Goal: Task Accomplishment & Management: Complete application form

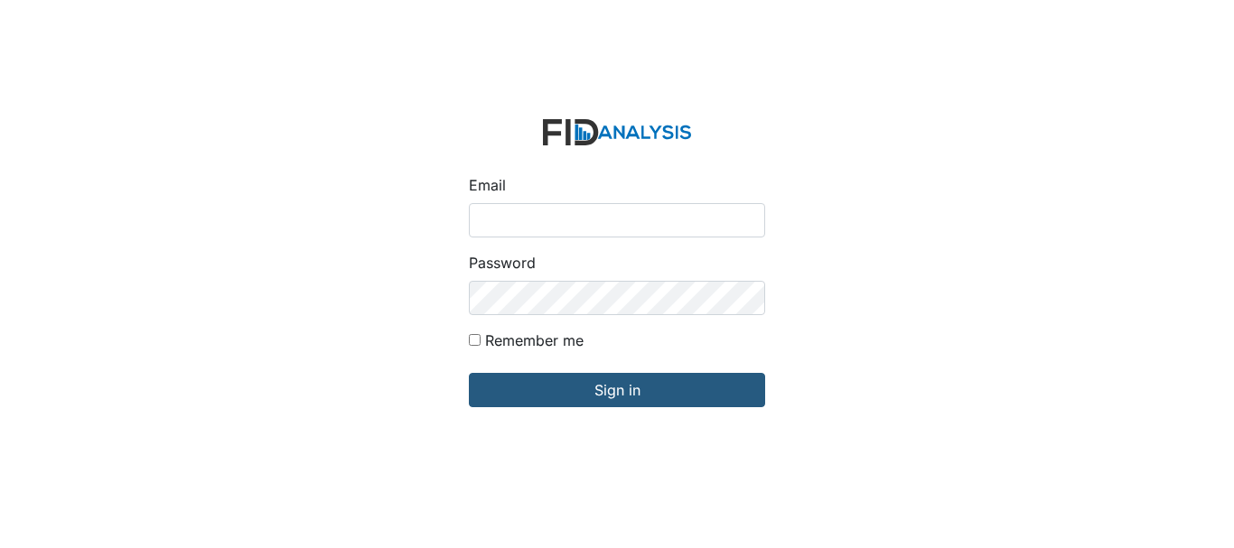
click at [582, 219] on input "Email" at bounding box center [617, 220] width 296 height 34
type input "[EMAIL_ADDRESS][DOMAIN_NAME]"
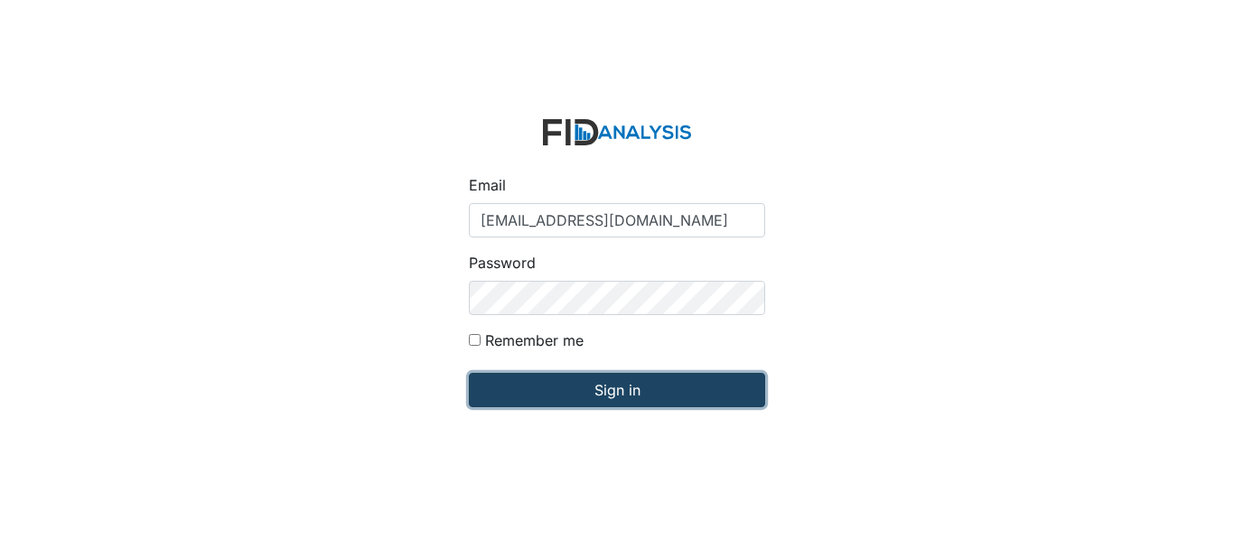
click at [625, 374] on input "Sign in" at bounding box center [617, 390] width 296 height 34
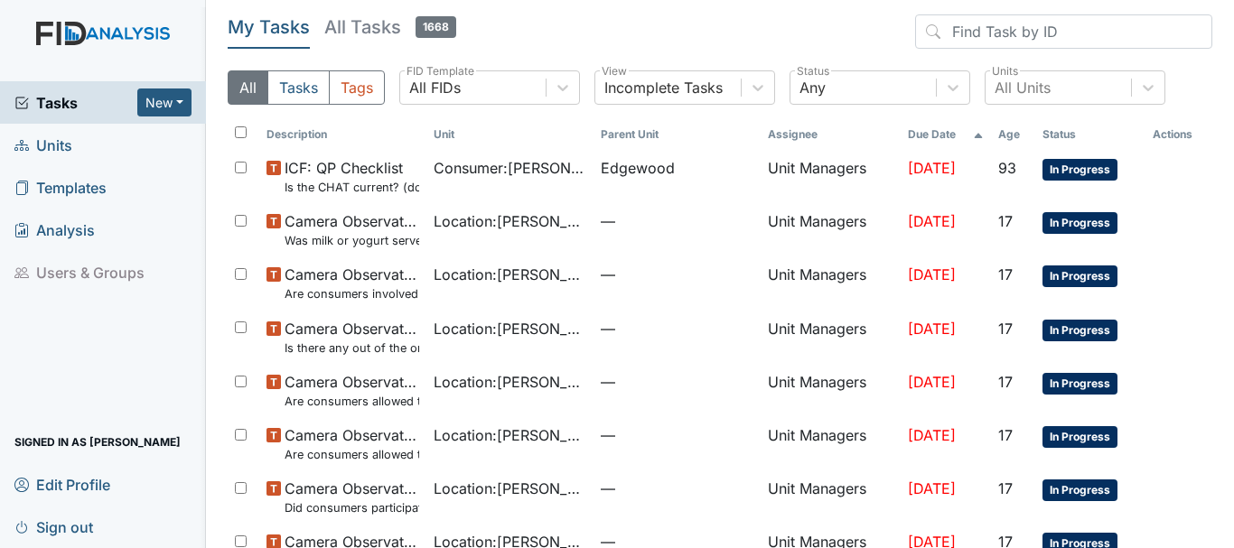
click at [65, 146] on span "Units" at bounding box center [43, 145] width 58 height 28
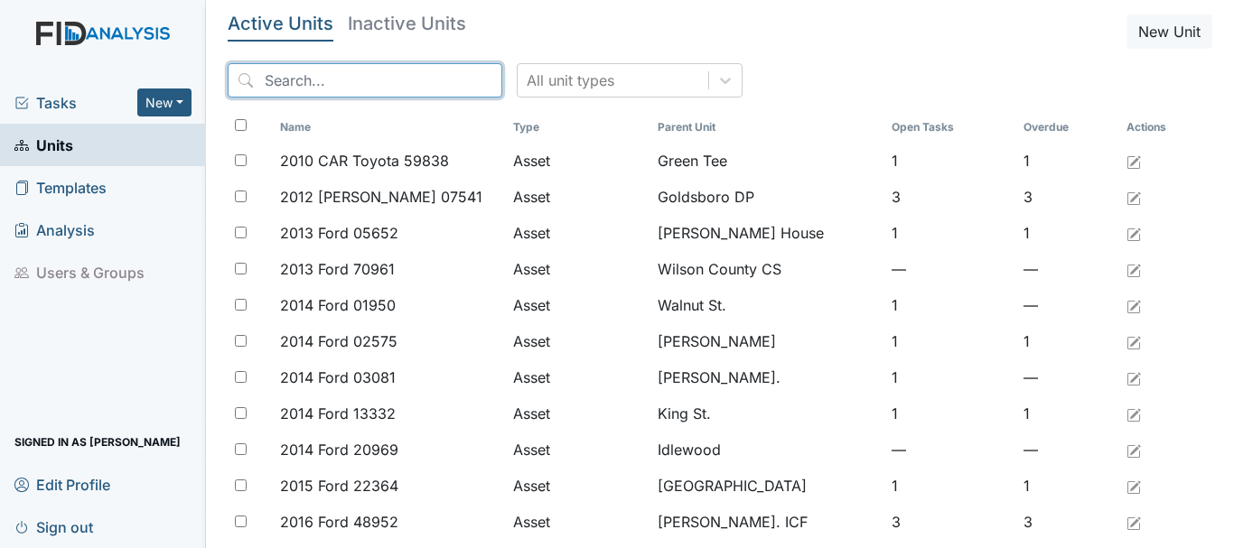
click at [288, 81] on input "search" at bounding box center [365, 80] width 275 height 34
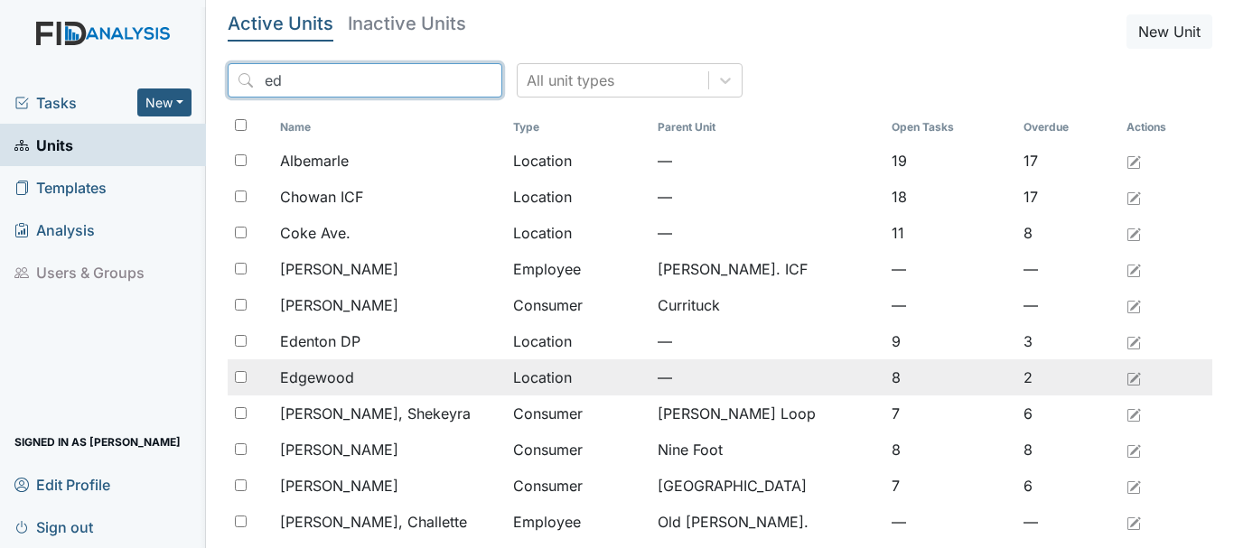
type input "ed"
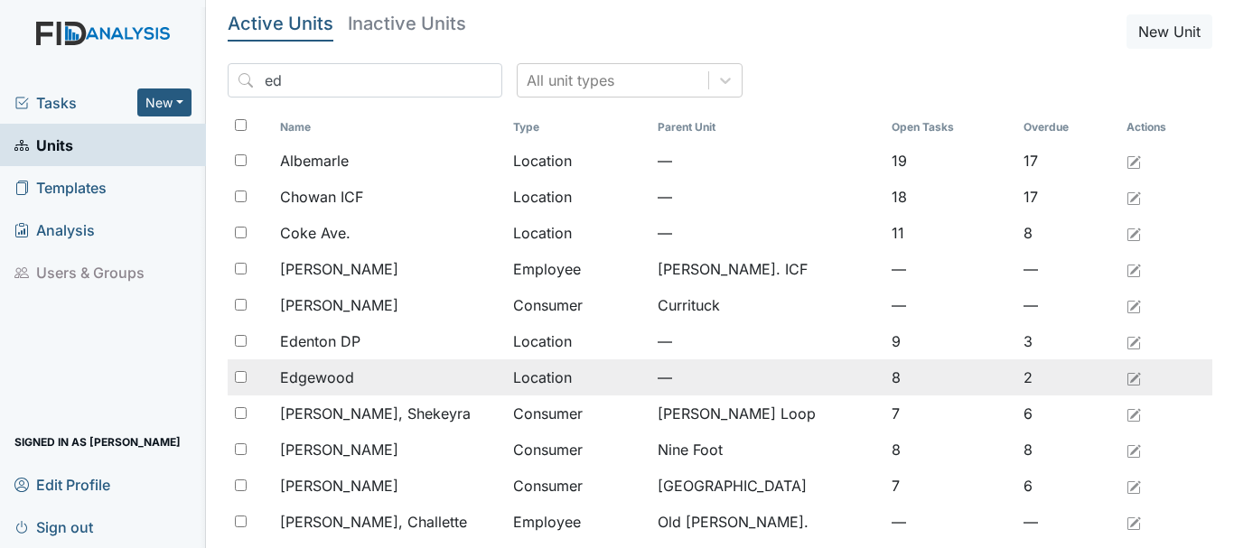
click at [238, 373] on input "checkbox" at bounding box center [241, 377] width 12 height 12
checkbox input "true"
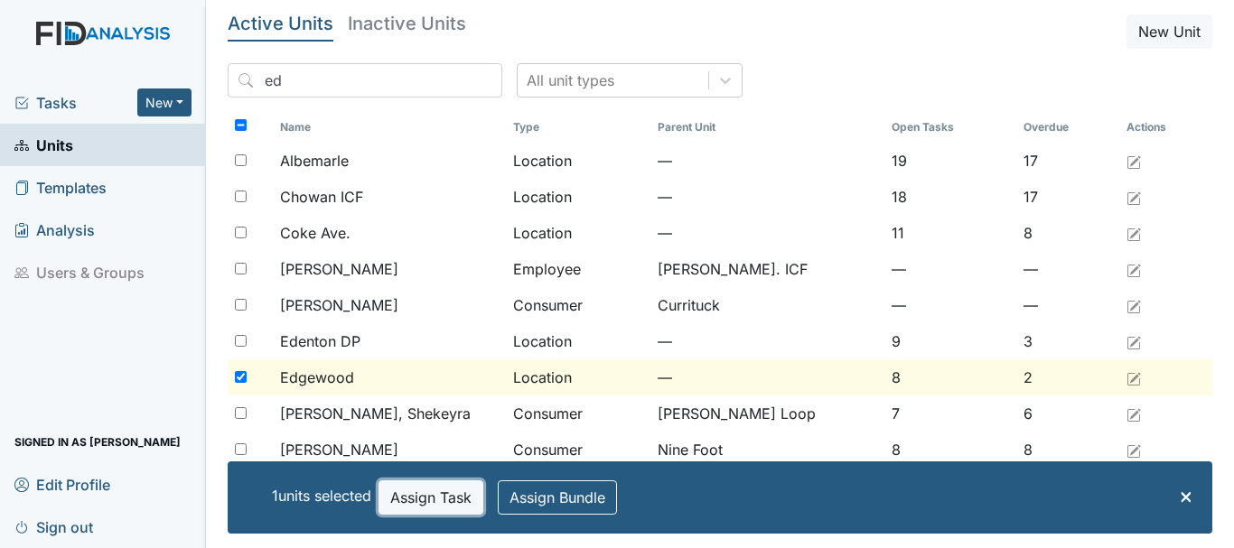
click at [411, 491] on button "Assign Task" at bounding box center [431, 498] width 105 height 34
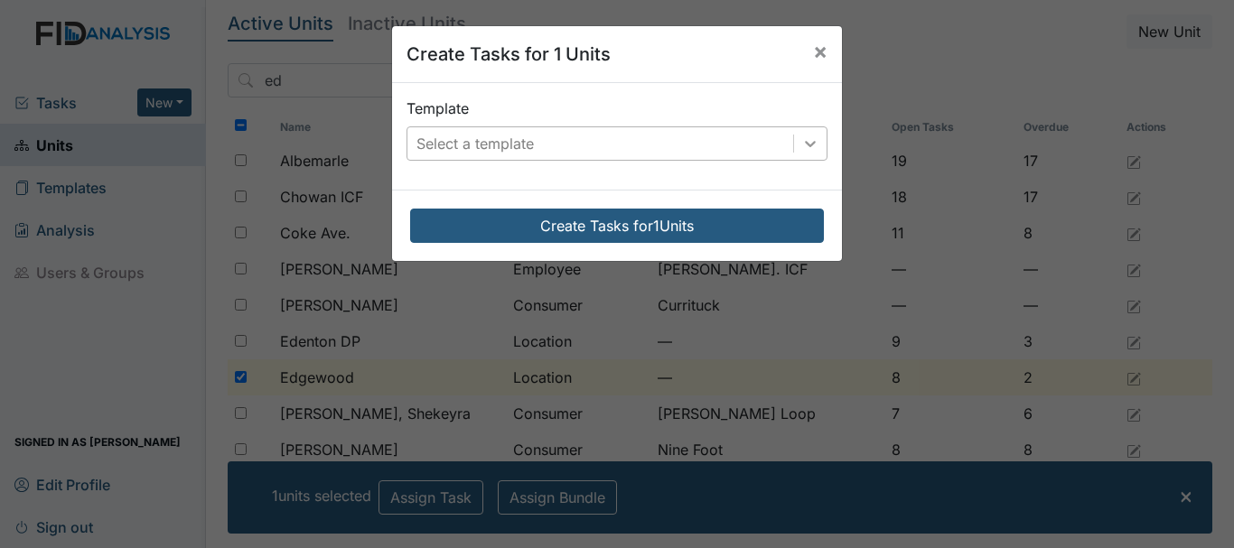
click at [807, 148] on icon at bounding box center [810, 144] width 18 height 18
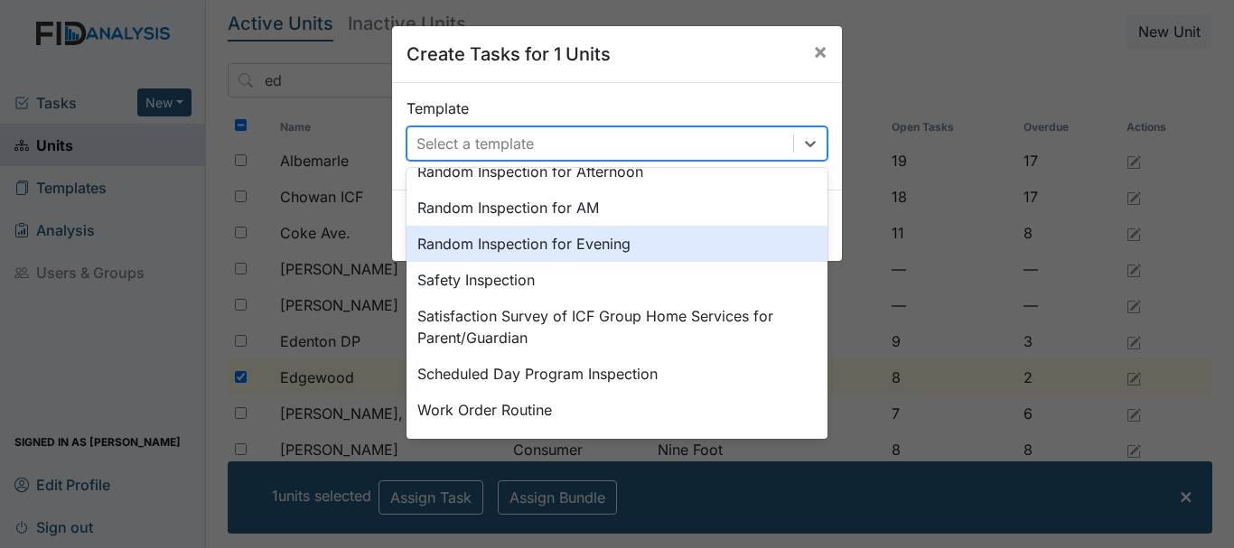
scroll to position [821, 0]
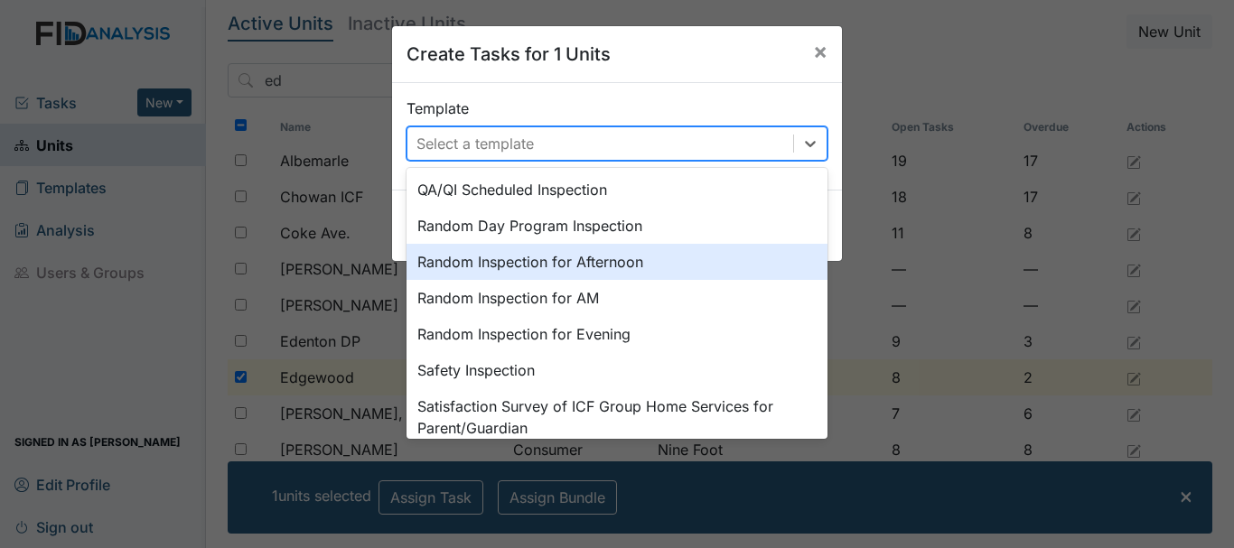
click at [481, 262] on div "Random Inspection for Afternoon" at bounding box center [617, 262] width 421 height 36
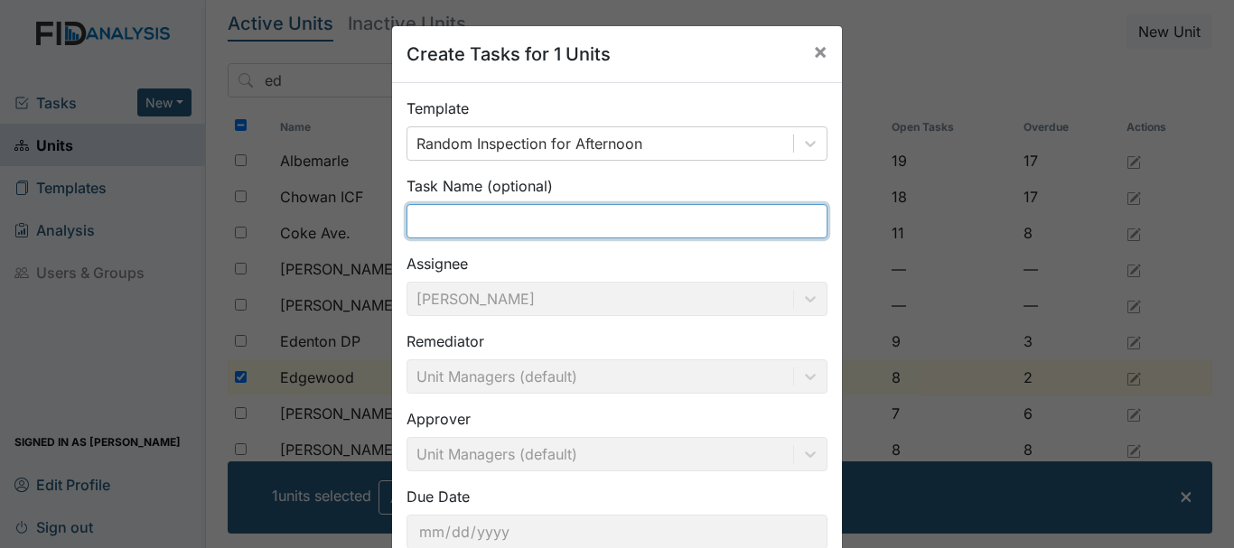
click at [482, 219] on input "text" at bounding box center [617, 221] width 421 height 34
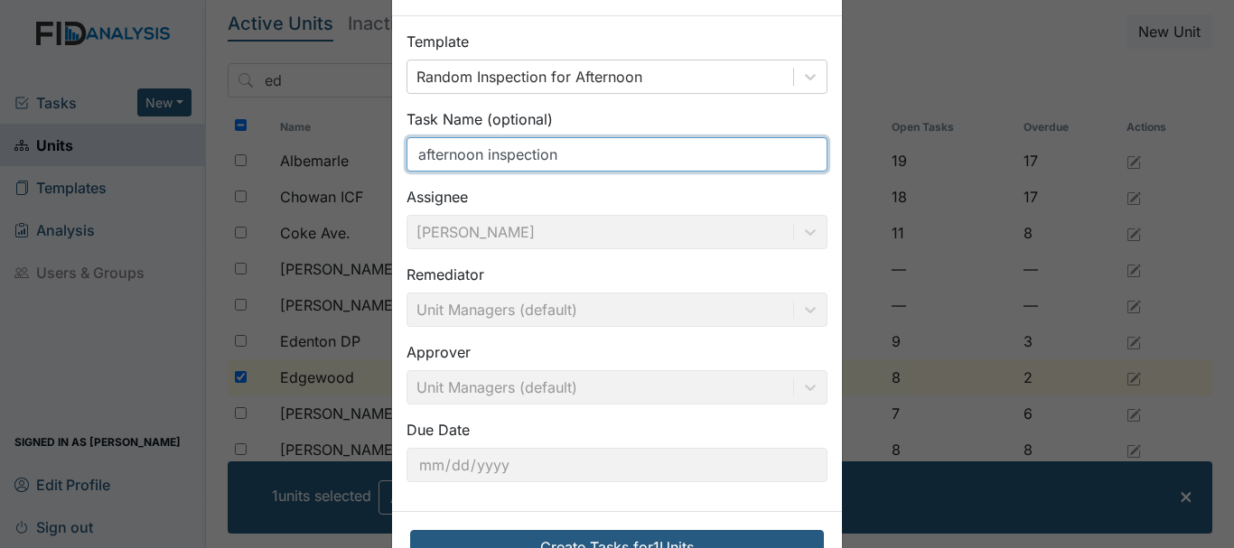
scroll to position [127, 0]
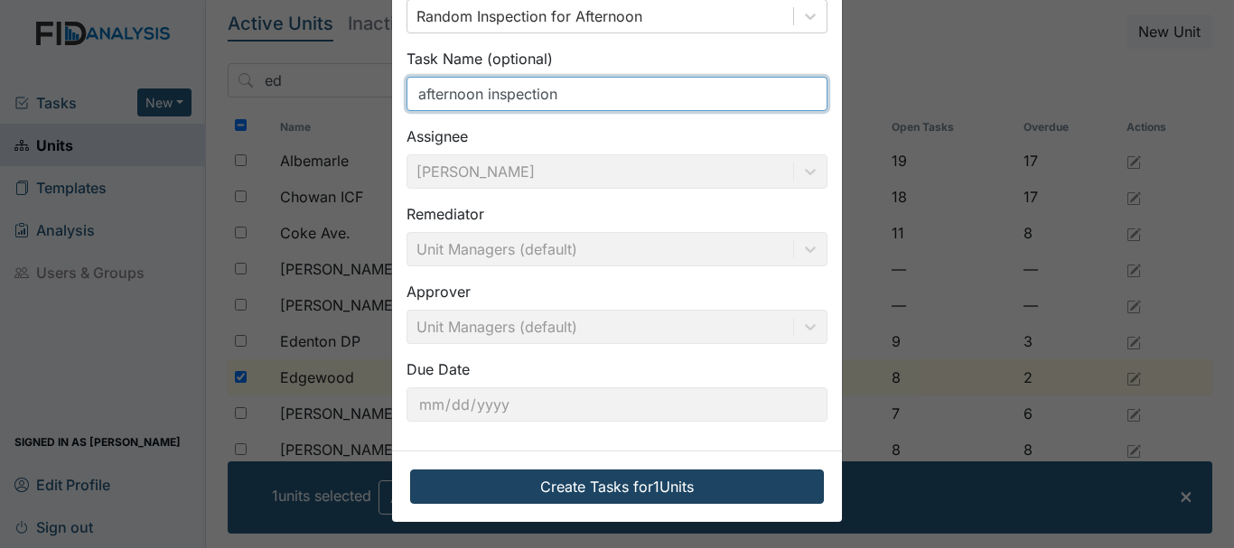
type input "afternoon inspection"
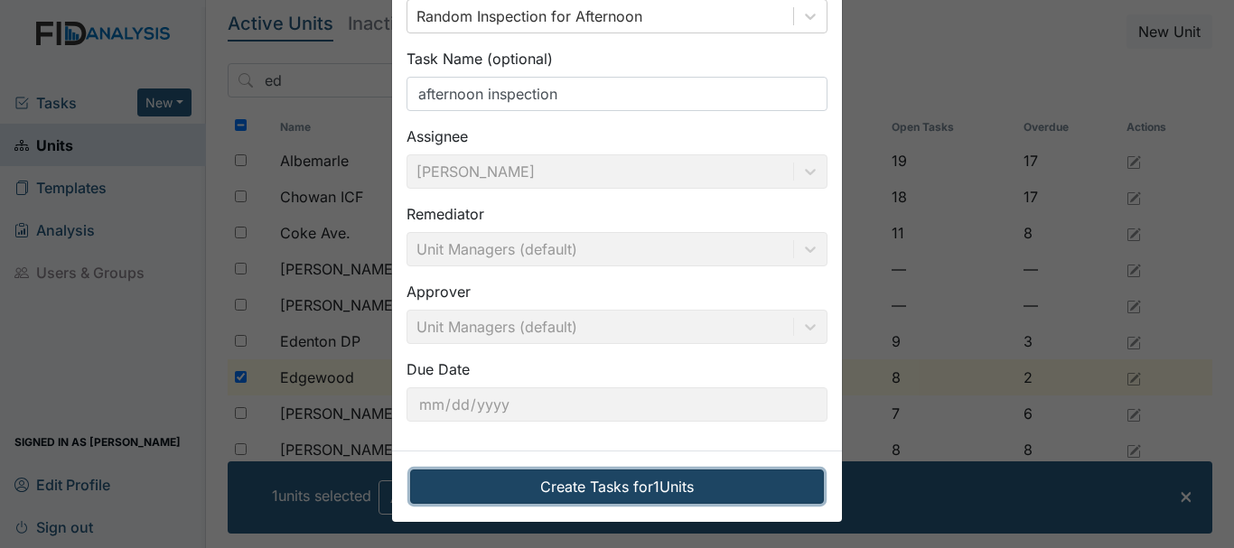
click at [580, 489] on button "Create Tasks for 1 Units" at bounding box center [617, 487] width 414 height 34
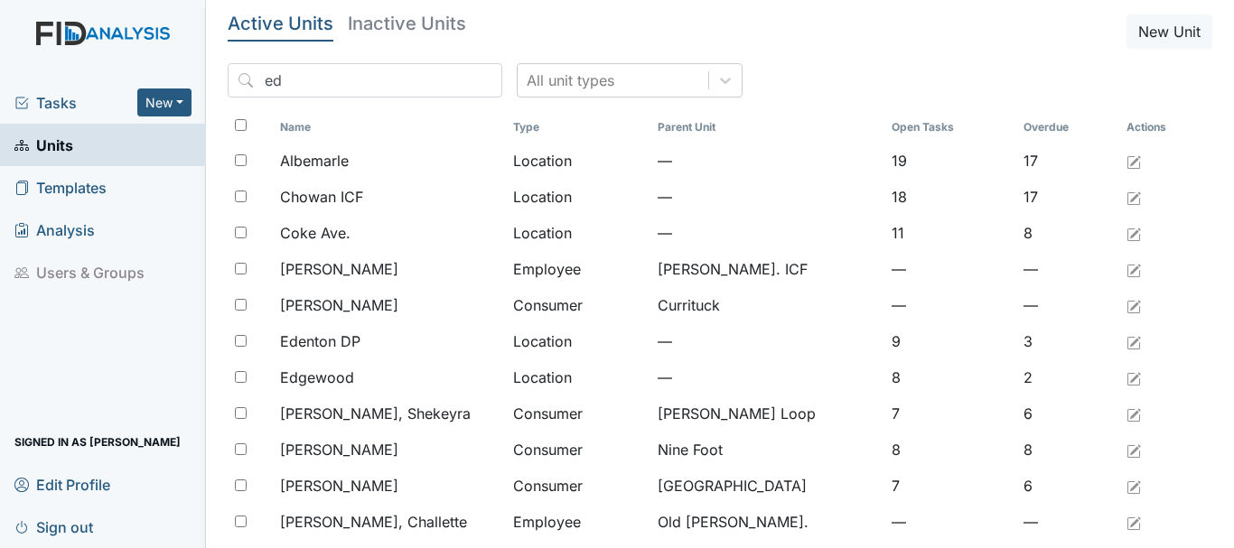
click at [48, 106] on span "Tasks" at bounding box center [75, 103] width 123 height 22
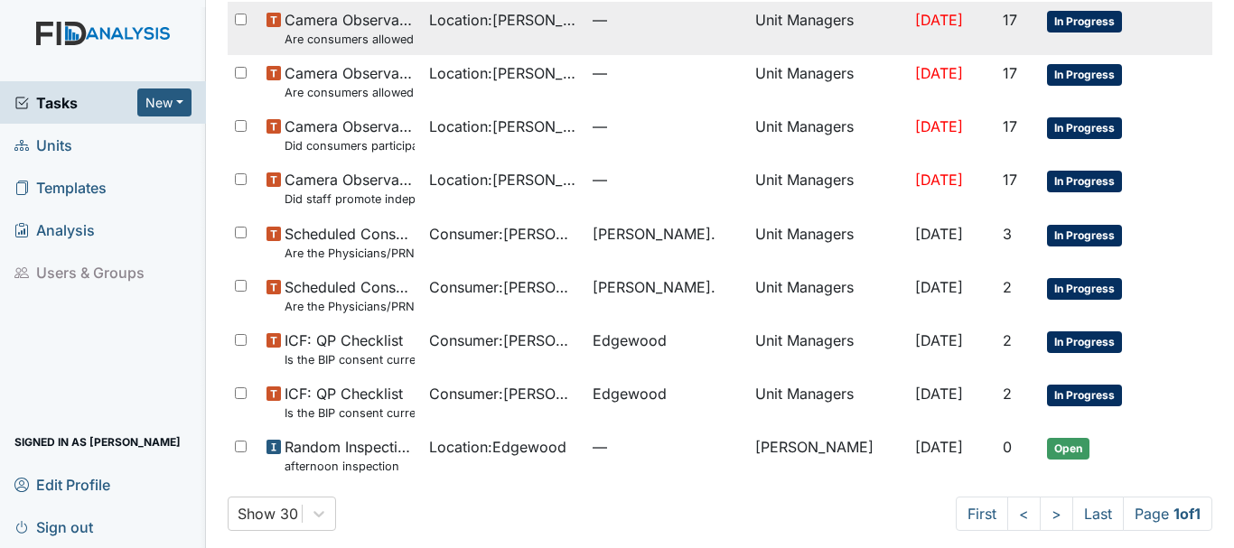
scroll to position [374, 0]
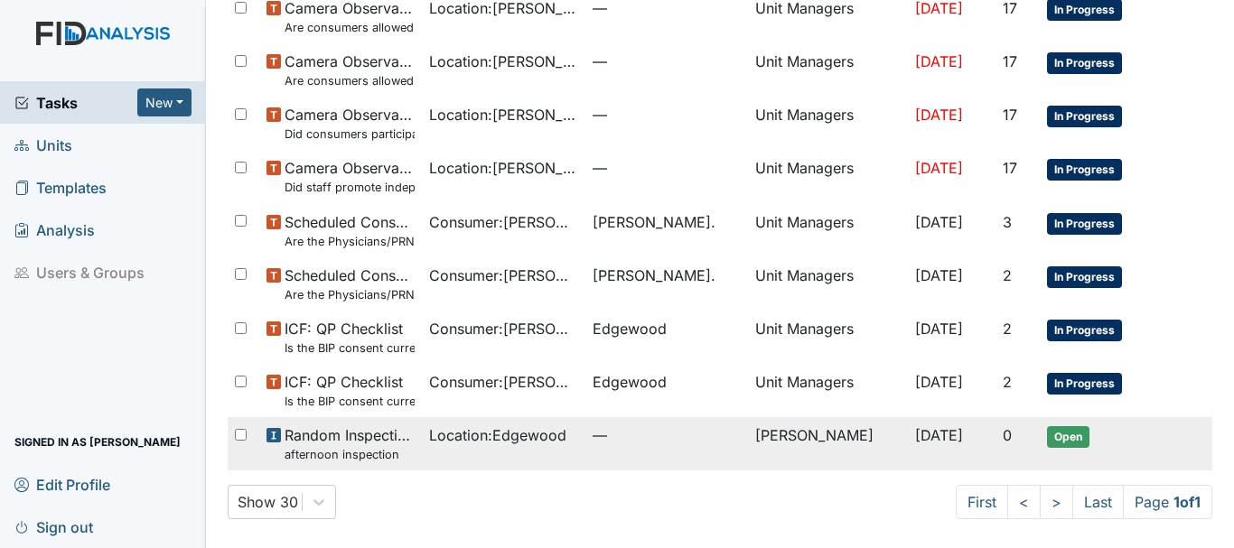
click at [463, 434] on span "Location : Edgewood" at bounding box center [497, 436] width 137 height 22
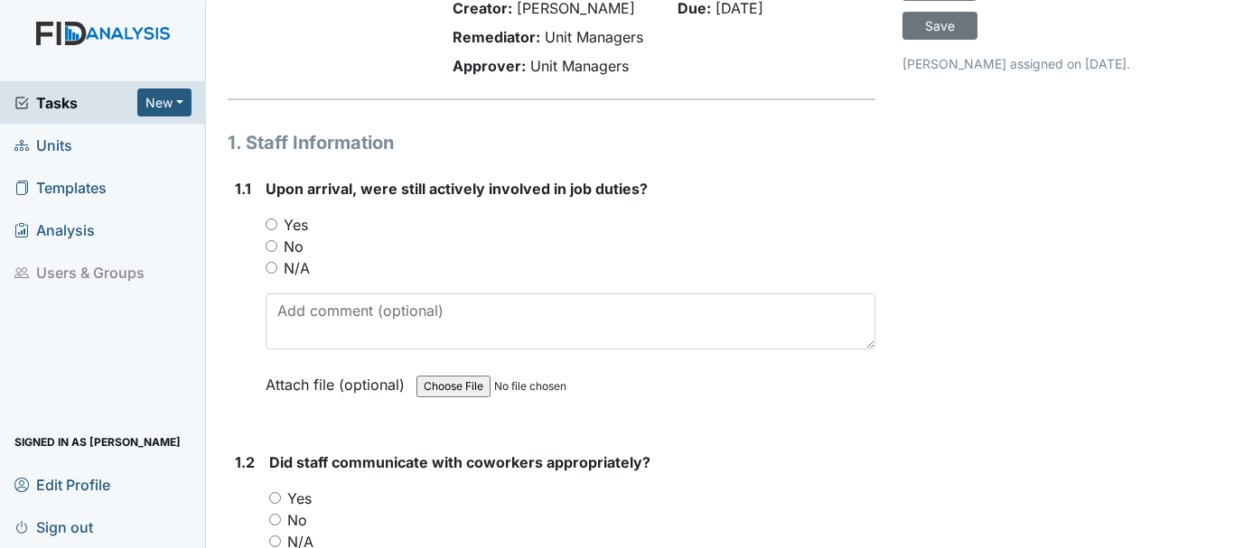
scroll to position [181, 0]
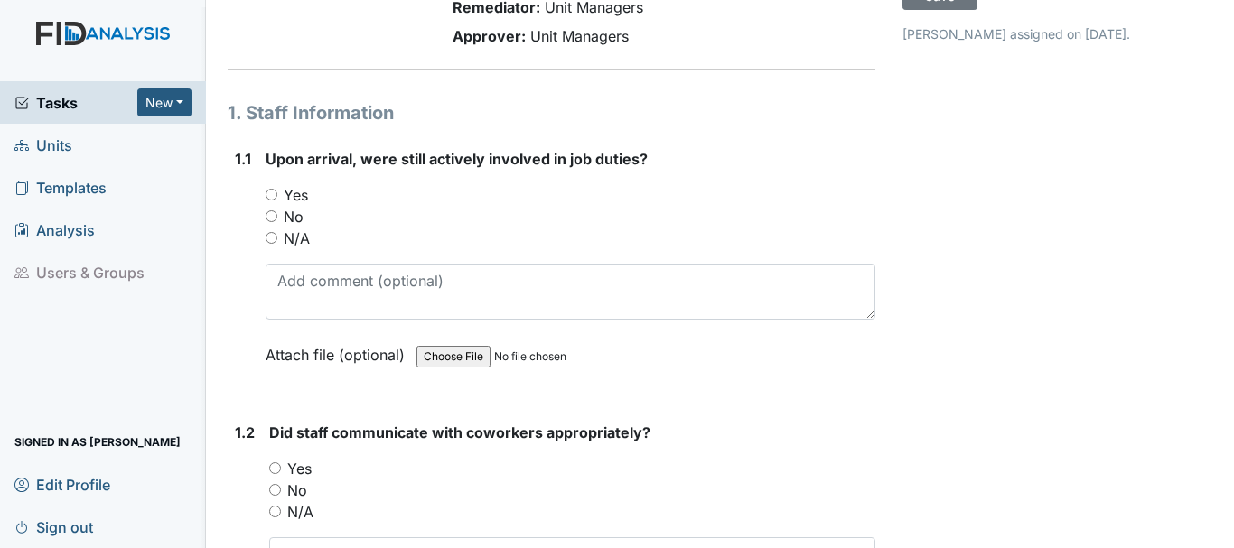
drag, startPoint x: 267, startPoint y: 193, endPoint x: 298, endPoint y: 192, distance: 30.7
click at [266, 192] on input "Yes" at bounding box center [272, 195] width 12 height 12
radio input "true"
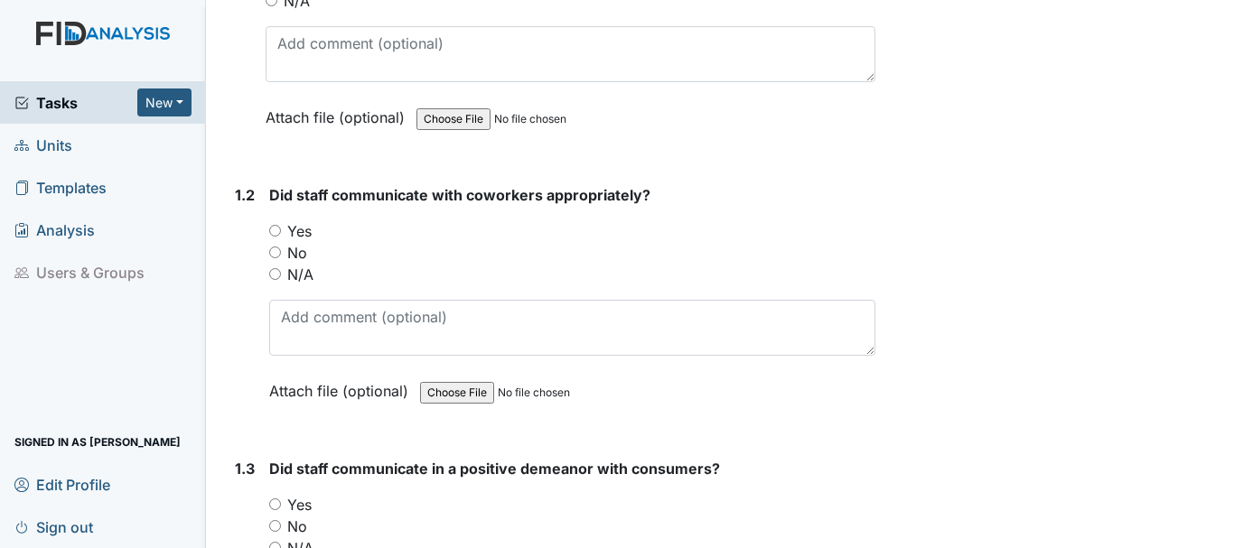
scroll to position [452, 0]
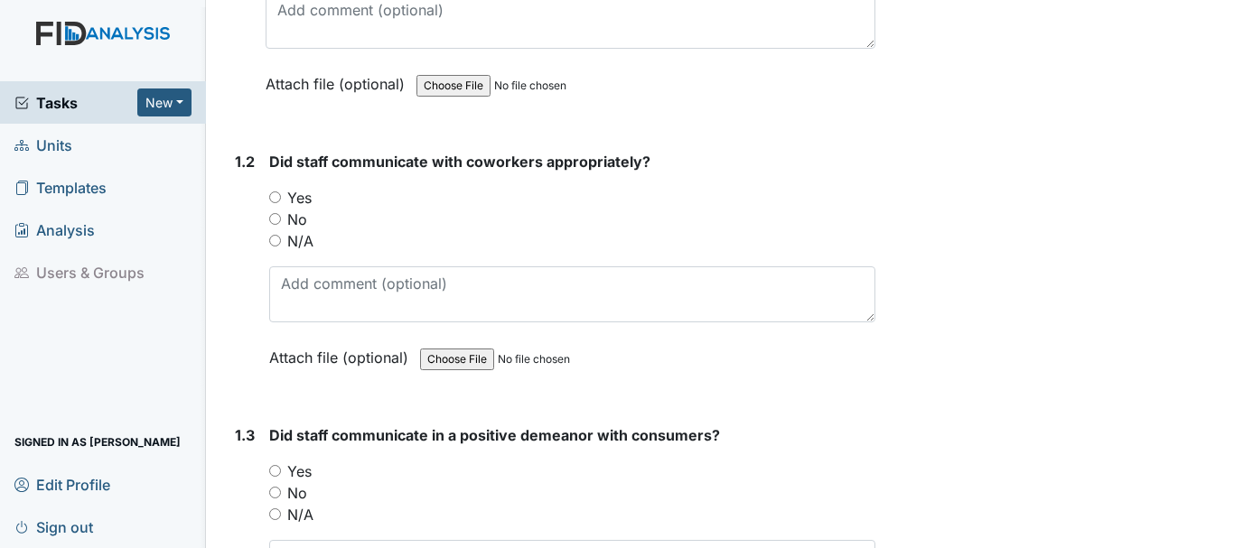
click at [278, 195] on input "Yes" at bounding box center [275, 198] width 12 height 12
radio input "true"
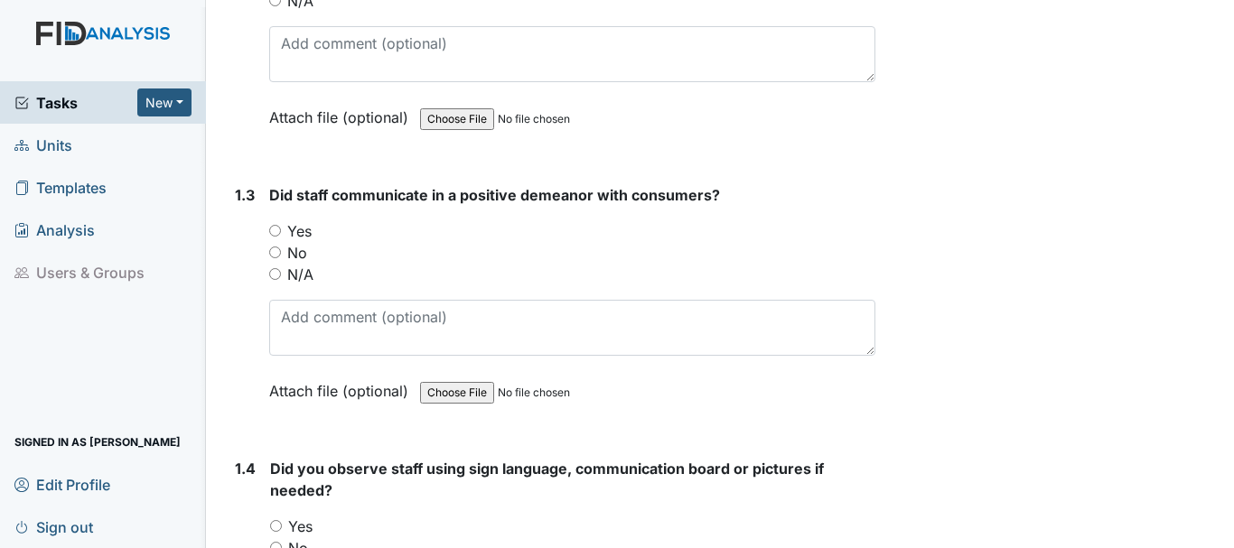
scroll to position [723, 0]
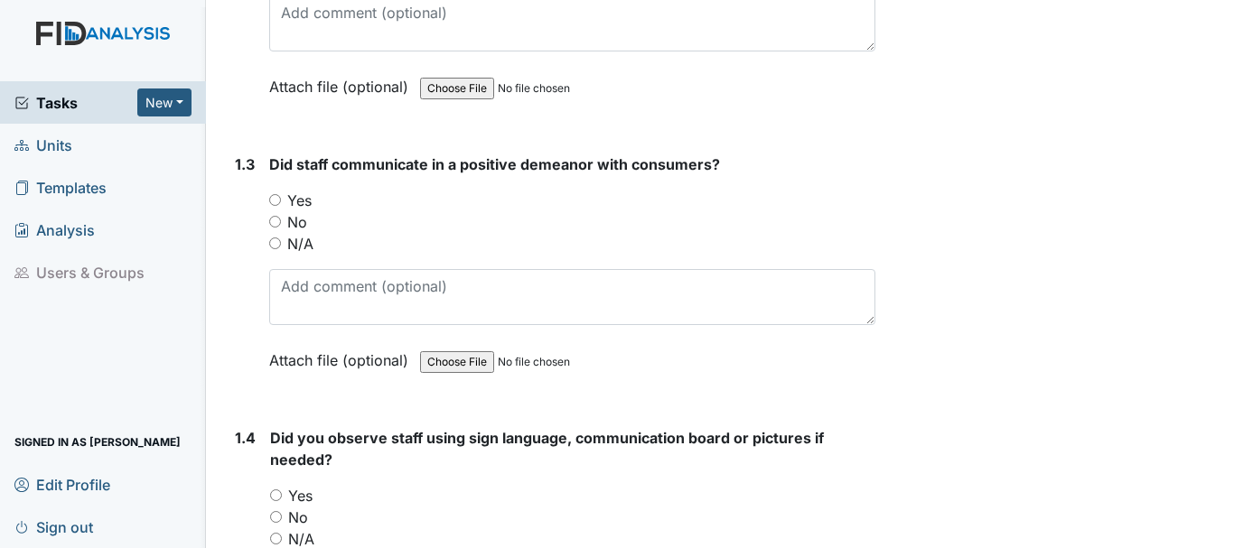
click at [275, 202] on input "Yes" at bounding box center [275, 200] width 12 height 12
radio input "true"
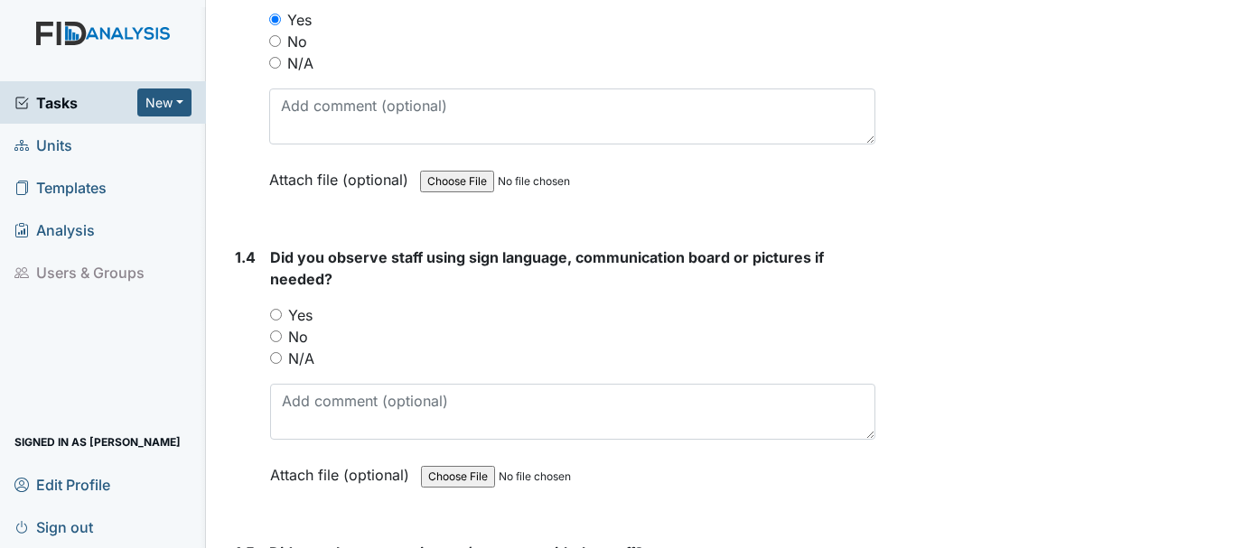
click at [274, 314] on input "Yes" at bounding box center [276, 315] width 12 height 12
radio input "true"
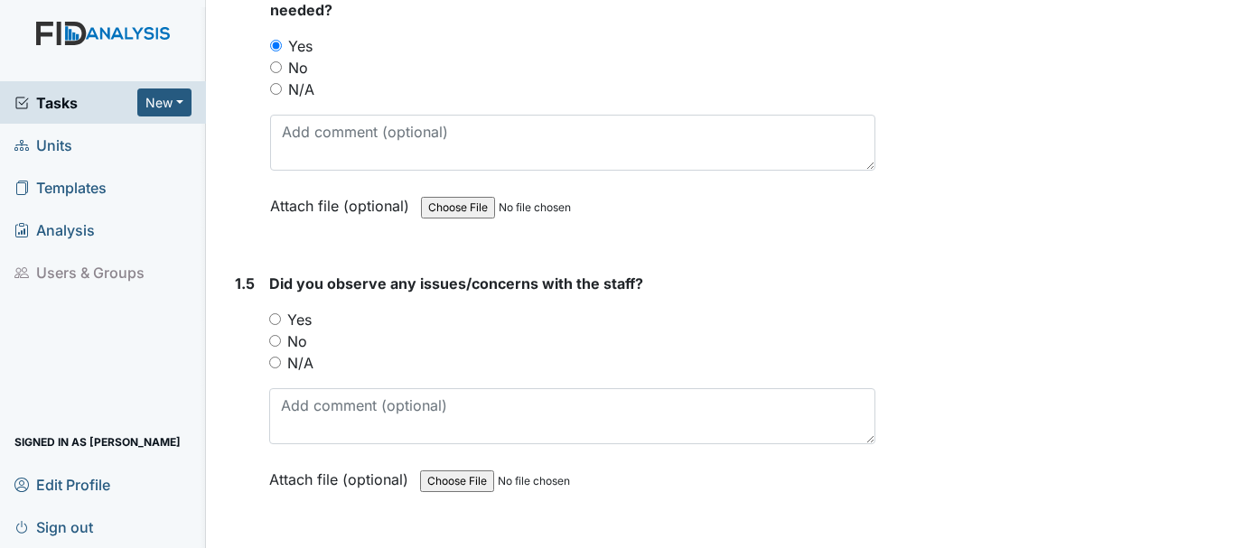
scroll to position [1174, 0]
drag, startPoint x: 276, startPoint y: 336, endPoint x: 316, endPoint y: 329, distance: 41.3
click at [275, 336] on input "No" at bounding box center [275, 339] width 12 height 12
radio input "true"
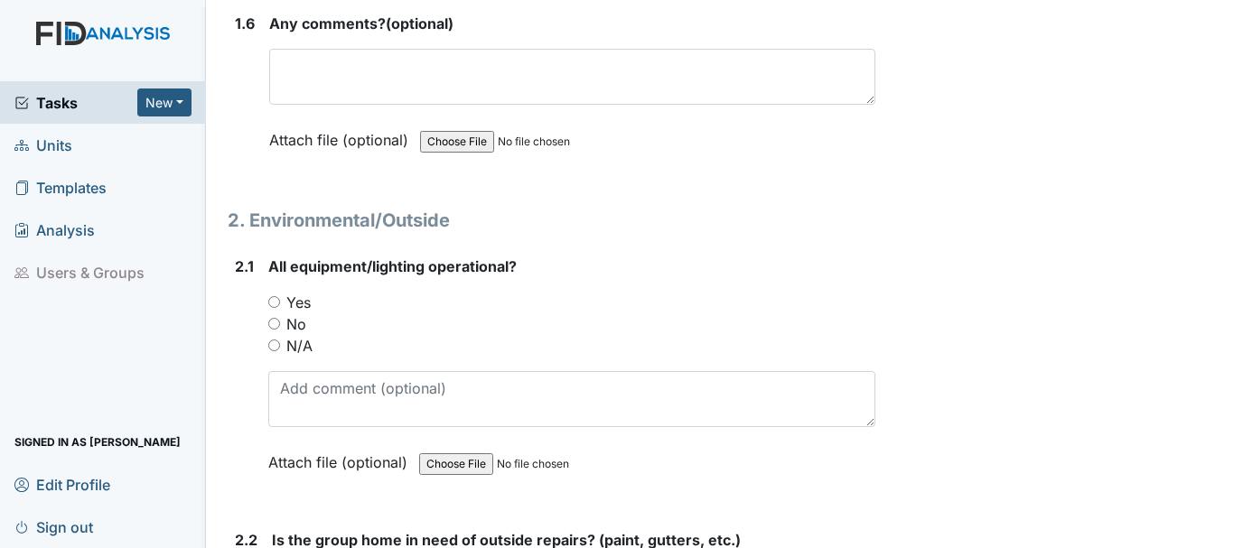
scroll to position [1717, 0]
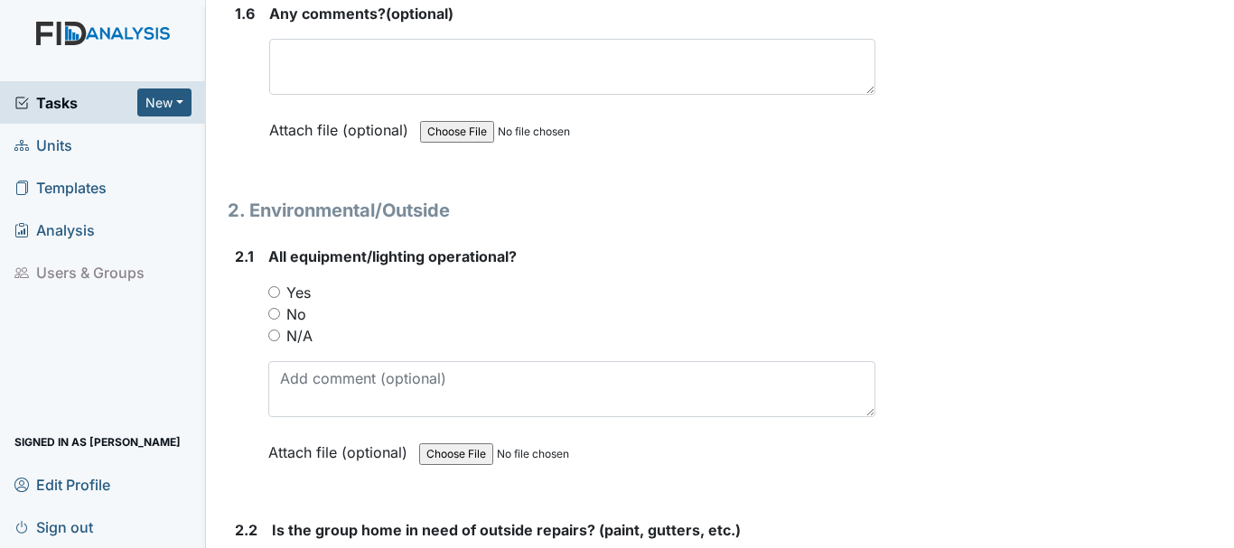
click at [272, 292] on input "Yes" at bounding box center [274, 292] width 12 height 12
radio input "true"
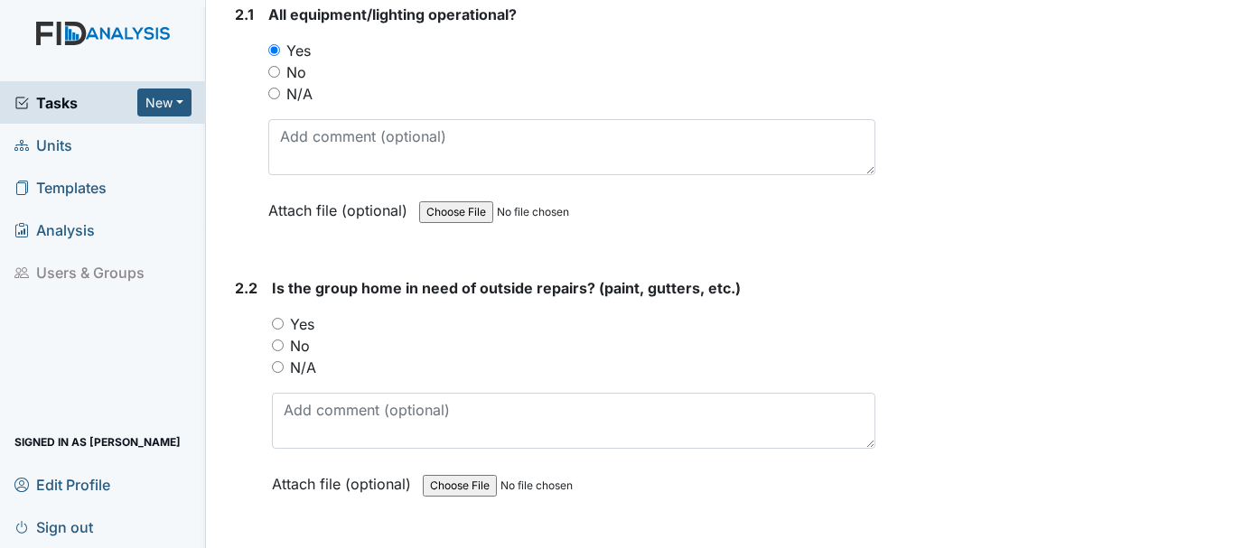
scroll to position [1988, 0]
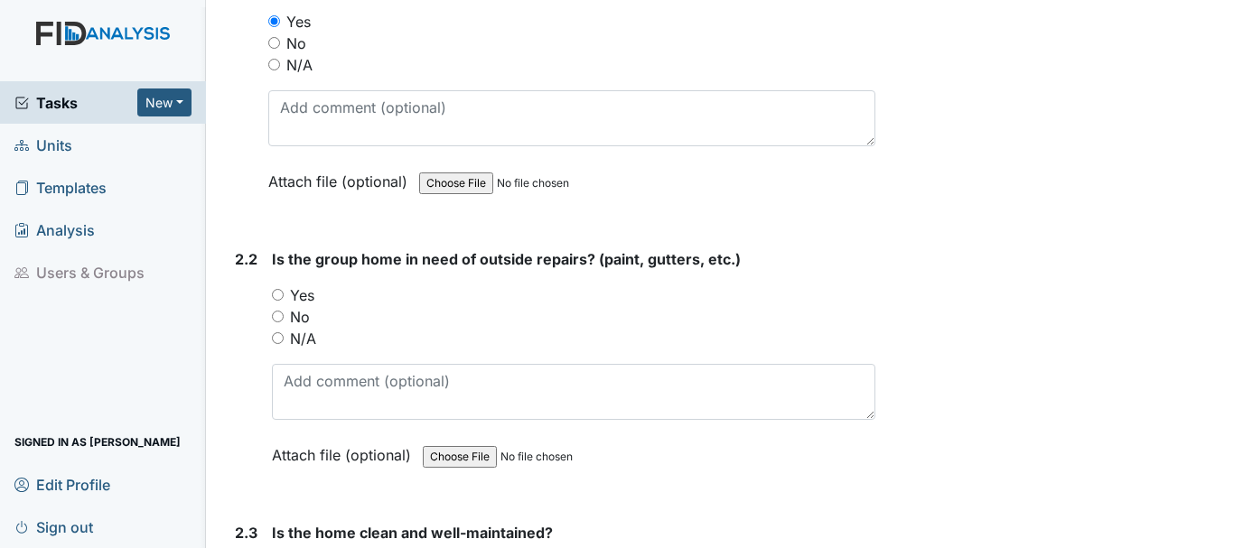
click at [280, 315] on input "No" at bounding box center [278, 317] width 12 height 12
radio input "true"
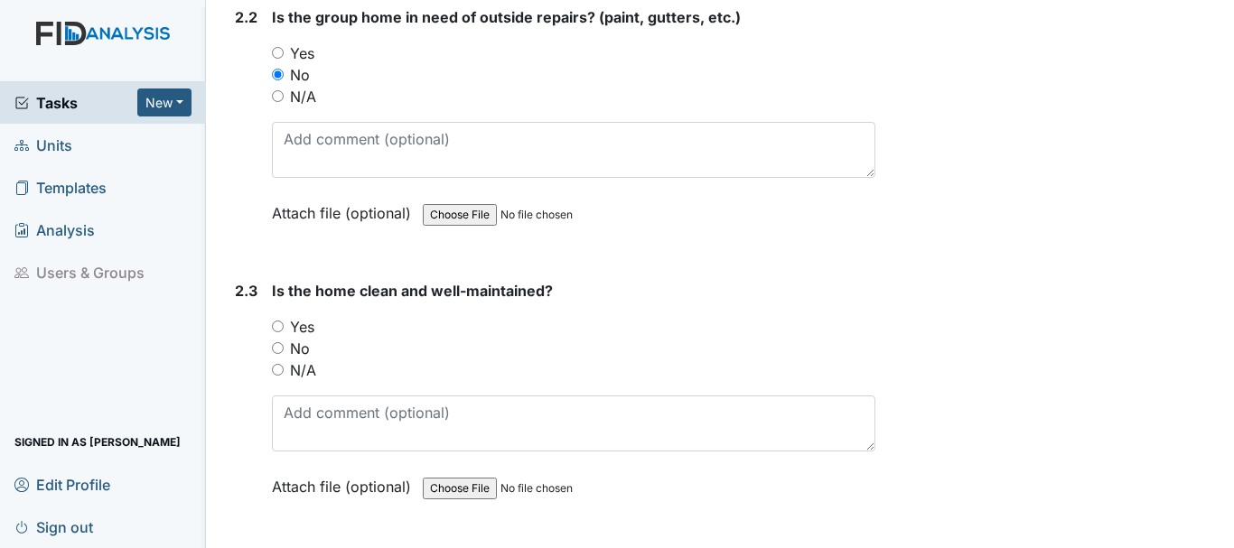
scroll to position [2349, 0]
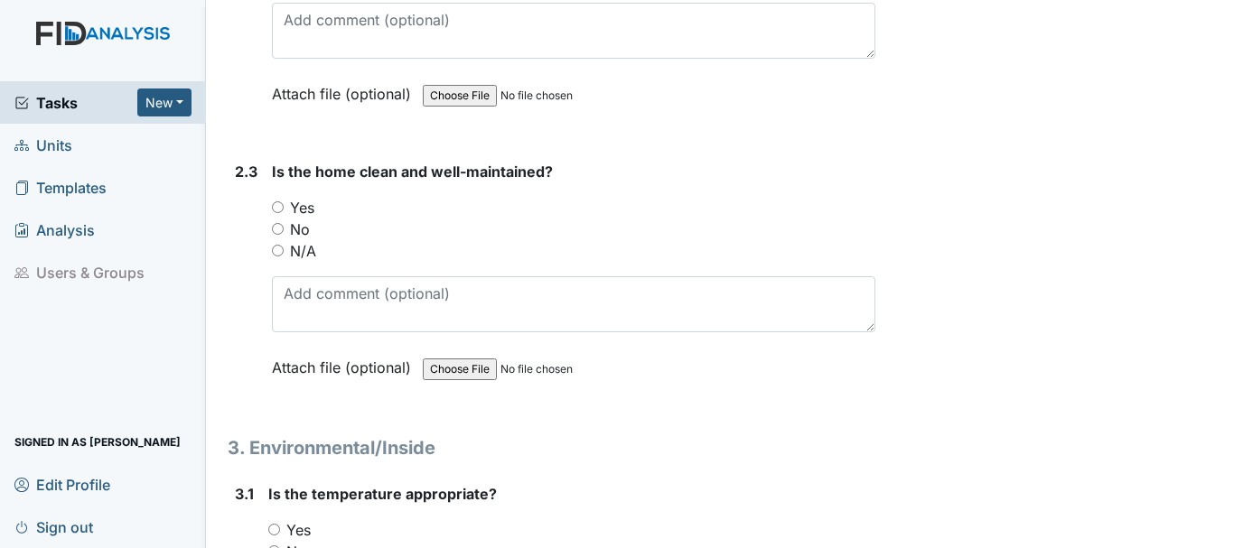
click at [275, 211] on input "Yes" at bounding box center [278, 207] width 12 height 12
radio input "true"
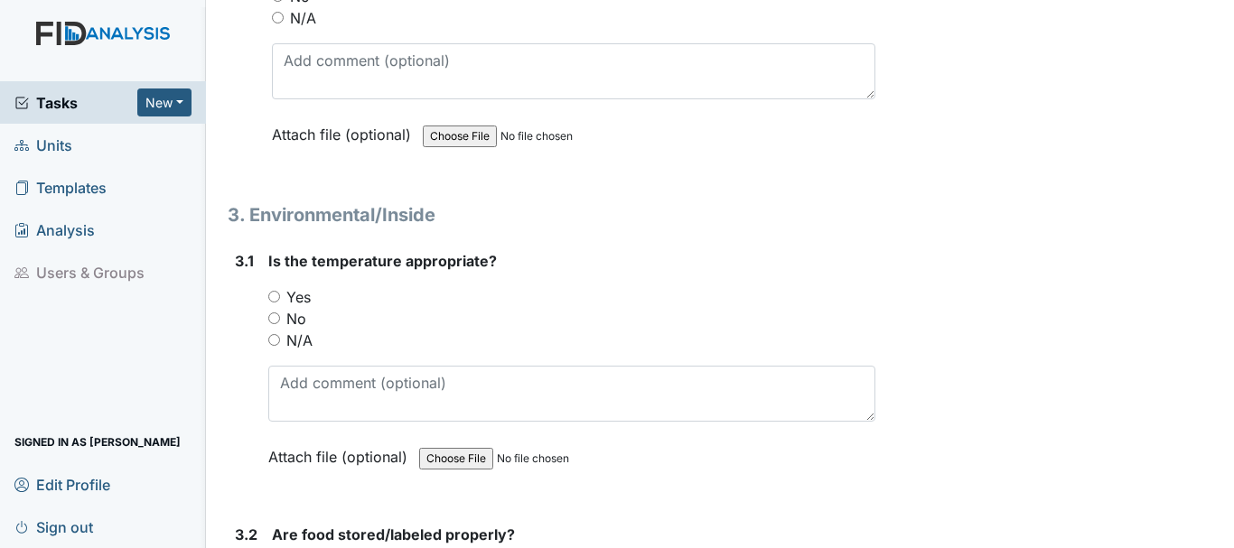
scroll to position [2620, 0]
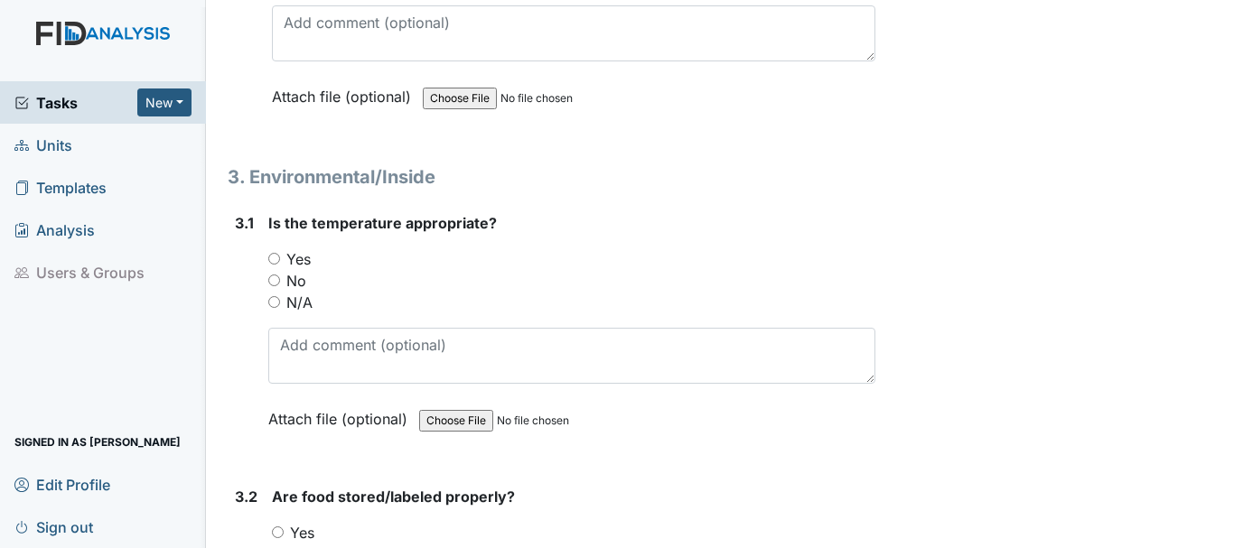
click at [272, 260] on input "Yes" at bounding box center [274, 259] width 12 height 12
radio input "true"
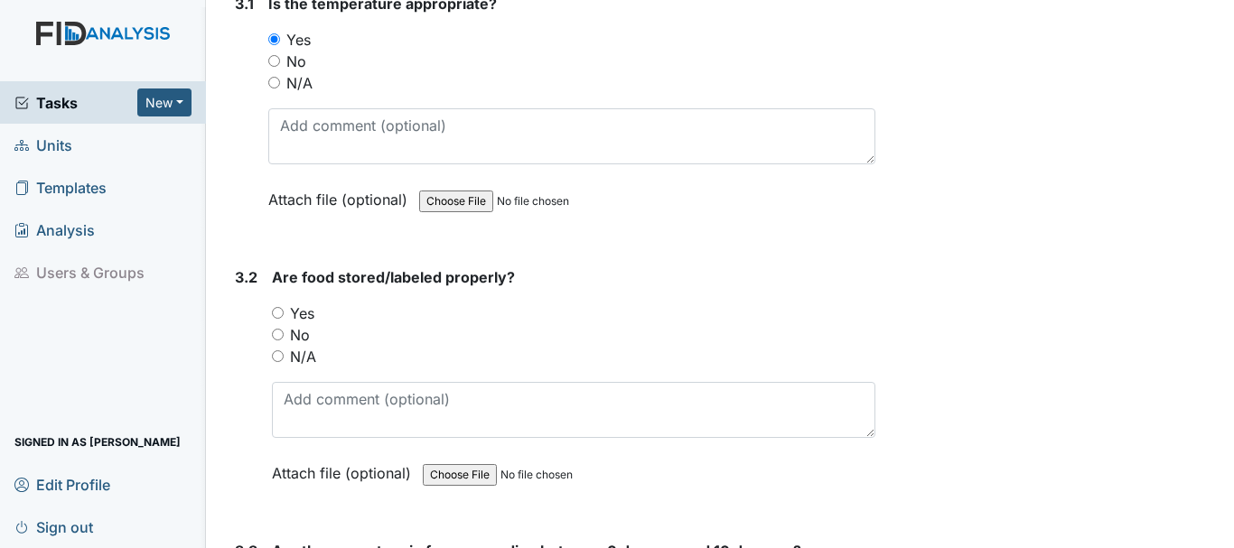
scroll to position [2891, 0]
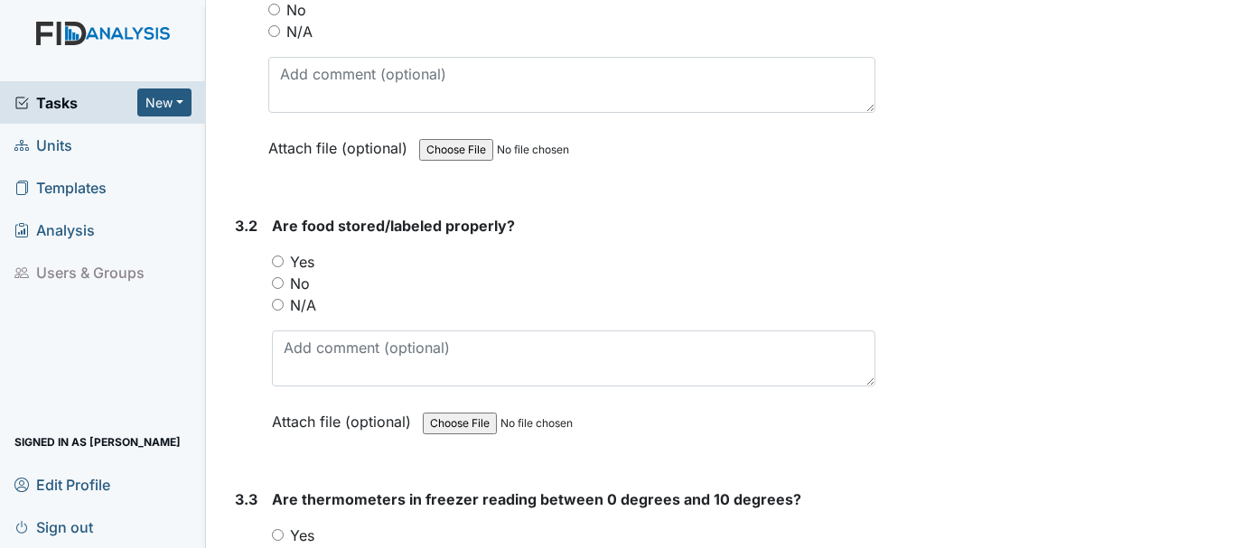
click at [276, 262] on input "Yes" at bounding box center [278, 262] width 12 height 12
radio input "true"
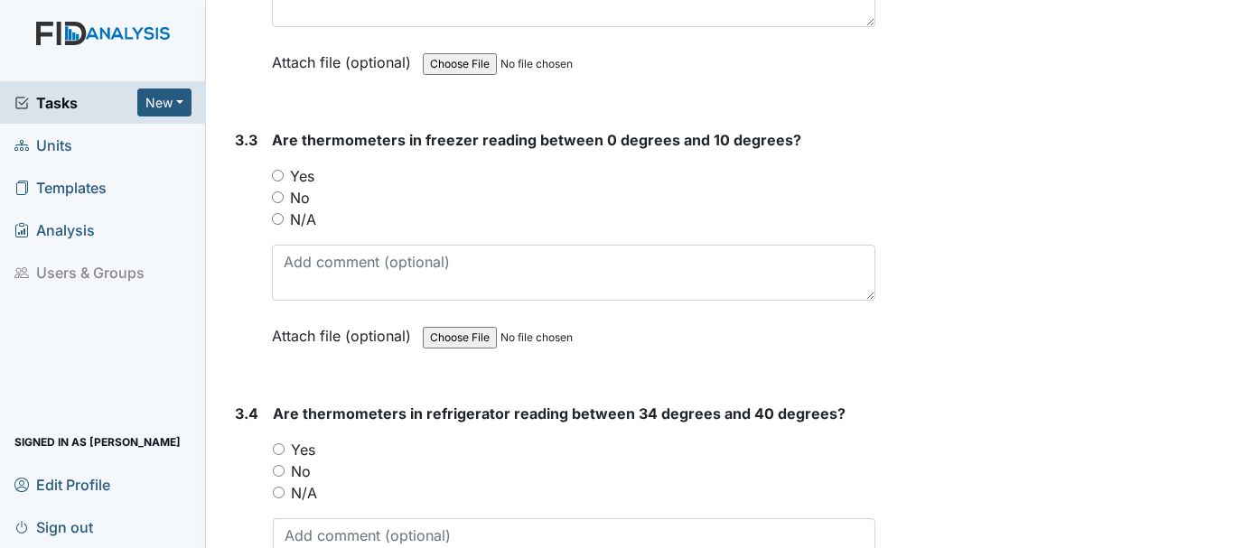
scroll to position [3252, 0]
click at [279, 445] on input "Yes" at bounding box center [279, 448] width 12 height 12
radio input "true"
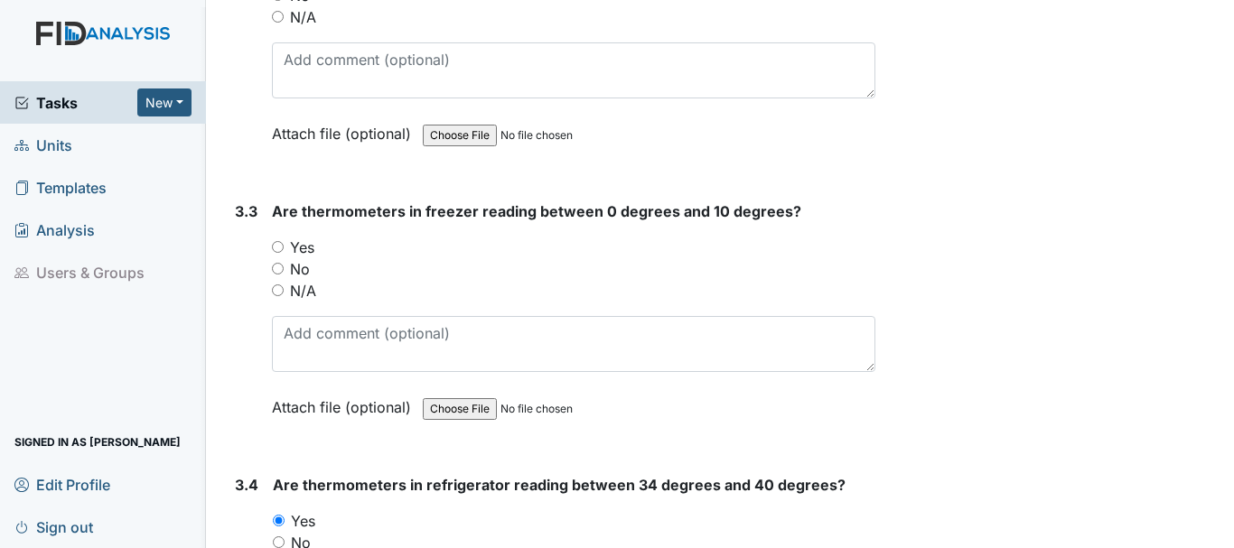
scroll to position [3162, 0]
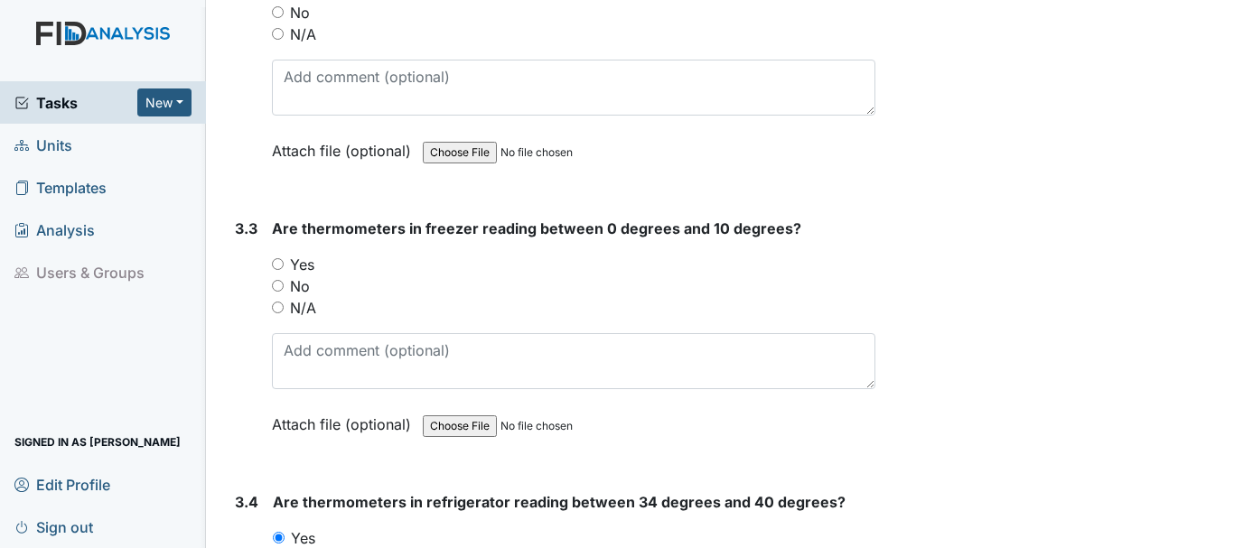
click at [277, 267] on input "Yes" at bounding box center [278, 264] width 12 height 12
radio input "true"
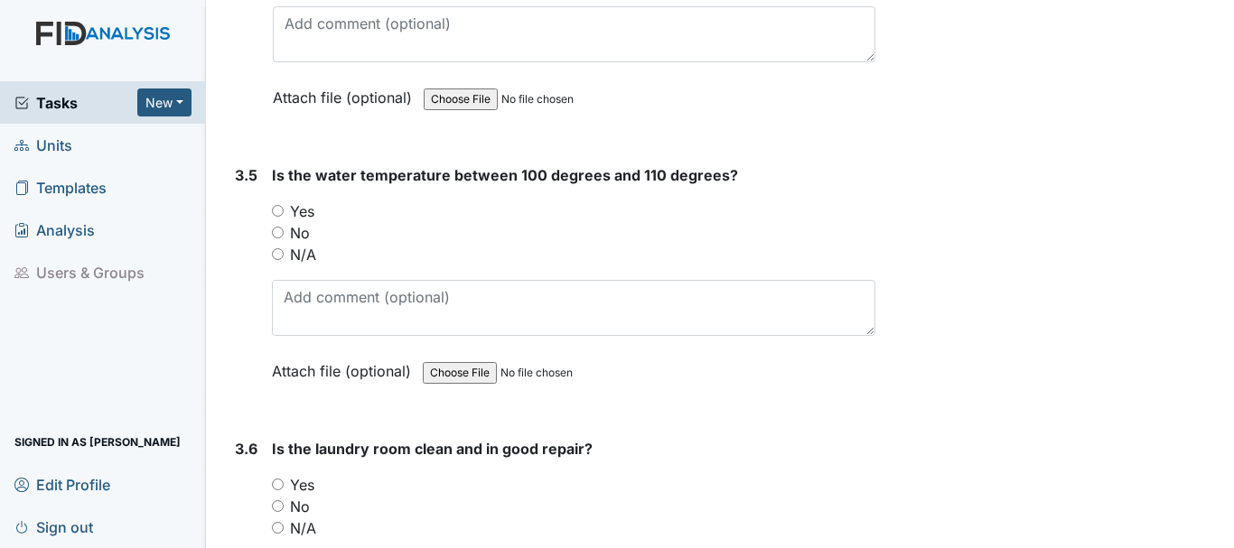
scroll to position [3794, 0]
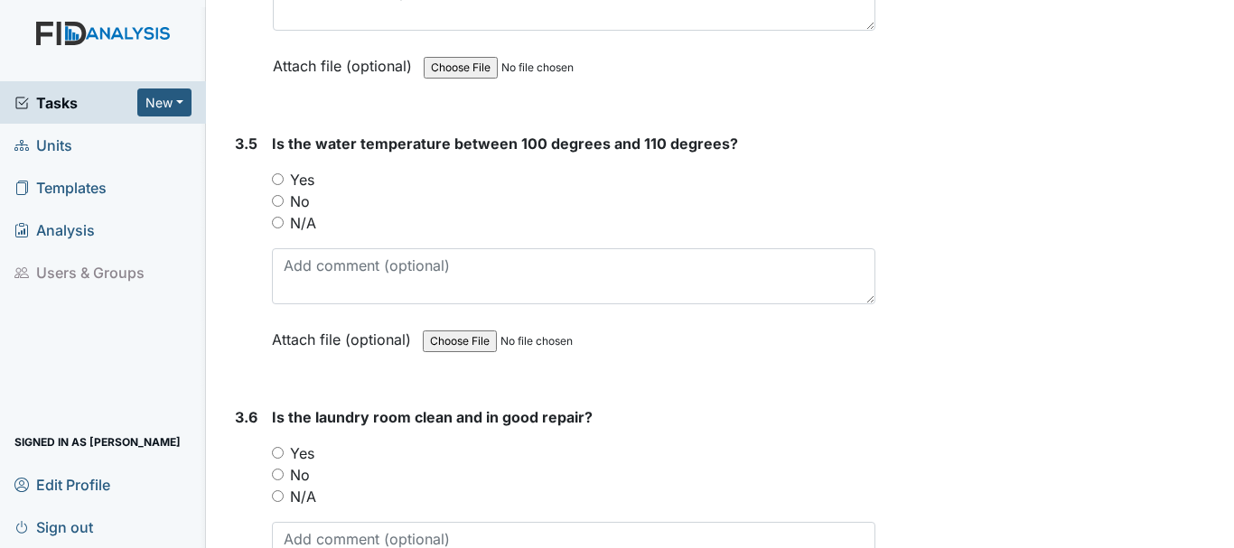
click at [275, 178] on input "Yes" at bounding box center [278, 179] width 12 height 12
radio input "true"
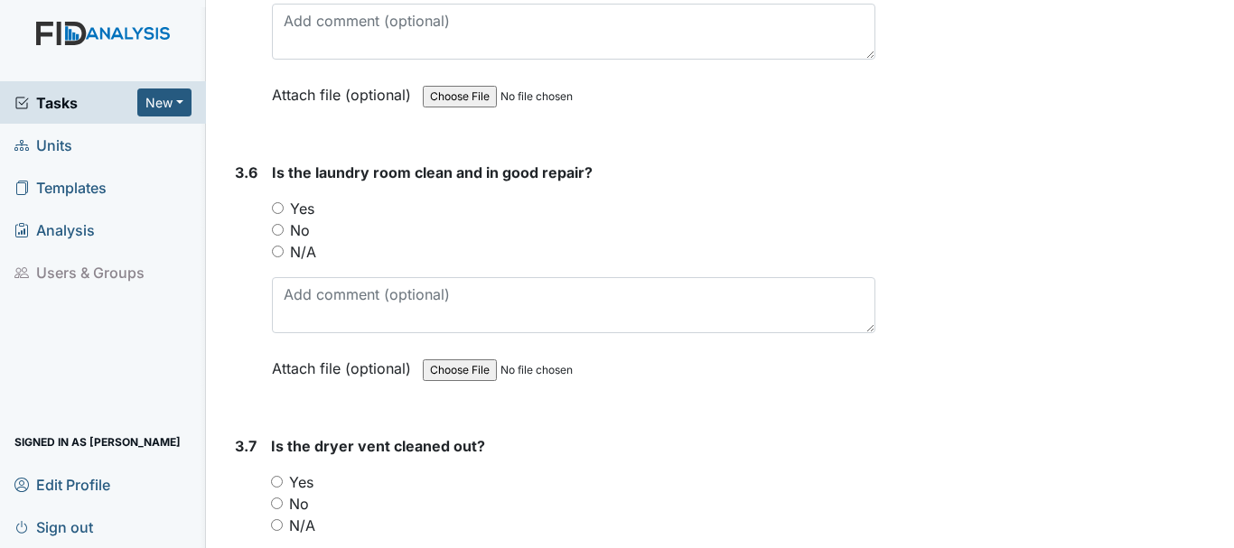
scroll to position [4065, 0]
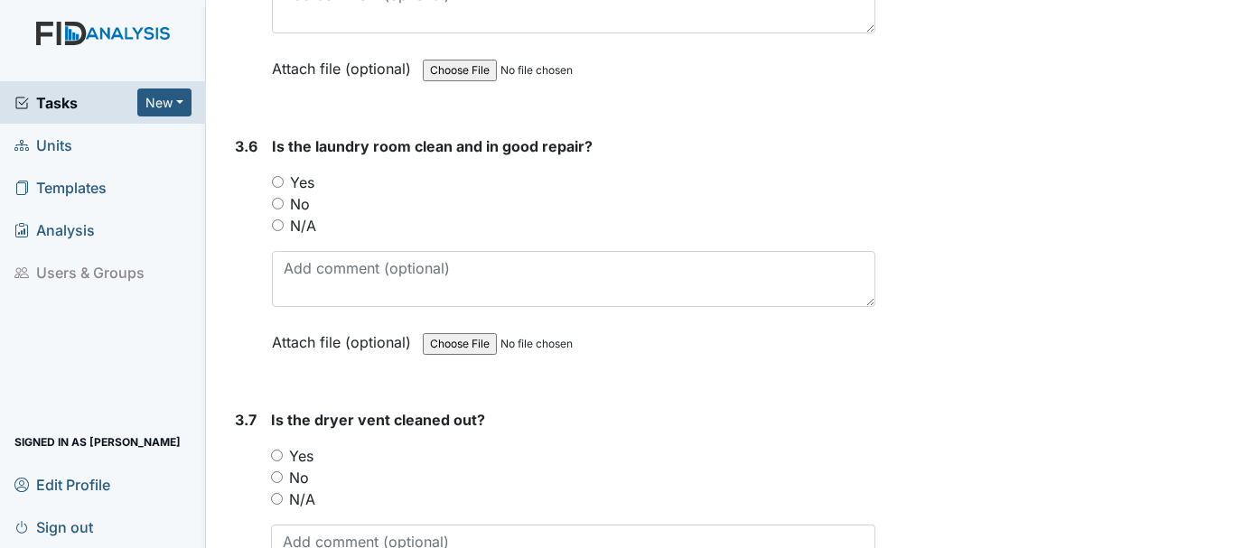
click at [280, 178] on input "Yes" at bounding box center [278, 182] width 12 height 12
radio input "true"
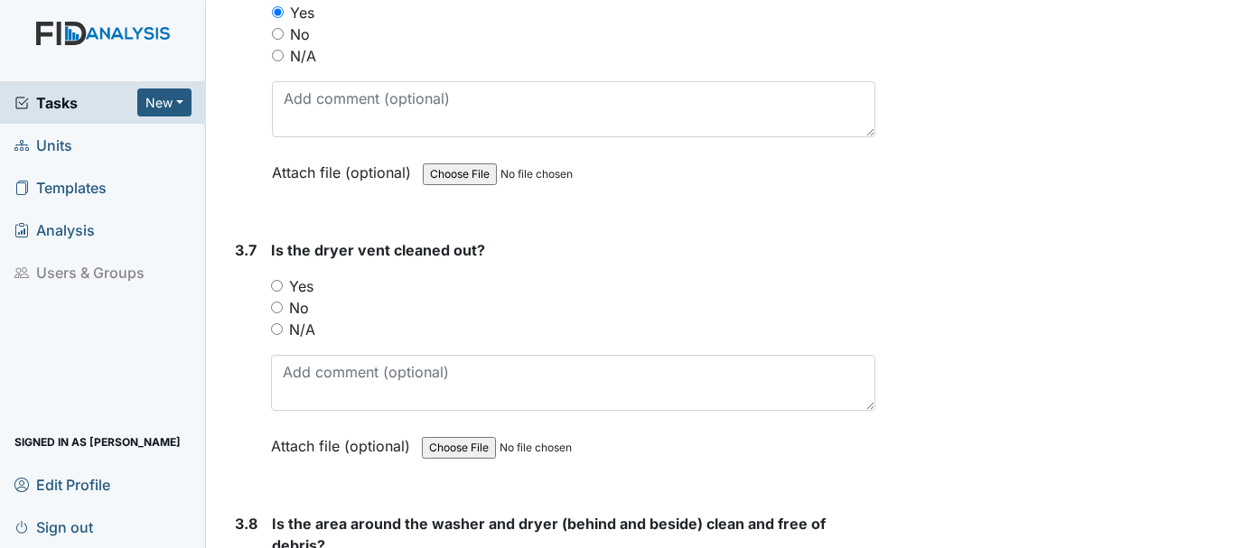
scroll to position [4246, 0]
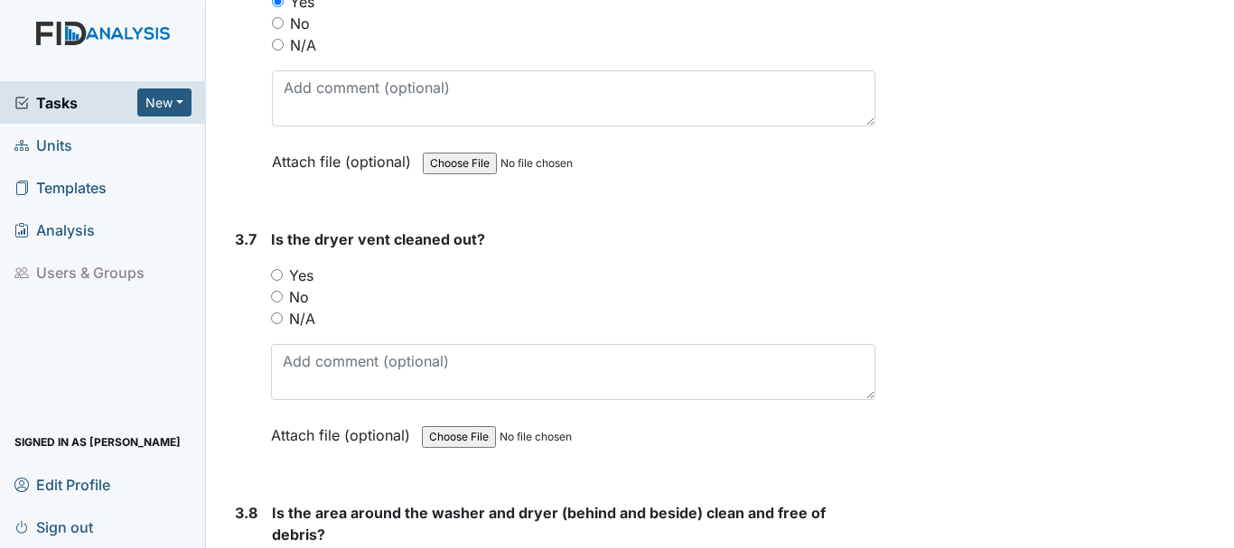
click at [275, 273] on input "Yes" at bounding box center [277, 275] width 12 height 12
radio input "true"
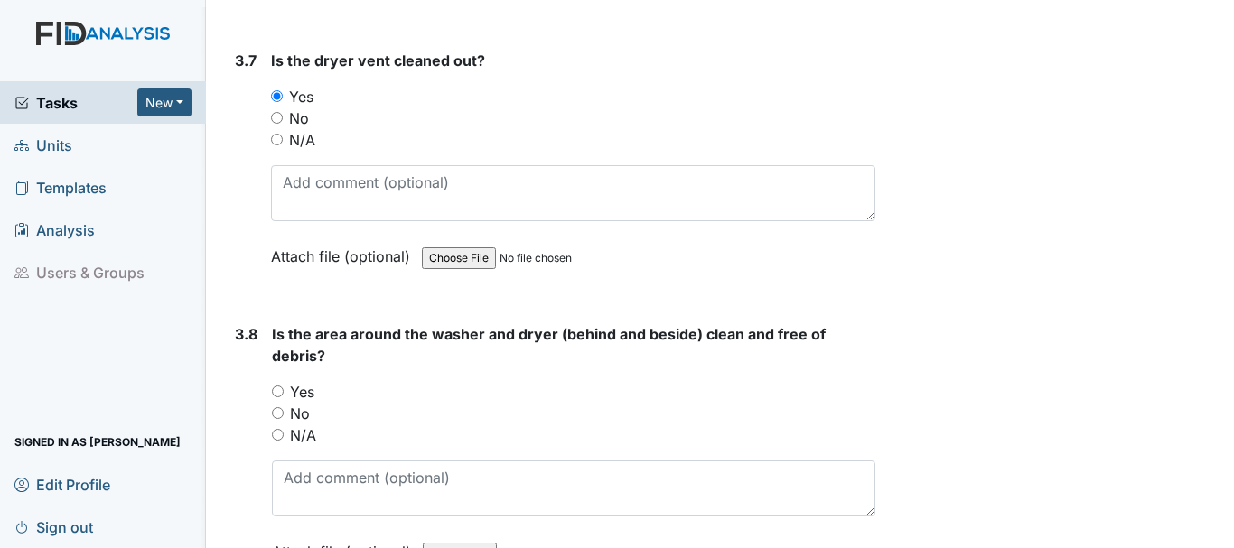
scroll to position [4427, 0]
click at [278, 386] on input "Yes" at bounding box center [278, 390] width 12 height 12
radio input "true"
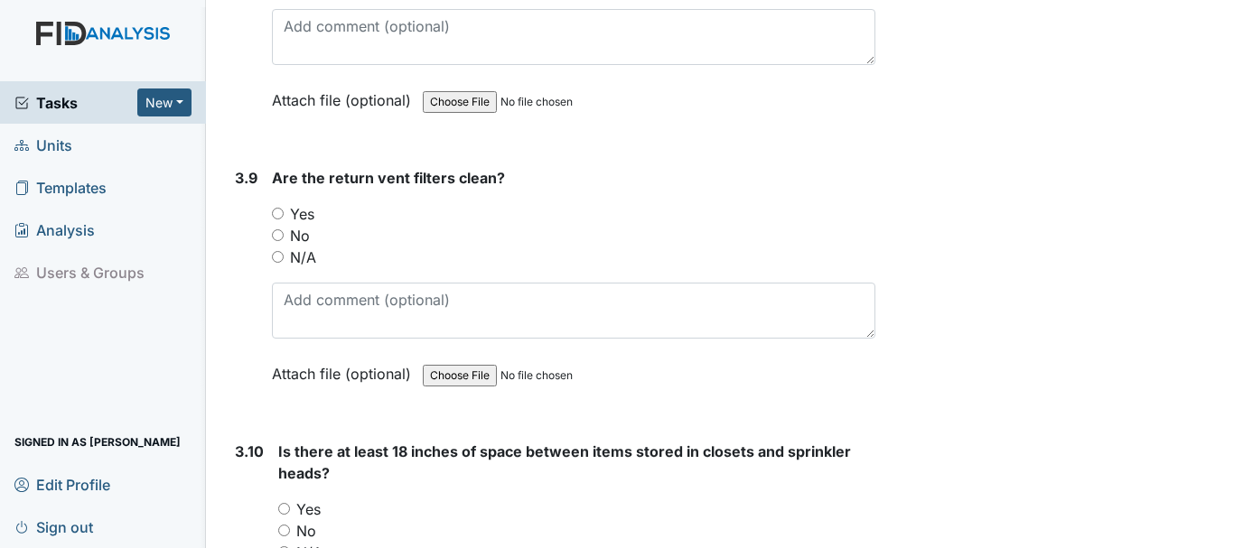
scroll to position [4879, 0]
click at [280, 213] on input "Yes" at bounding box center [278, 212] width 12 height 12
radio input "true"
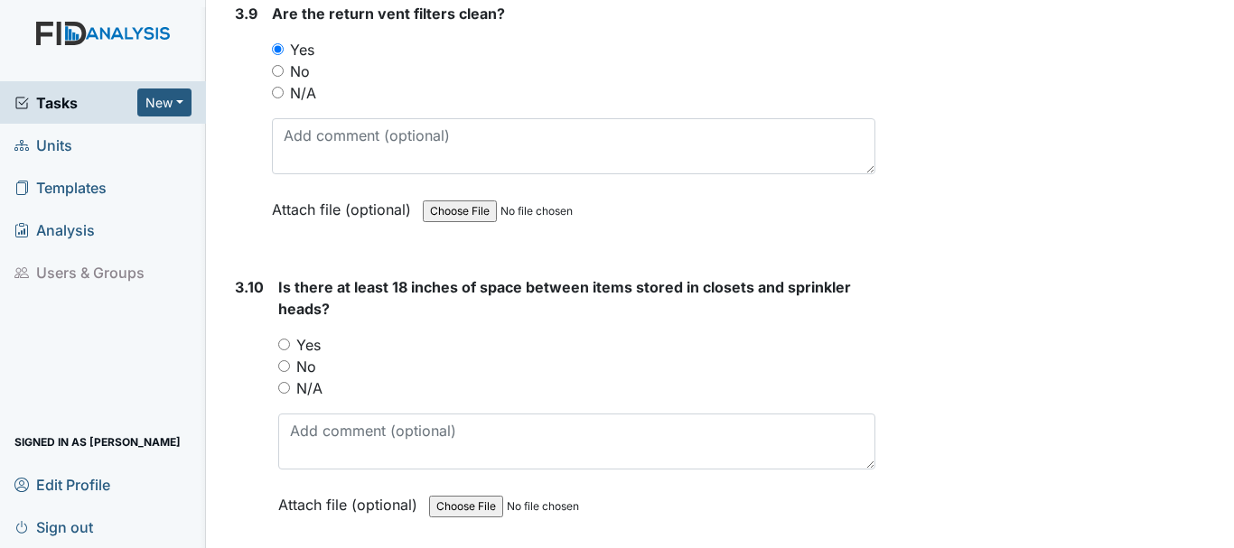
scroll to position [5059, 0]
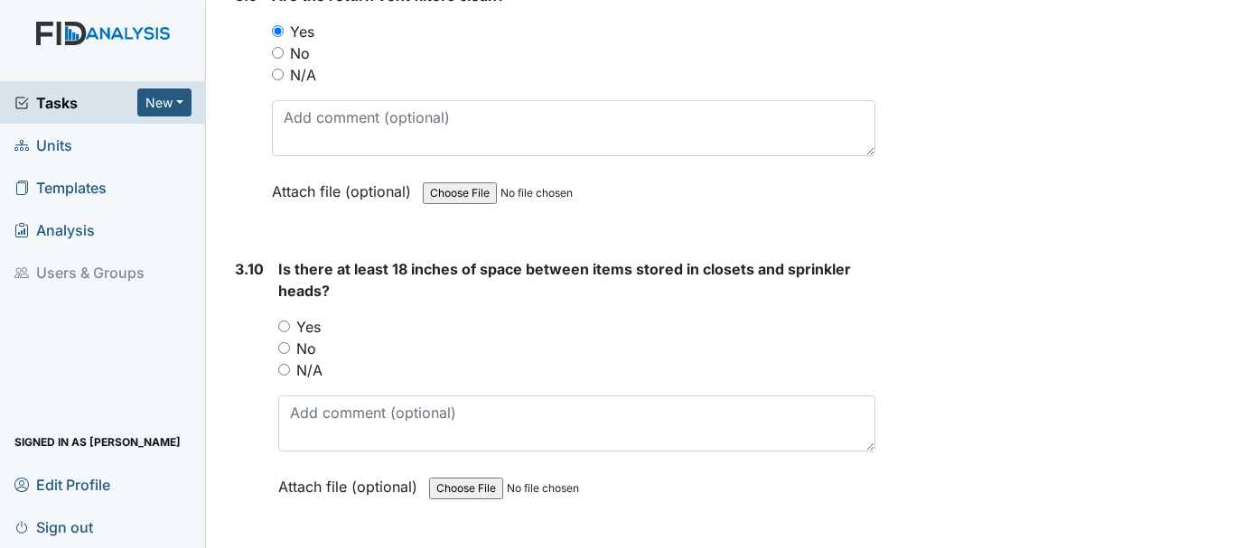
click at [286, 324] on input "Yes" at bounding box center [284, 327] width 12 height 12
radio input "true"
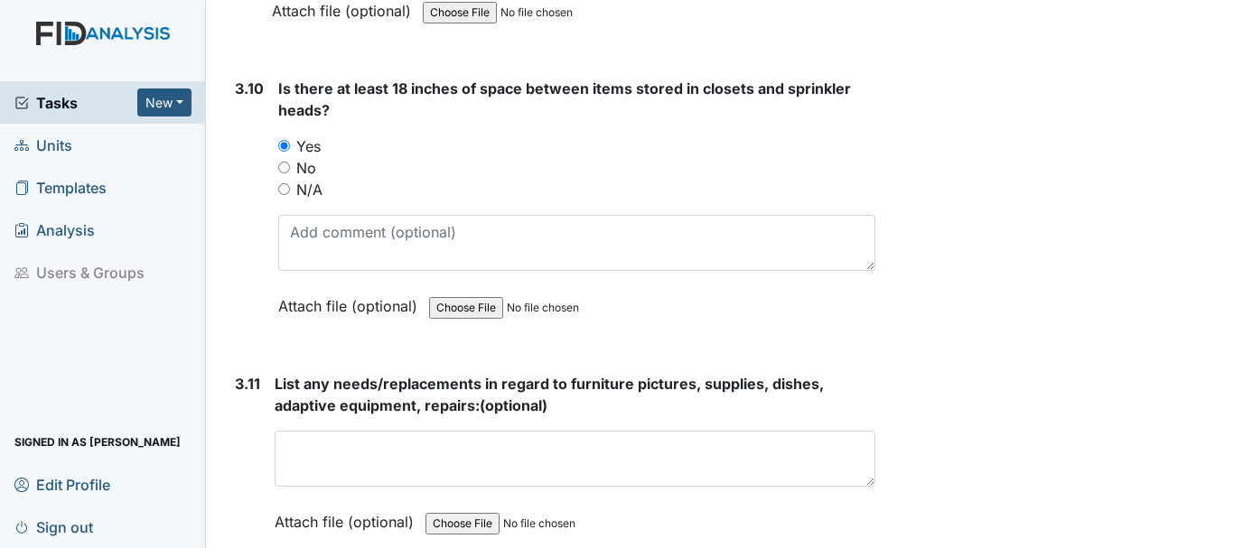
scroll to position [5330, 0]
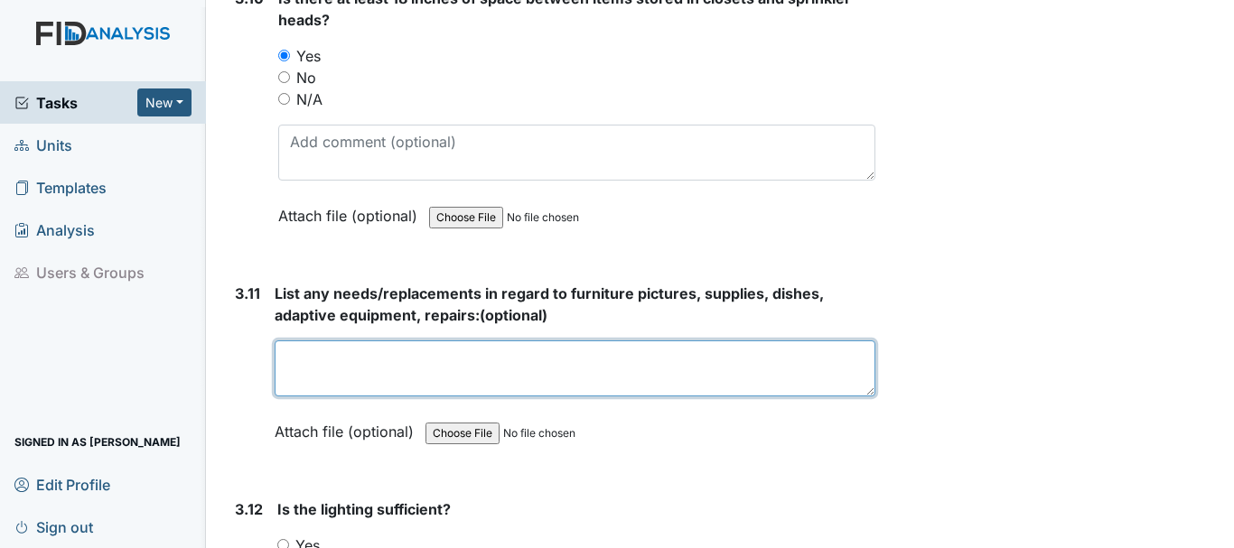
click at [424, 375] on textarea at bounding box center [575, 369] width 601 height 56
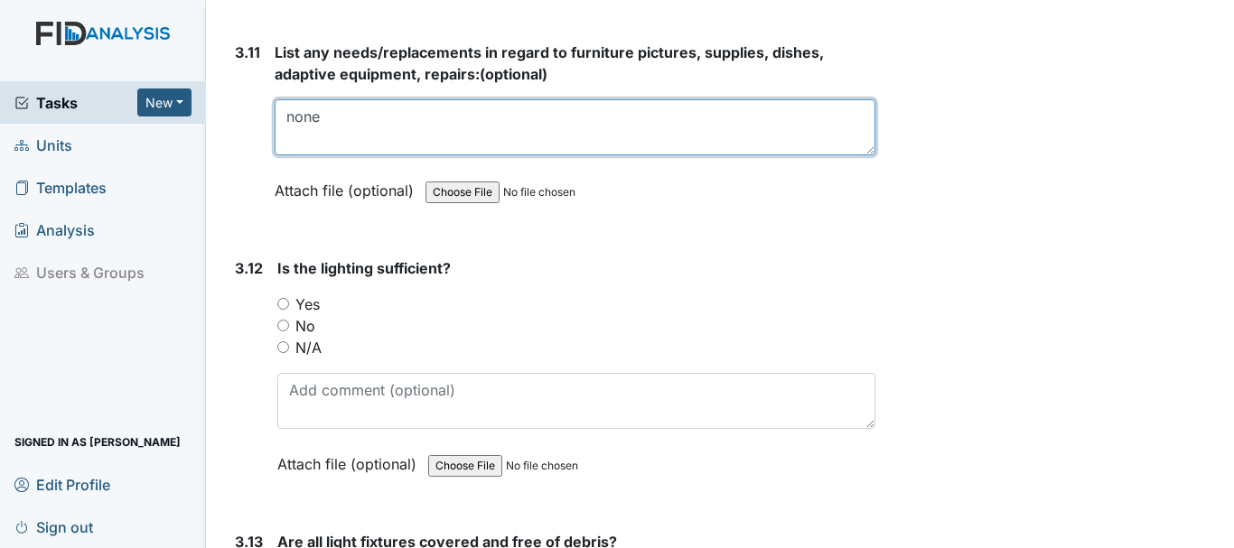
scroll to position [5601, 0]
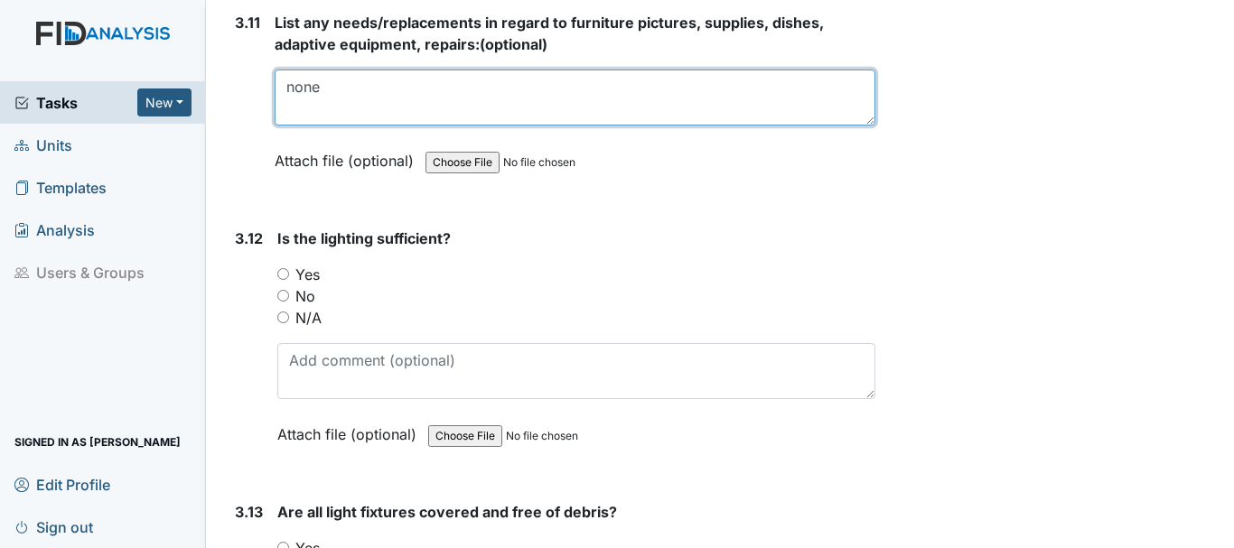
type textarea "none"
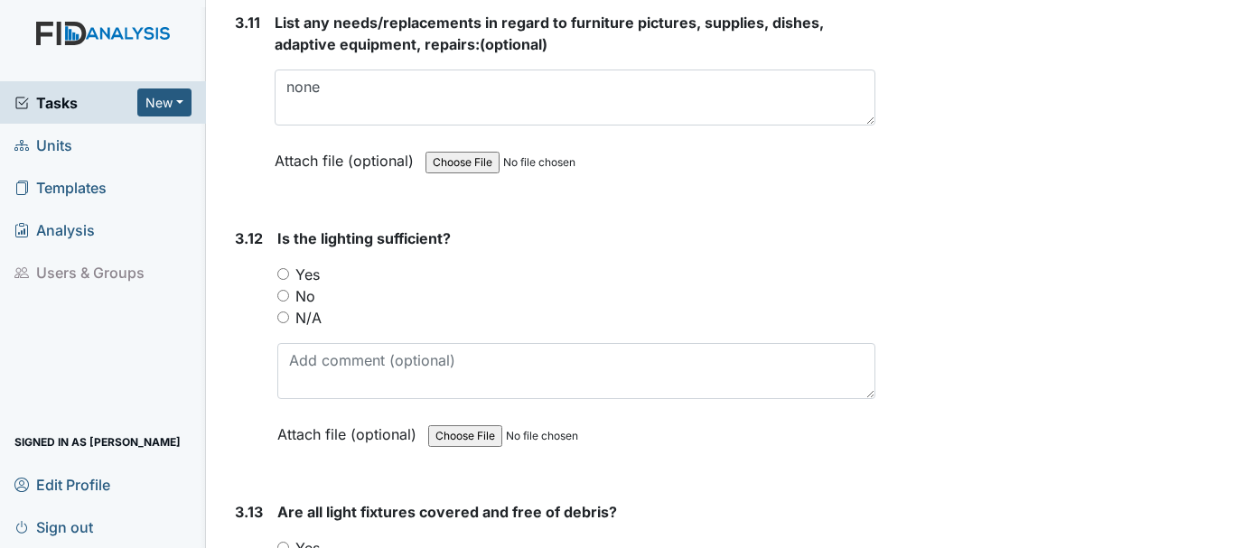
click at [283, 272] on input "Yes" at bounding box center [283, 274] width 12 height 12
radio input "true"
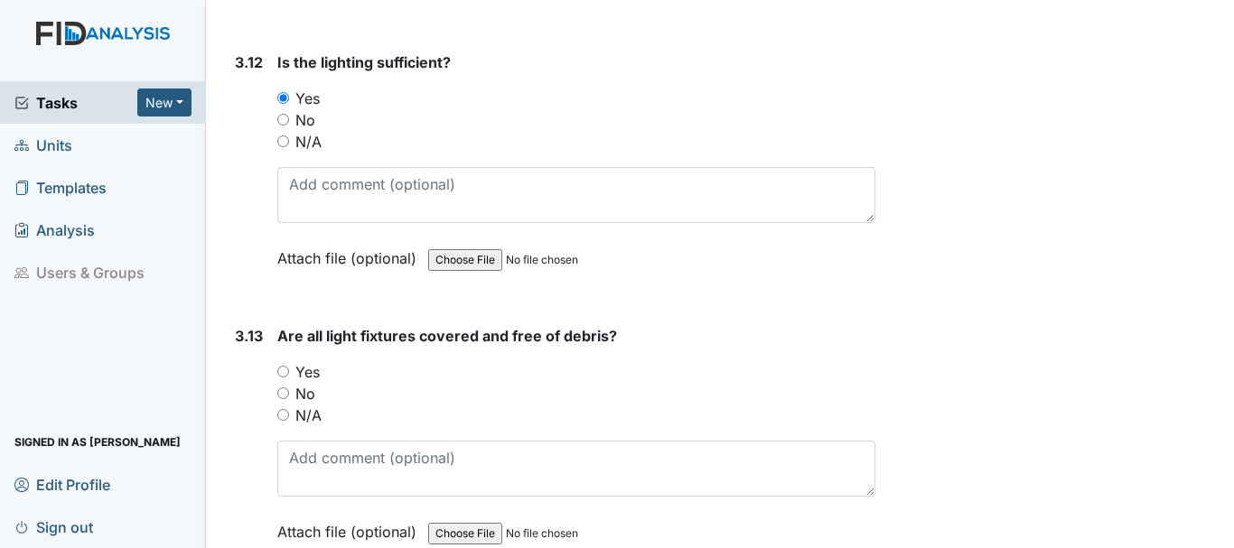
scroll to position [5782, 0]
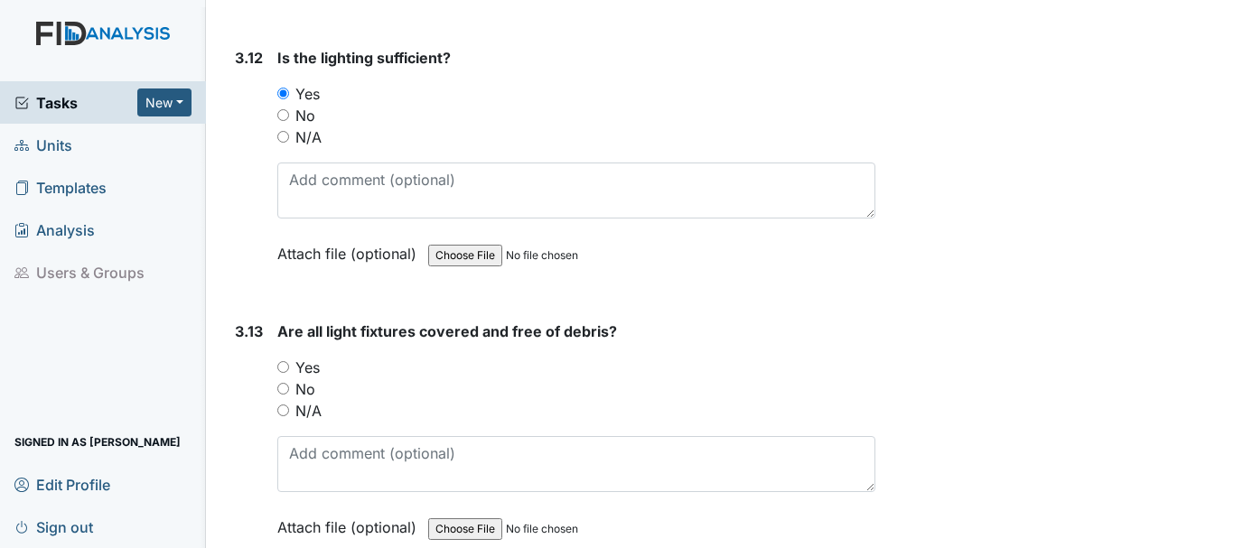
click at [284, 367] on input "Yes" at bounding box center [283, 367] width 12 height 12
radio input "true"
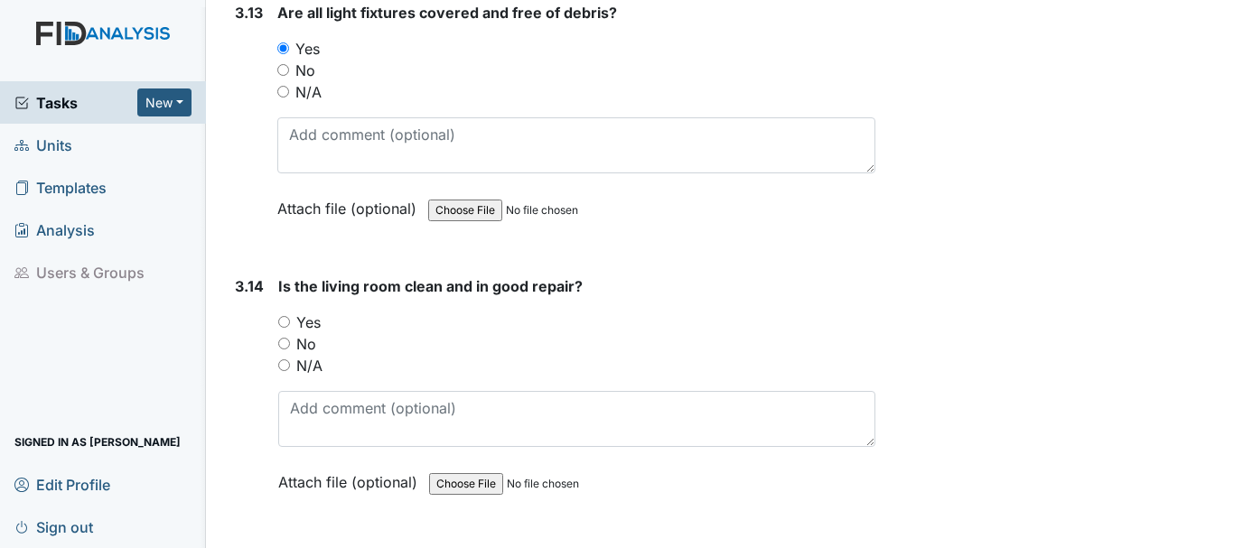
scroll to position [6143, 0]
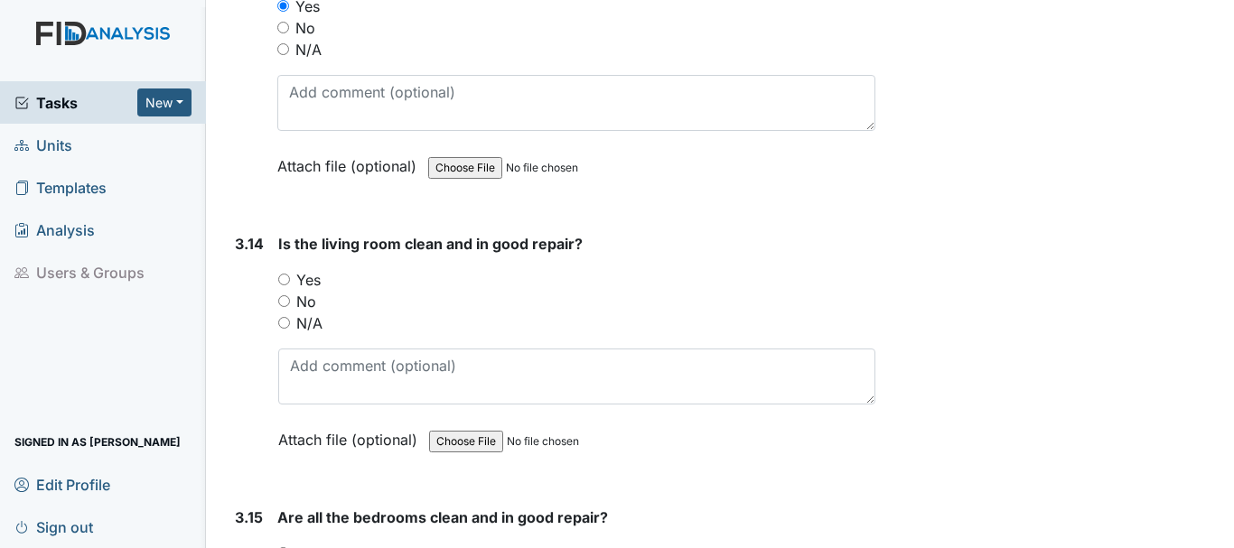
click at [283, 278] on input "Yes" at bounding box center [284, 280] width 12 height 12
radio input "true"
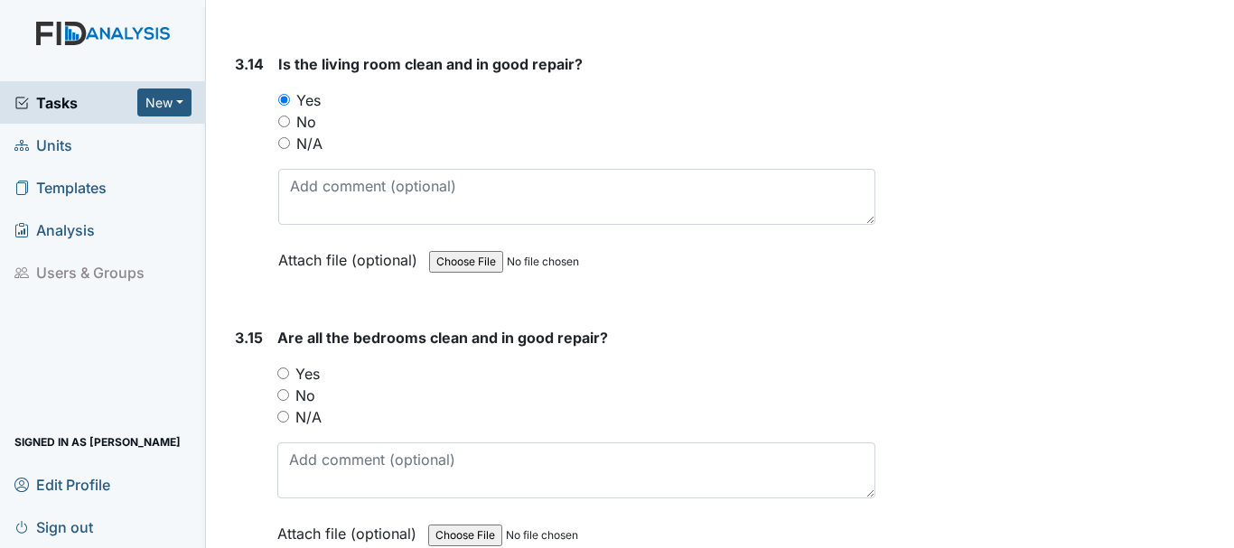
scroll to position [6324, 0]
click at [282, 371] on input "Yes" at bounding box center [283, 373] width 12 height 12
radio input "true"
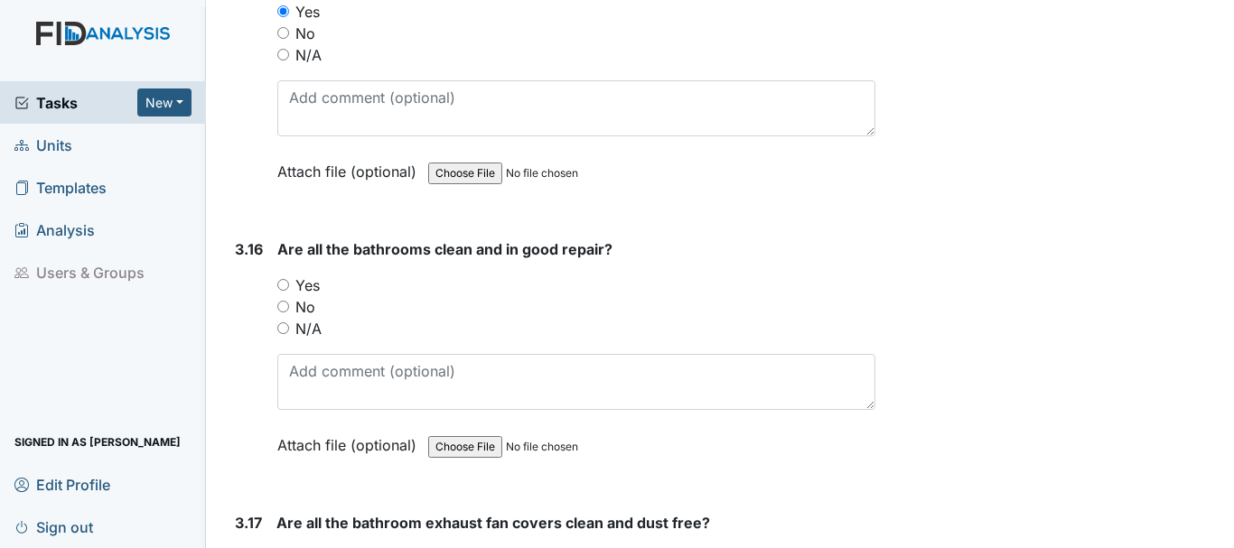
click at [283, 285] on input "Yes" at bounding box center [283, 285] width 12 height 12
radio input "true"
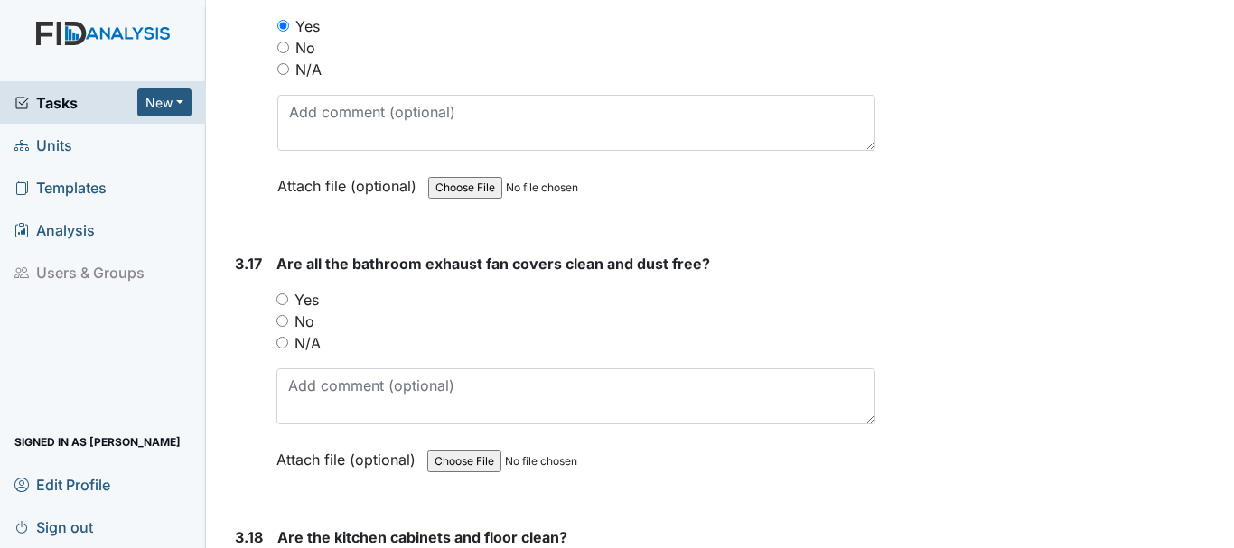
scroll to position [6956, 0]
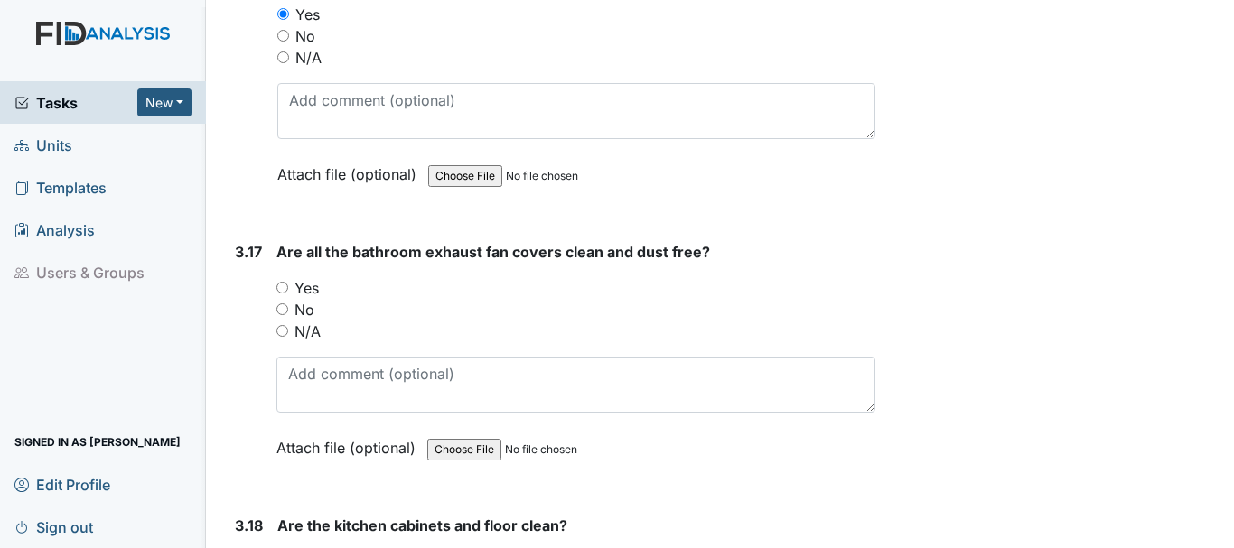
click at [284, 286] on input "Yes" at bounding box center [282, 288] width 12 height 12
radio input "true"
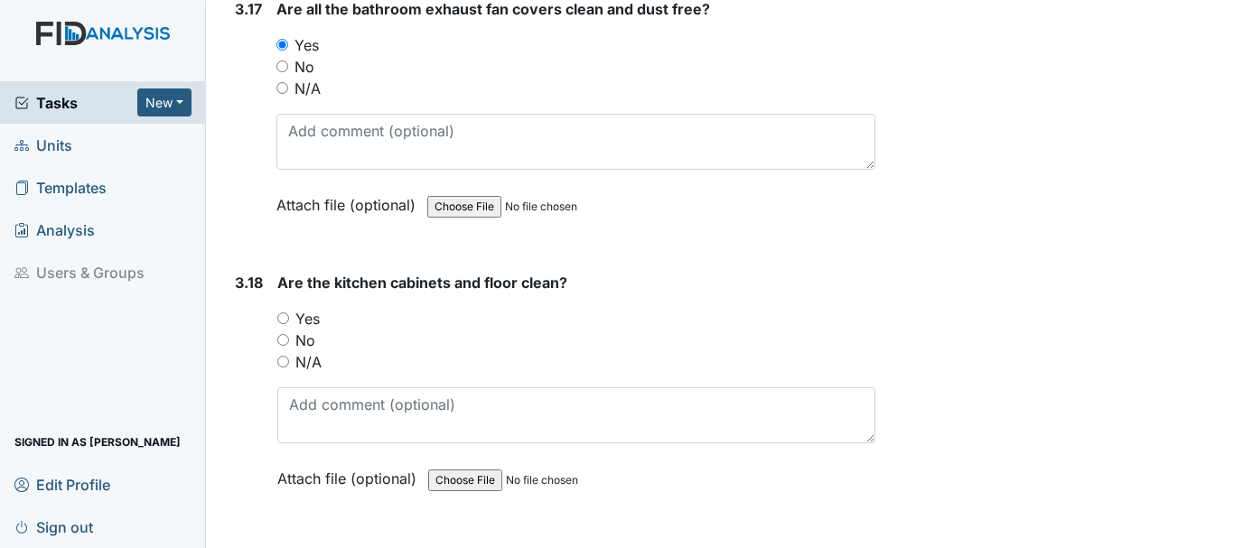
scroll to position [7227, 0]
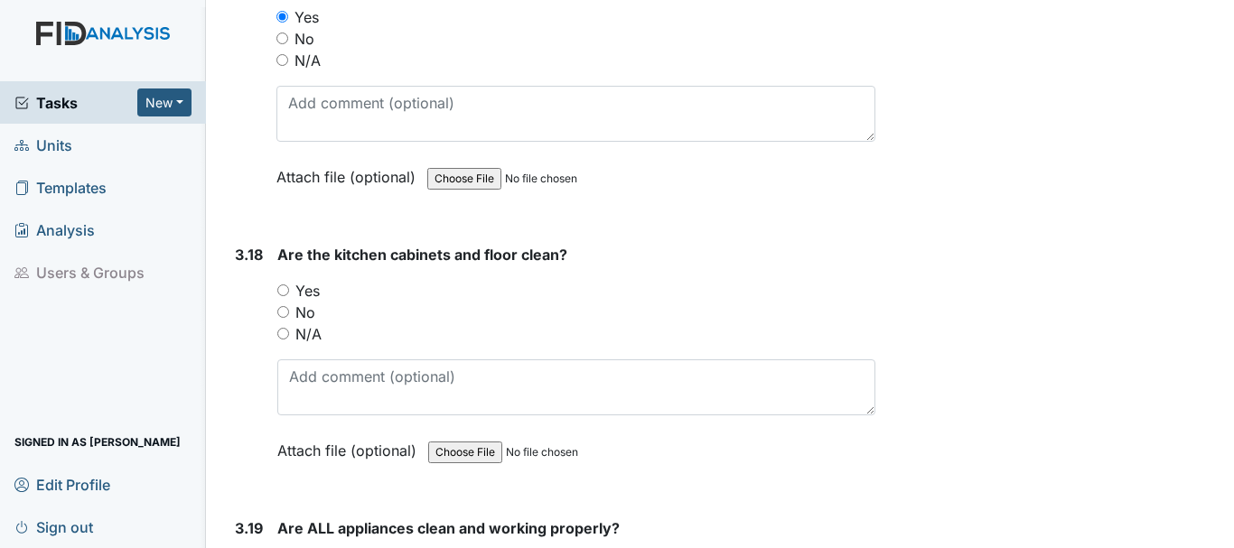
click at [285, 289] on input "Yes" at bounding box center [283, 291] width 12 height 12
radio input "true"
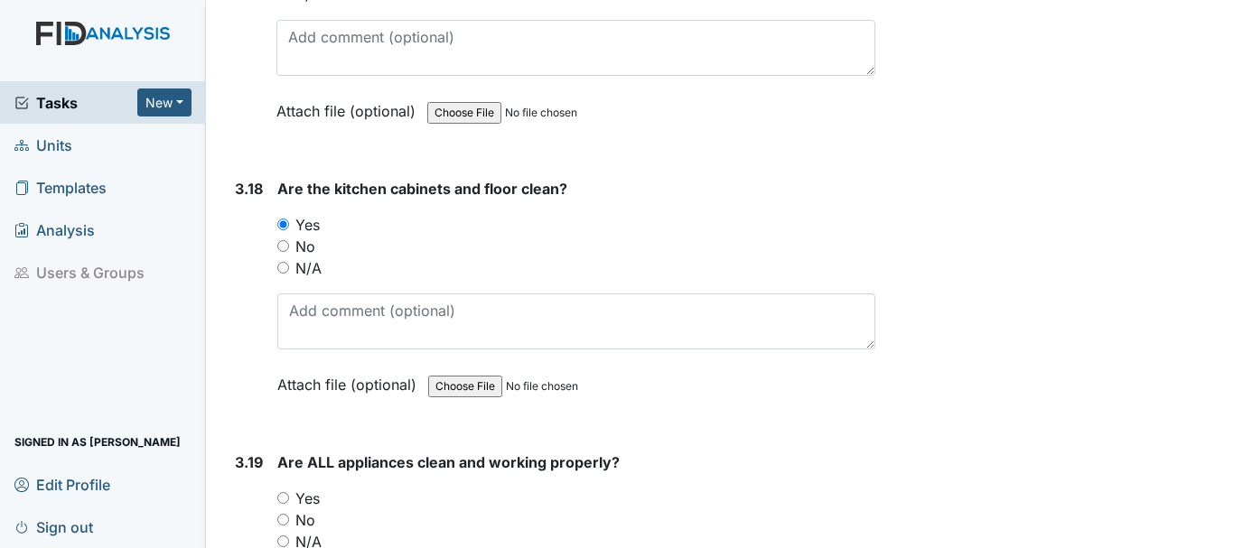
scroll to position [7498, 0]
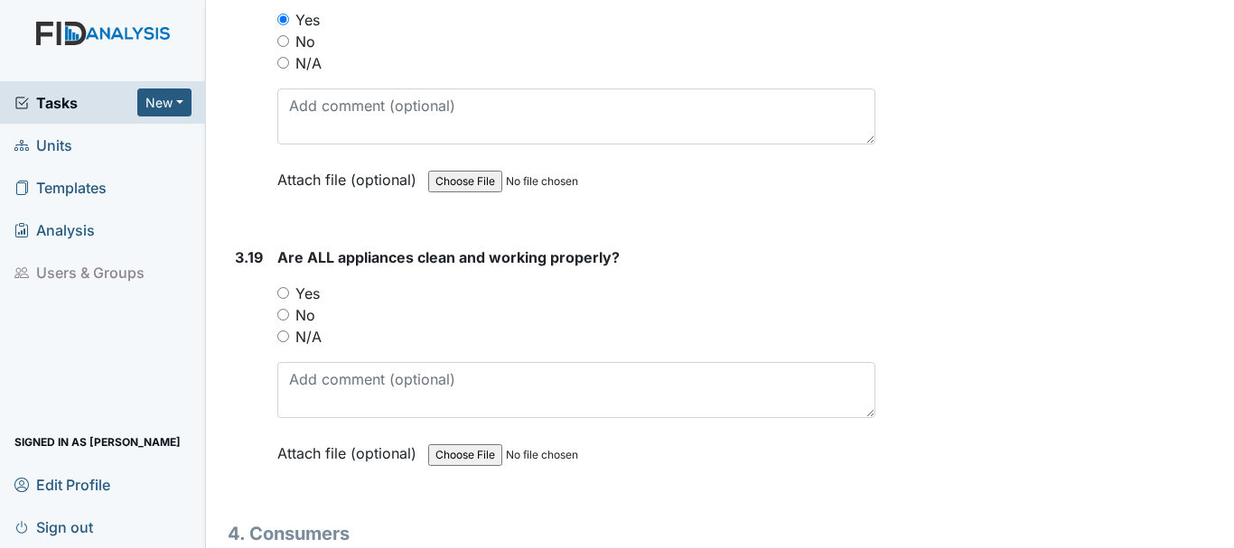
click at [280, 294] on input "Yes" at bounding box center [283, 293] width 12 height 12
radio input "true"
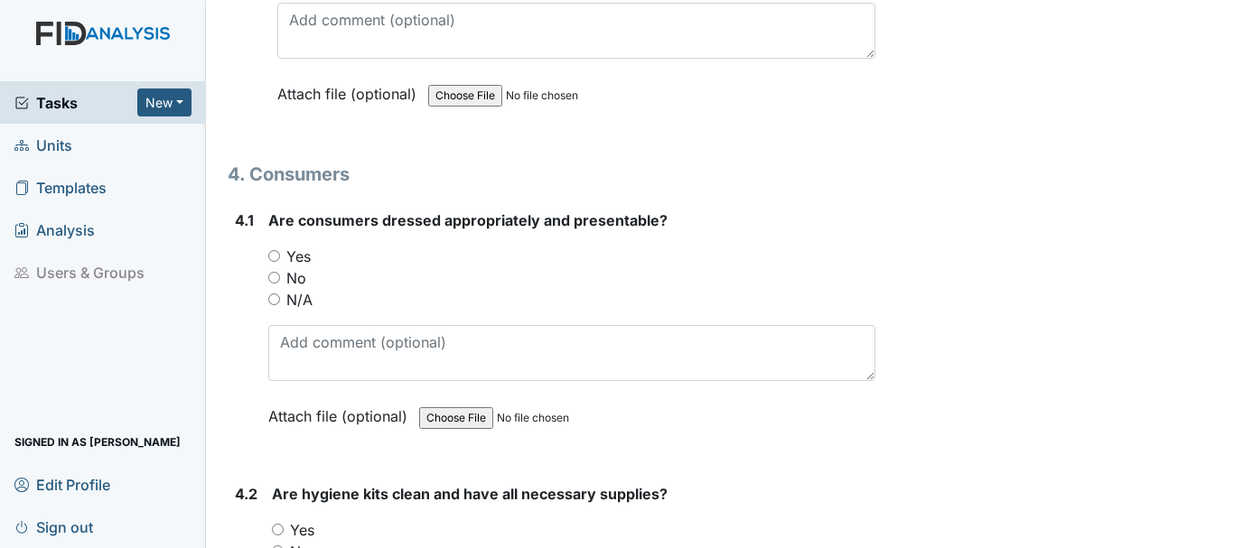
scroll to position [7860, 0]
click at [274, 252] on input "Yes" at bounding box center [274, 254] width 12 height 12
radio input "true"
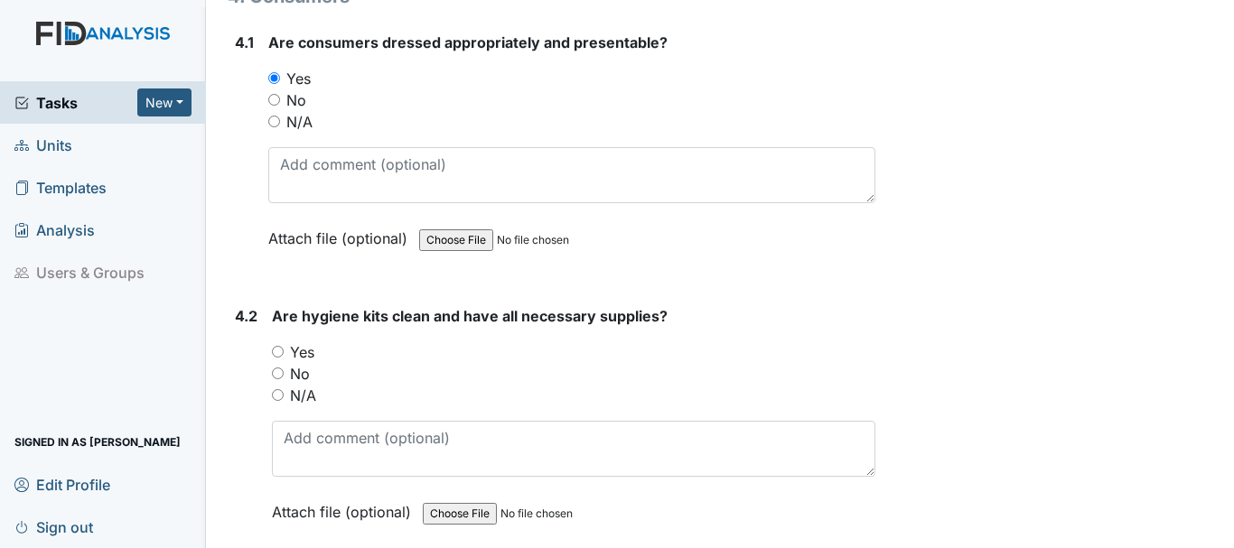
scroll to position [8041, 0]
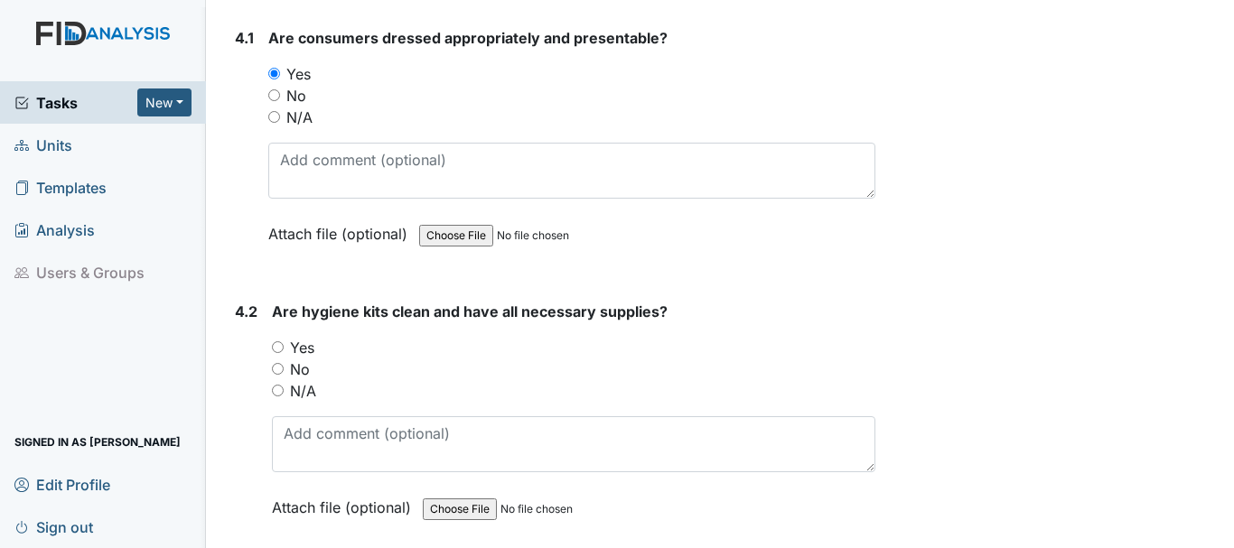
click at [276, 347] on input "Yes" at bounding box center [278, 347] width 12 height 12
radio input "true"
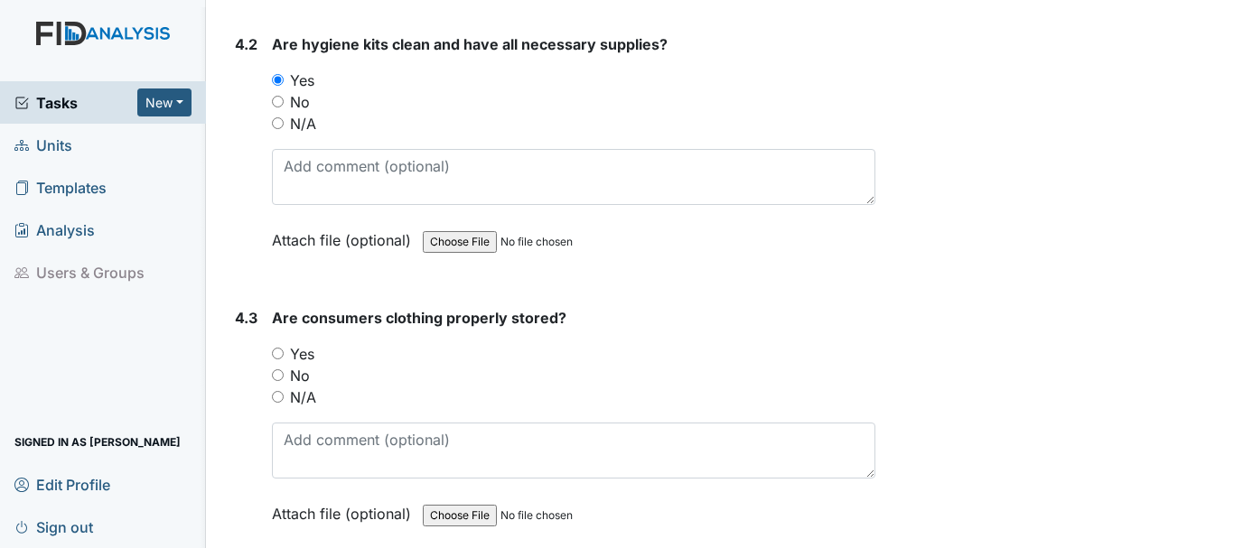
scroll to position [8312, 0]
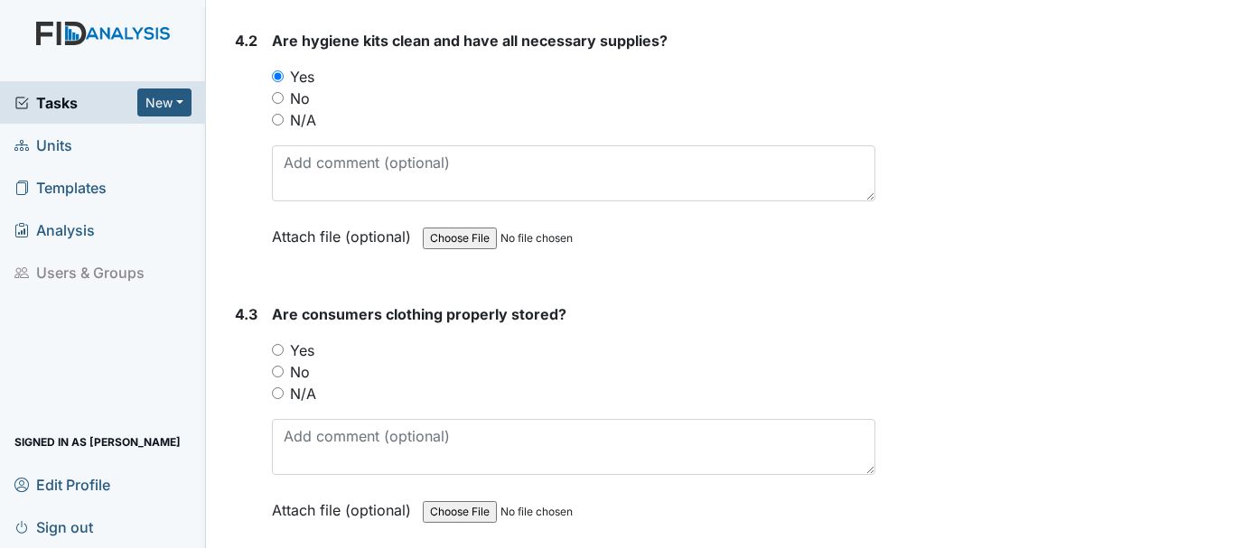
click at [277, 350] on input "Yes" at bounding box center [278, 350] width 12 height 12
radio input "true"
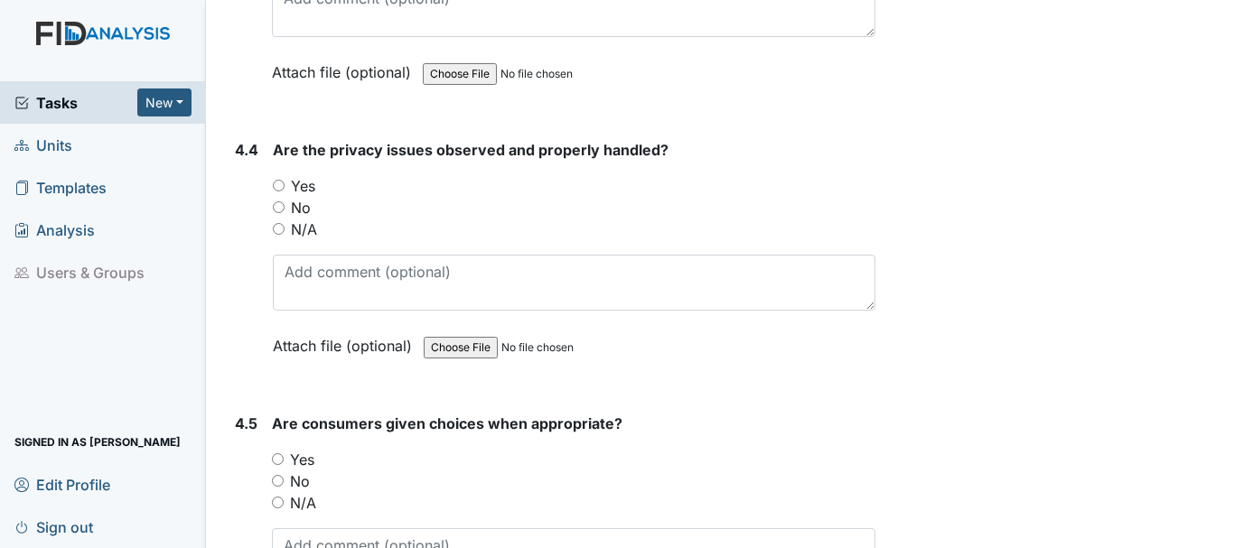
scroll to position [8763, 0]
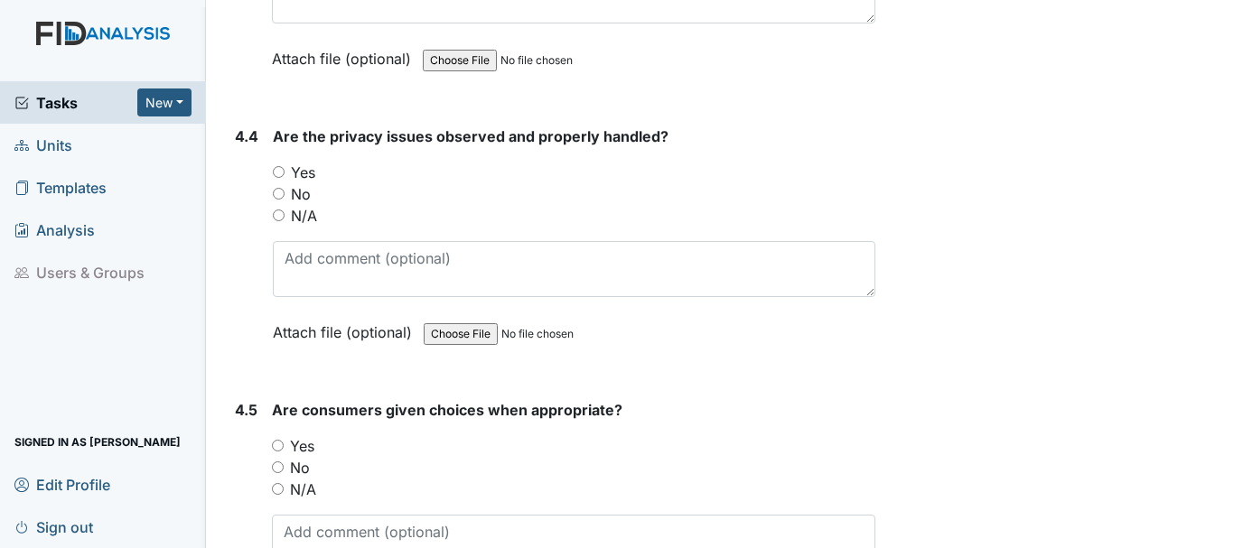
click at [279, 172] on input "Yes" at bounding box center [279, 172] width 12 height 12
radio input "true"
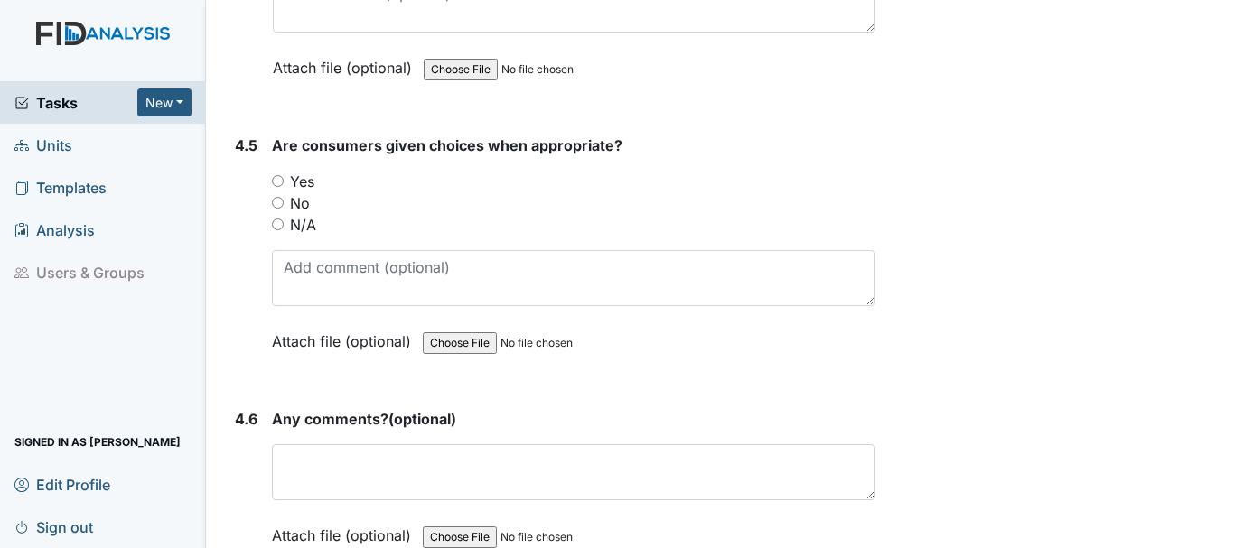
scroll to position [9034, 0]
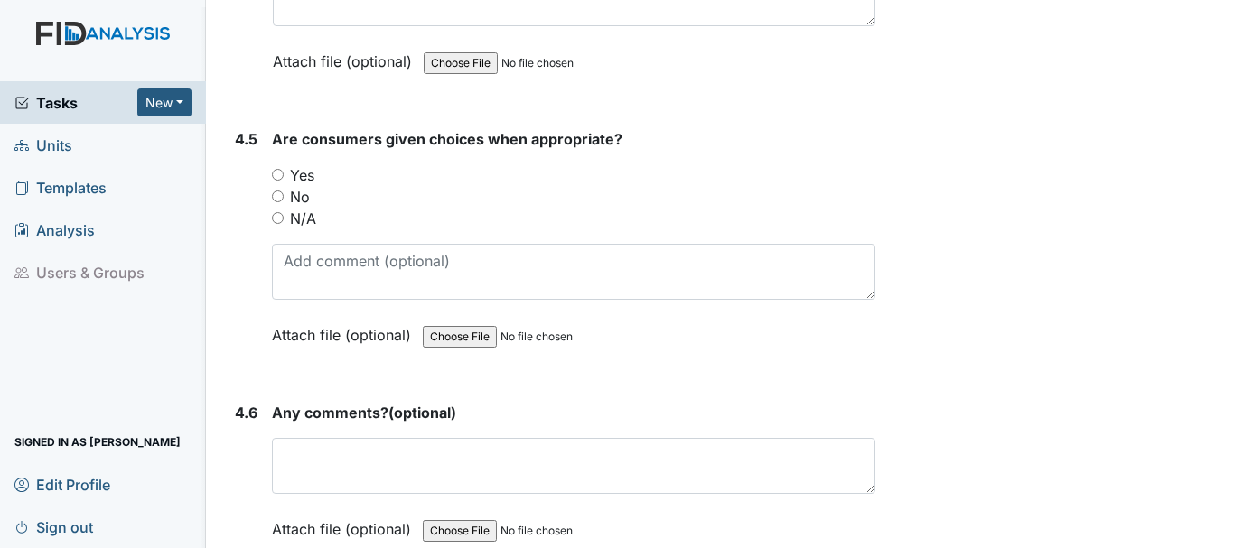
click at [278, 175] on input "Yes" at bounding box center [278, 175] width 12 height 12
radio input "true"
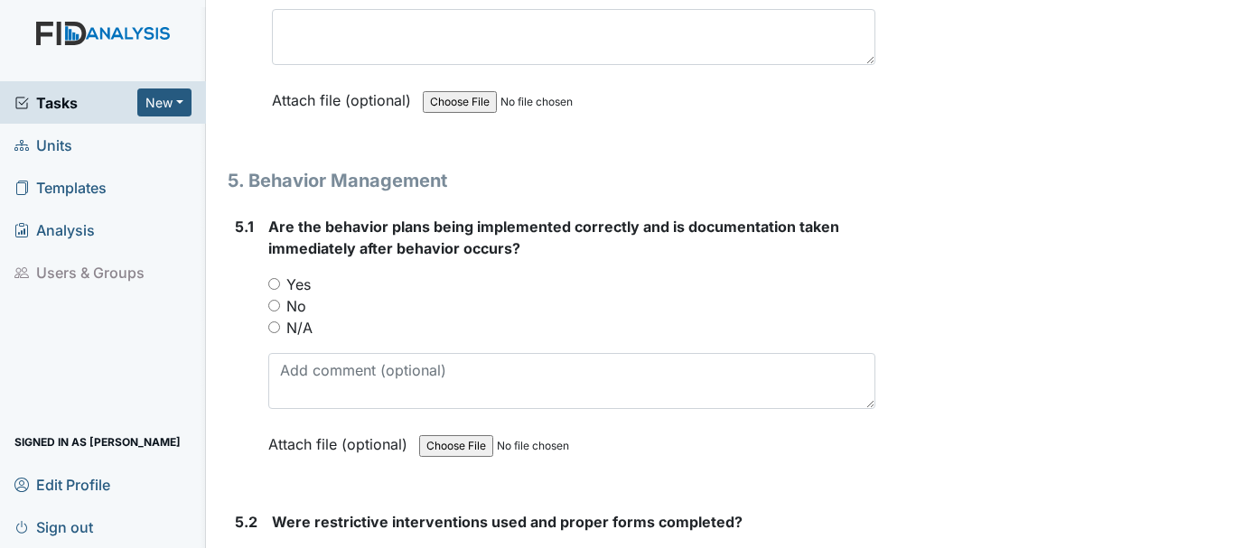
scroll to position [9486, 0]
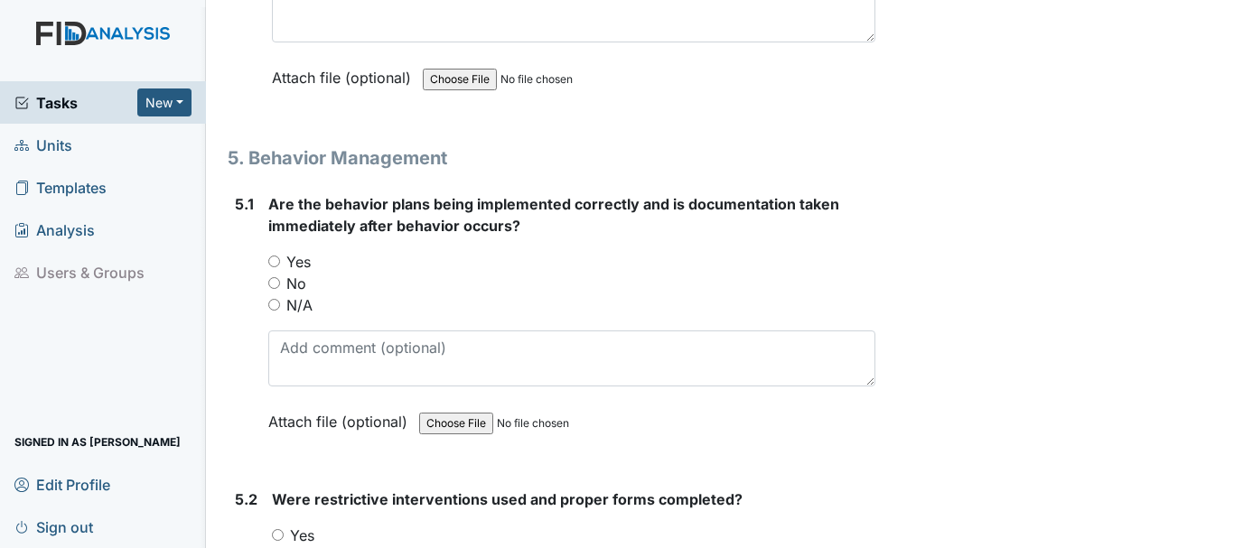
click at [275, 262] on input "Yes" at bounding box center [274, 262] width 12 height 12
radio input "true"
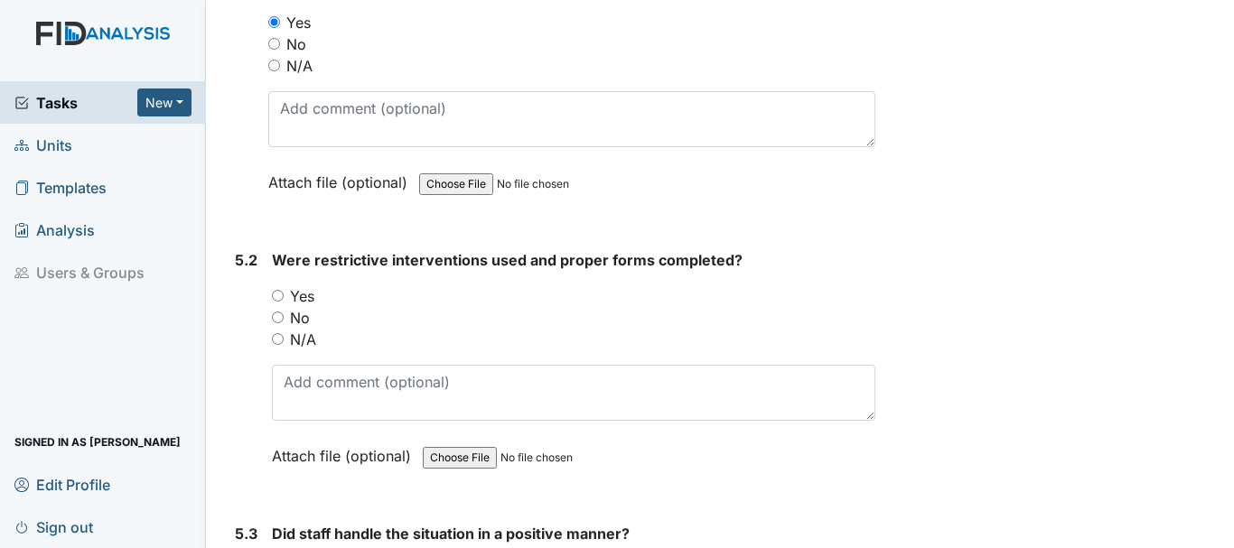
scroll to position [9757, 0]
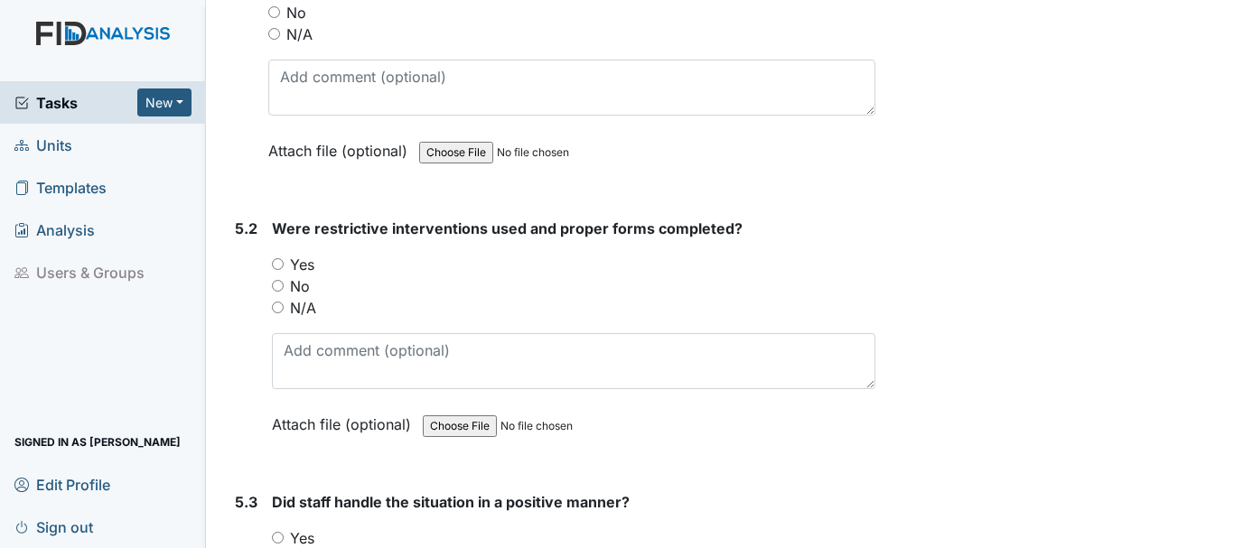
click at [279, 307] on input "N/A" at bounding box center [278, 308] width 12 height 12
radio input "true"
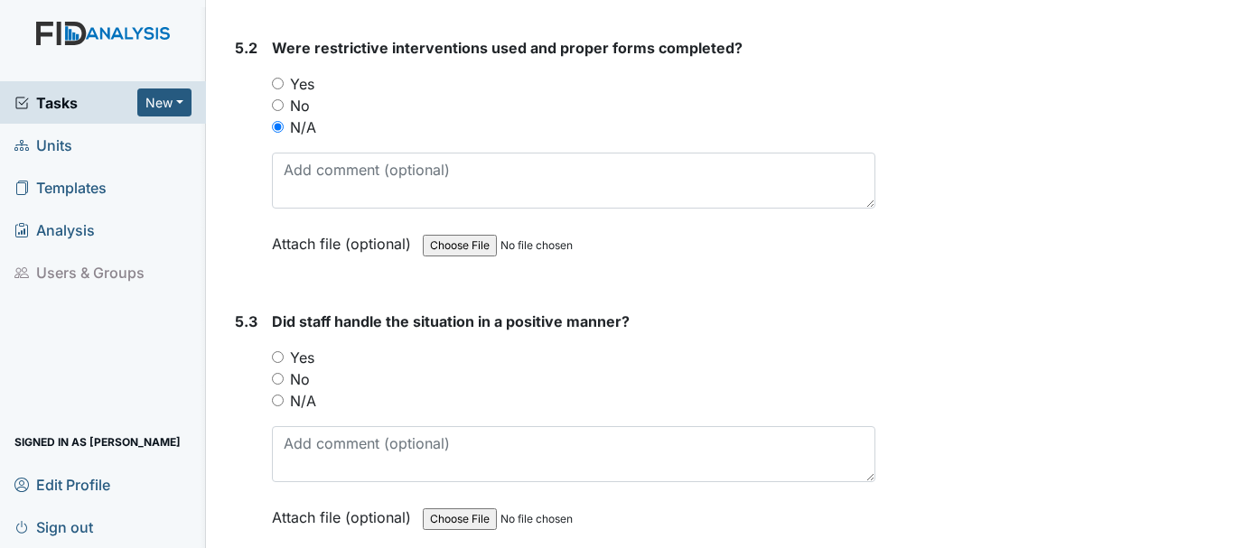
scroll to position [10118, 0]
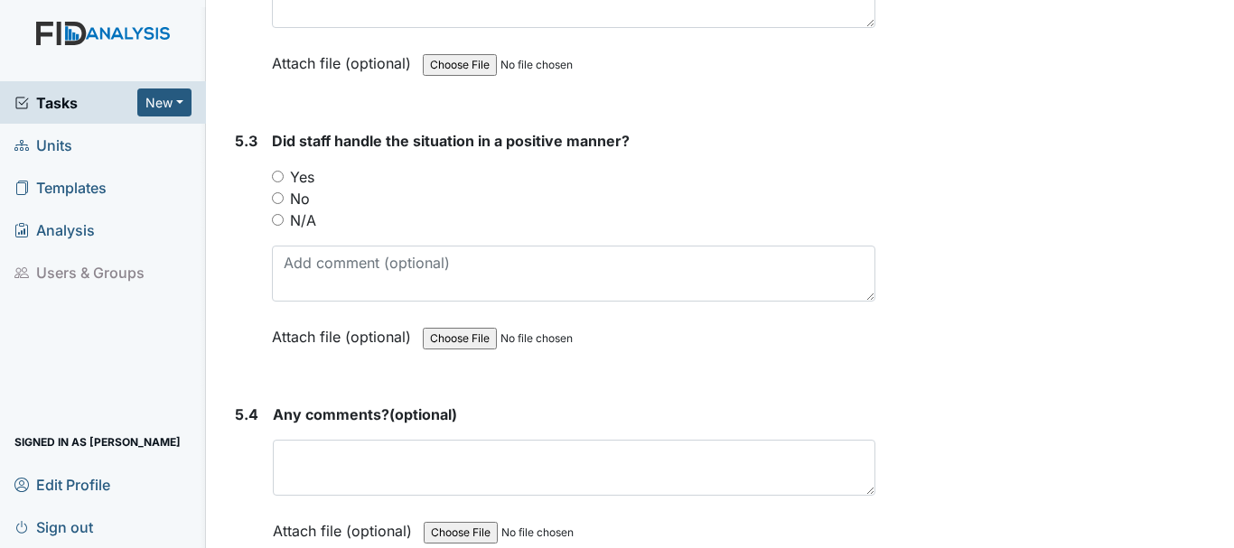
click at [278, 178] on input "Yes" at bounding box center [278, 177] width 12 height 12
radio input "true"
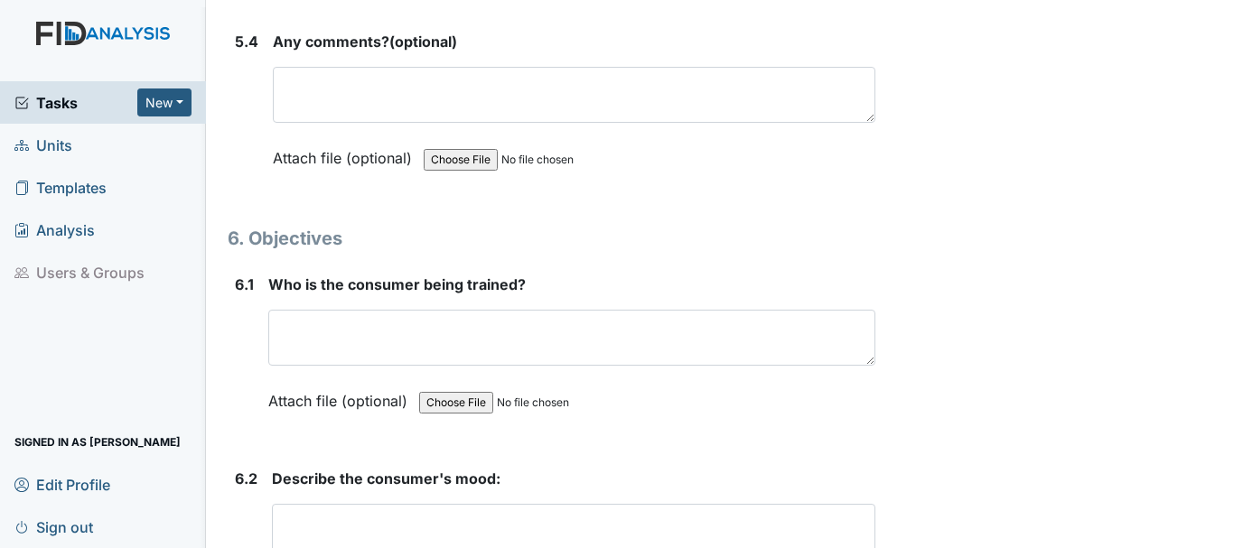
scroll to position [10570, 0]
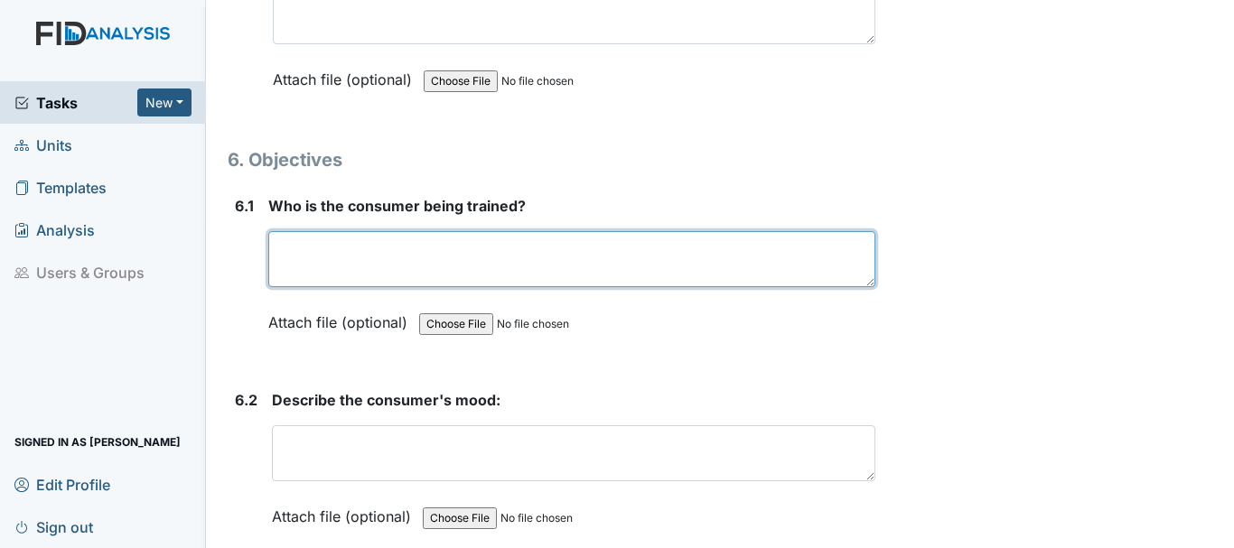
click at [359, 262] on textarea at bounding box center [571, 259] width 607 height 56
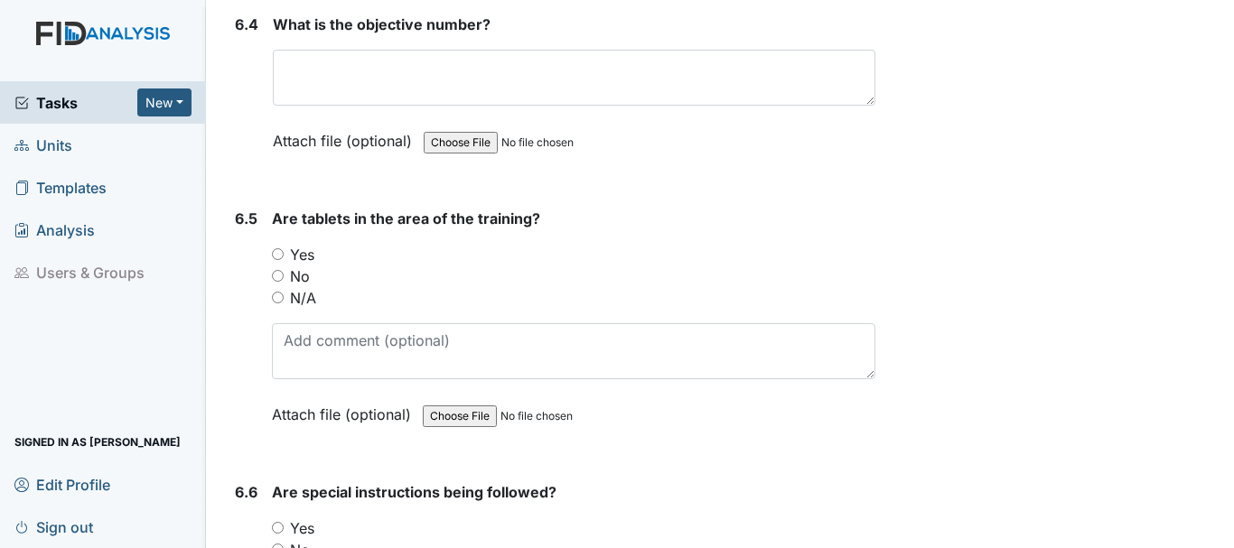
scroll to position [11293, 0]
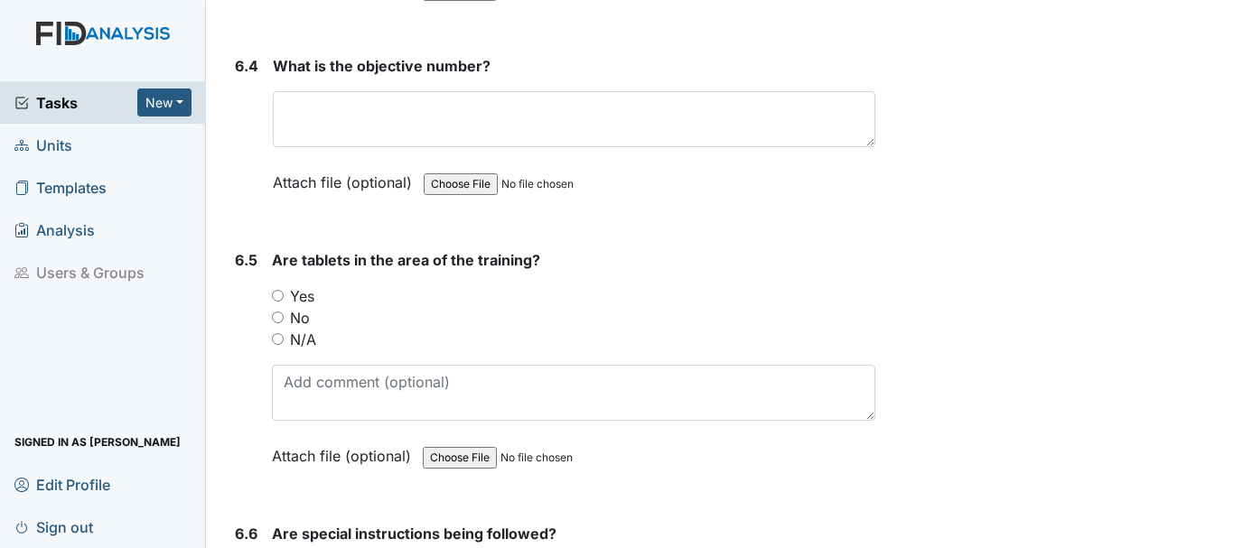
click at [277, 296] on input "Yes" at bounding box center [278, 296] width 12 height 12
radio input "true"
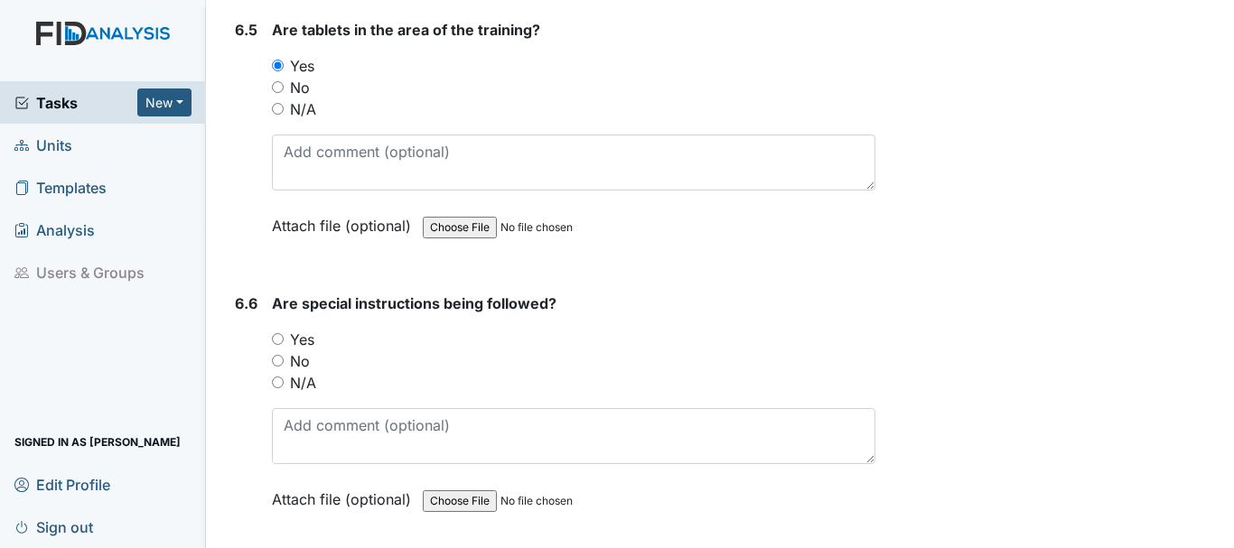
scroll to position [11585, 0]
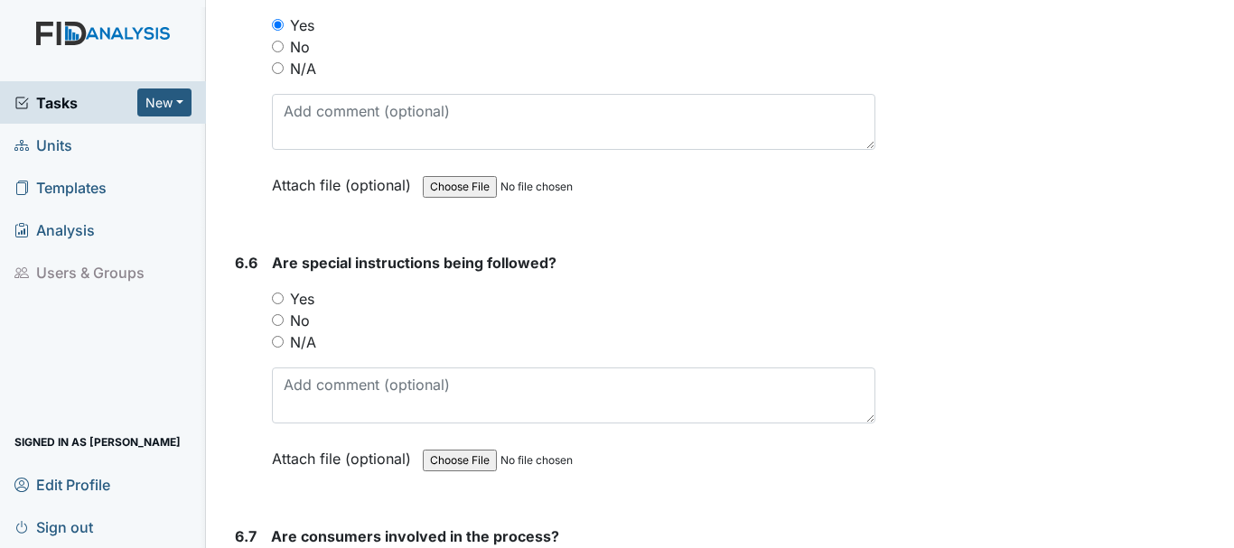
click at [281, 299] on input "Yes" at bounding box center [278, 299] width 12 height 12
radio input "true"
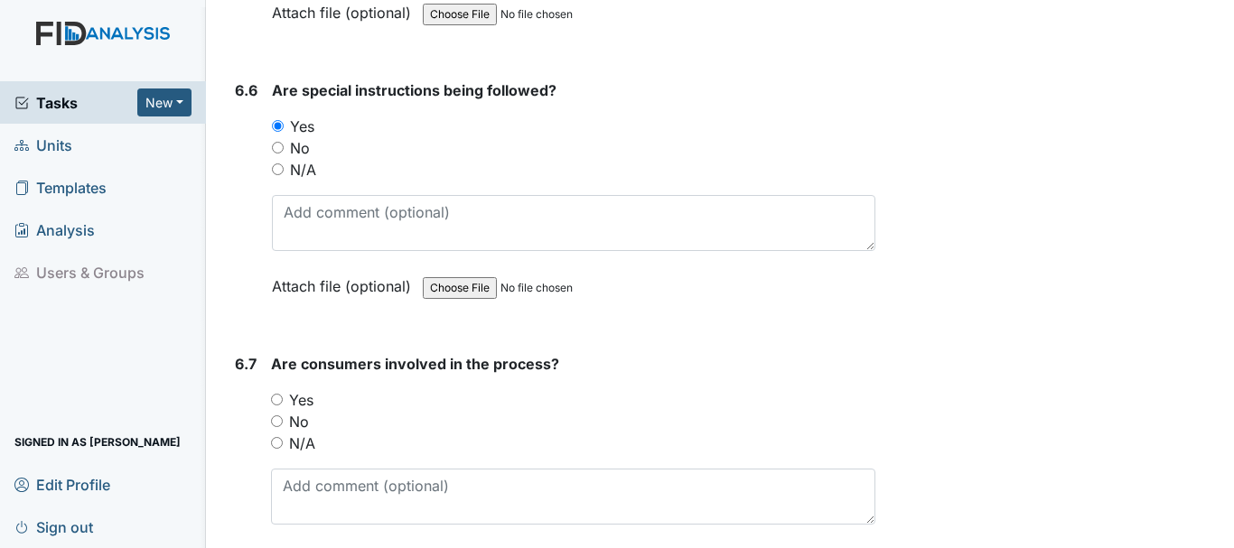
scroll to position [11765, 0]
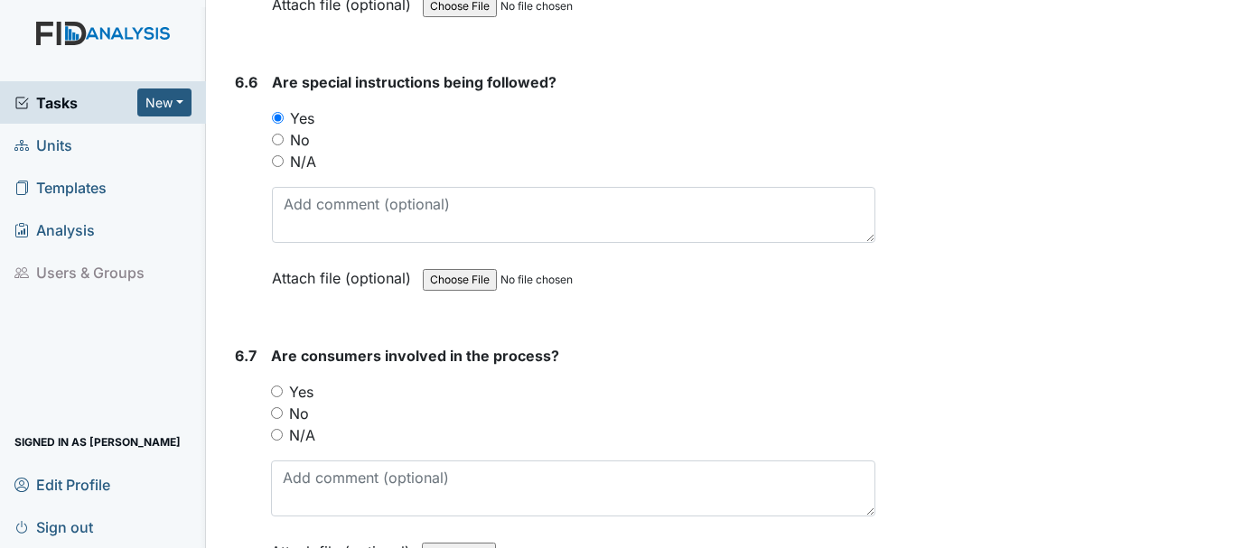
click at [276, 392] on input "Yes" at bounding box center [277, 392] width 12 height 12
radio input "true"
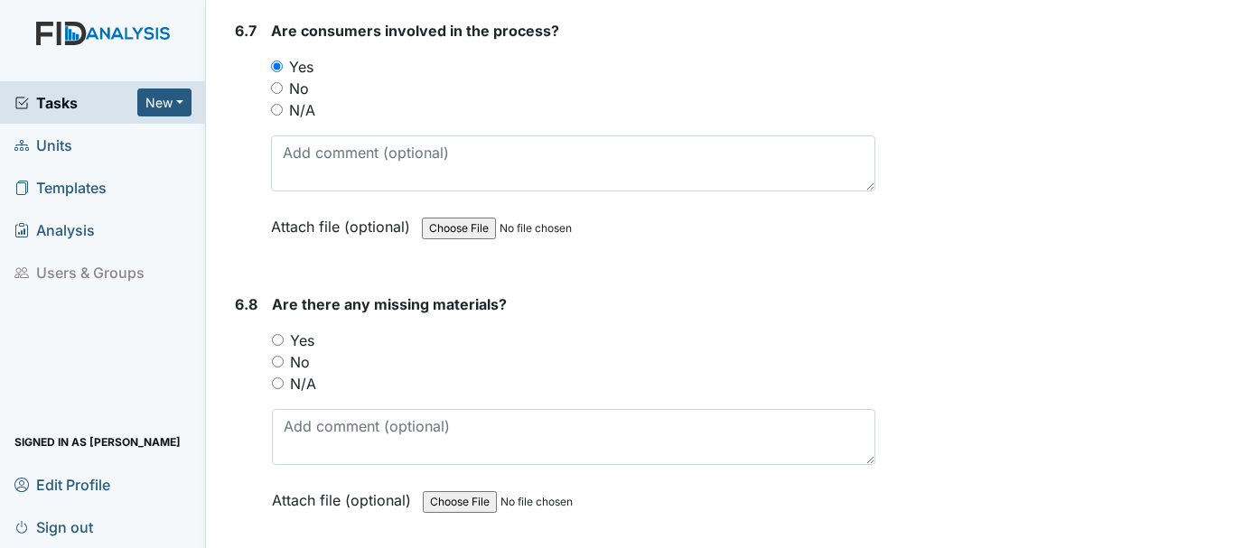
scroll to position [12127, 0]
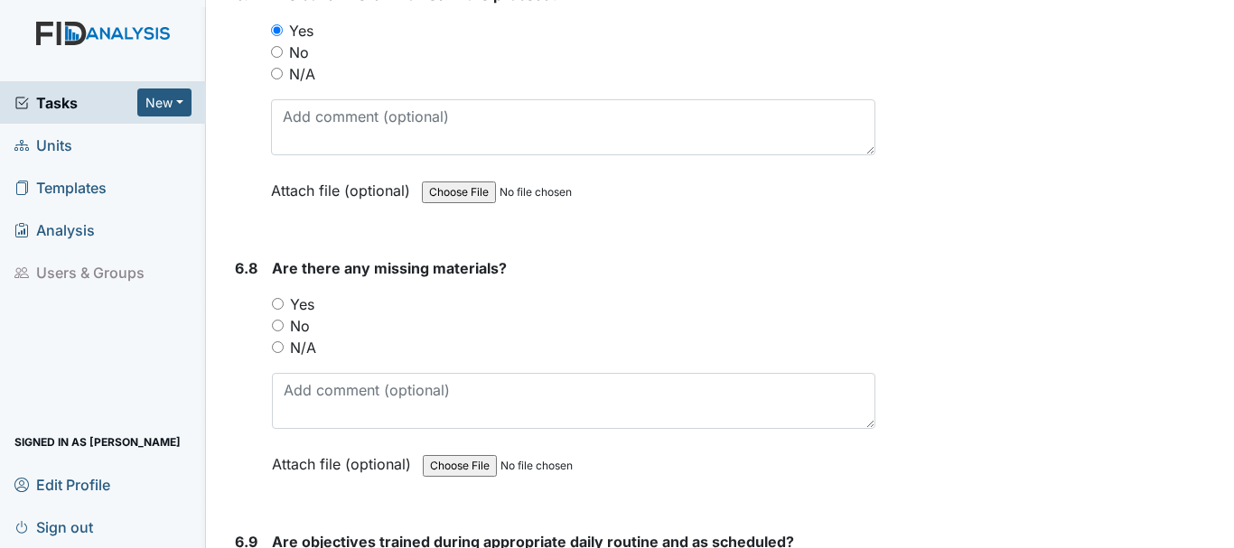
click at [279, 301] on input "Yes" at bounding box center [278, 304] width 12 height 12
radio input "true"
click at [278, 321] on input "No" at bounding box center [278, 326] width 12 height 12
radio input "true"
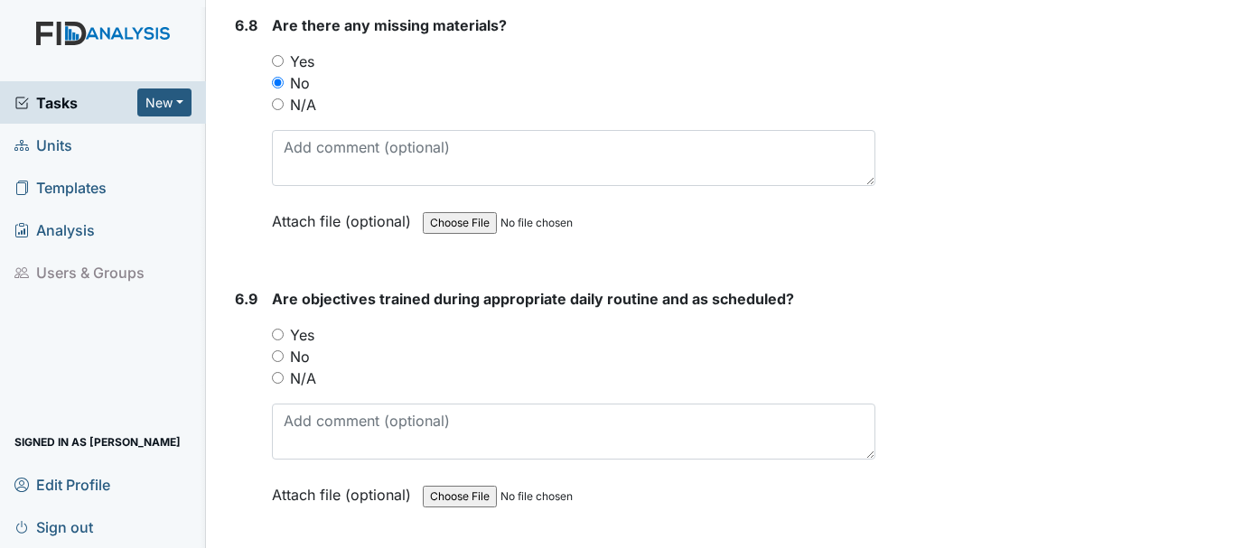
scroll to position [12398, 0]
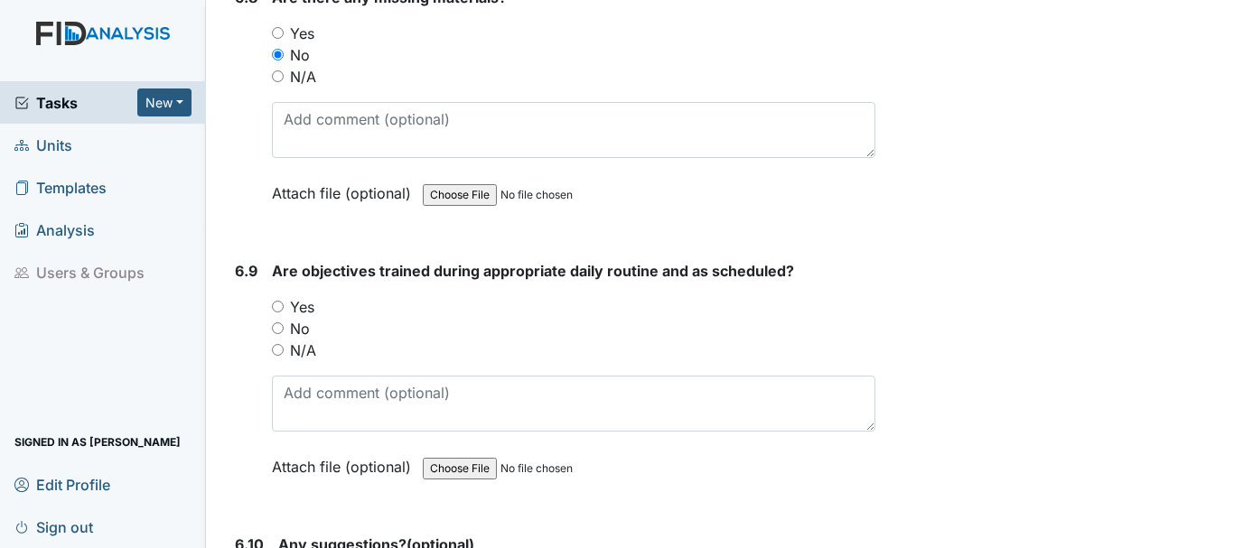
click at [276, 305] on input "Yes" at bounding box center [278, 307] width 12 height 12
radio input "true"
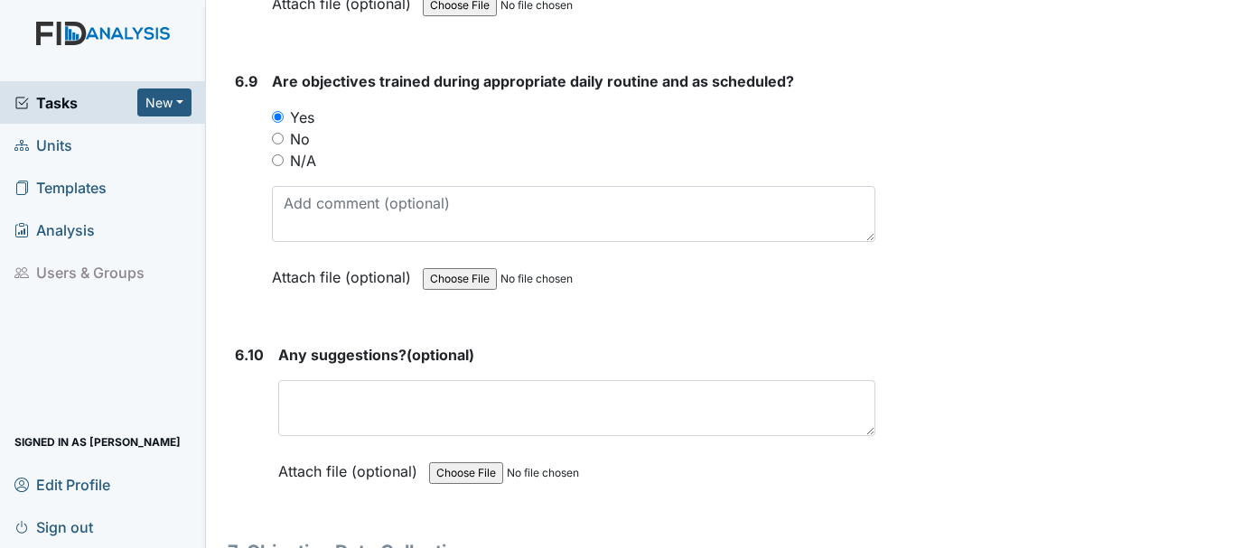
scroll to position [12669, 0]
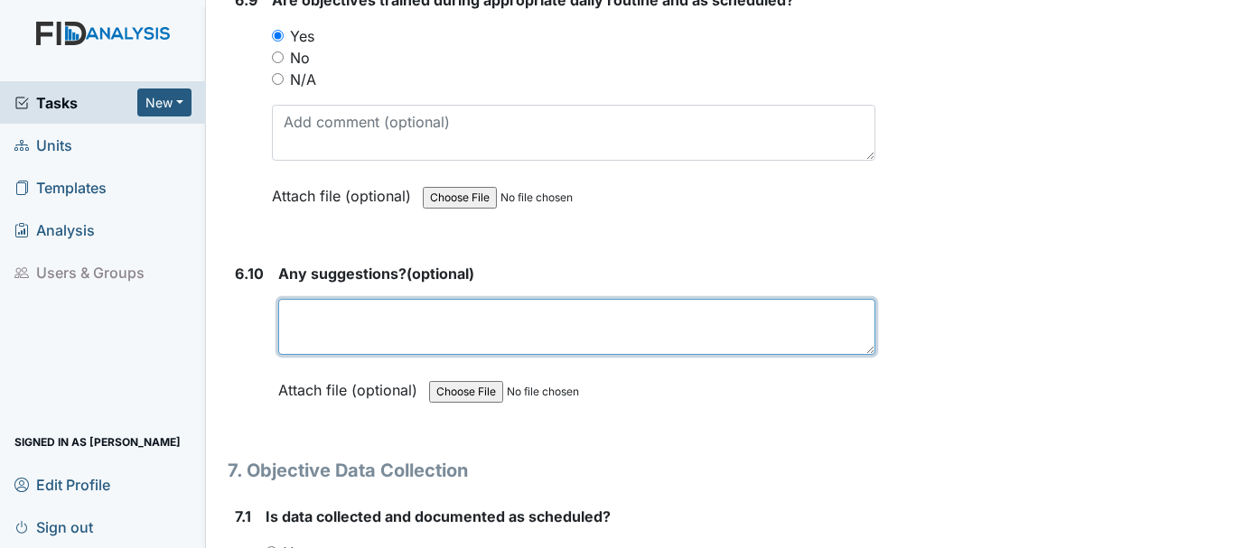
click at [381, 341] on textarea at bounding box center [576, 327] width 597 height 56
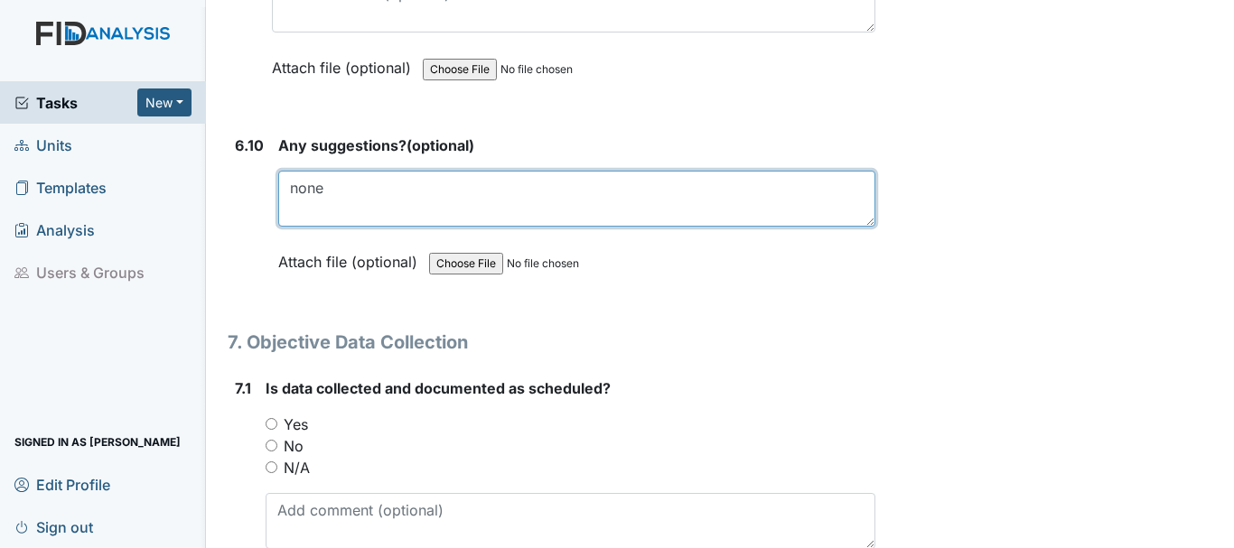
scroll to position [12850, 0]
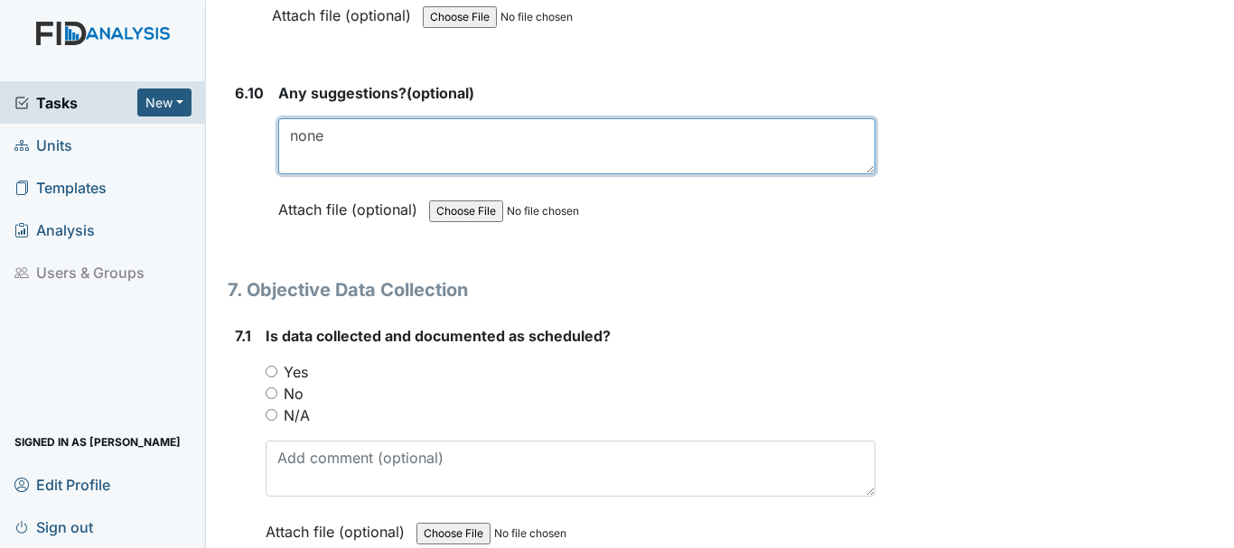
type textarea "none"
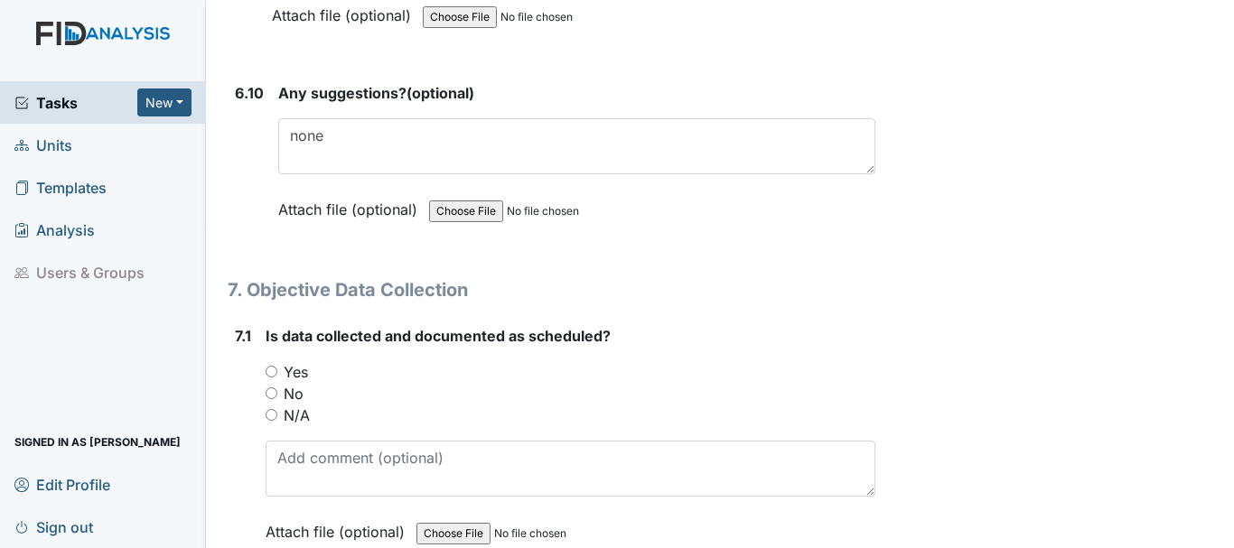
click at [271, 370] on input "Yes" at bounding box center [272, 372] width 12 height 12
radio input "true"
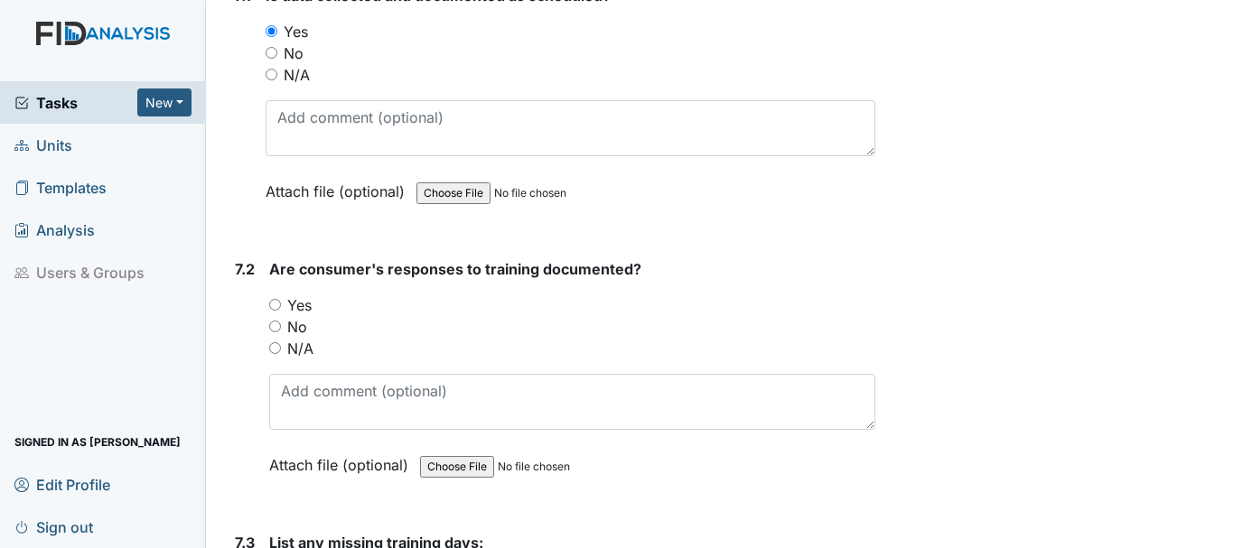
scroll to position [13211, 0]
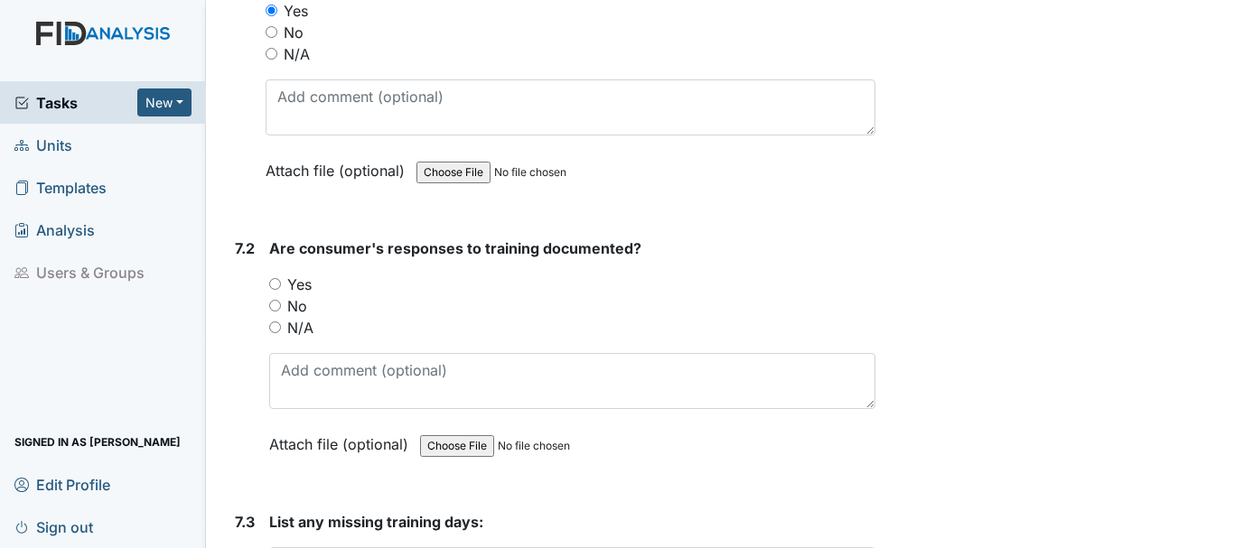
click at [275, 280] on input "Yes" at bounding box center [275, 284] width 12 height 12
radio input "true"
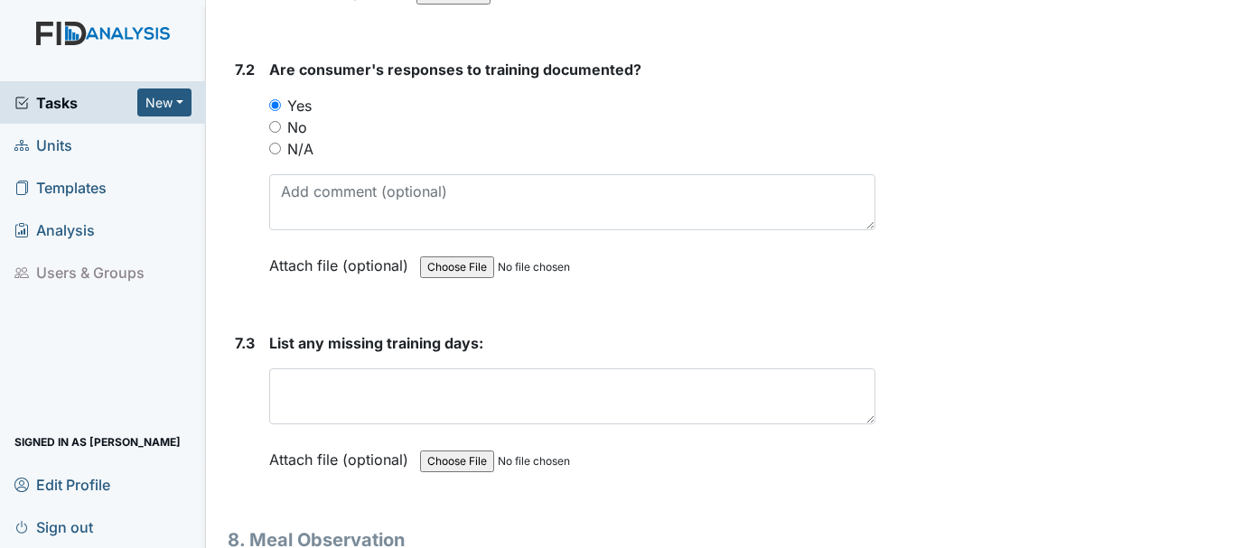
scroll to position [13392, 0]
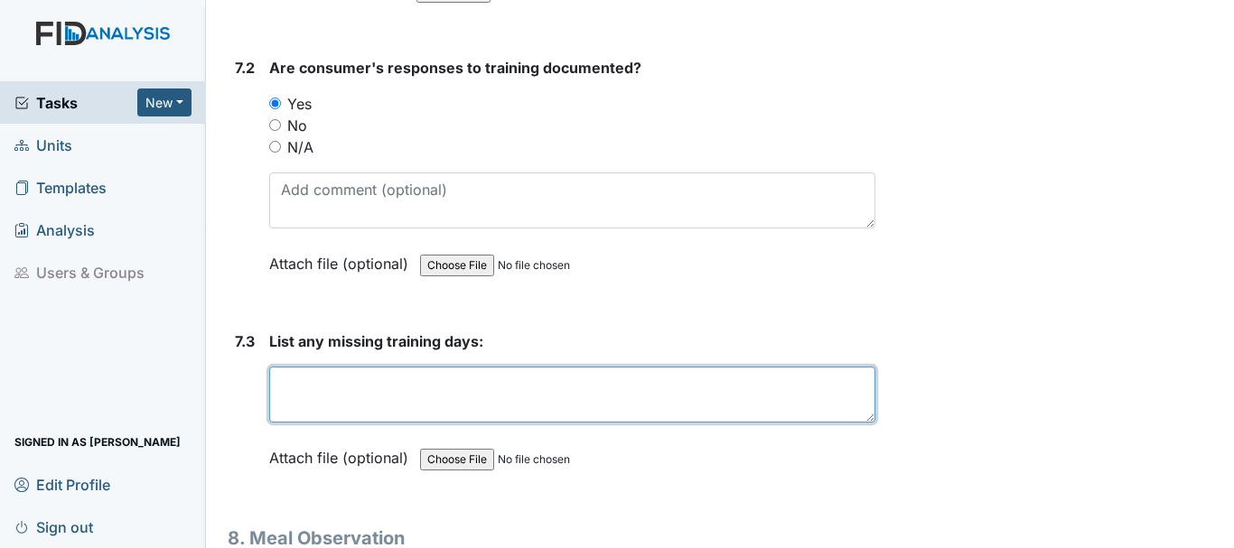
click at [375, 398] on textarea at bounding box center [572, 395] width 606 height 56
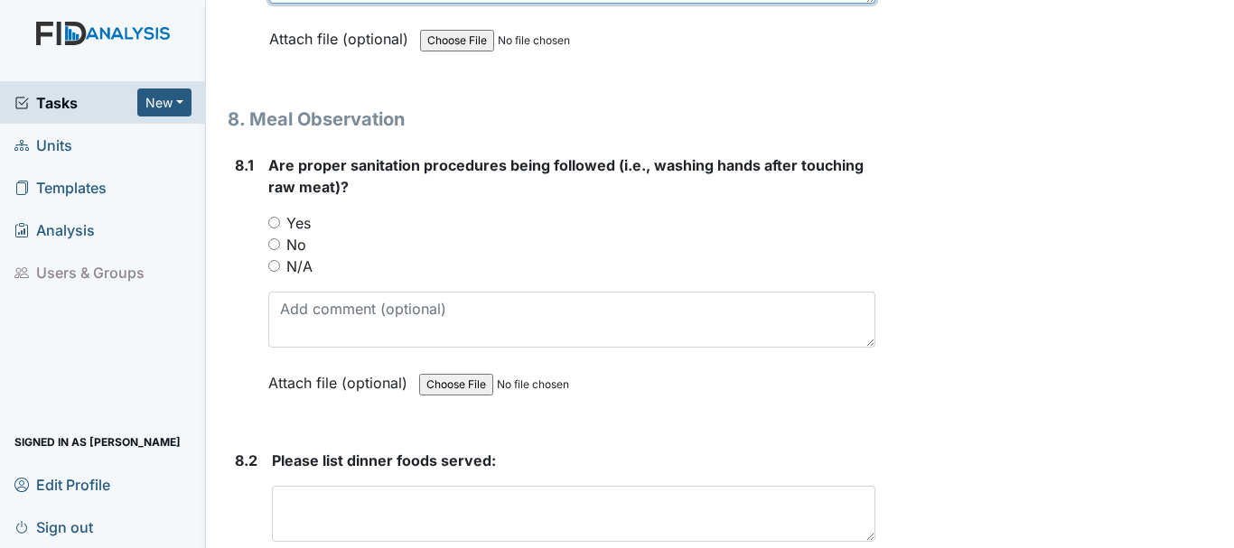
scroll to position [13843, 0]
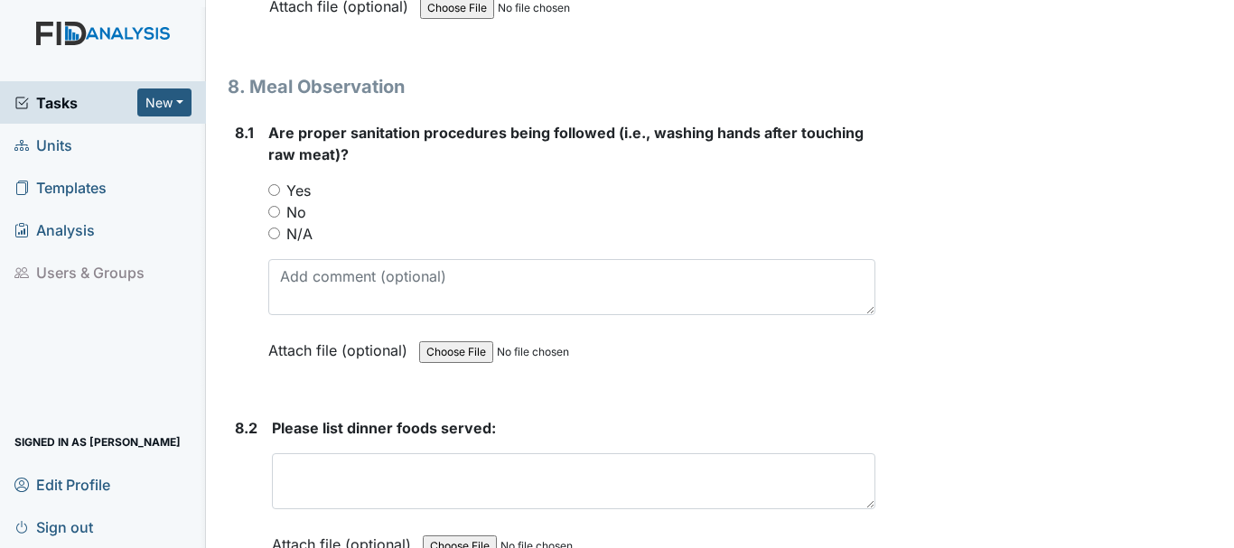
type textarea "none"
click at [275, 188] on input "Yes" at bounding box center [274, 190] width 12 height 12
radio input "true"
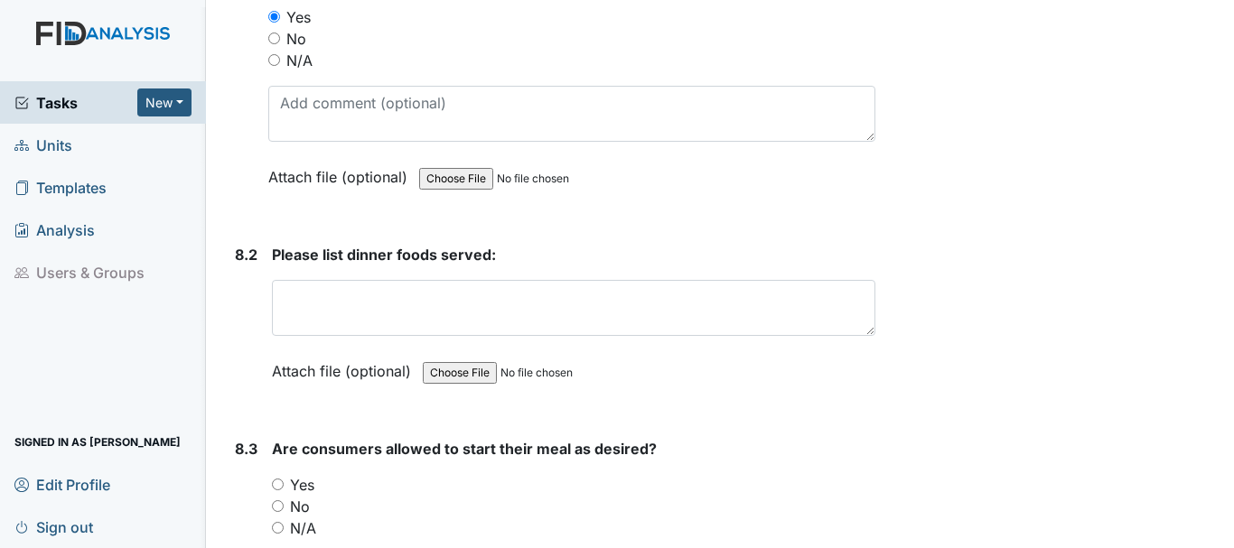
scroll to position [14024, 0]
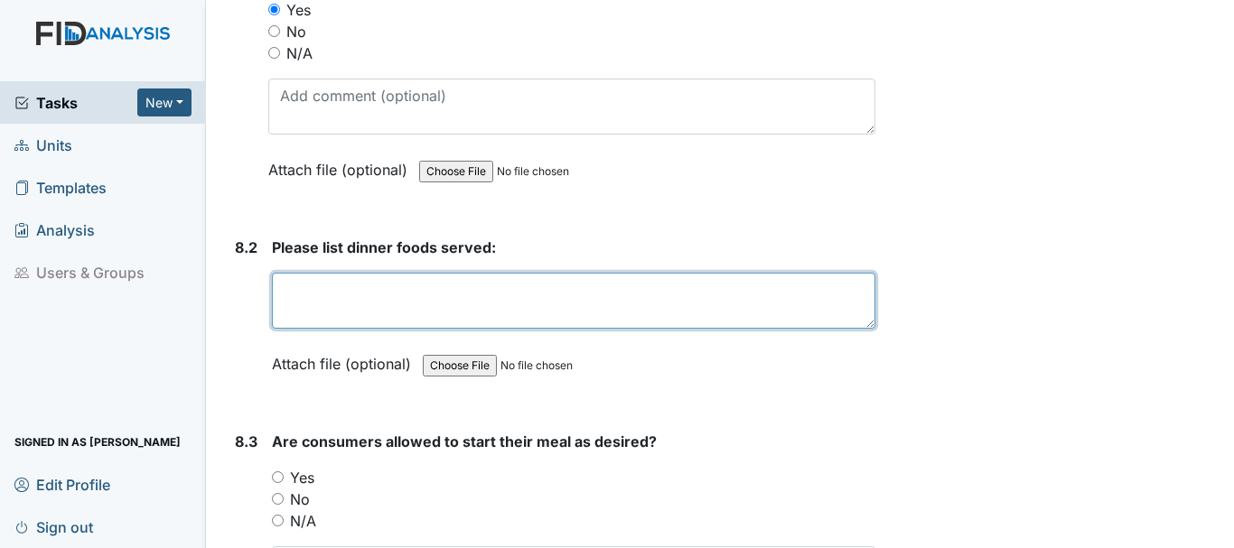
click at [359, 311] on textarea at bounding box center [573, 301] width 603 height 56
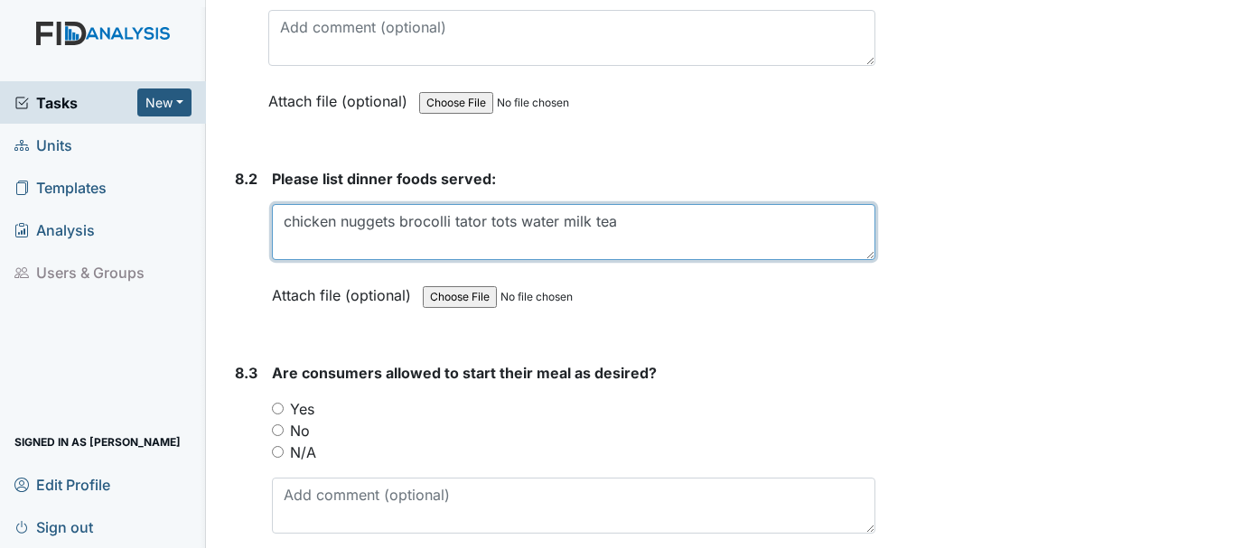
scroll to position [14205, 0]
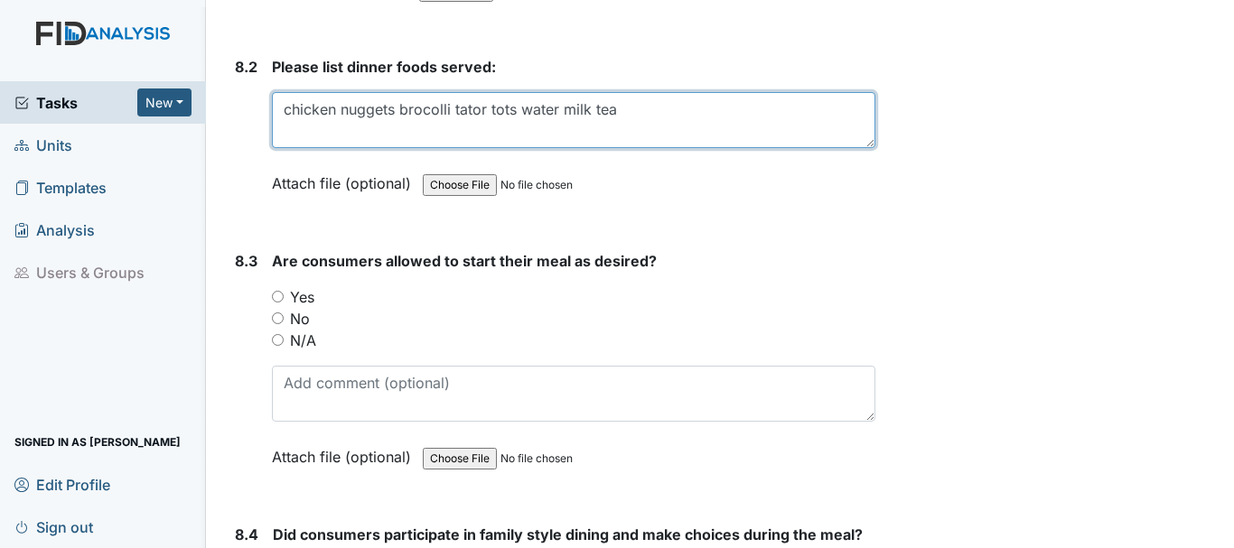
type textarea "chicken nuggets brocolli tator tots water milk tea"
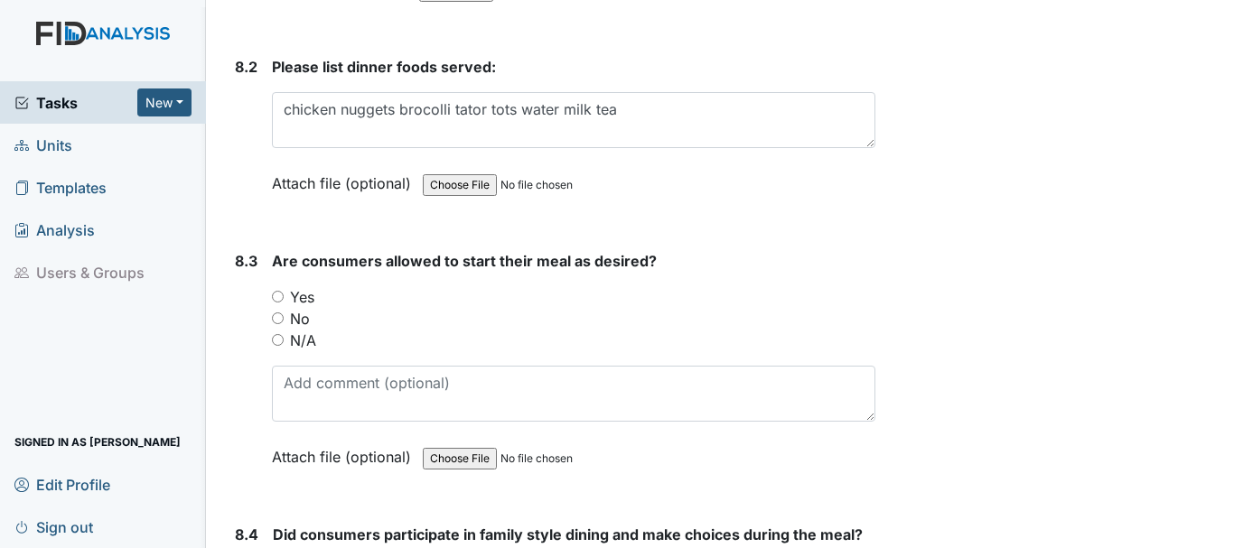
click at [278, 295] on input "Yes" at bounding box center [278, 297] width 12 height 12
radio input "true"
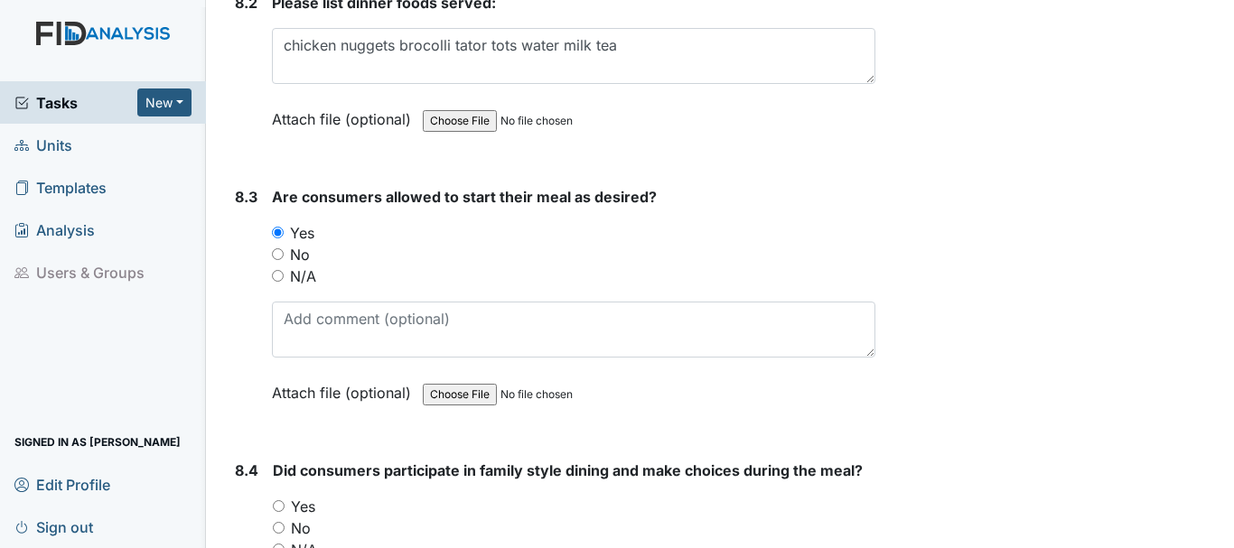
scroll to position [14476, 0]
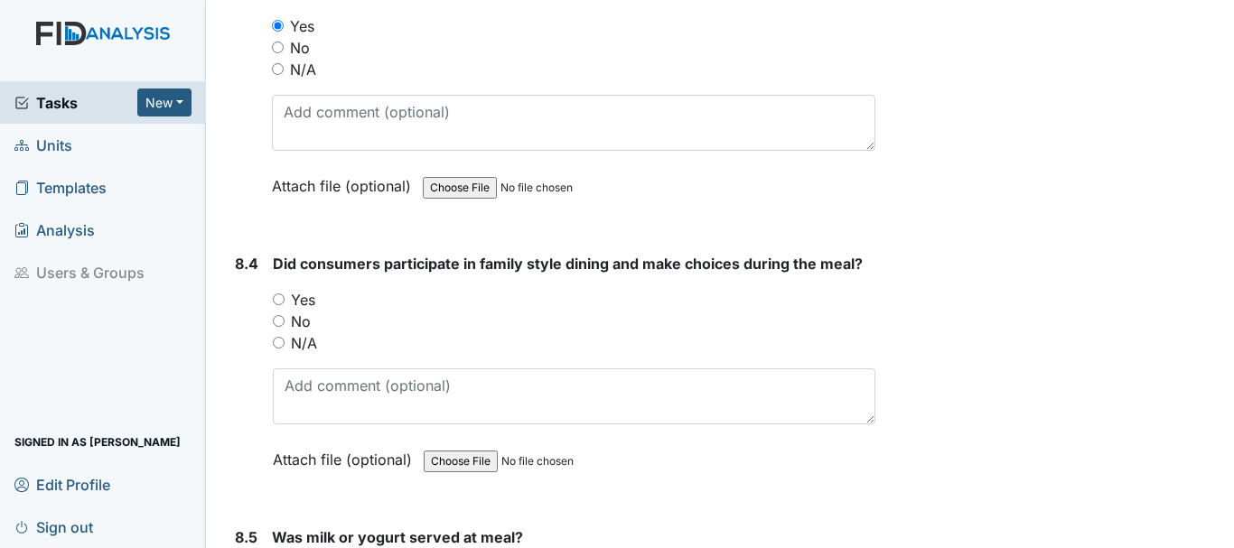
drag, startPoint x: 279, startPoint y: 298, endPoint x: 316, endPoint y: 293, distance: 37.4
click at [279, 297] on input "Yes" at bounding box center [279, 300] width 12 height 12
radio input "true"
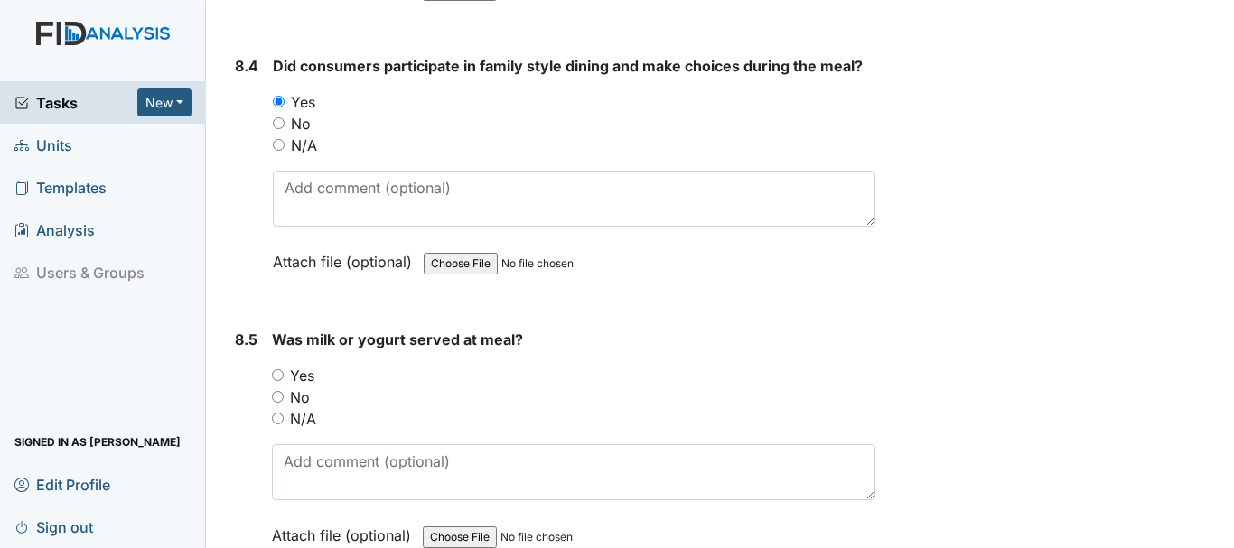
scroll to position [14747, 0]
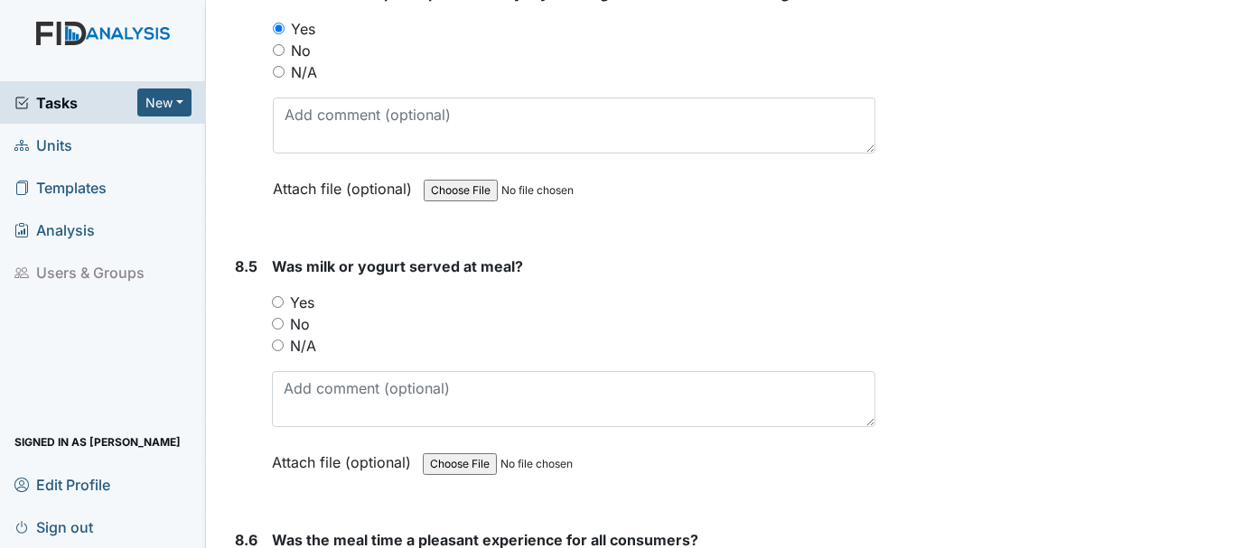
click at [276, 299] on input "Yes" at bounding box center [278, 302] width 12 height 12
radio input "true"
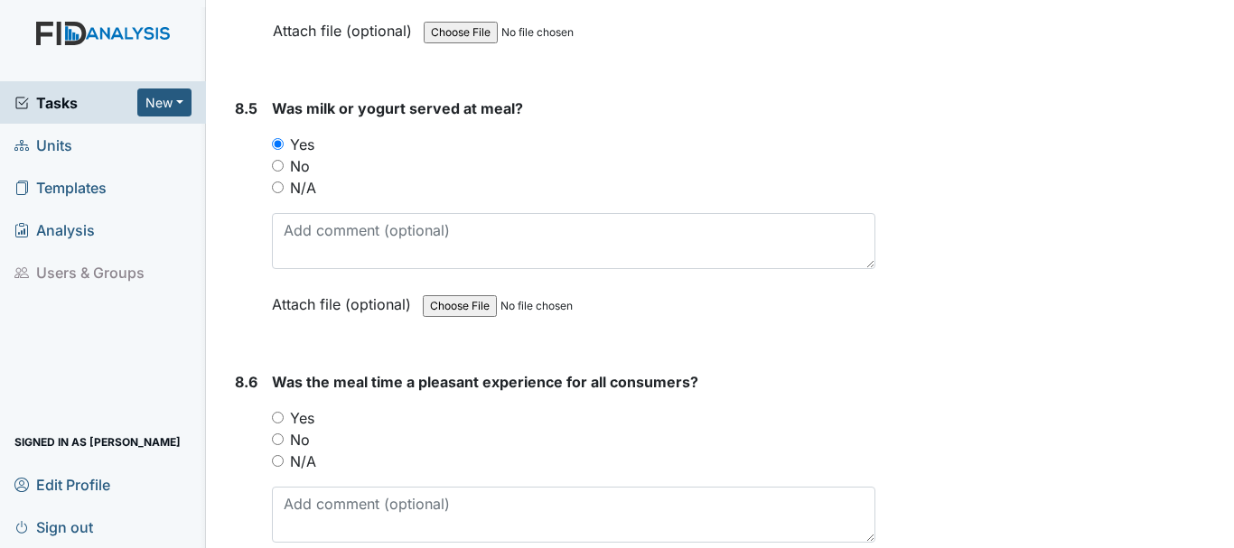
scroll to position [15018, 0]
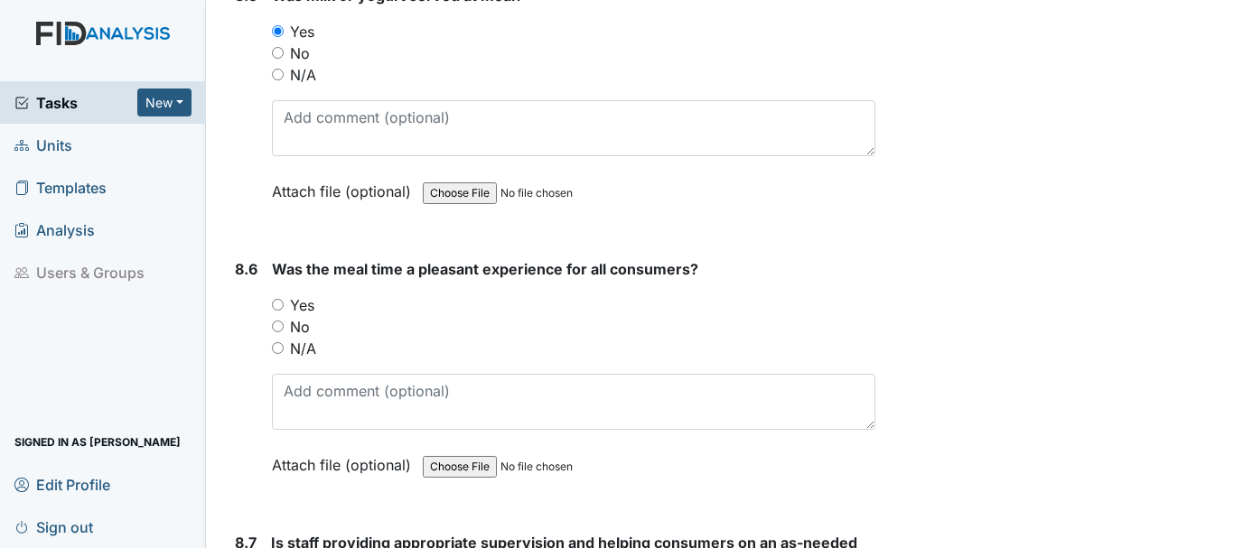
click at [273, 307] on input "Yes" at bounding box center [278, 305] width 12 height 12
radio input "true"
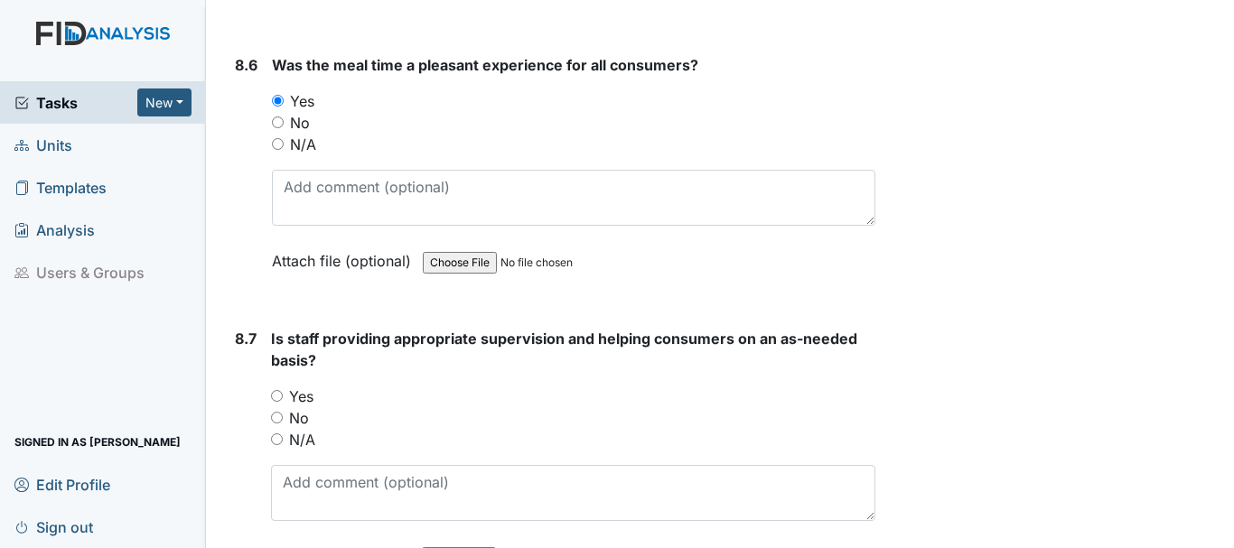
scroll to position [15289, 0]
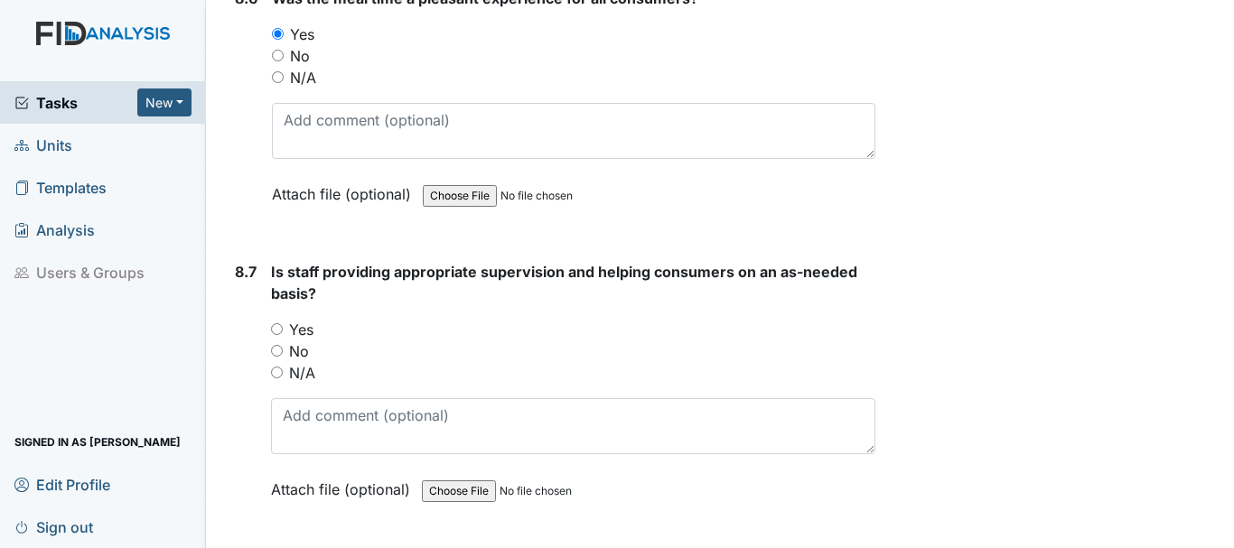
click at [283, 328] on div "Yes" at bounding box center [573, 330] width 604 height 22
drag, startPoint x: 274, startPoint y: 329, endPoint x: 304, endPoint y: 328, distance: 29.8
click at [274, 330] on input "Yes" at bounding box center [277, 329] width 12 height 12
radio input "true"
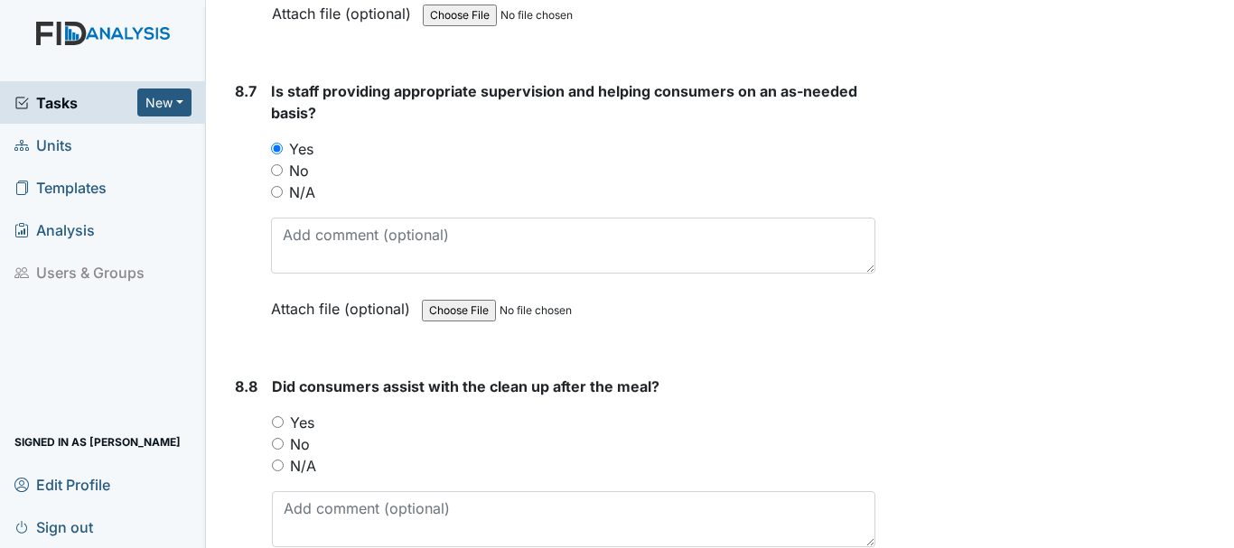
scroll to position [15650, 0]
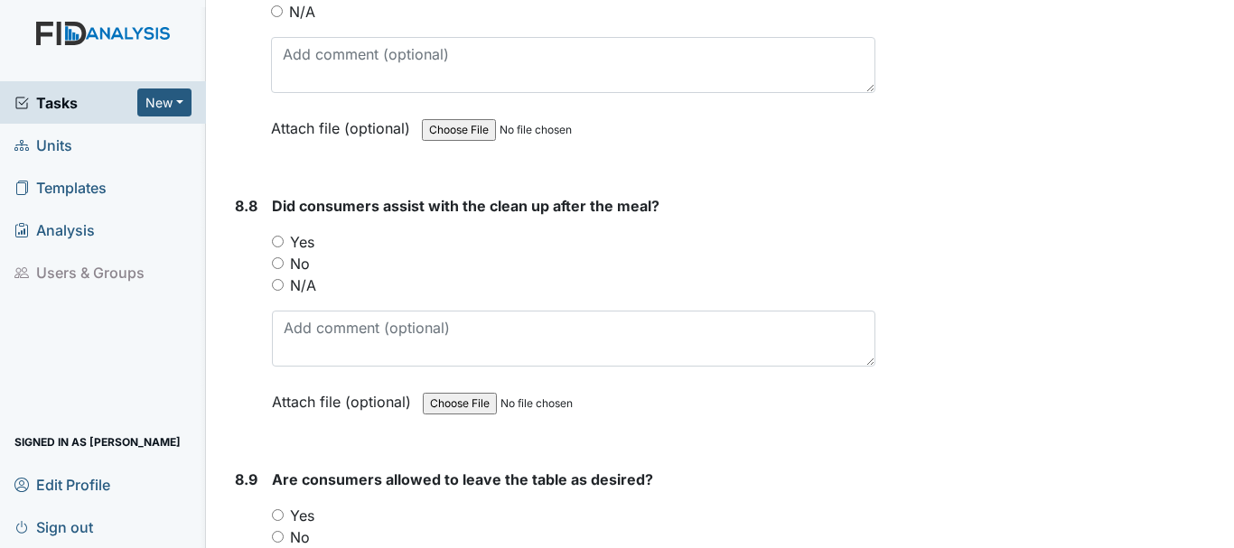
click at [275, 239] on input "Yes" at bounding box center [278, 242] width 12 height 12
radio input "true"
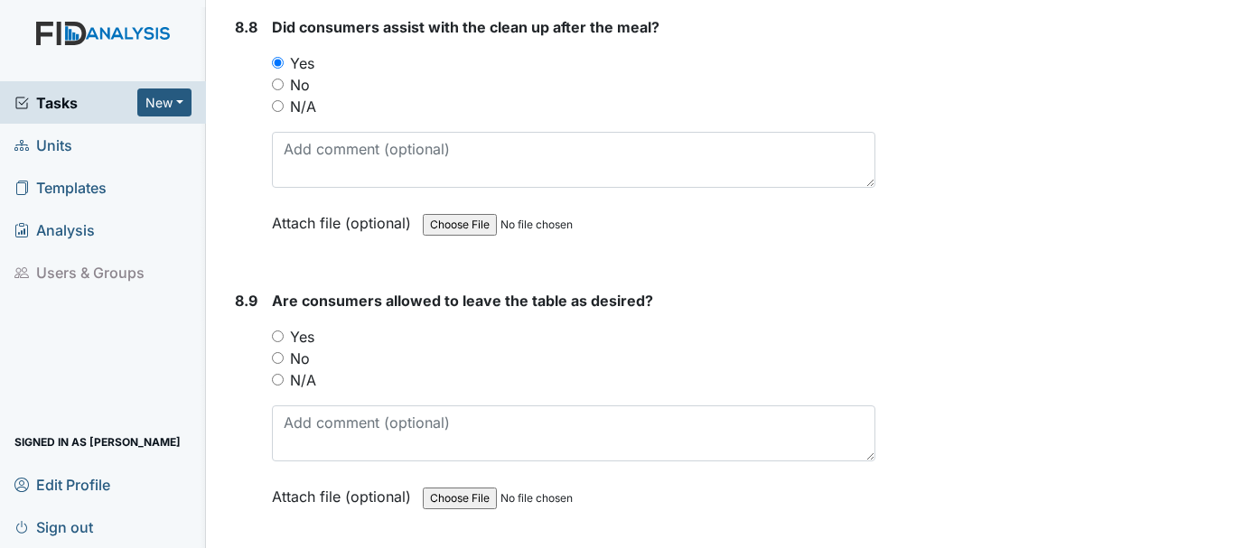
scroll to position [15831, 0]
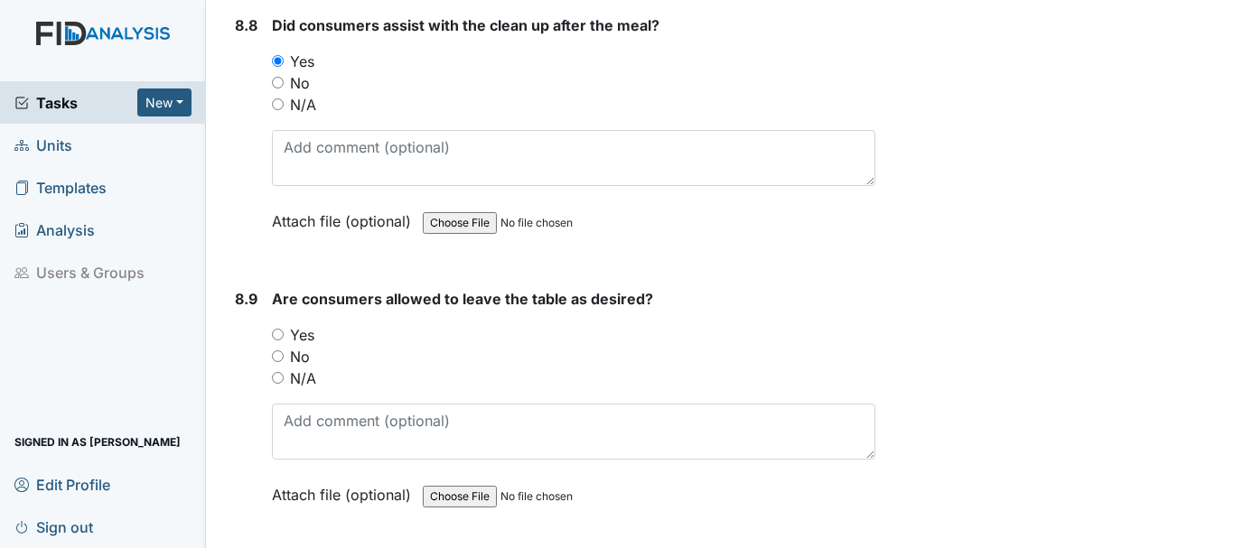
click at [276, 333] on input "Yes" at bounding box center [278, 335] width 12 height 12
radio input "true"
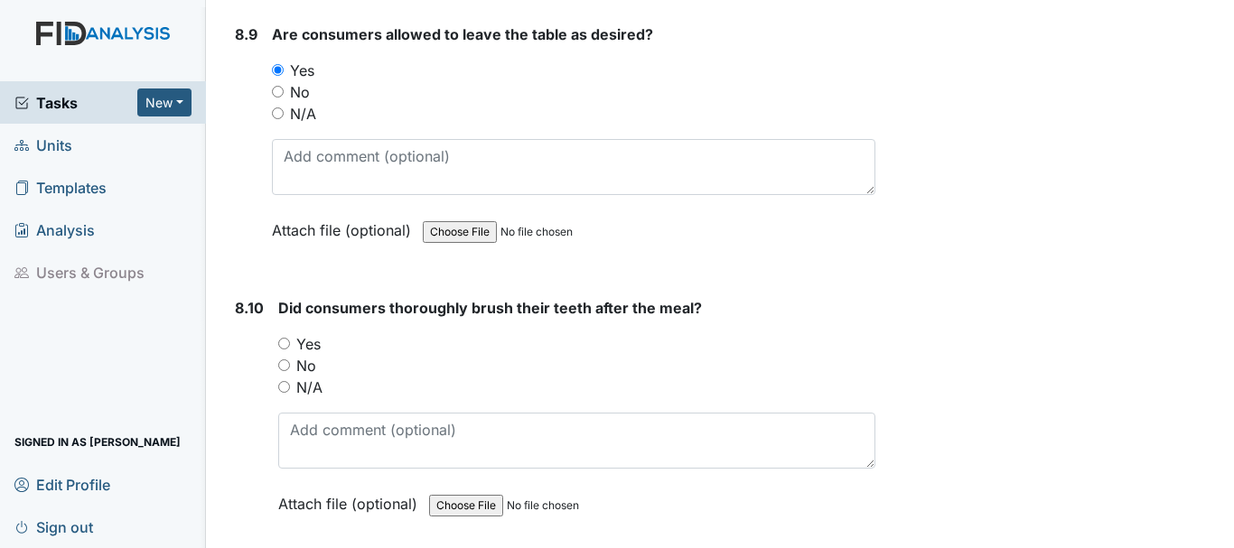
scroll to position [16102, 0]
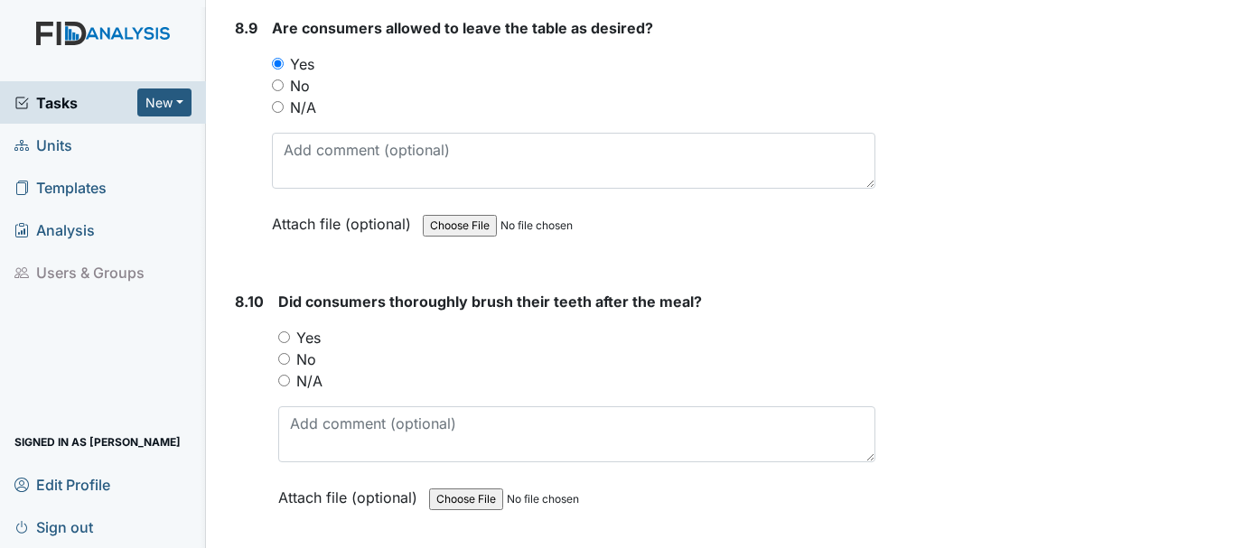
click at [282, 338] on input "Yes" at bounding box center [284, 338] width 12 height 12
radio input "true"
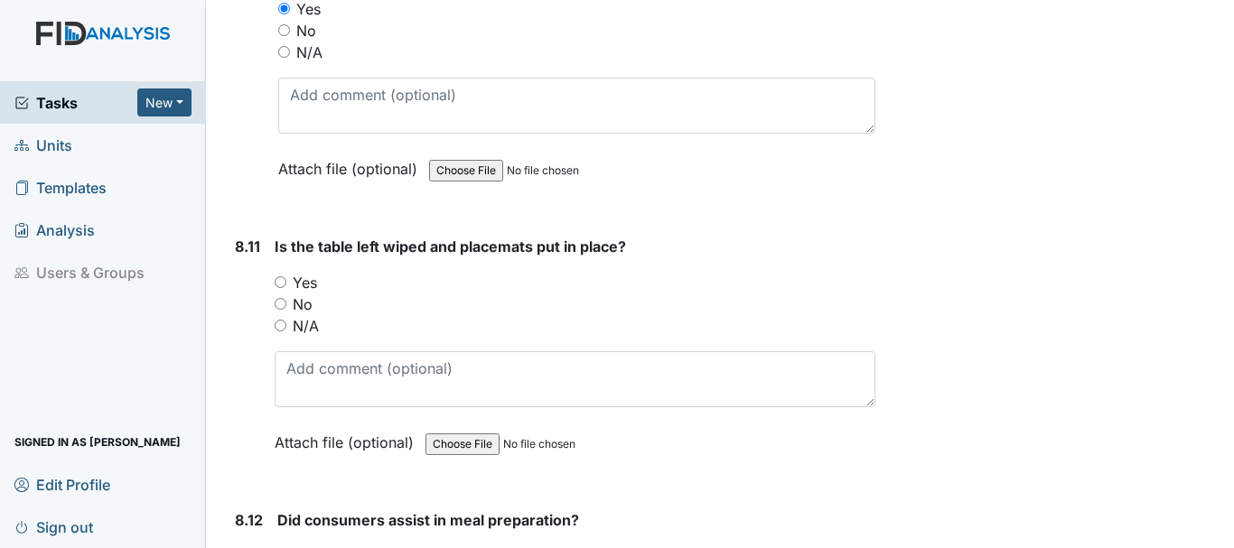
scroll to position [16463, 0]
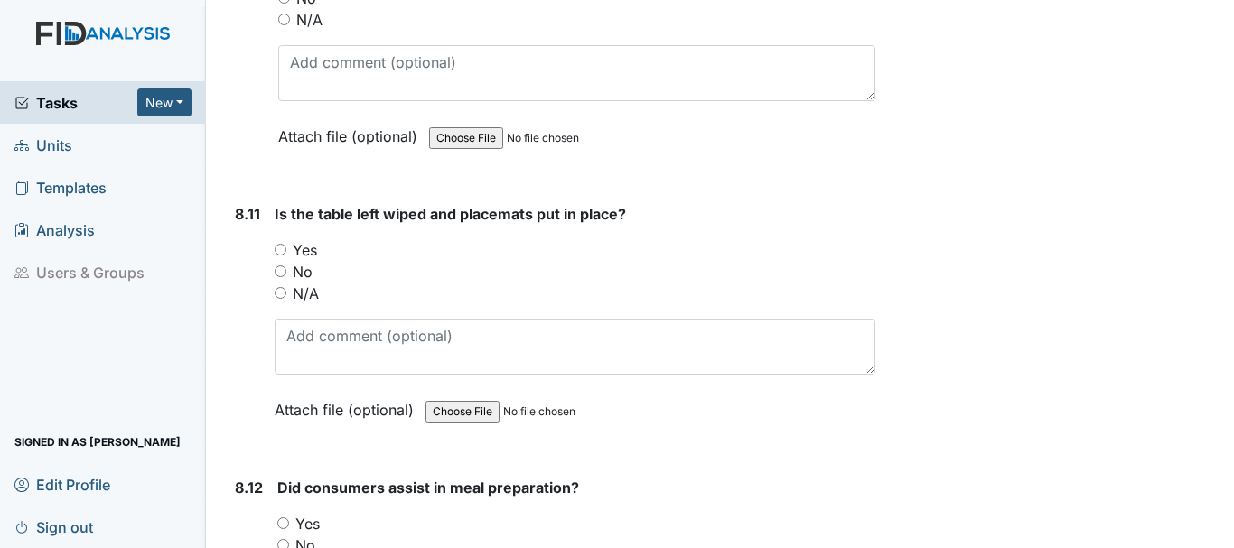
click at [279, 251] on input "Yes" at bounding box center [281, 250] width 12 height 12
radio input "true"
click at [280, 522] on input "Yes" at bounding box center [283, 524] width 12 height 12
radio input "true"
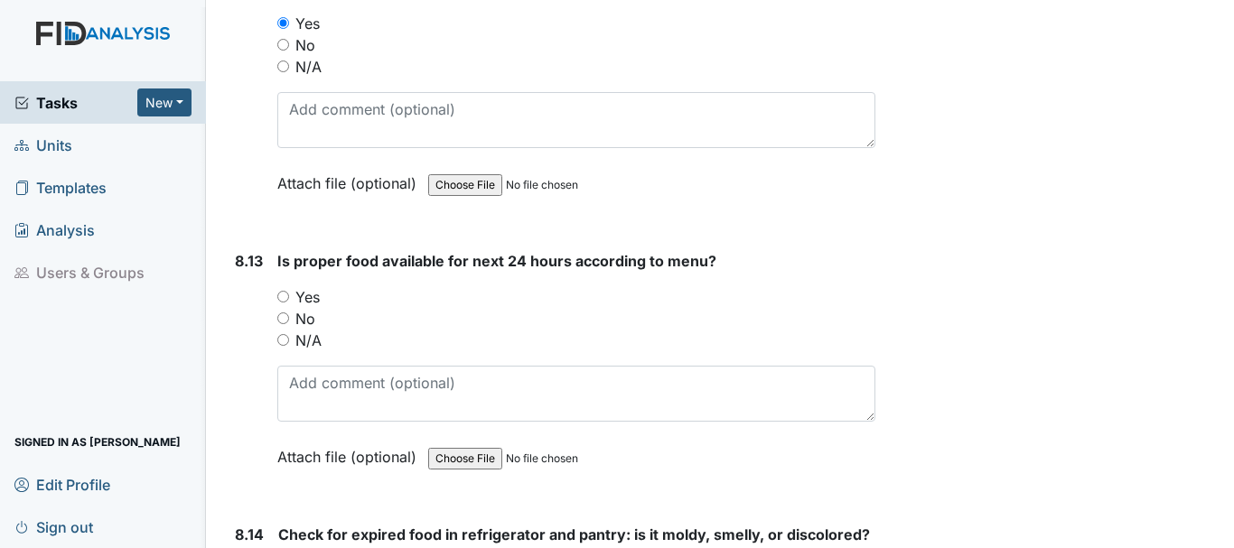
scroll to position [17005, 0]
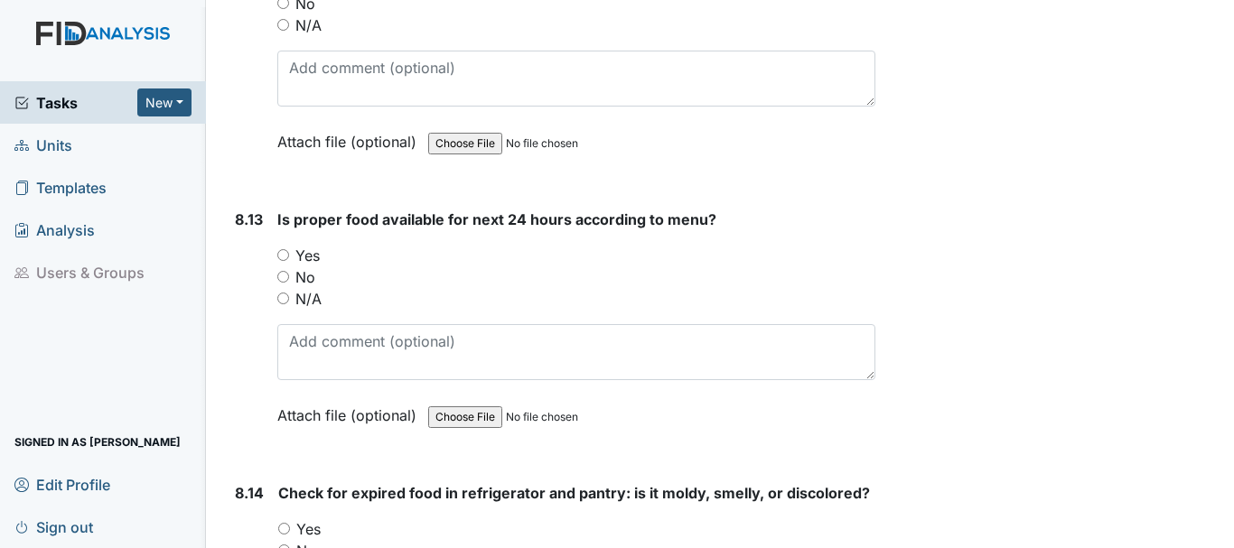
click at [282, 257] on input "Yes" at bounding box center [283, 255] width 12 height 12
radio input "true"
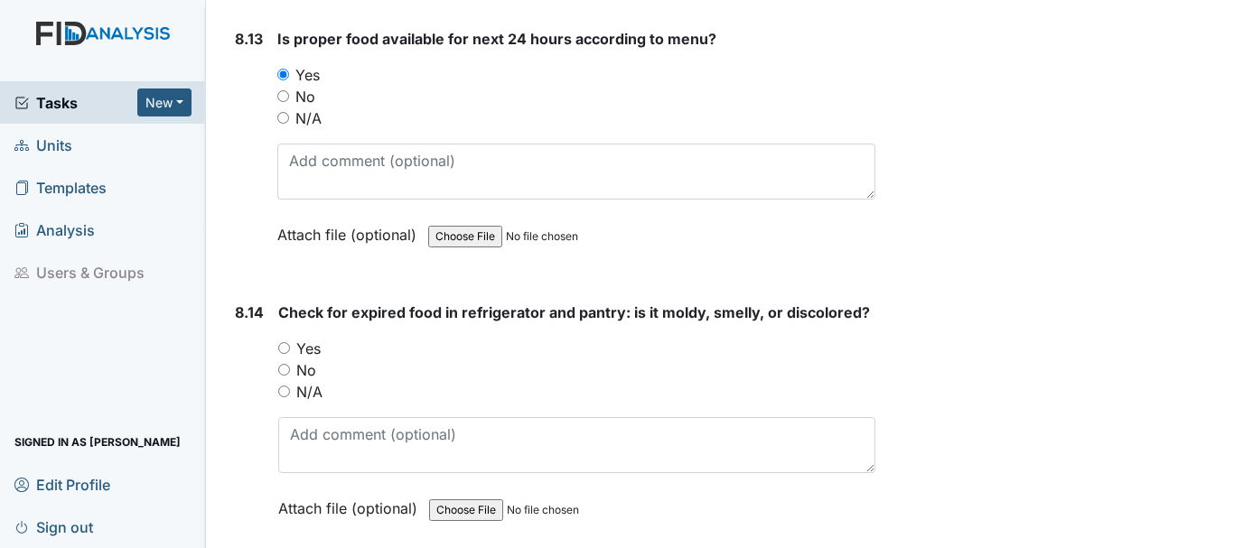
click at [284, 366] on input "No" at bounding box center [284, 370] width 12 height 12
radio input "true"
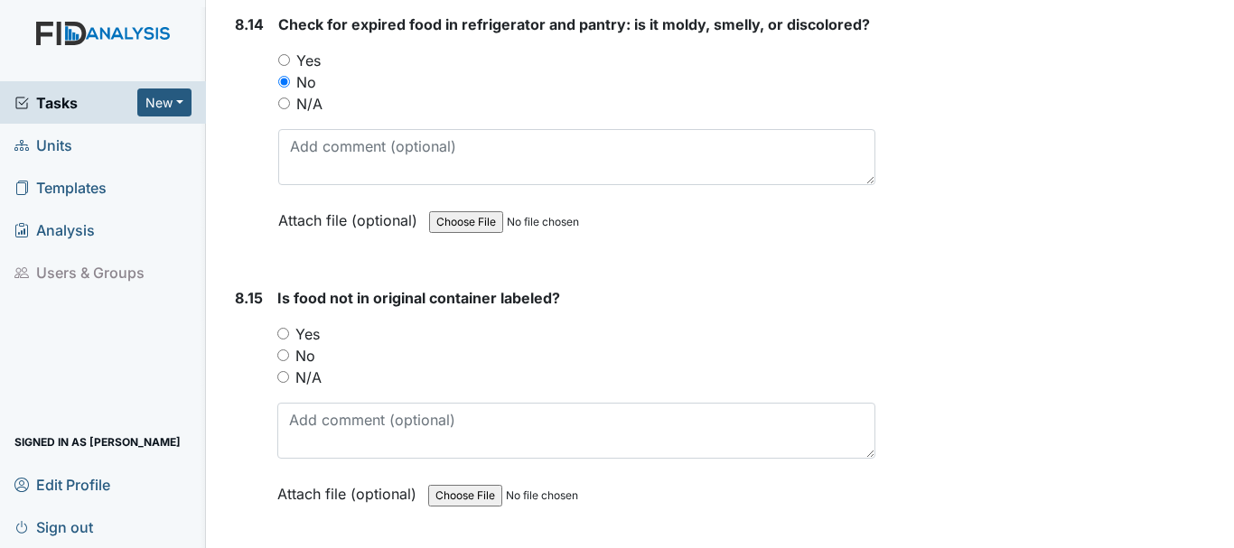
scroll to position [17547, 0]
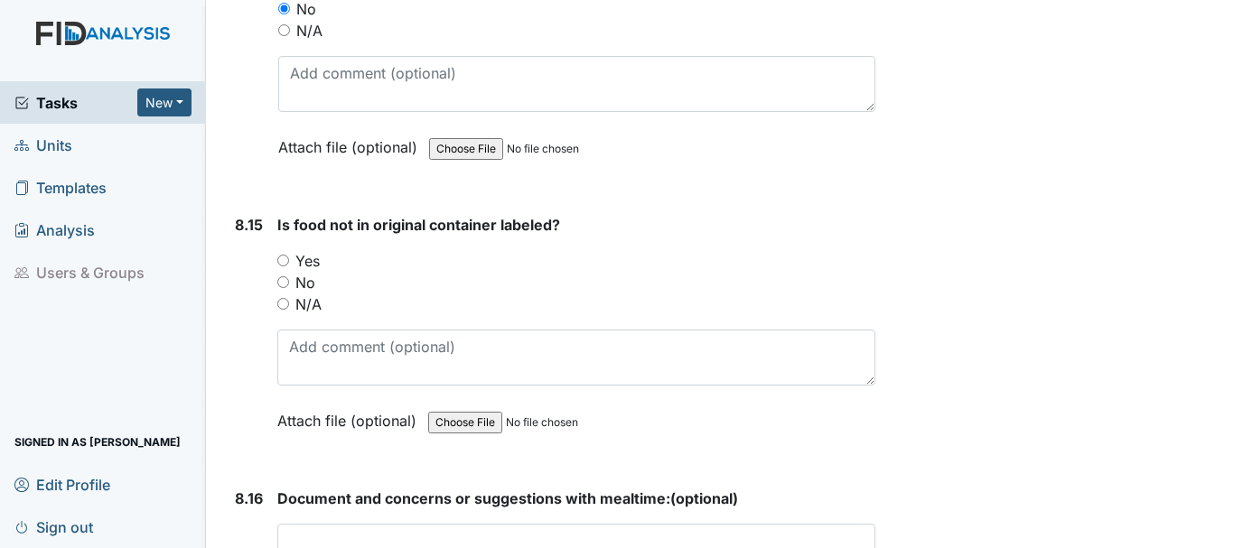
click at [284, 258] on input "Yes" at bounding box center [283, 261] width 12 height 12
radio input "true"
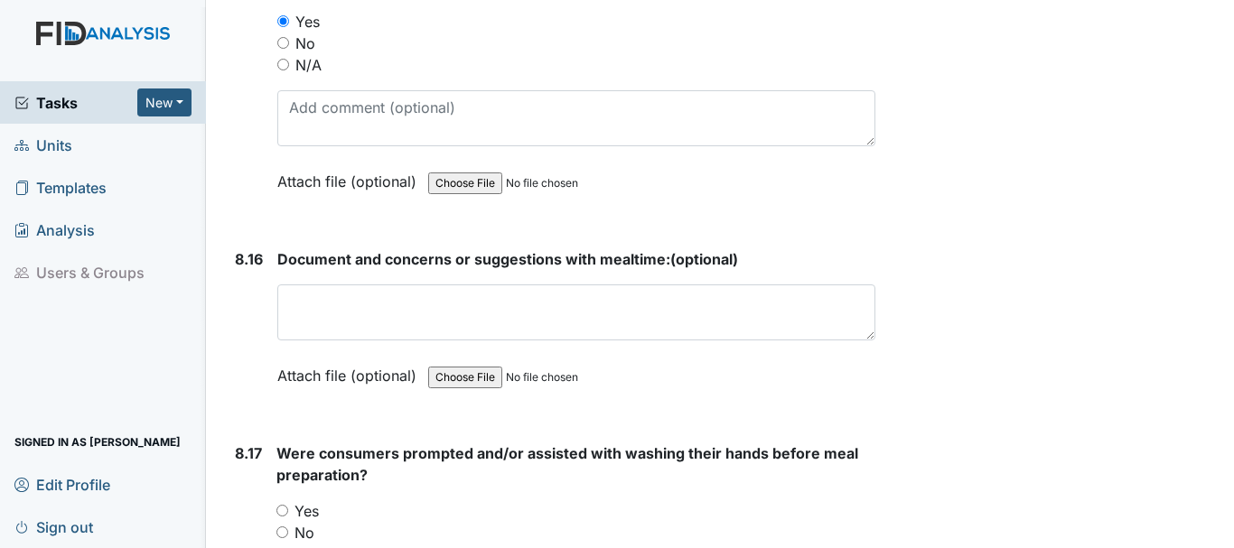
scroll to position [17818, 0]
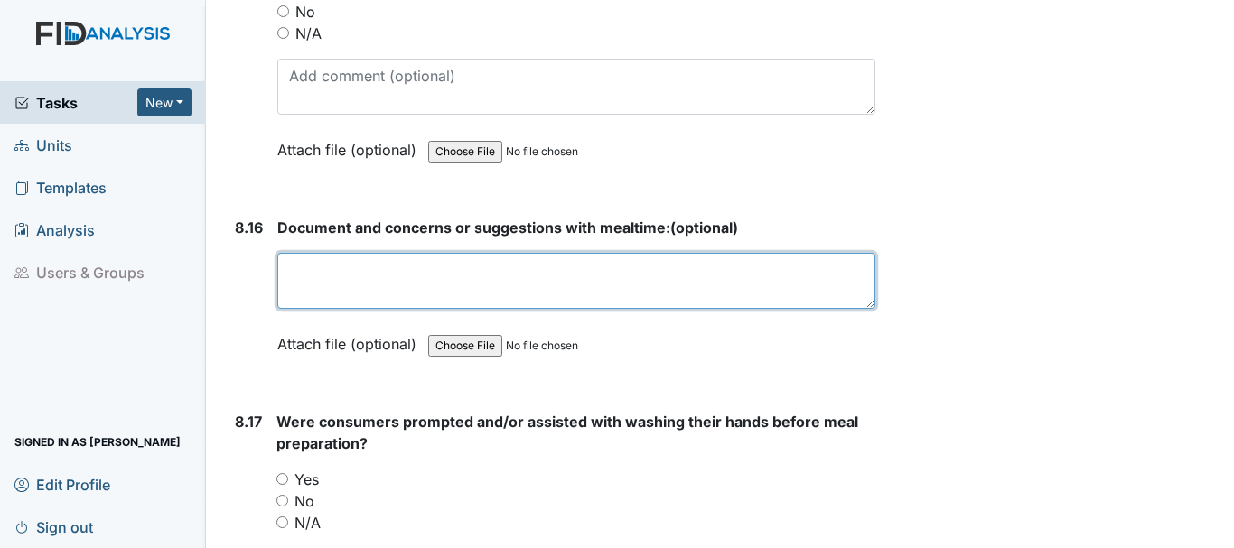
click at [426, 274] on textarea at bounding box center [576, 281] width 598 height 56
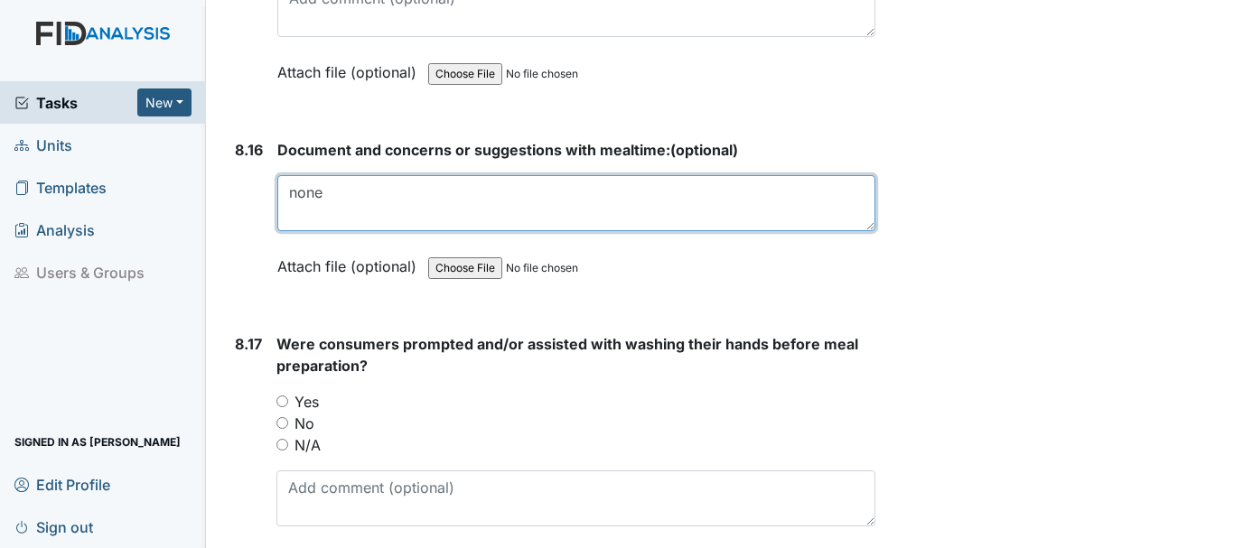
scroll to position [17999, 0]
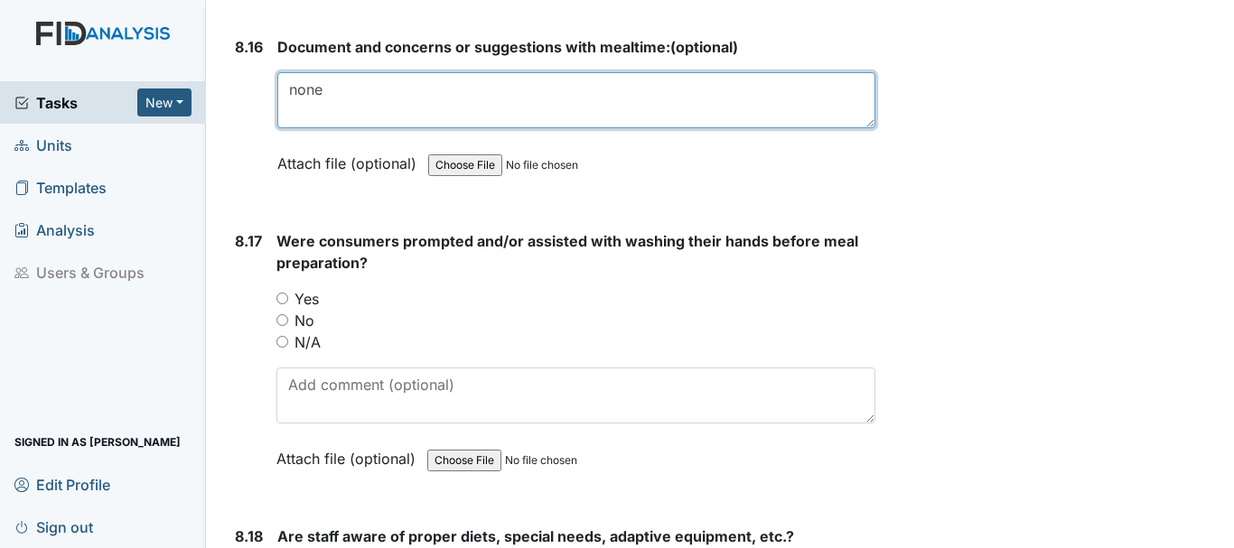
type textarea "none"
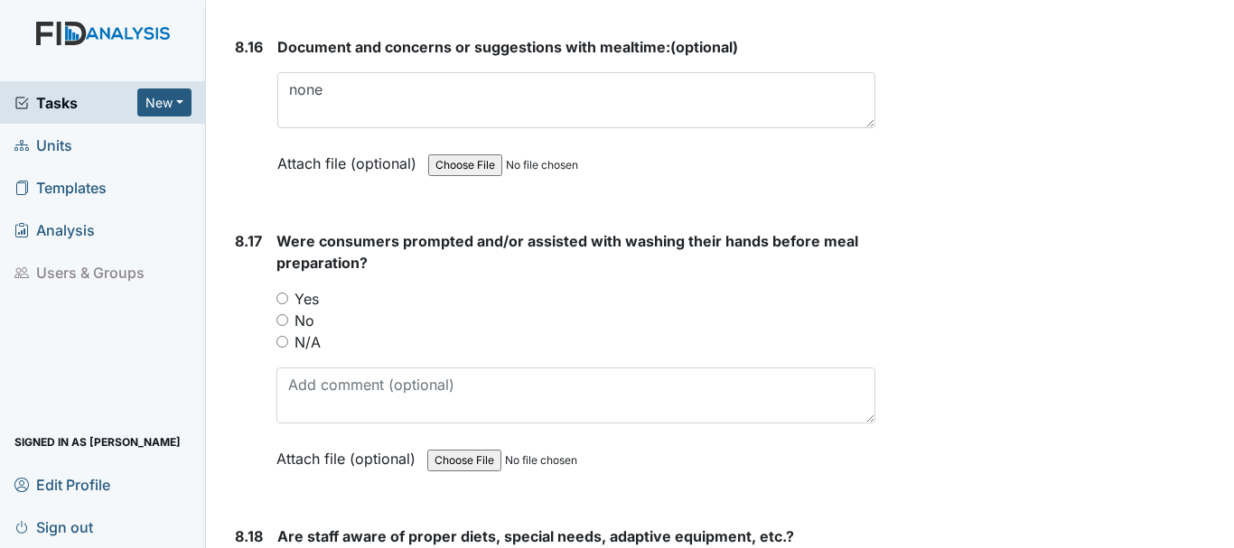
click at [282, 300] on input "Yes" at bounding box center [282, 299] width 12 height 12
radio input "true"
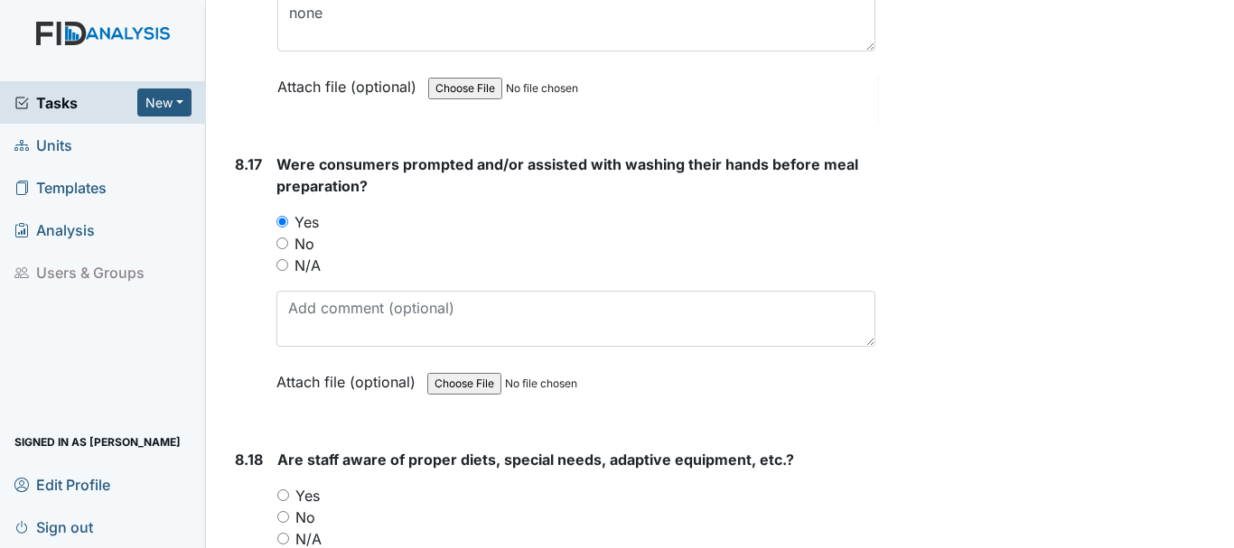
scroll to position [18180, 0]
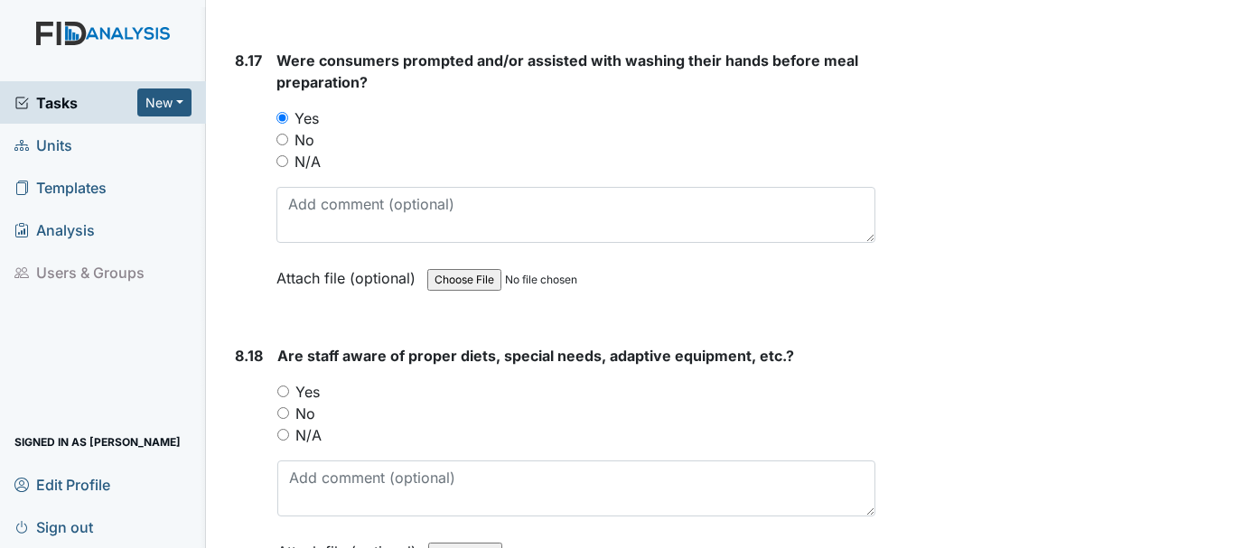
click at [282, 391] on input "Yes" at bounding box center [283, 392] width 12 height 12
radio input "true"
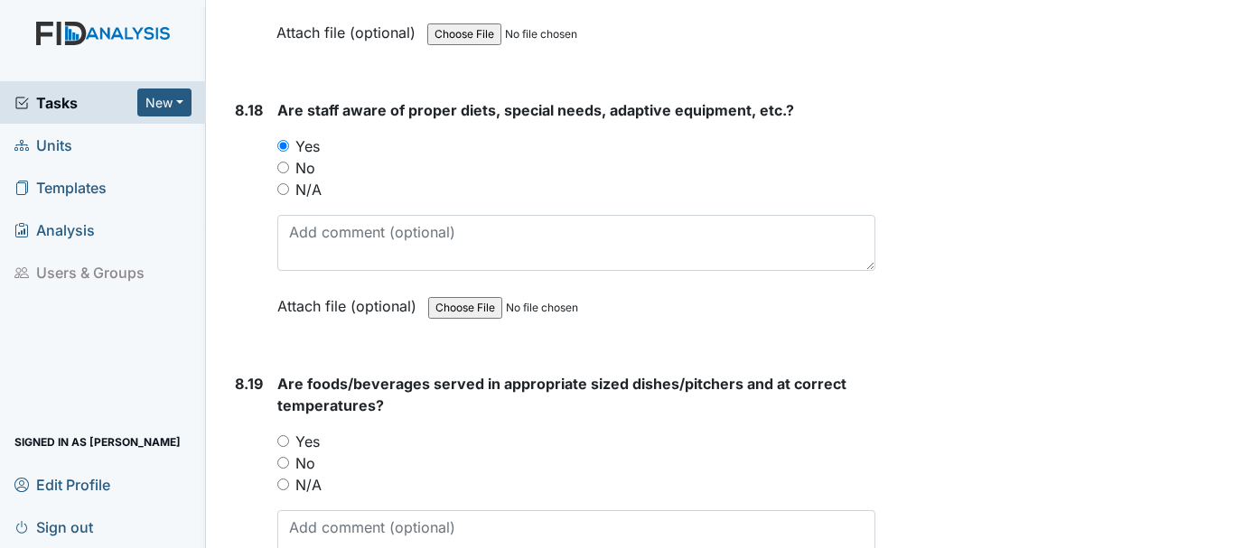
scroll to position [18451, 0]
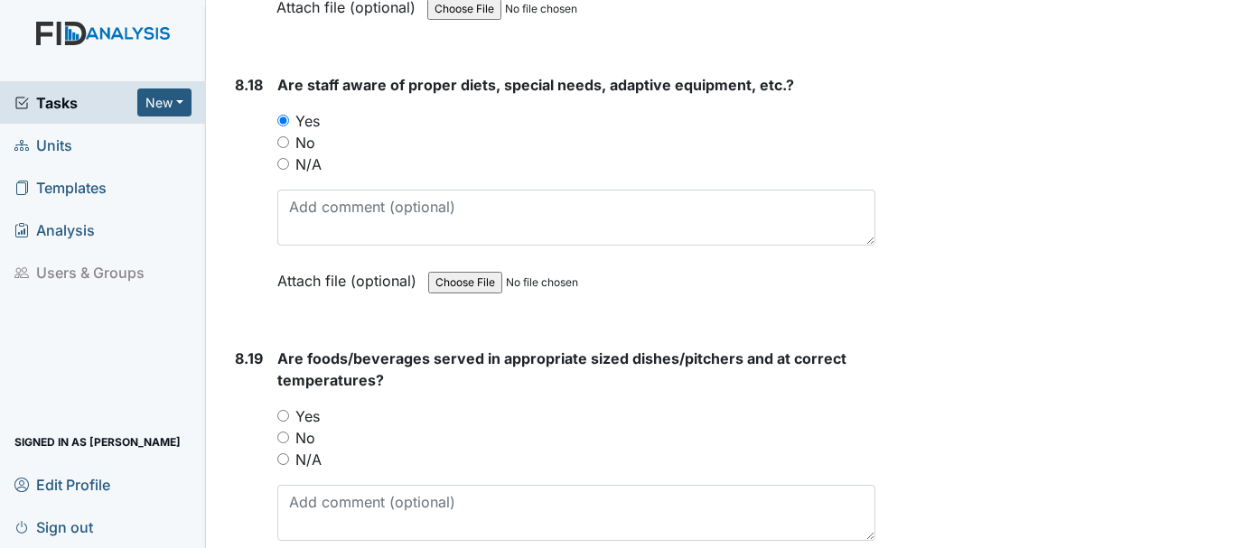
click at [281, 415] on input "Yes" at bounding box center [283, 416] width 12 height 12
radio input "true"
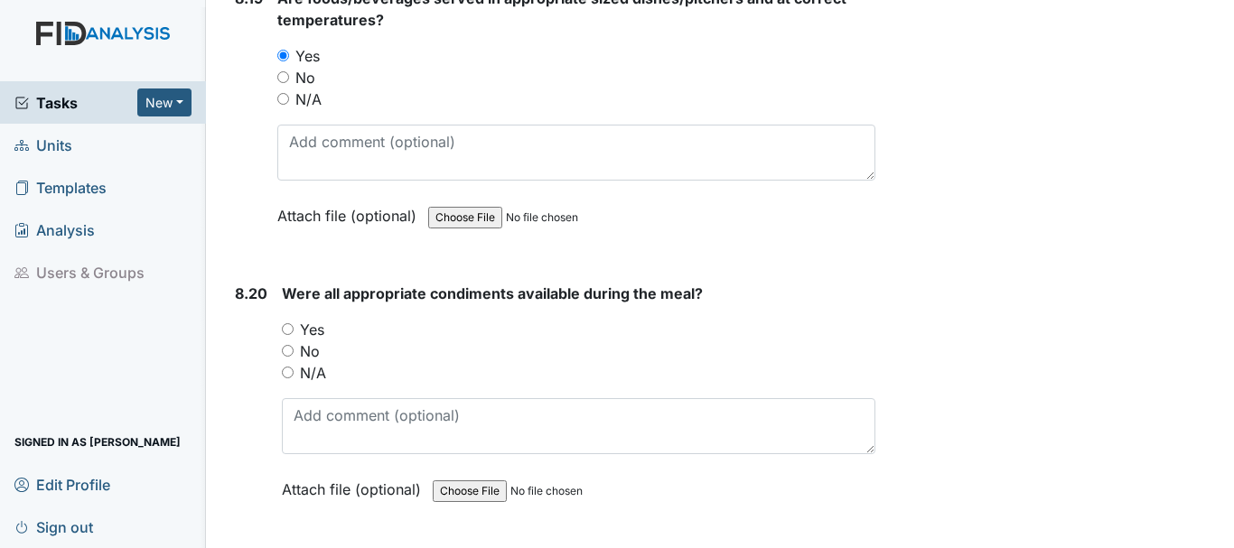
scroll to position [18812, 0]
click at [285, 329] on input "Yes" at bounding box center [288, 329] width 12 height 12
radio input "true"
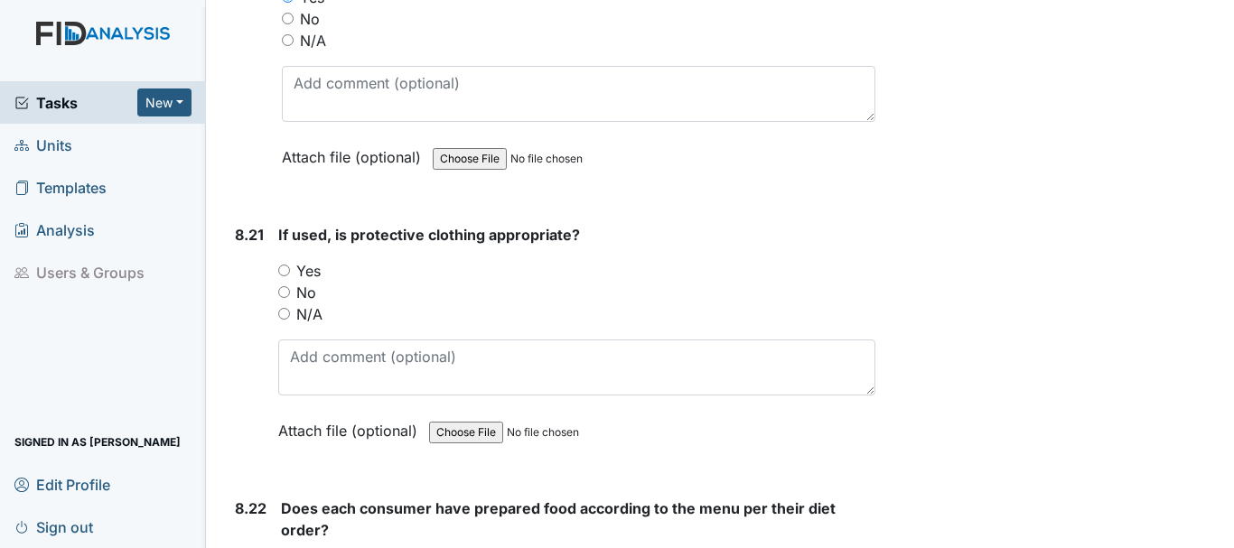
scroll to position [19174, 0]
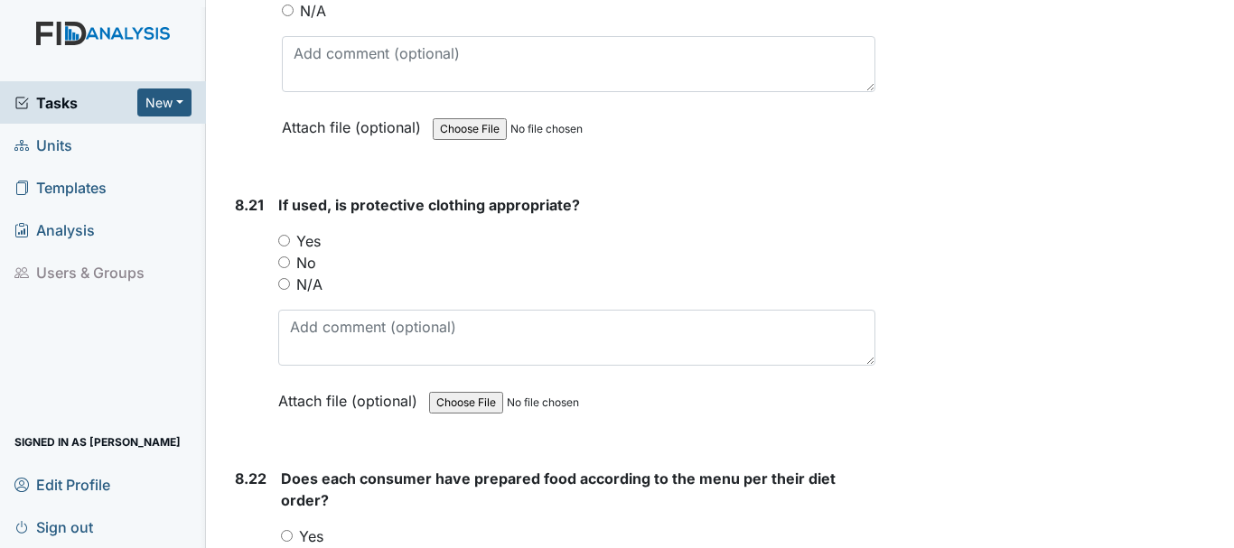
click at [287, 241] on input "Yes" at bounding box center [284, 241] width 12 height 12
radio input "true"
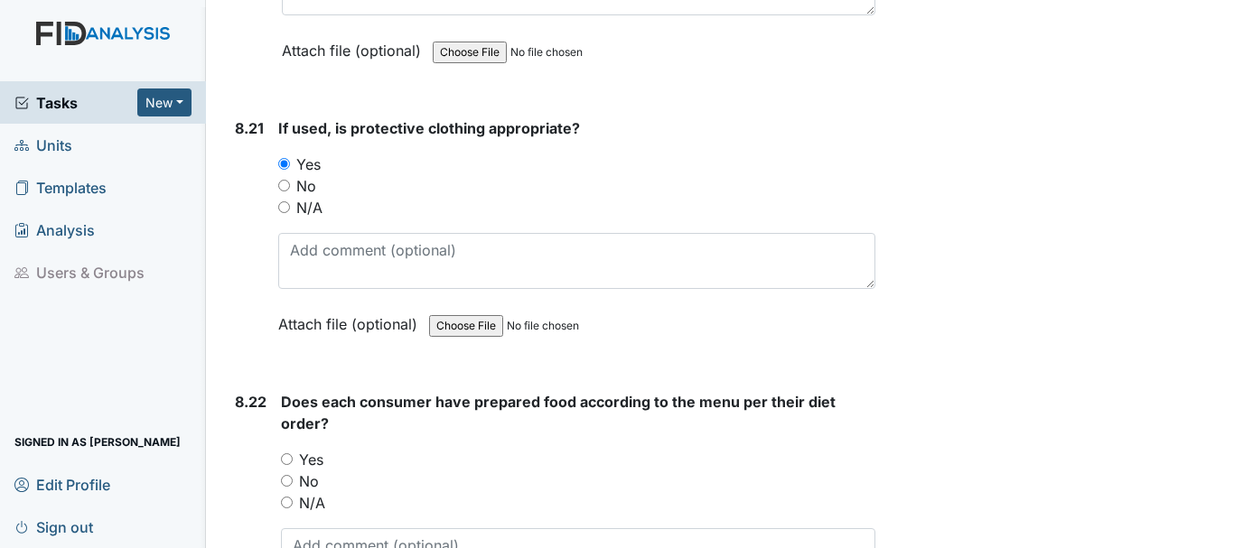
scroll to position [19354, 0]
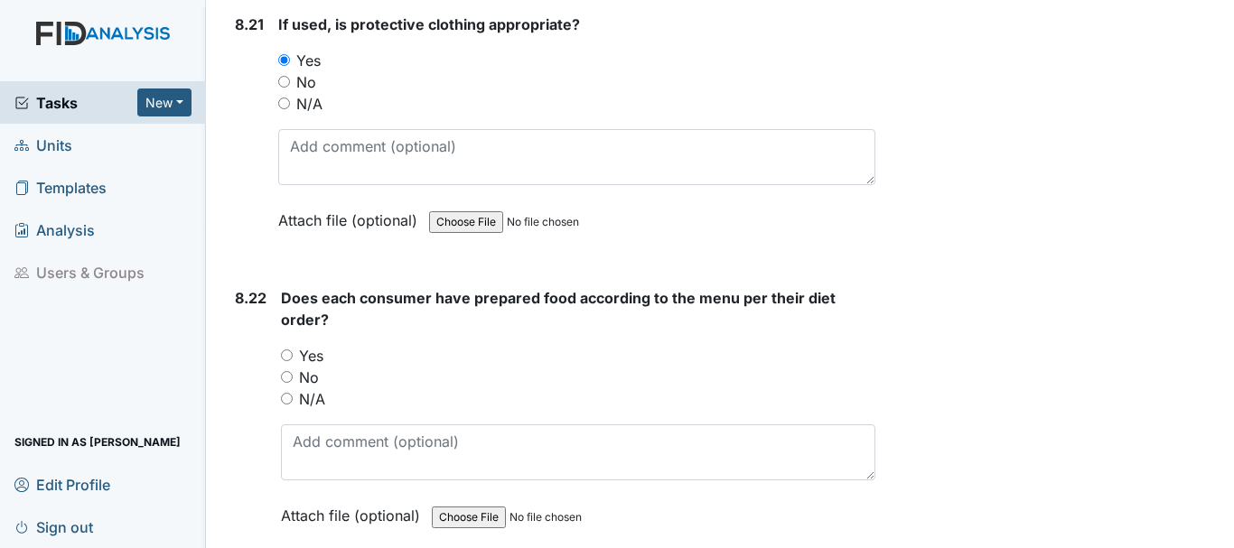
drag, startPoint x: 286, startPoint y: 351, endPoint x: 312, endPoint y: 346, distance: 25.9
click at [286, 352] on input "Yes" at bounding box center [287, 356] width 12 height 12
radio input "true"
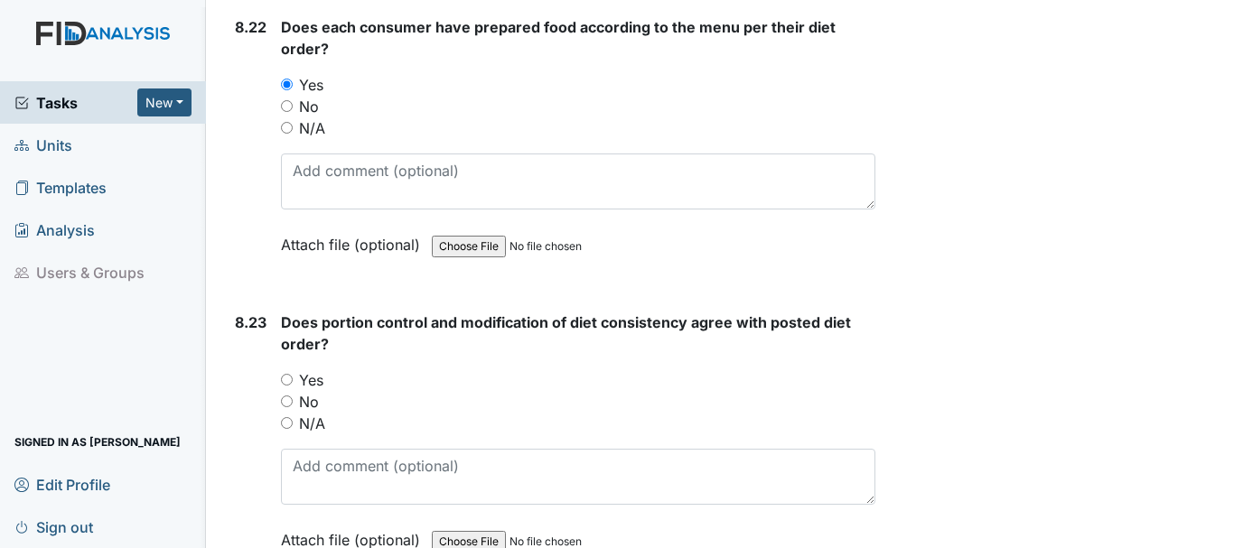
scroll to position [19716, 0]
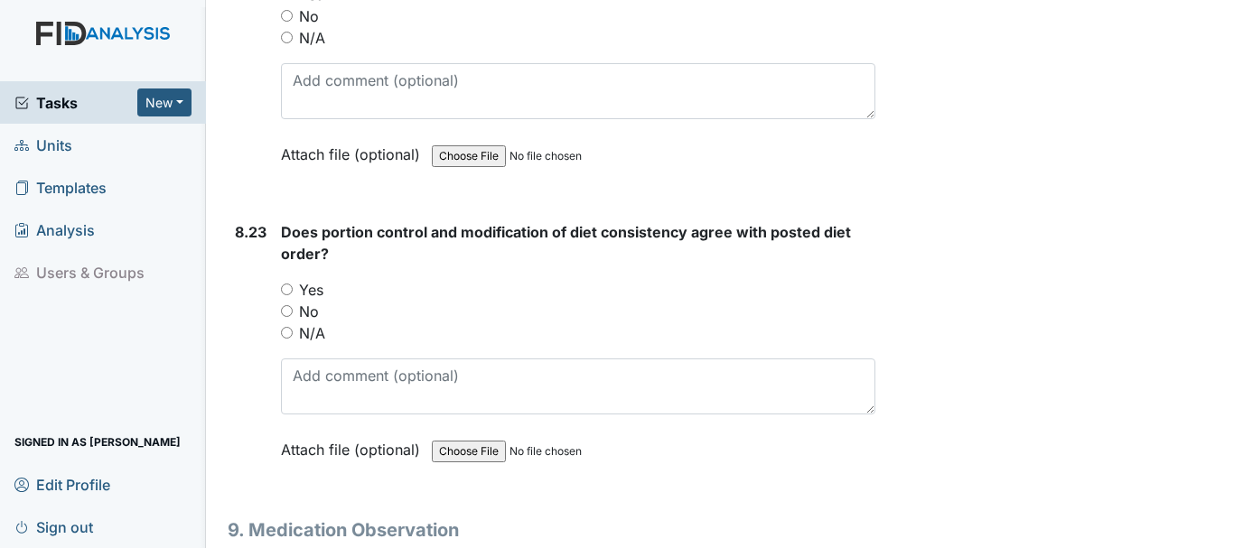
click at [289, 292] on input "Yes" at bounding box center [287, 290] width 12 height 12
radio input "true"
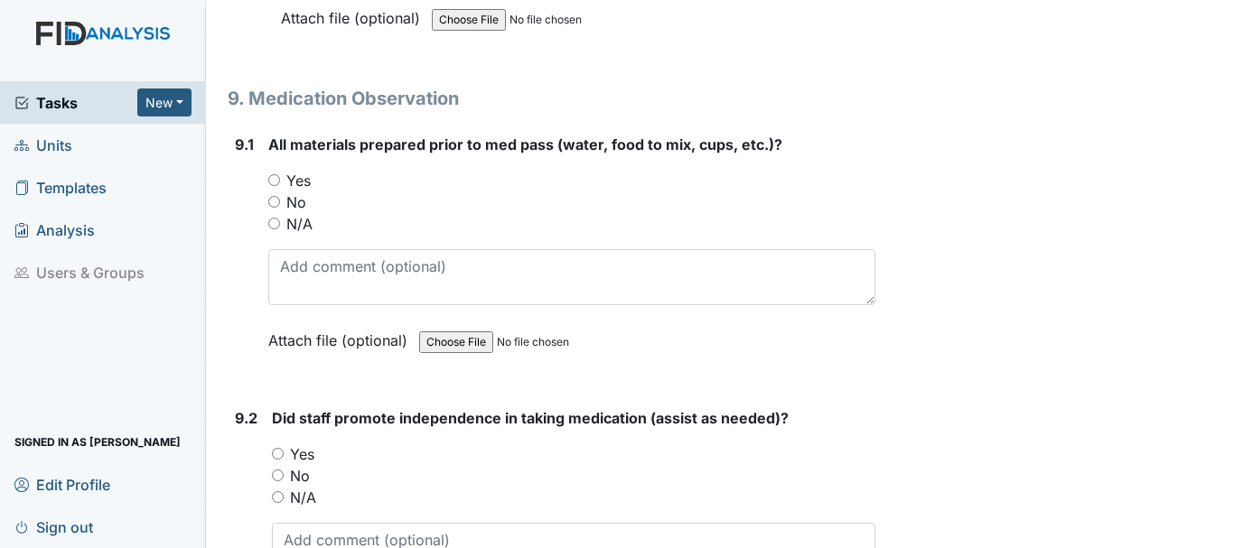
scroll to position [20167, 0]
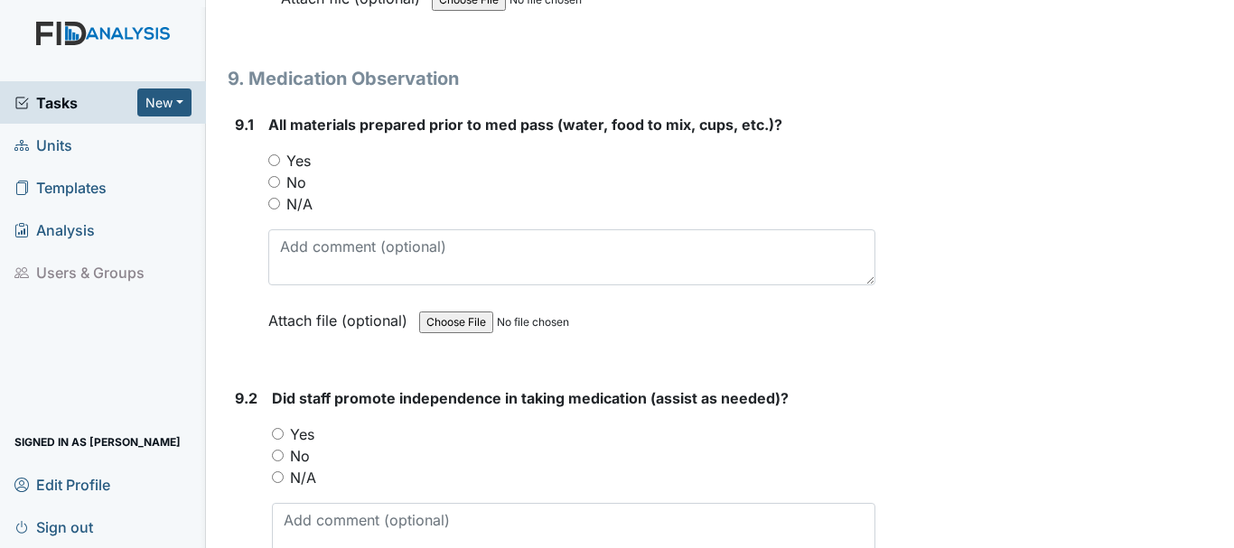
click at [272, 156] on input "Yes" at bounding box center [274, 160] width 12 height 12
radio input "true"
drag, startPoint x: 278, startPoint y: 434, endPoint x: 376, endPoint y: 402, distance: 102.6
click at [278, 432] on input "Yes" at bounding box center [278, 434] width 12 height 12
radio input "true"
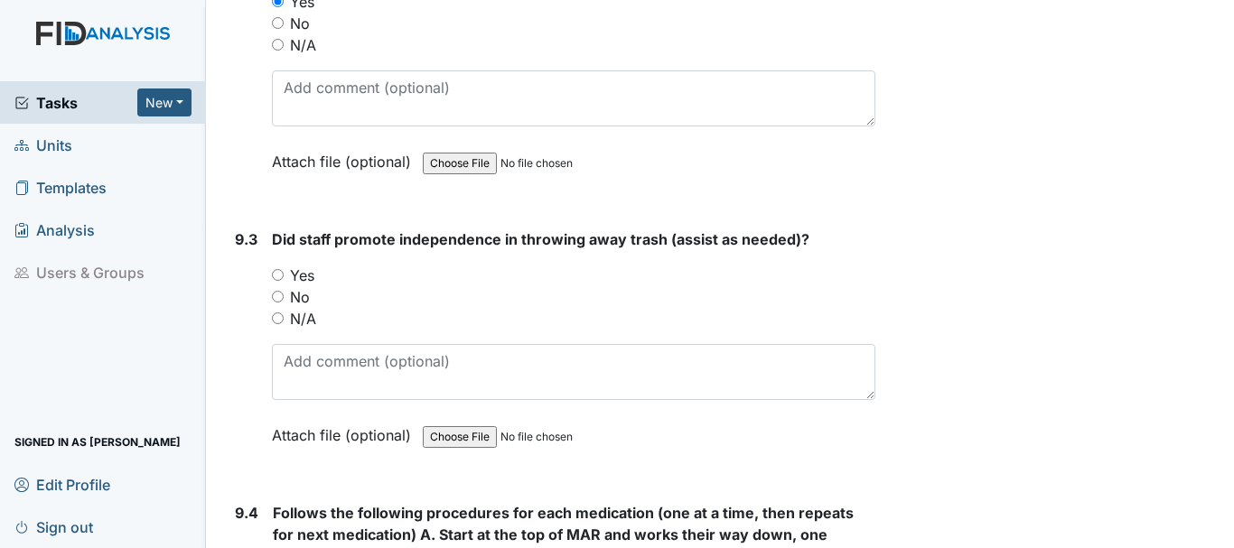
scroll to position [20619, 0]
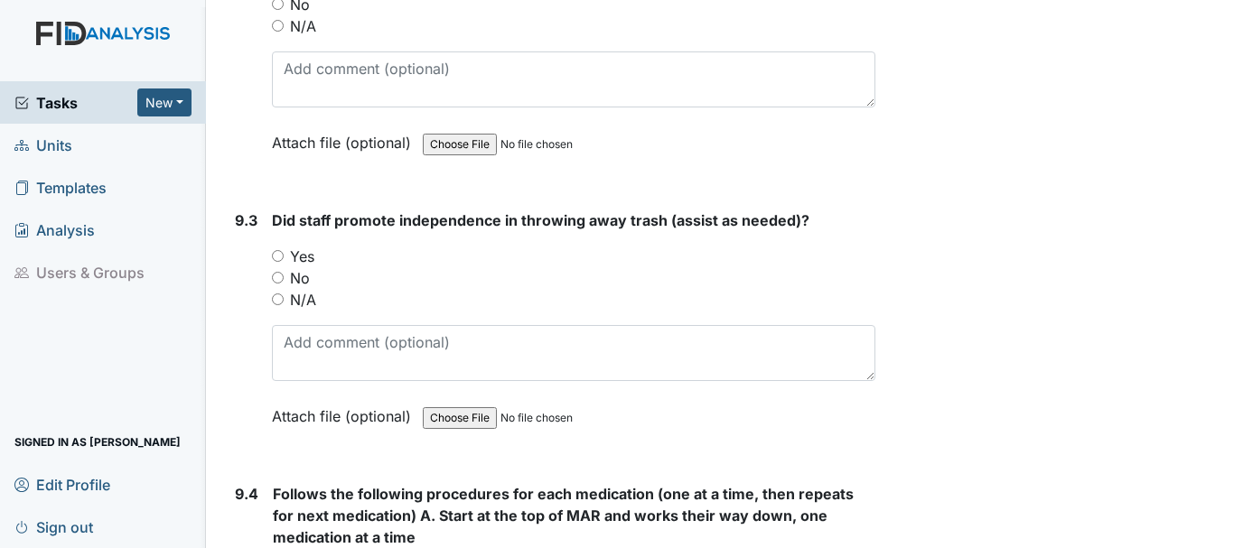
click at [275, 255] on input "Yes" at bounding box center [278, 256] width 12 height 12
radio input "true"
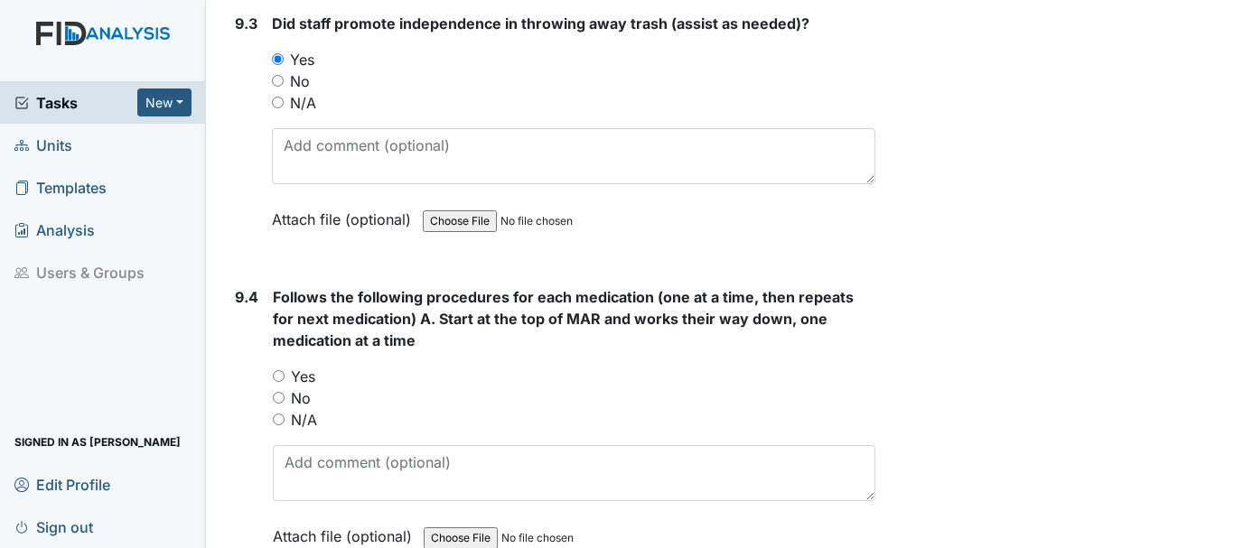
scroll to position [20890, 0]
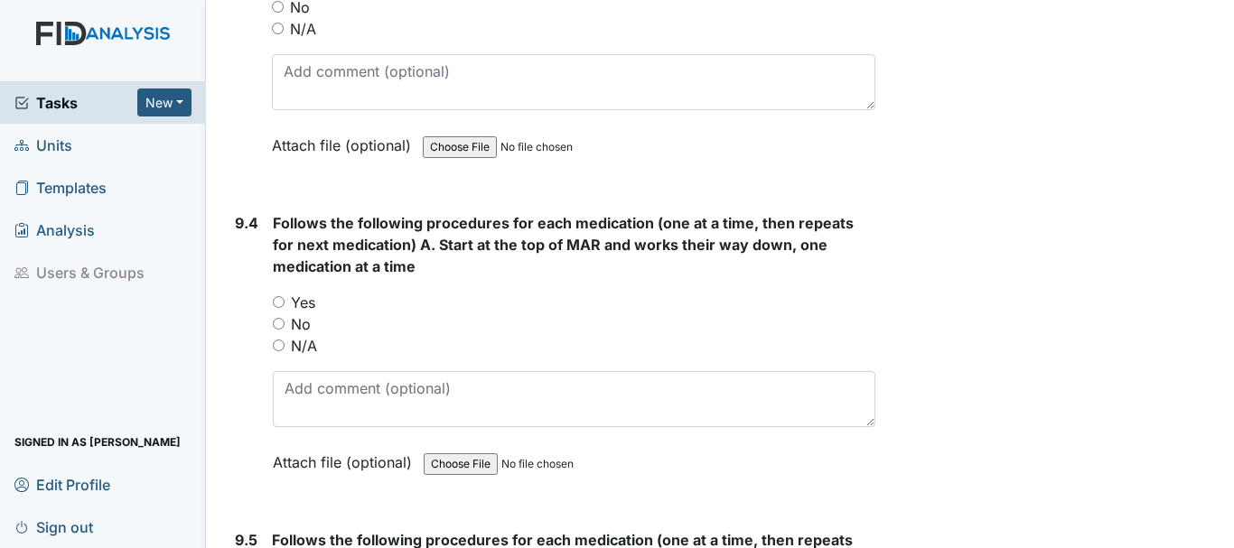
click at [277, 301] on input "Yes" at bounding box center [279, 302] width 12 height 12
radio input "true"
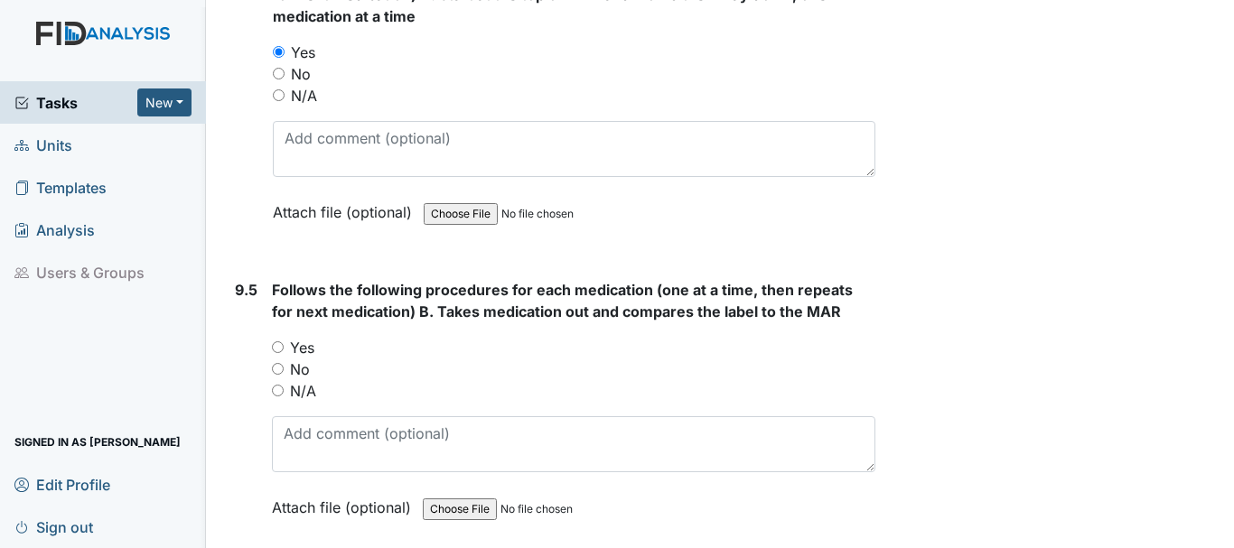
scroll to position [21161, 0]
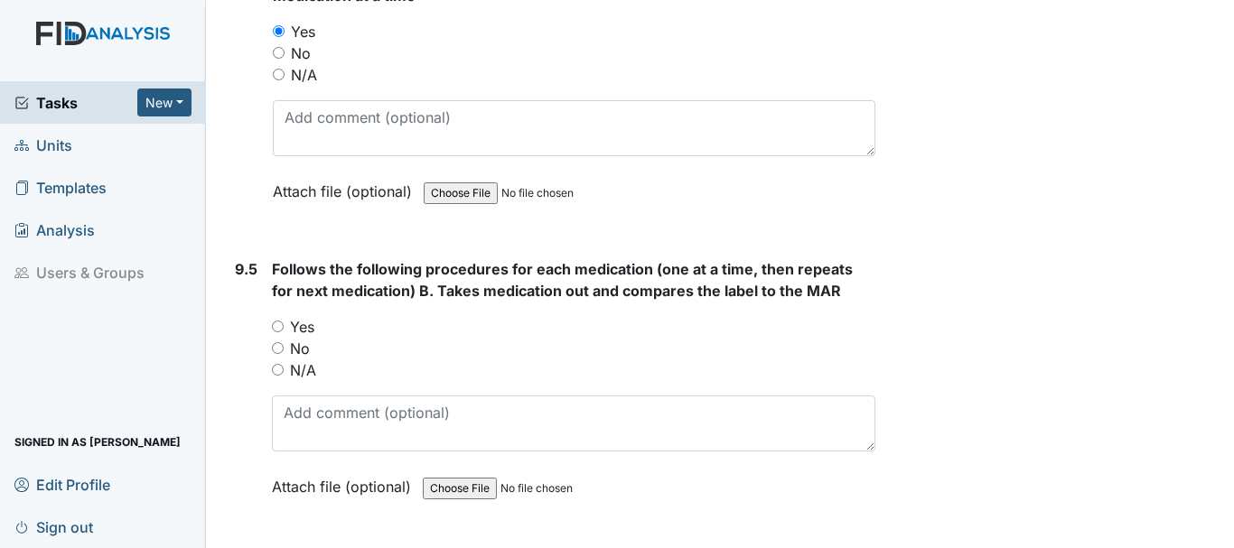
click at [279, 326] on input "Yes" at bounding box center [278, 327] width 12 height 12
radio input "true"
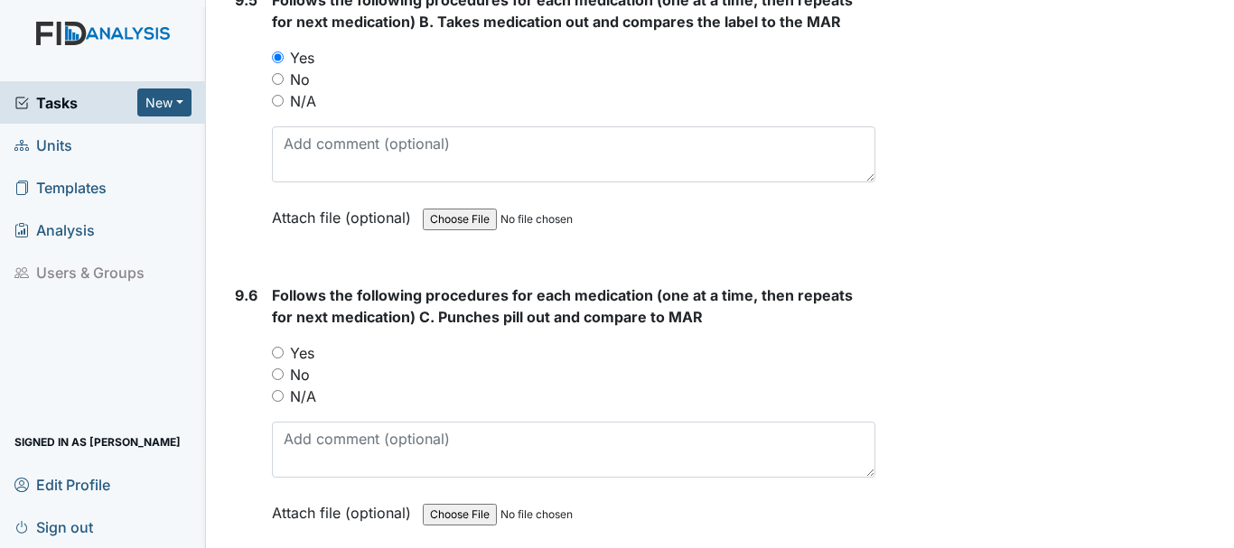
scroll to position [21432, 0]
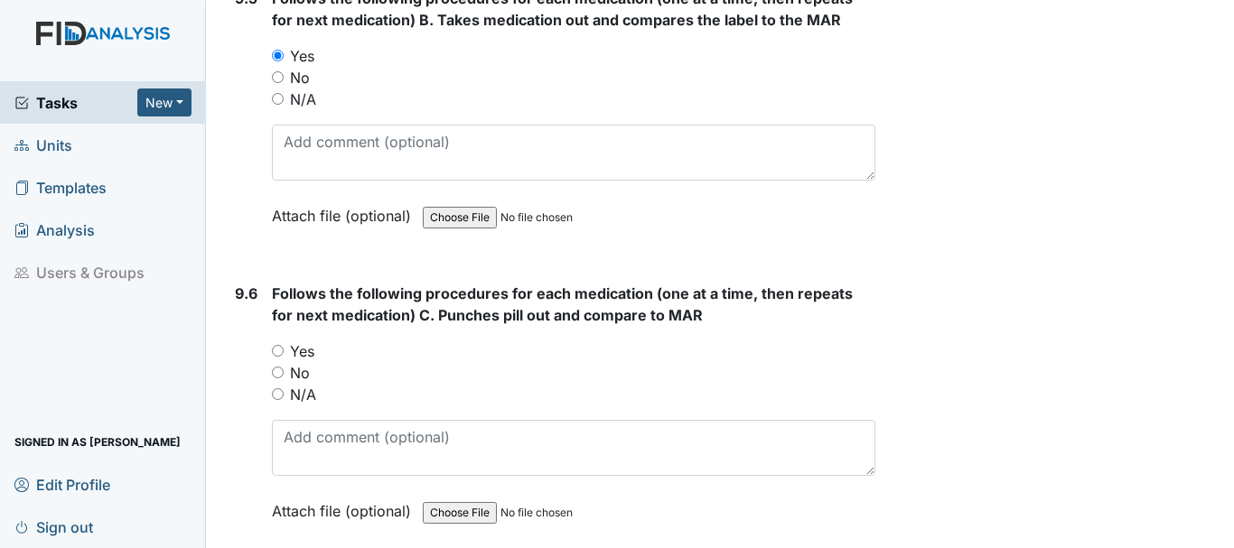
click at [280, 350] on input "Yes" at bounding box center [278, 351] width 12 height 12
radio input "true"
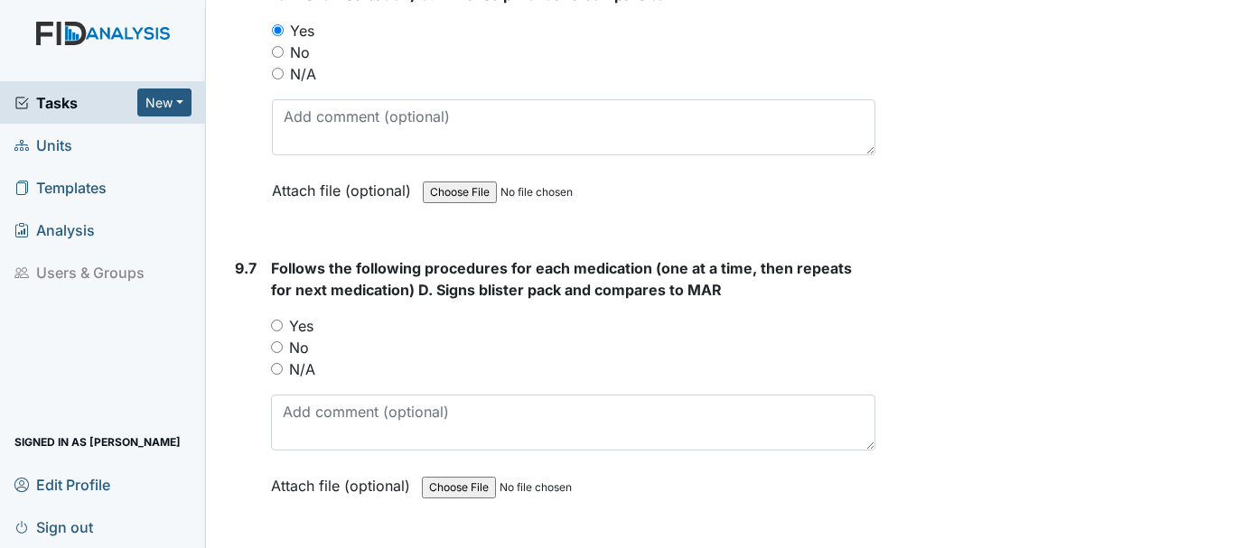
scroll to position [21793, 0]
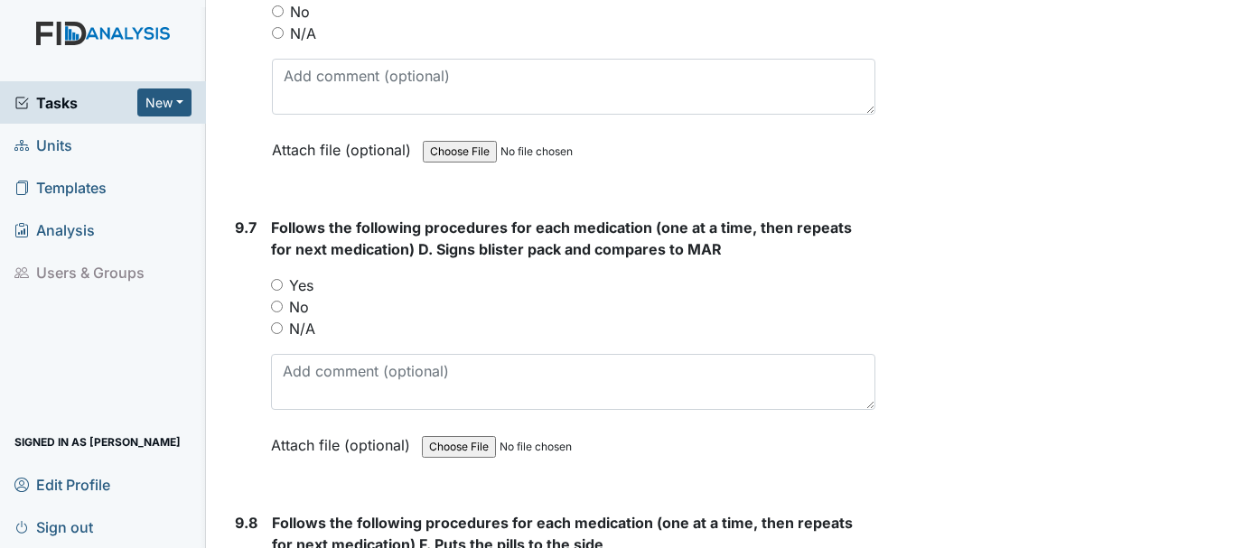
drag, startPoint x: 275, startPoint y: 285, endPoint x: 307, endPoint y: 283, distance: 32.6
click at [277, 285] on input "Yes" at bounding box center [277, 285] width 12 height 12
radio input "true"
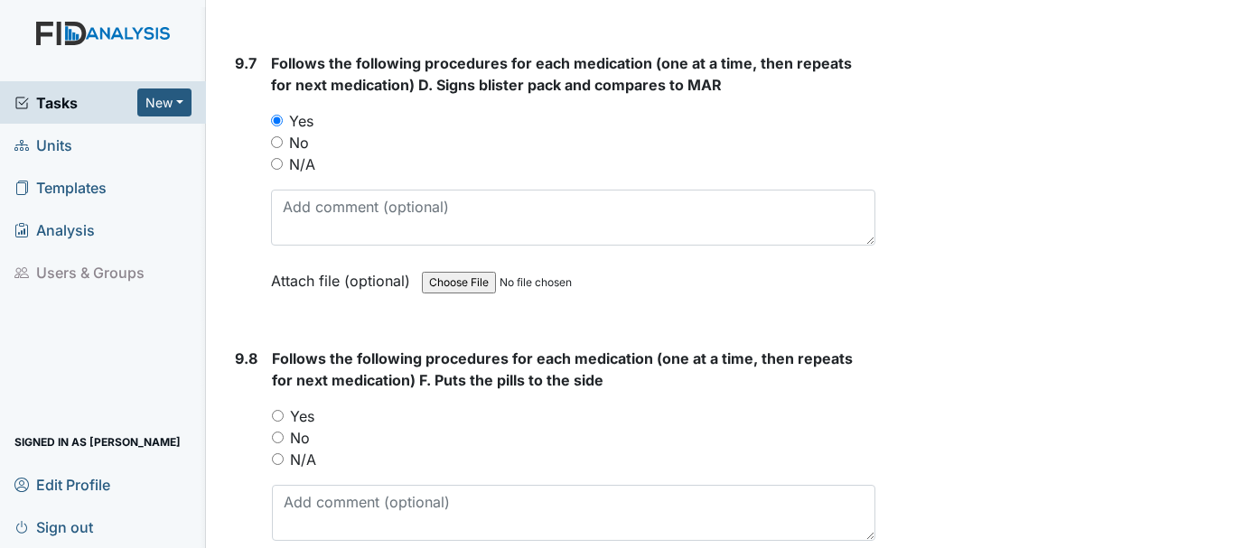
scroll to position [21974, 0]
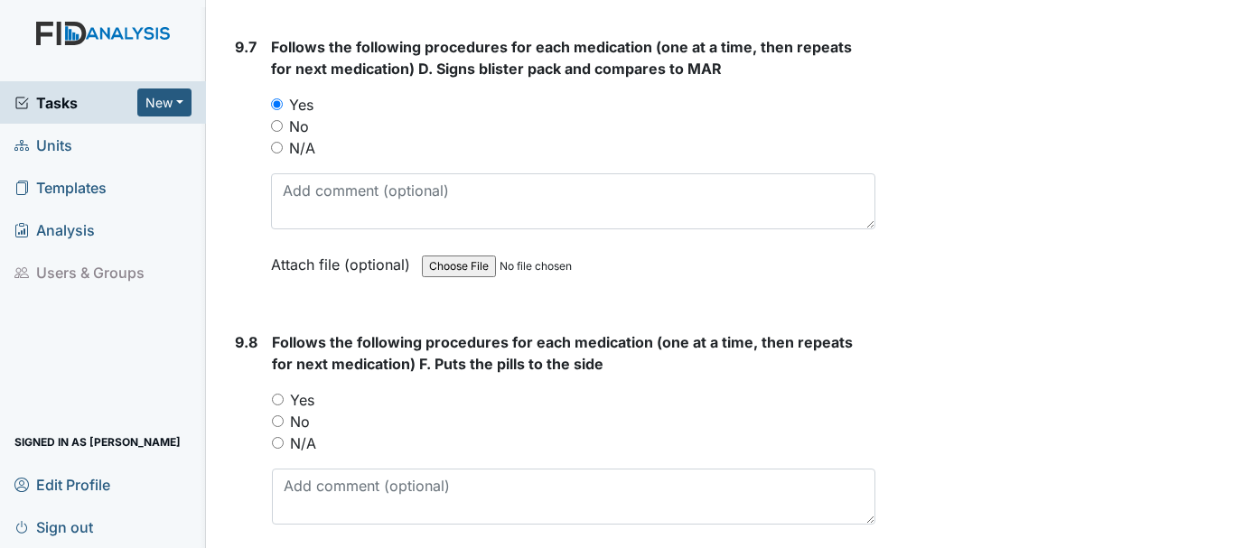
click at [274, 397] on input "Yes" at bounding box center [278, 400] width 12 height 12
radio input "true"
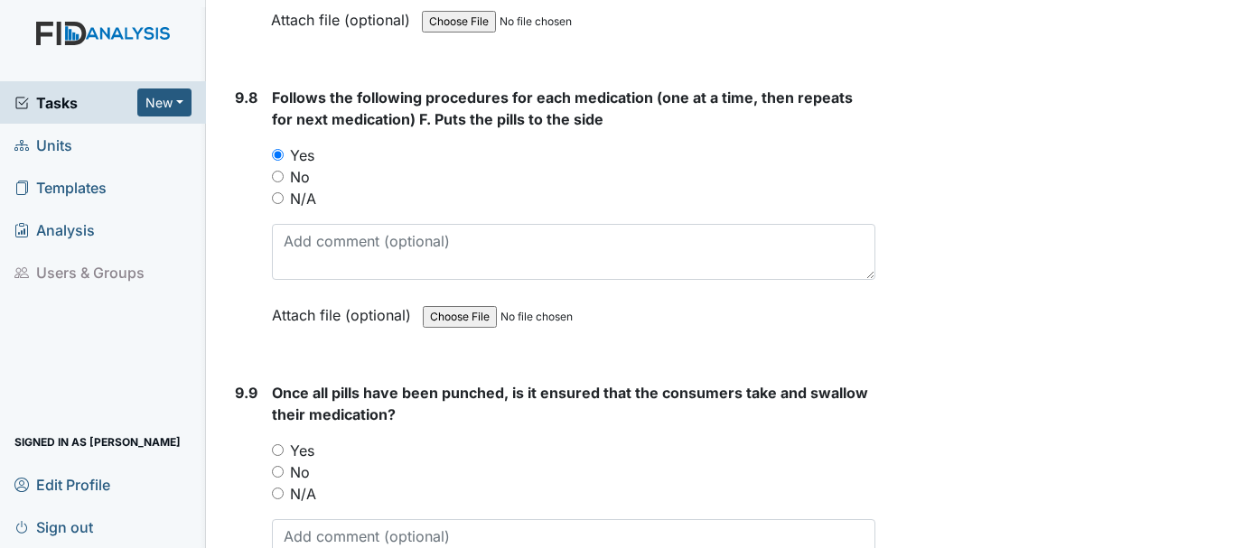
scroll to position [22245, 0]
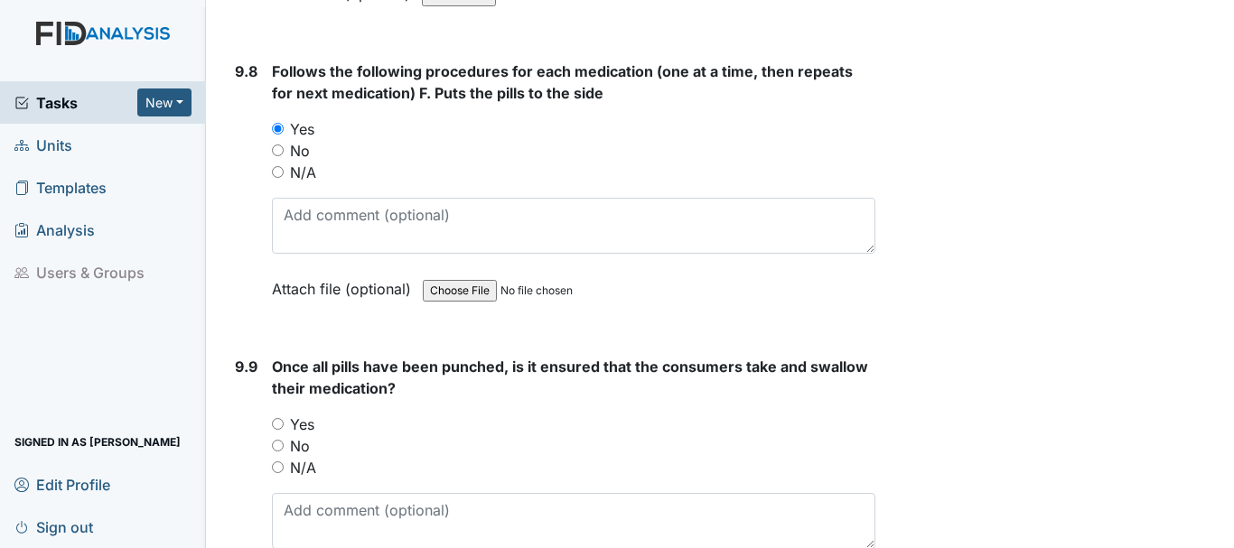
click at [275, 418] on input "Yes" at bounding box center [278, 424] width 12 height 12
radio input "true"
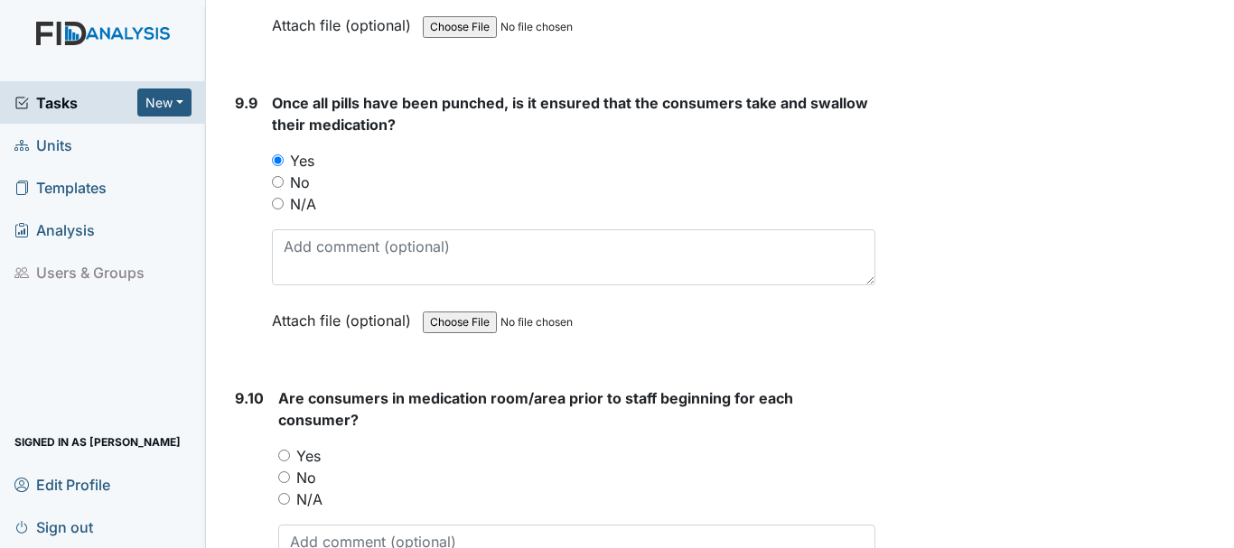
scroll to position [22516, 0]
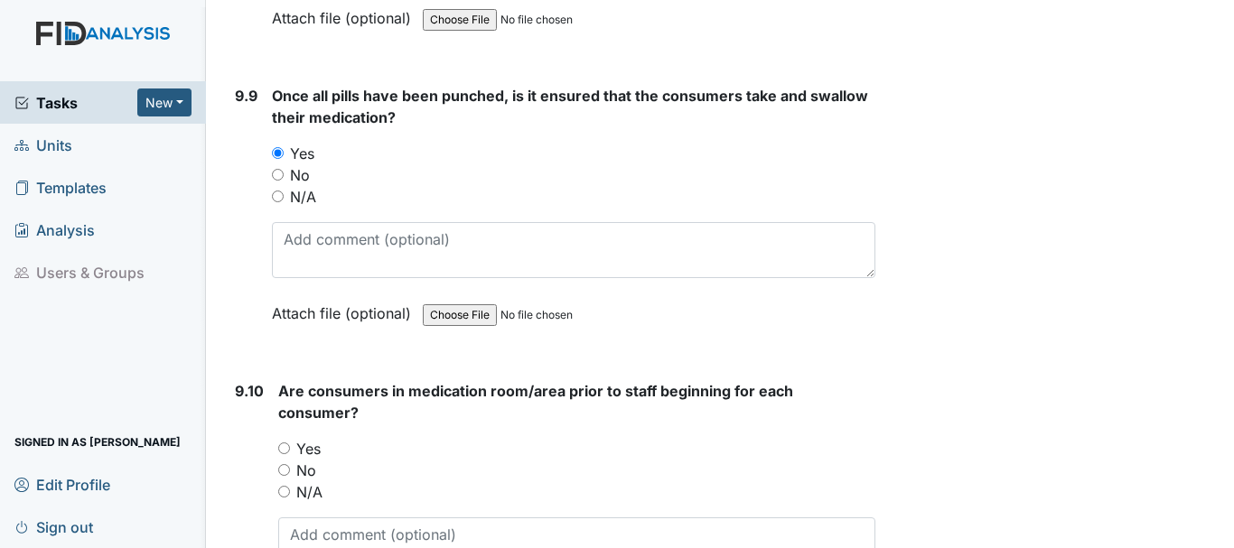
click at [285, 448] on input "Yes" at bounding box center [284, 449] width 12 height 12
radio input "true"
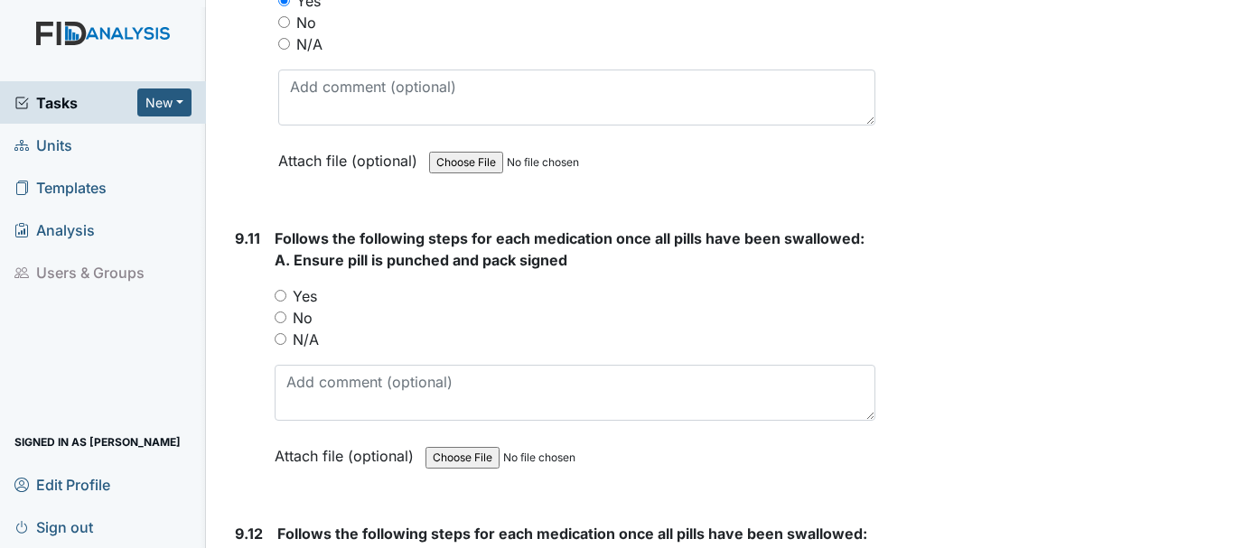
scroll to position [22968, 0]
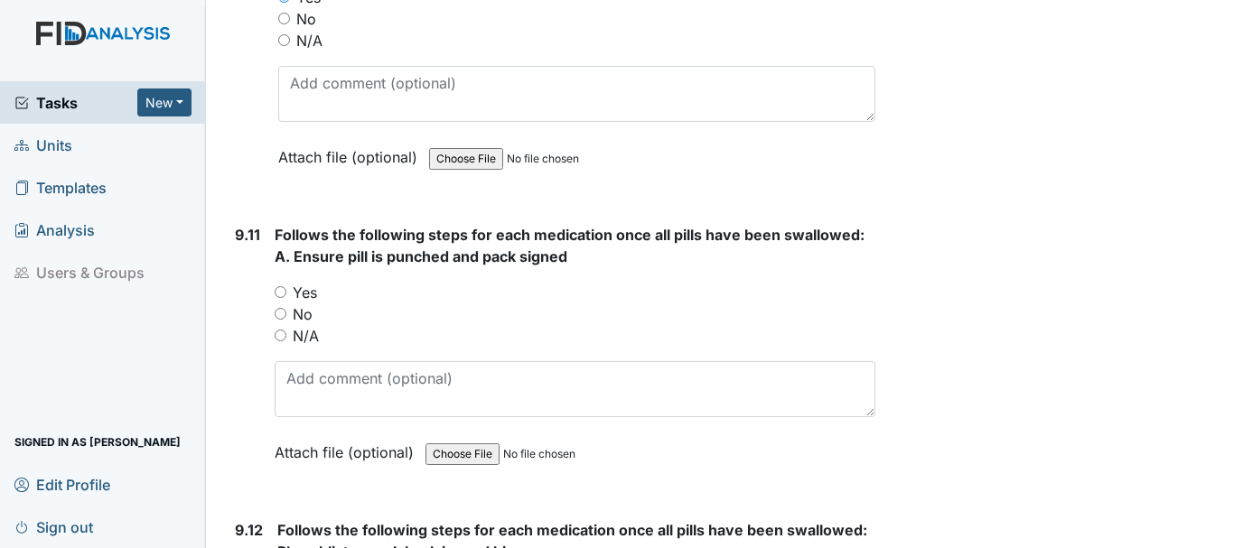
click at [277, 294] on input "Yes" at bounding box center [281, 292] width 12 height 12
radio input "true"
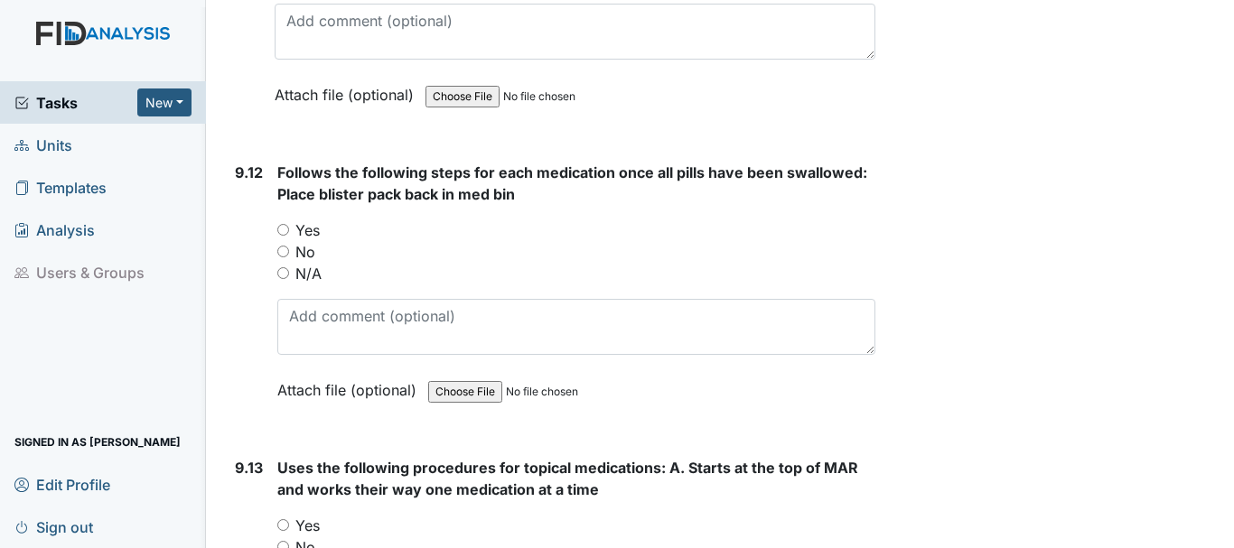
scroll to position [23329, 0]
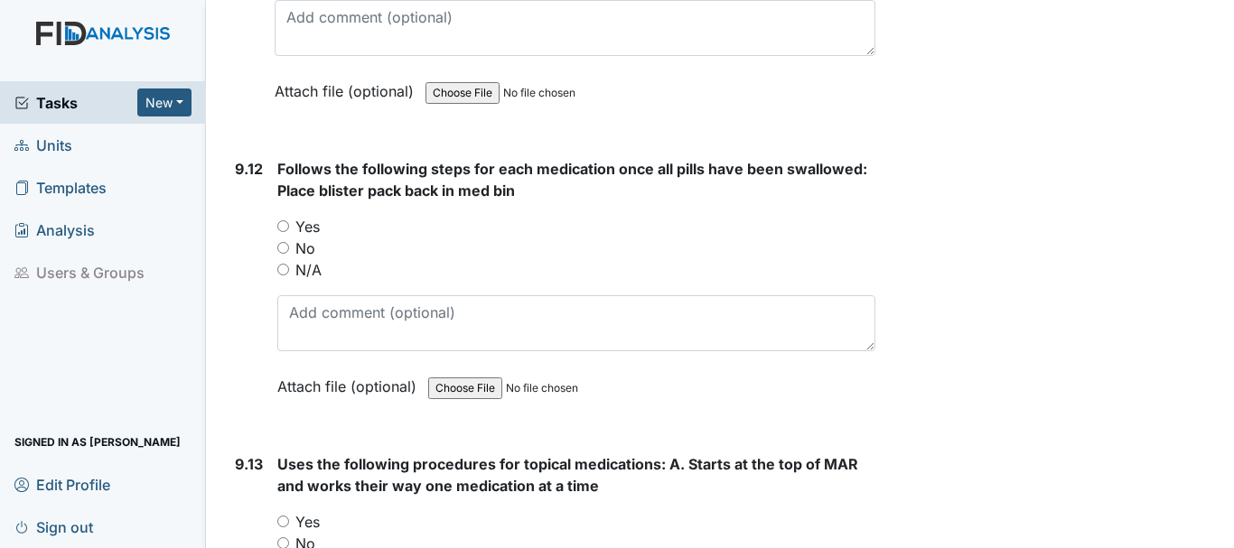
click at [284, 226] on input "Yes" at bounding box center [283, 226] width 12 height 12
radio input "true"
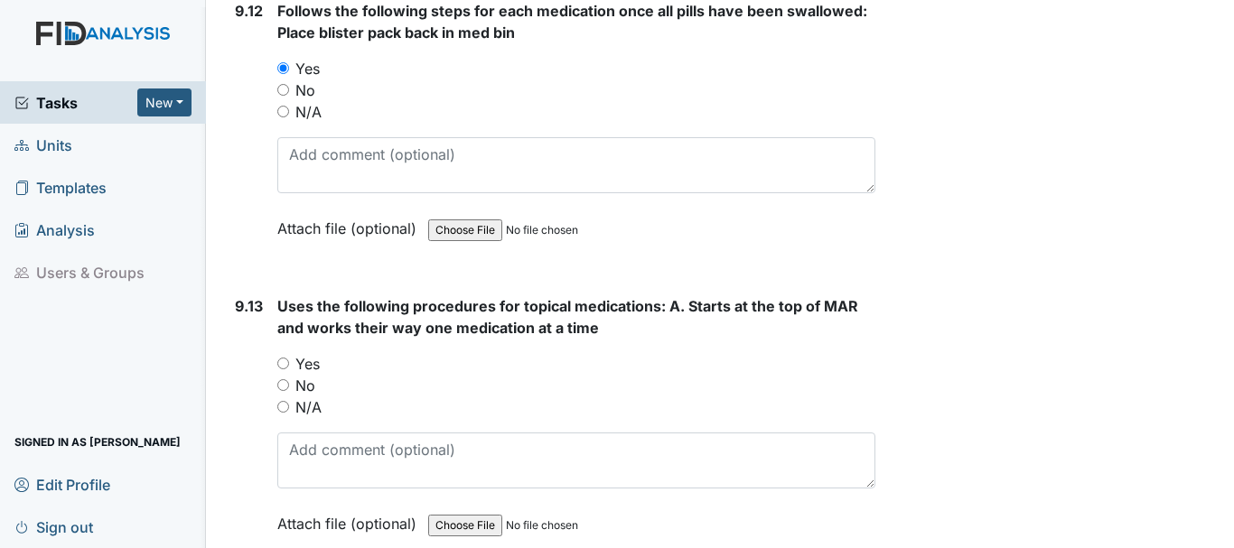
scroll to position [23510, 0]
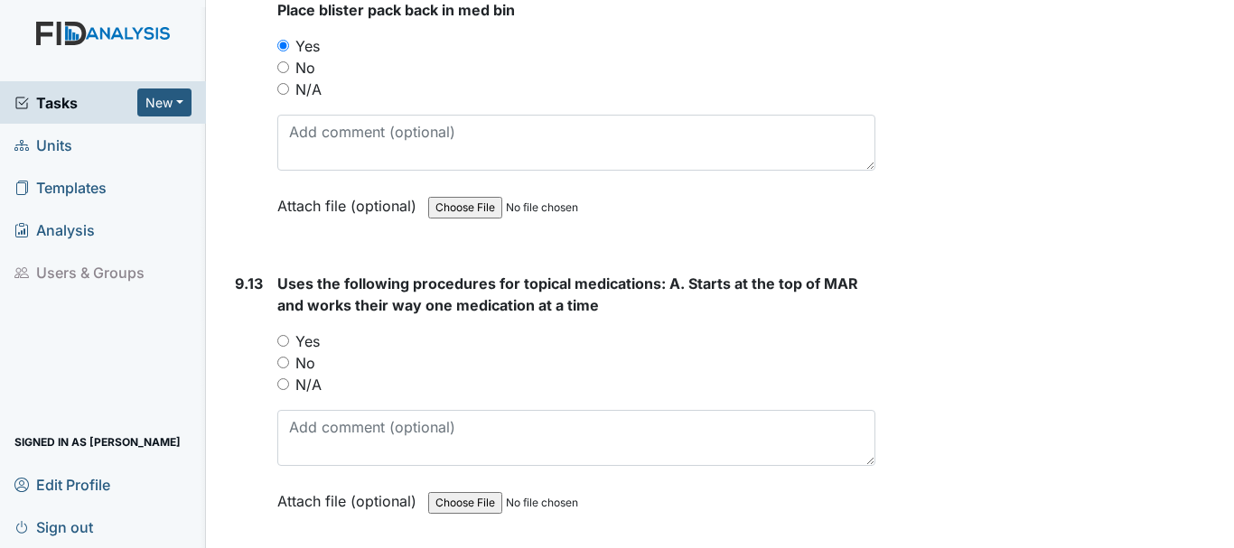
click at [285, 340] on input "Yes" at bounding box center [283, 341] width 12 height 12
radio input "true"
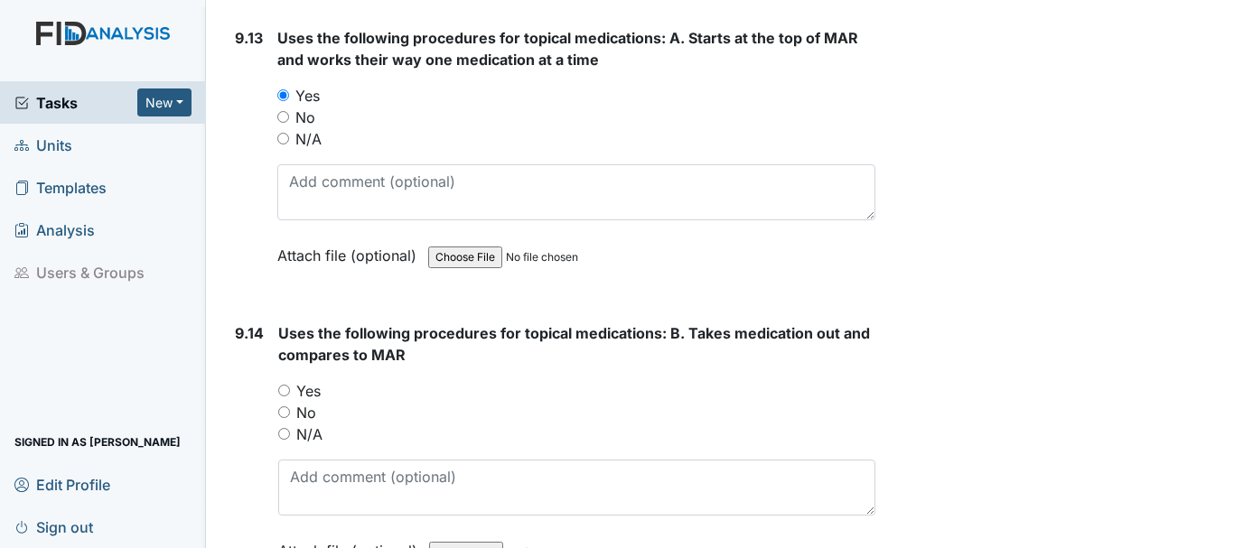
scroll to position [23781, 0]
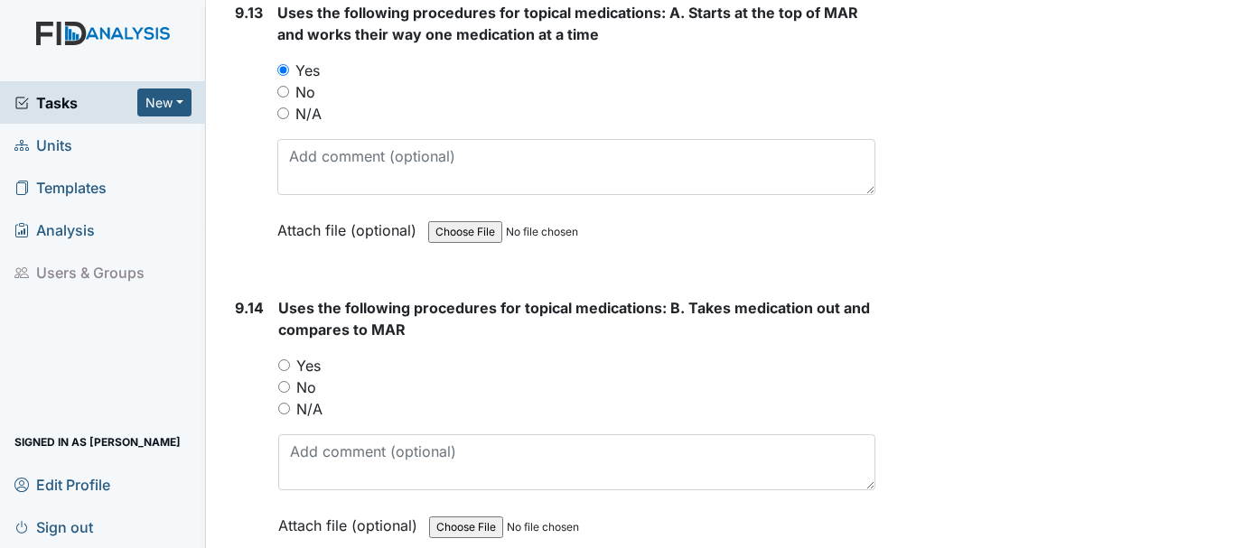
drag, startPoint x: 283, startPoint y: 362, endPoint x: 397, endPoint y: 359, distance: 113.9
click at [284, 362] on input "Yes" at bounding box center [284, 366] width 12 height 12
radio input "true"
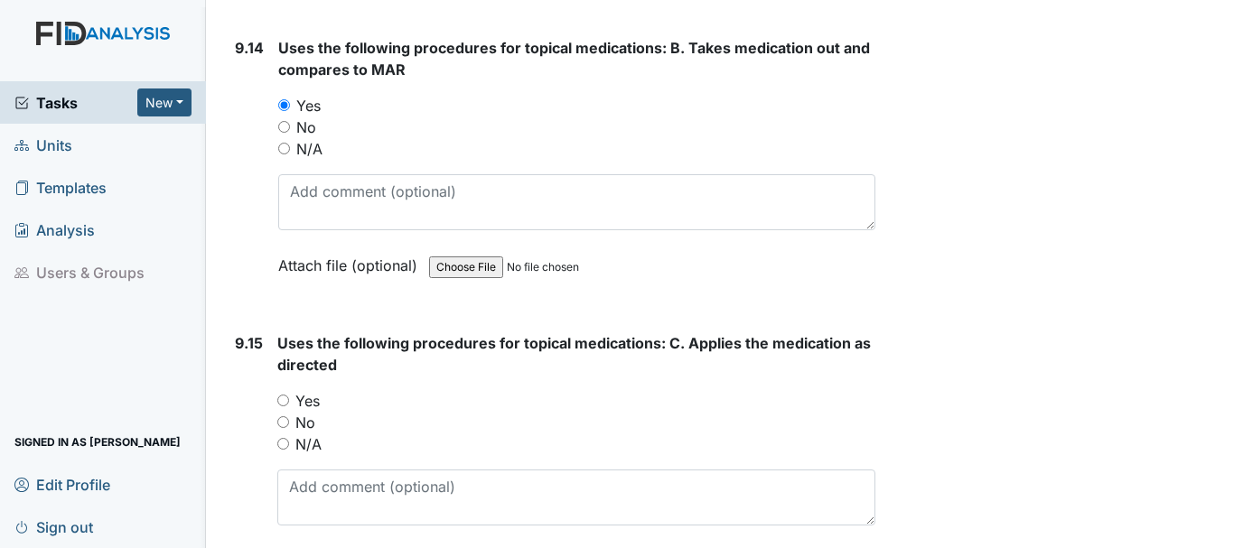
scroll to position [24052, 0]
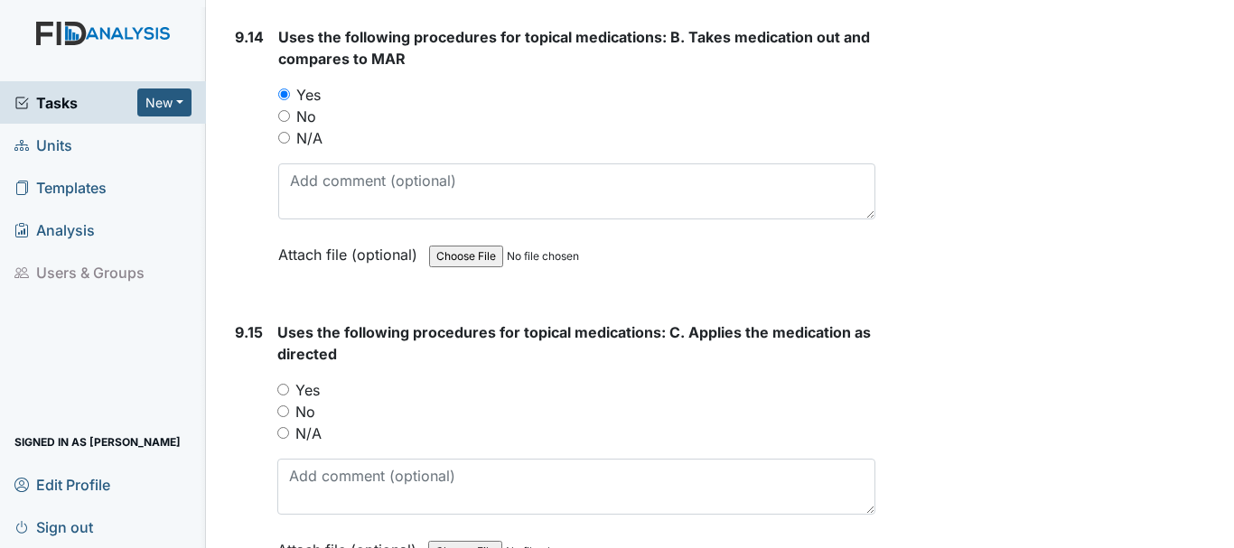
click at [284, 388] on input "Yes" at bounding box center [283, 390] width 12 height 12
radio input "true"
click at [279, 432] on input "N/A" at bounding box center [283, 433] width 12 height 12
radio input "true"
click at [280, 140] on input "N/A" at bounding box center [284, 138] width 12 height 12
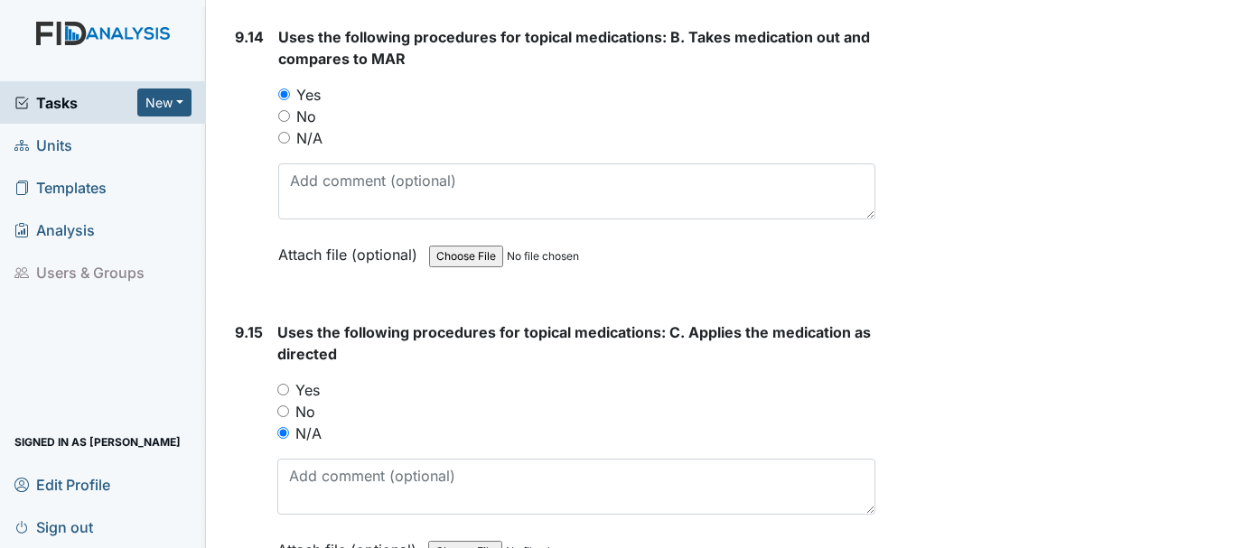
radio input "true"
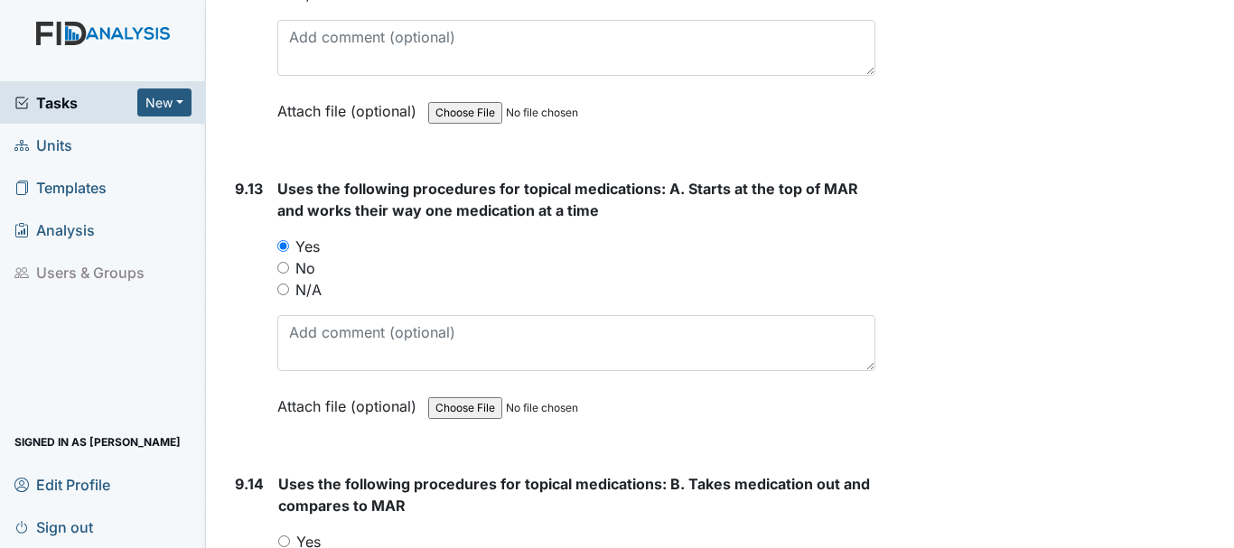
scroll to position [23600, 0]
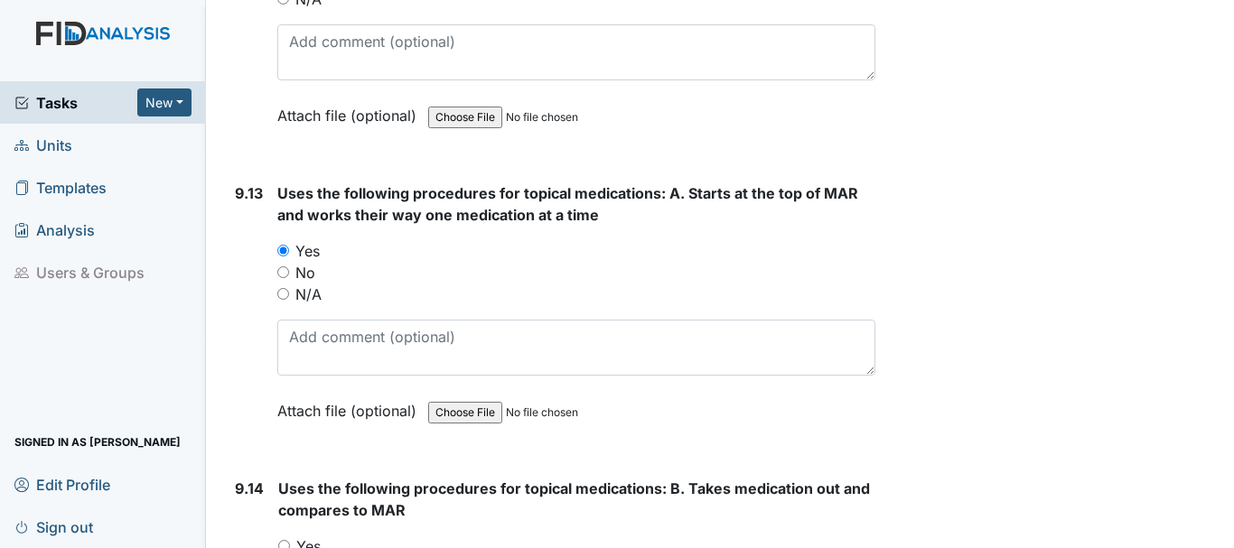
click at [285, 293] on input "N/A" at bounding box center [283, 294] width 12 height 12
radio input "true"
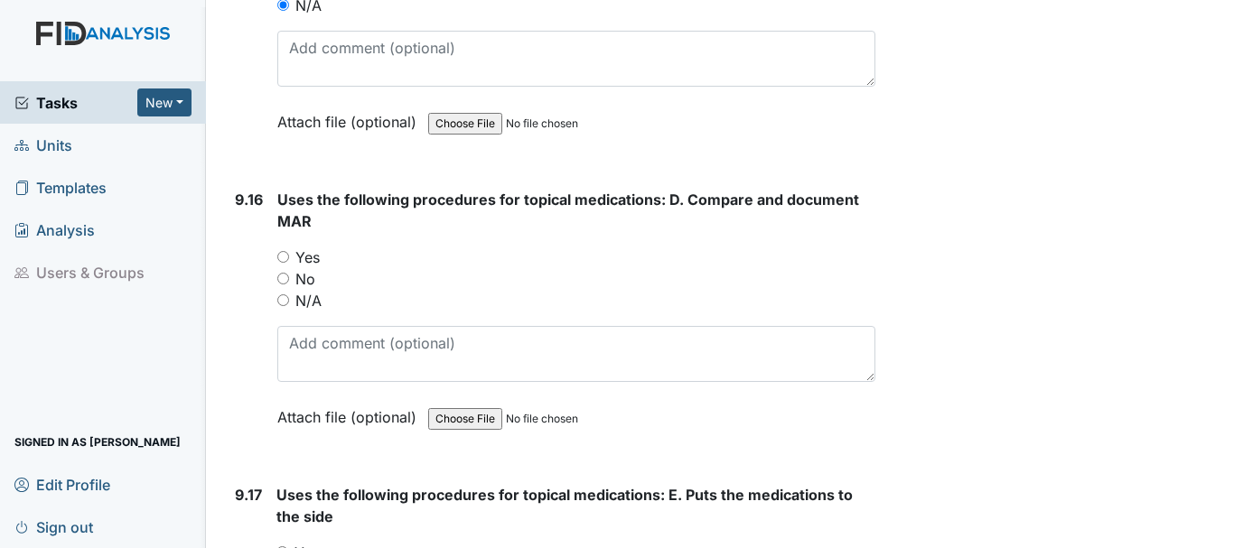
scroll to position [24504, 0]
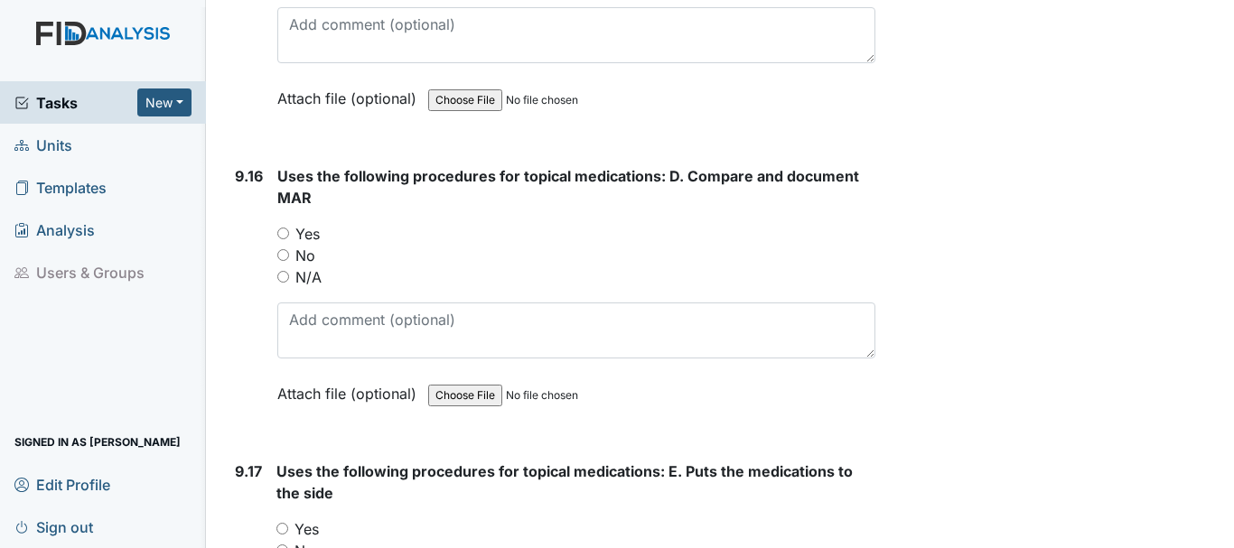
click at [285, 276] on input "N/A" at bounding box center [283, 277] width 12 height 12
radio input "true"
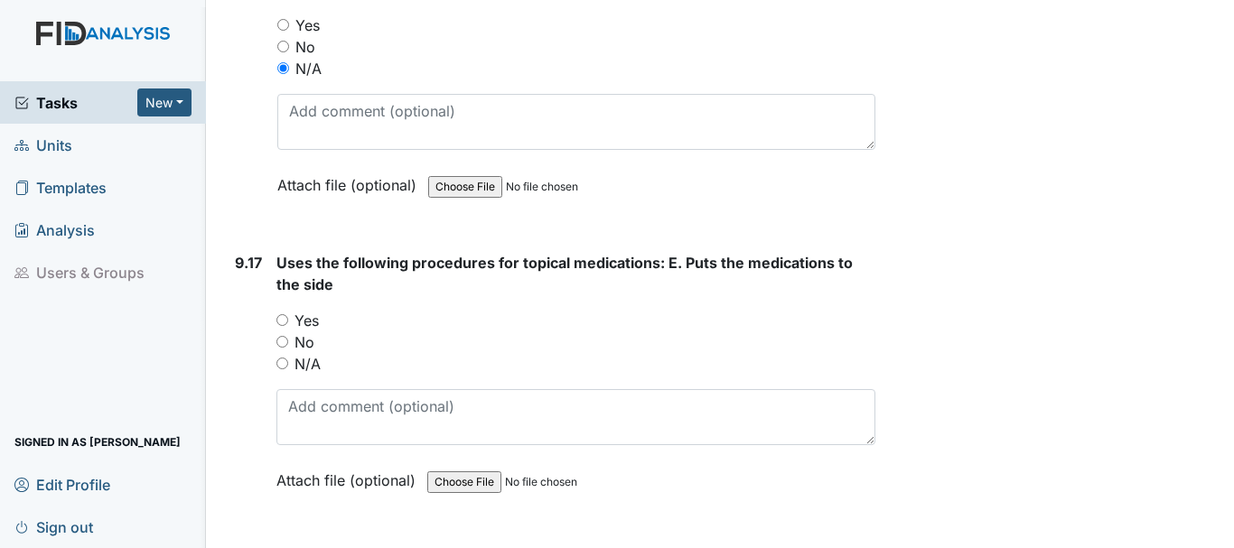
scroll to position [24775, 0]
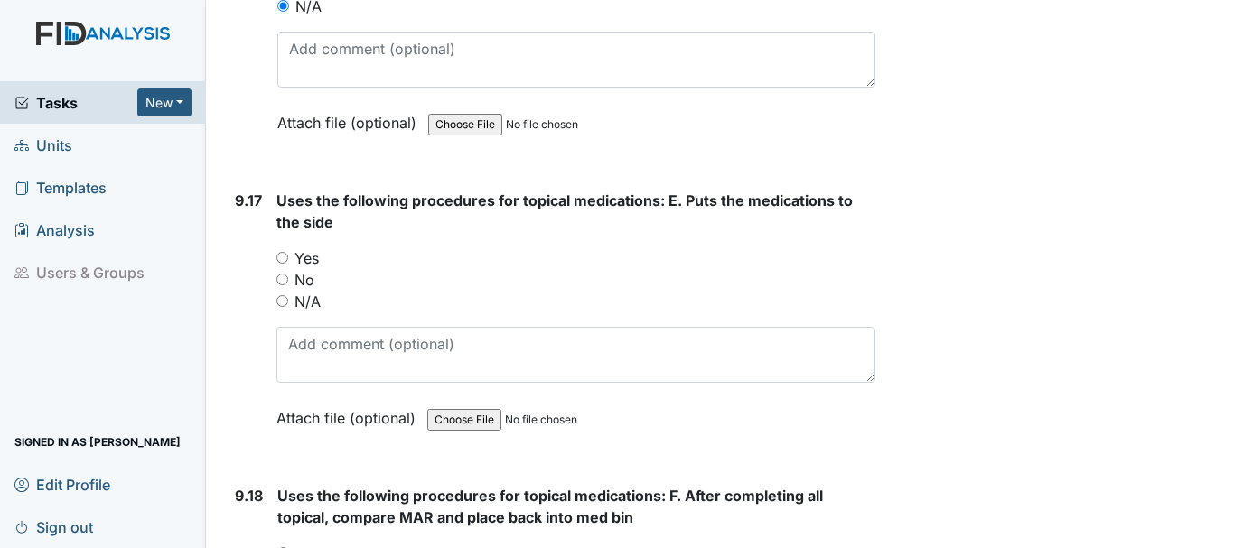
click at [283, 301] on input "N/A" at bounding box center [282, 301] width 12 height 12
radio input "true"
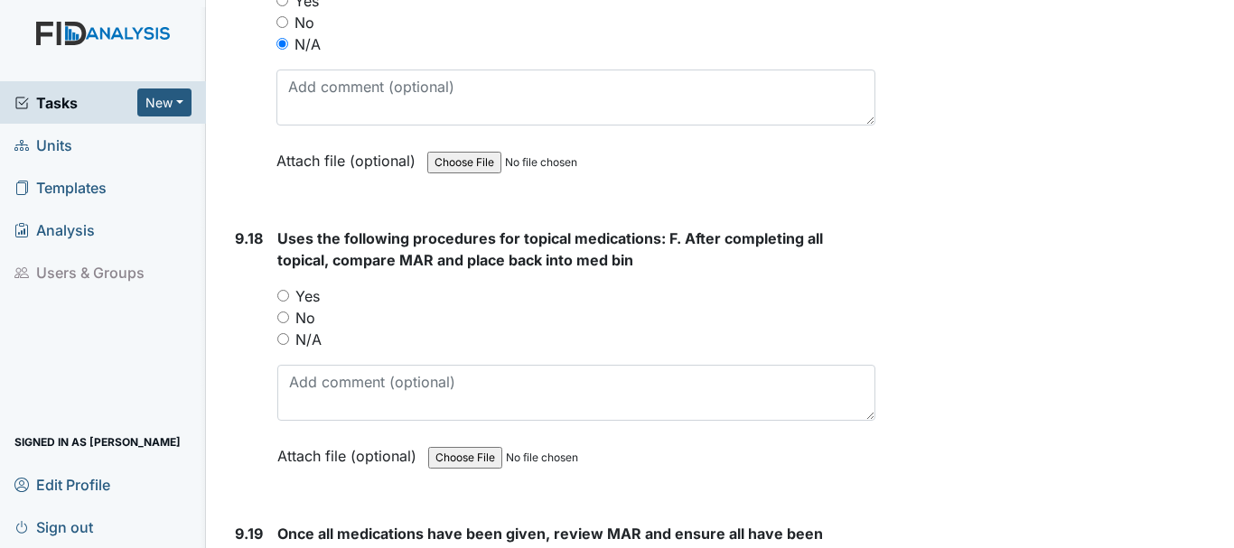
scroll to position [25046, 0]
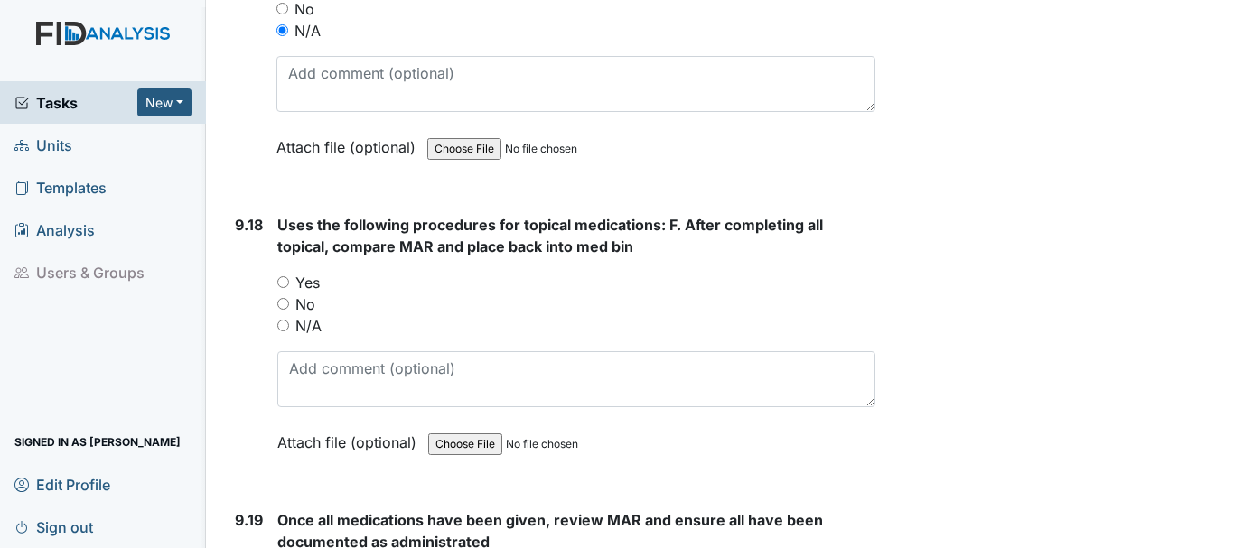
click at [285, 327] on input "N/A" at bounding box center [283, 326] width 12 height 12
radio input "true"
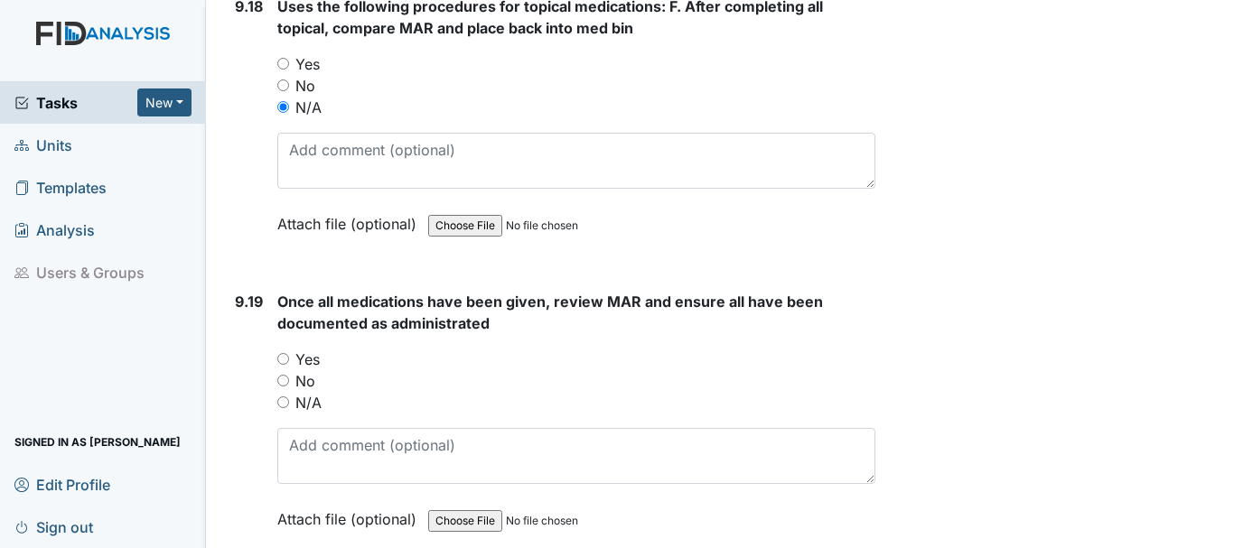
scroll to position [25317, 0]
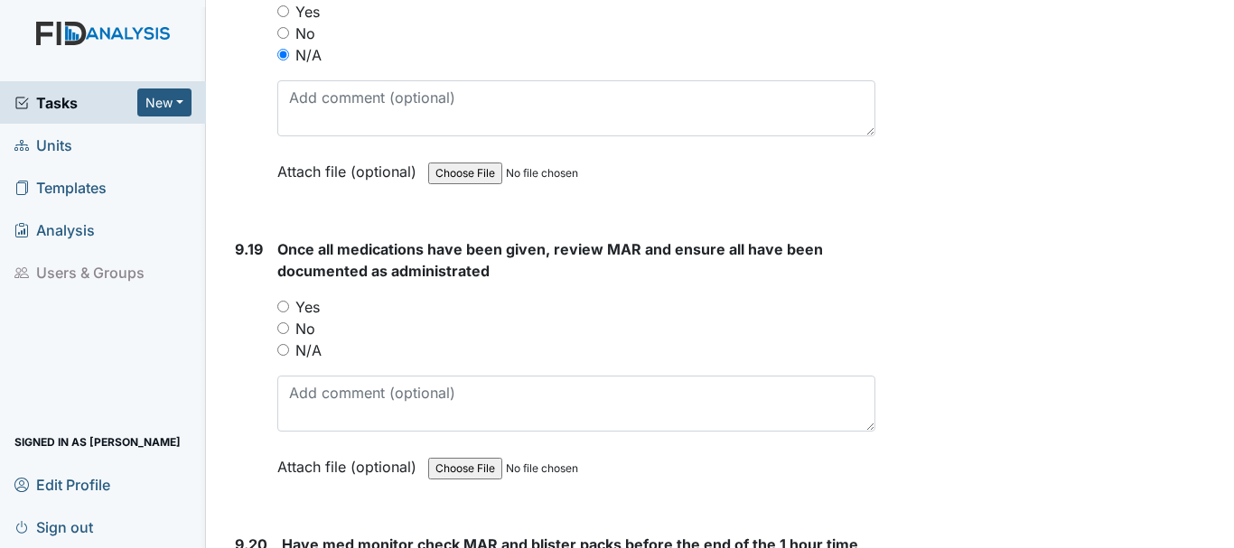
click at [280, 304] on input "Yes" at bounding box center [283, 307] width 12 height 12
radio input "true"
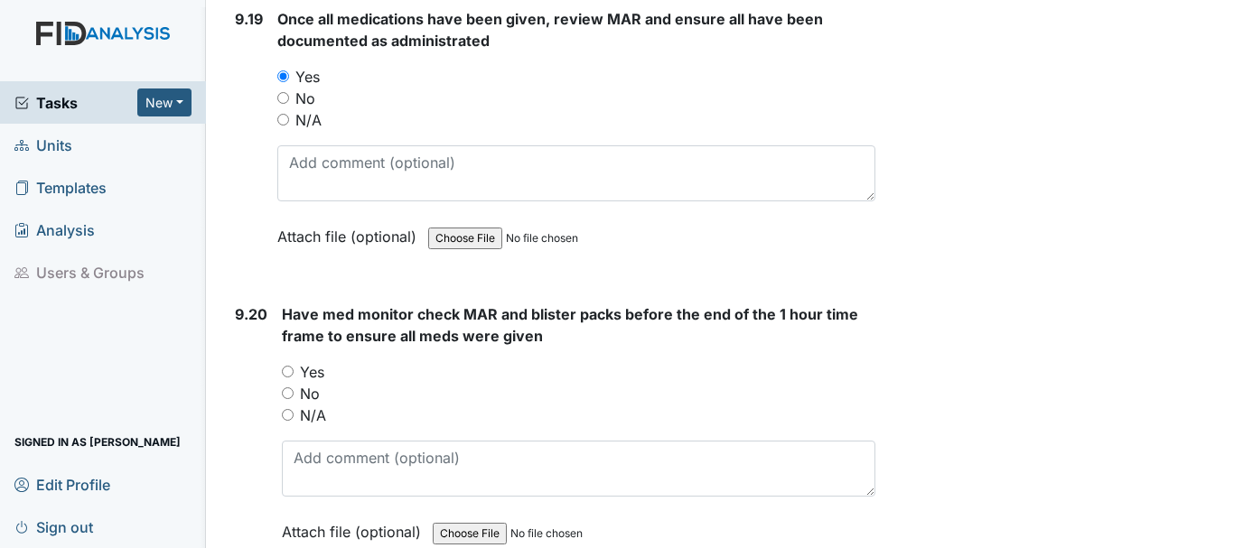
scroll to position [25588, 0]
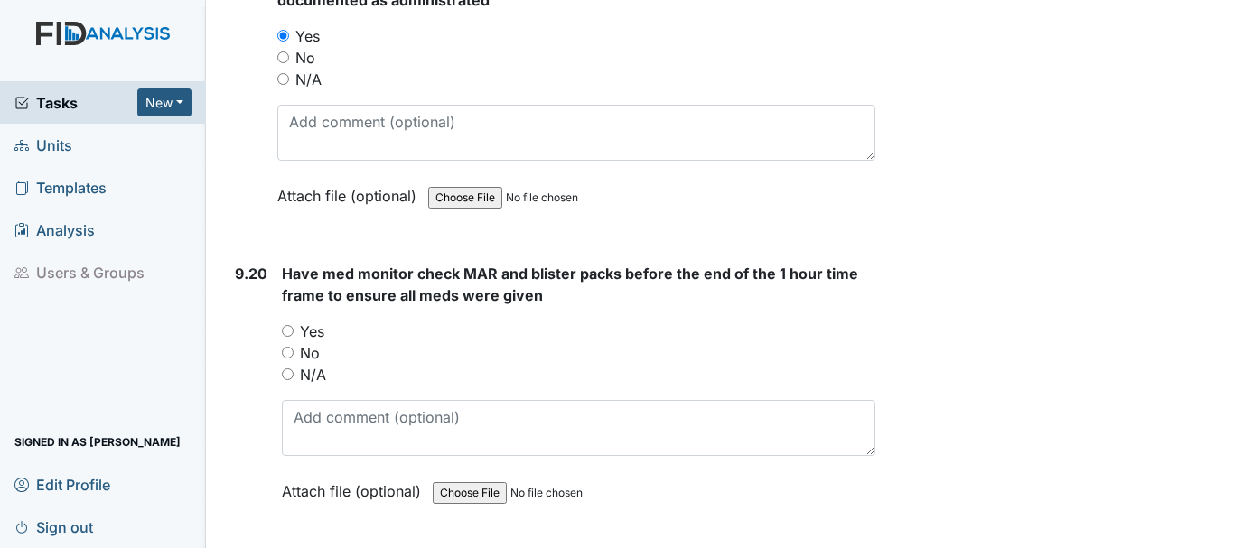
click at [287, 332] on input "Yes" at bounding box center [288, 331] width 12 height 12
radio input "true"
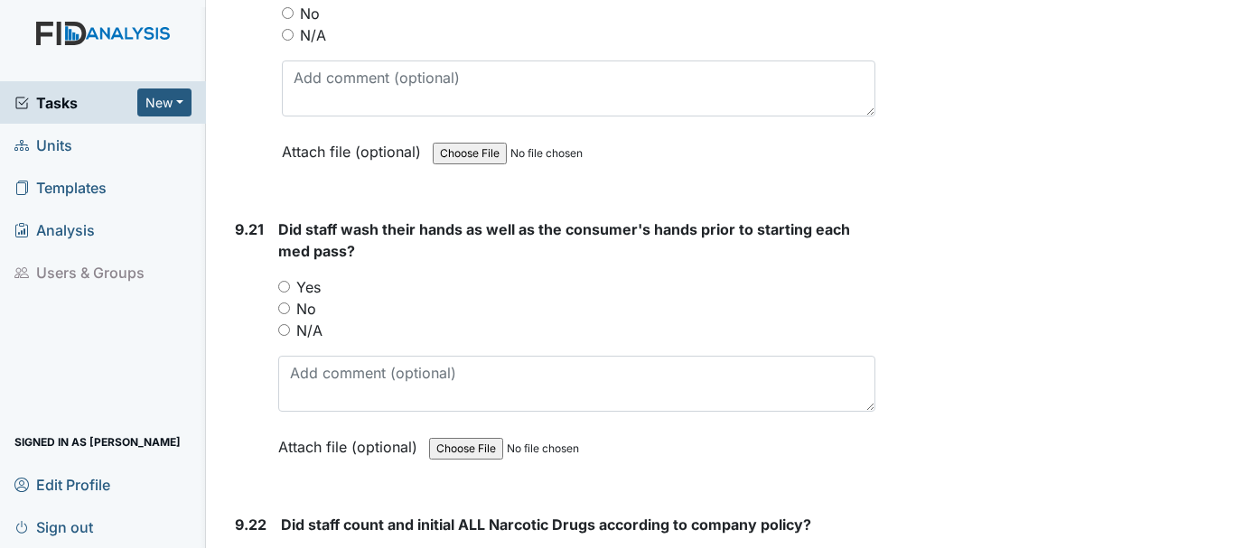
scroll to position [25949, 0]
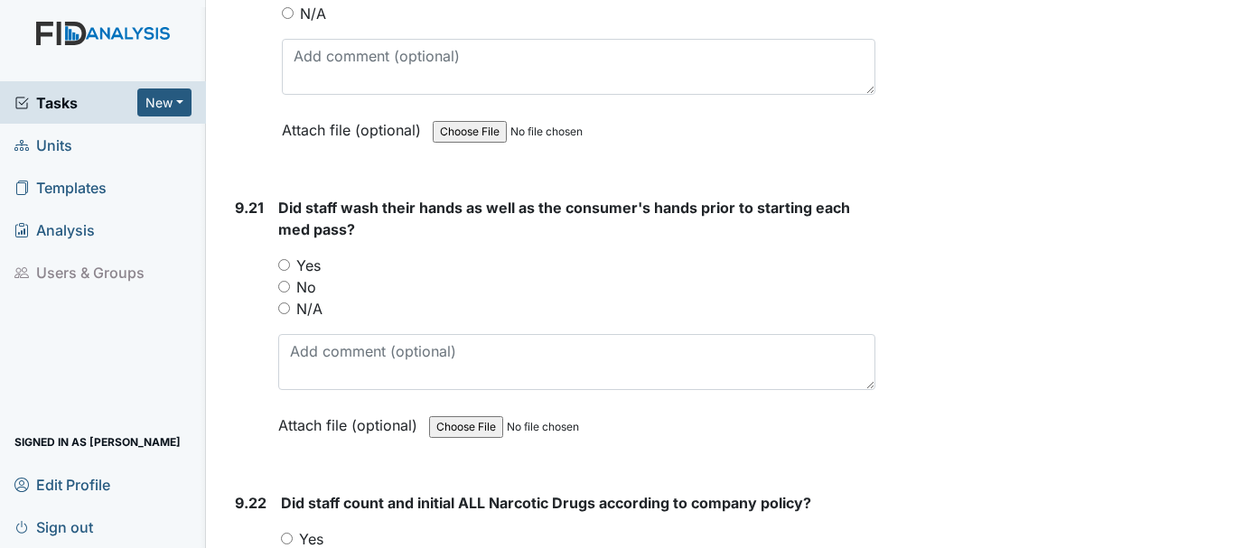
click at [285, 267] on input "Yes" at bounding box center [284, 265] width 12 height 12
radio input "true"
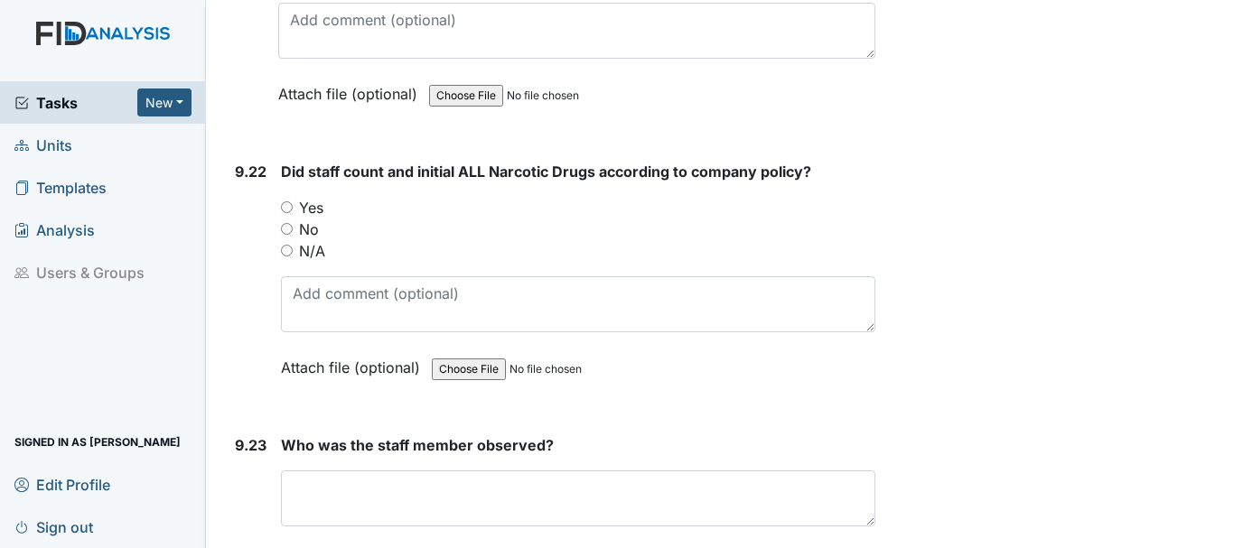
scroll to position [26311, 0]
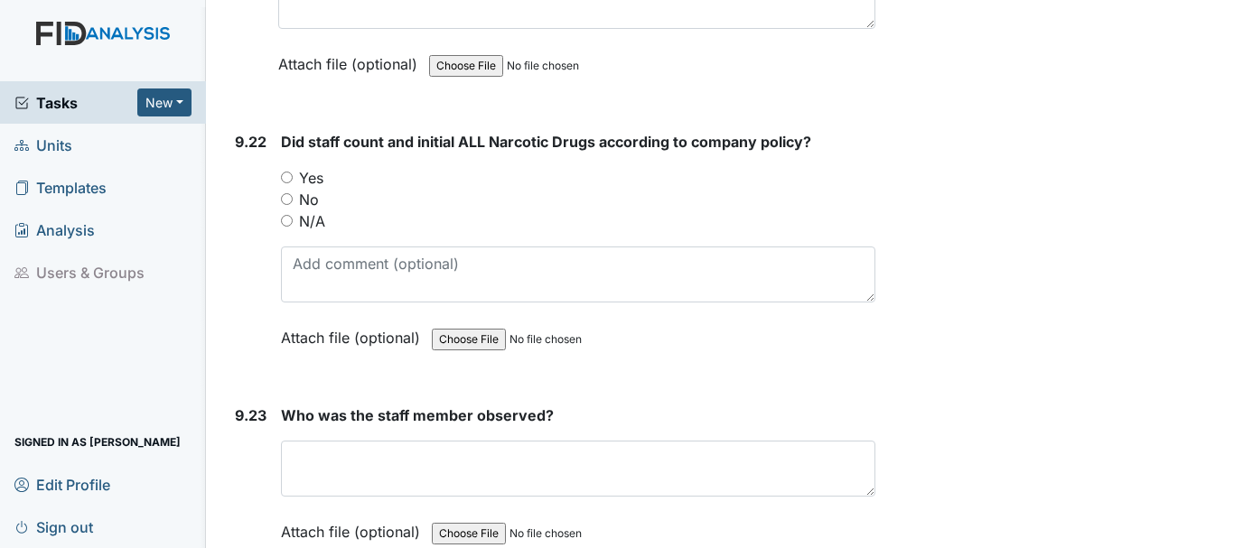
click at [290, 175] on input "Yes" at bounding box center [287, 178] width 12 height 12
radio input "true"
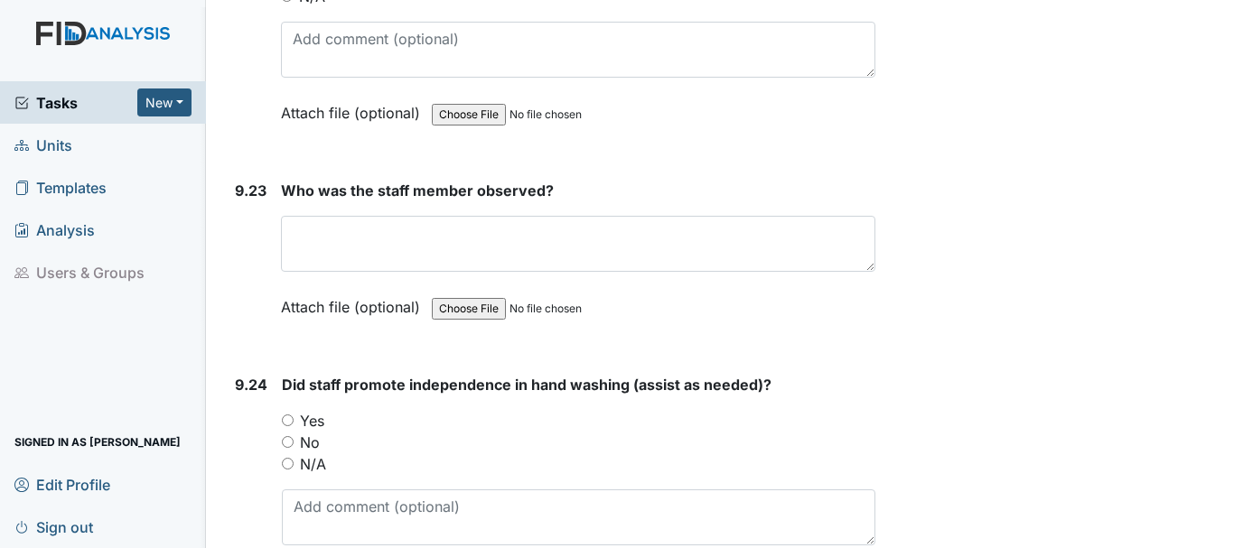
scroll to position [26491, 0]
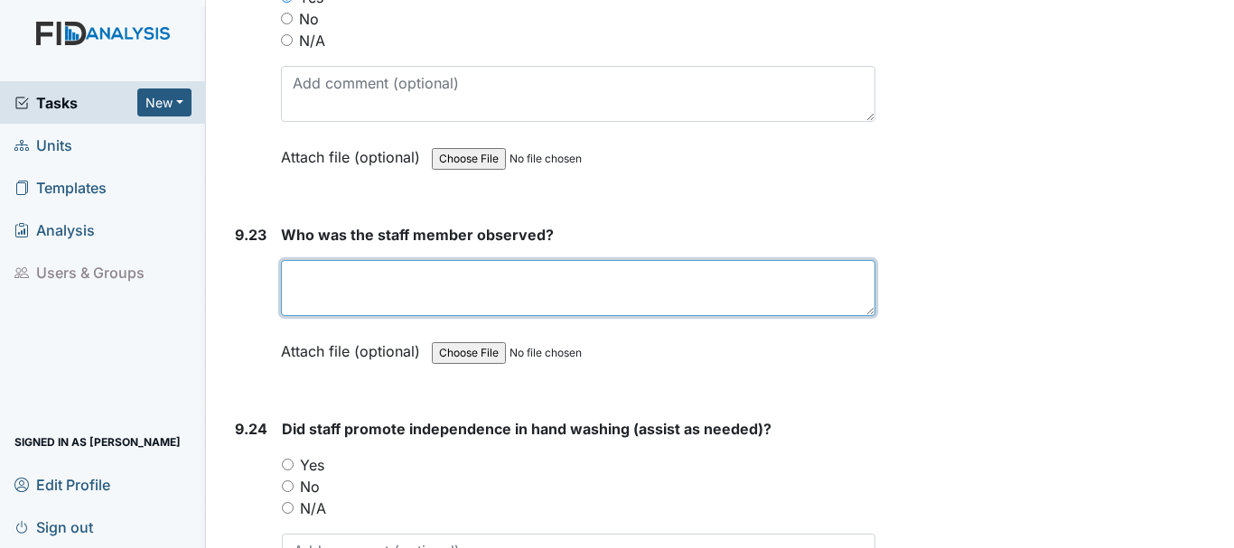
click at [447, 283] on textarea at bounding box center [578, 288] width 594 height 56
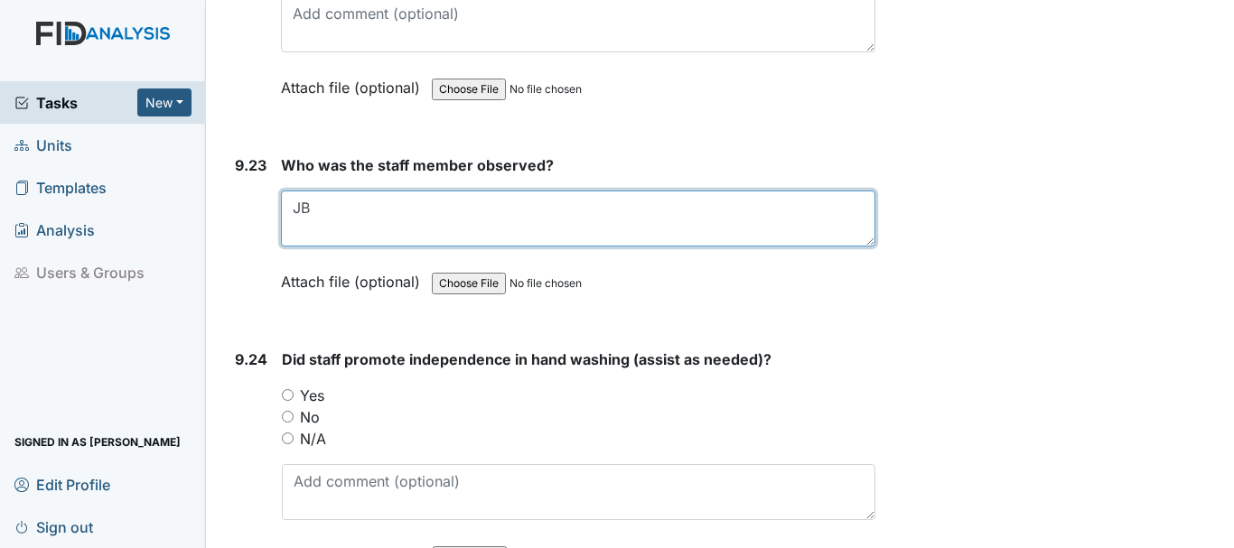
scroll to position [26672, 0]
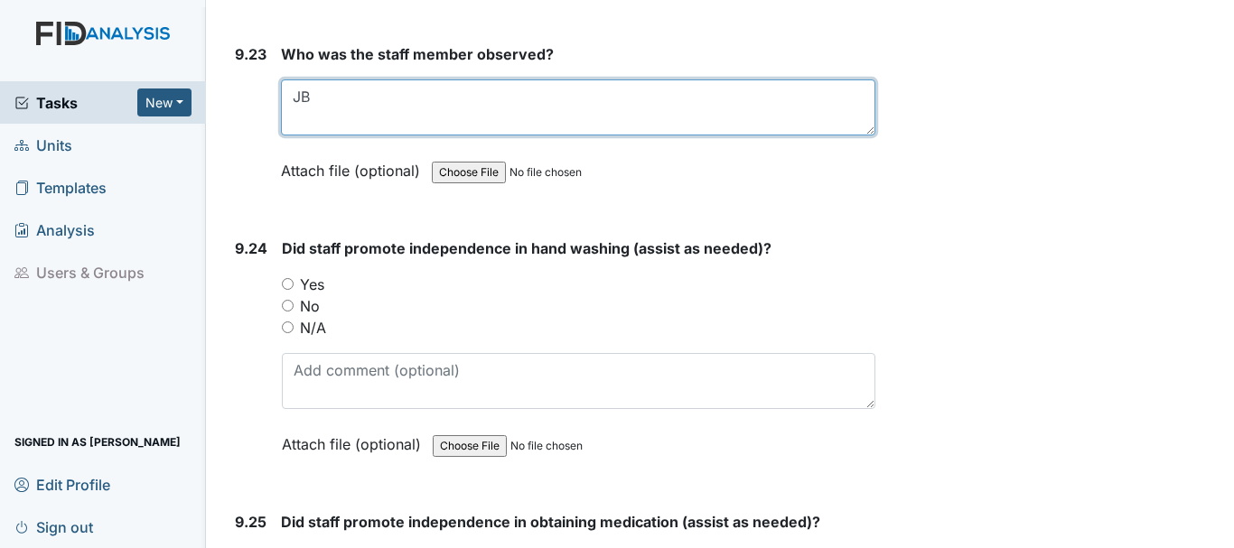
type textarea "JB"
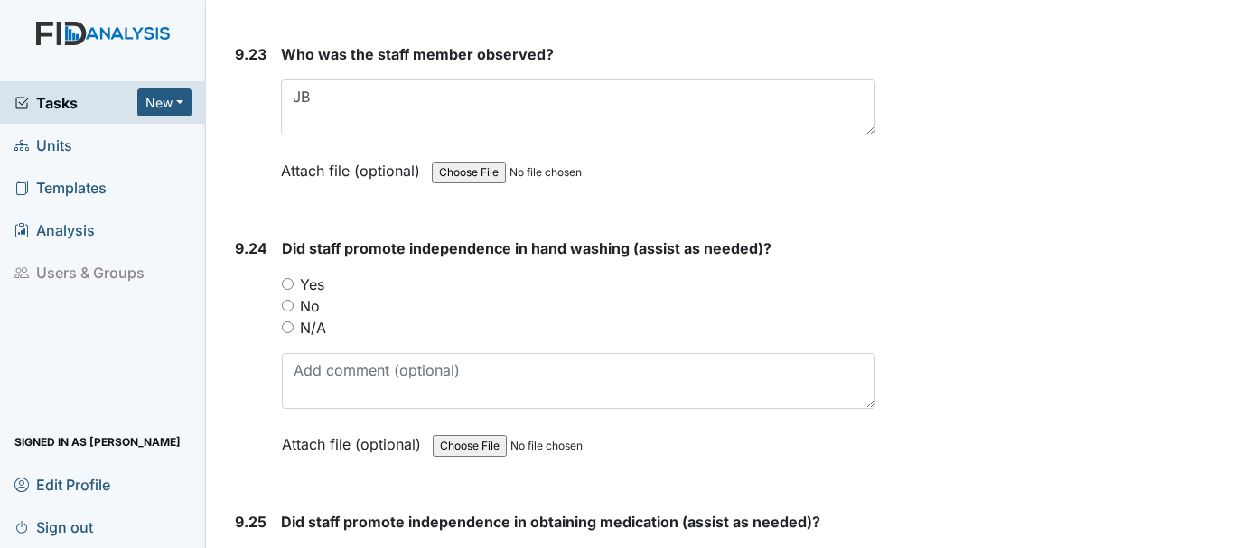
click at [285, 284] on input "Yes" at bounding box center [288, 284] width 12 height 12
radio input "true"
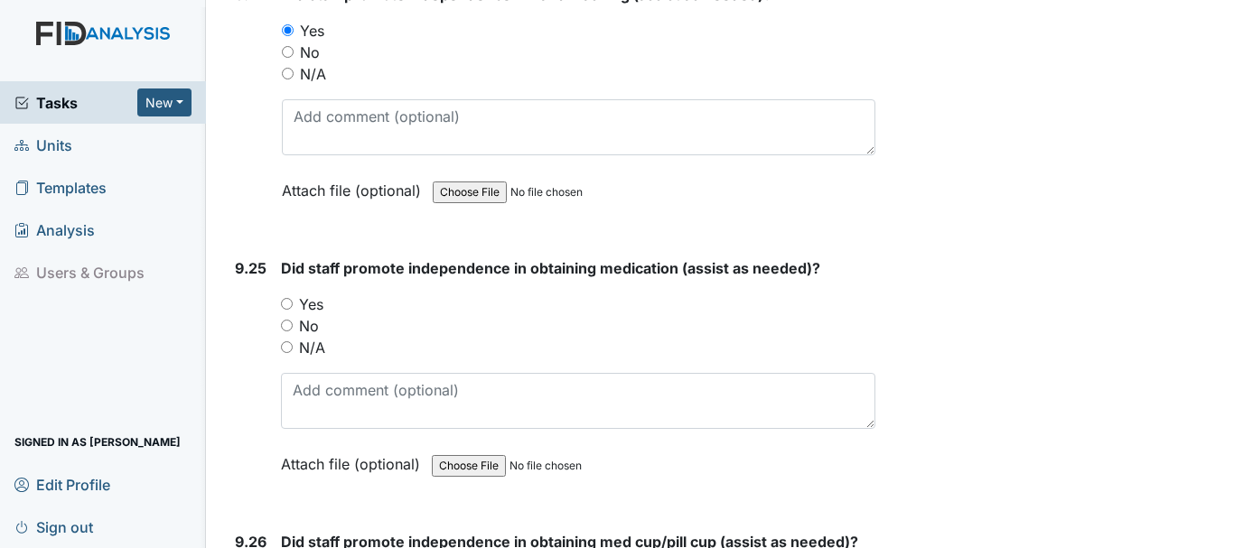
scroll to position [26943, 0]
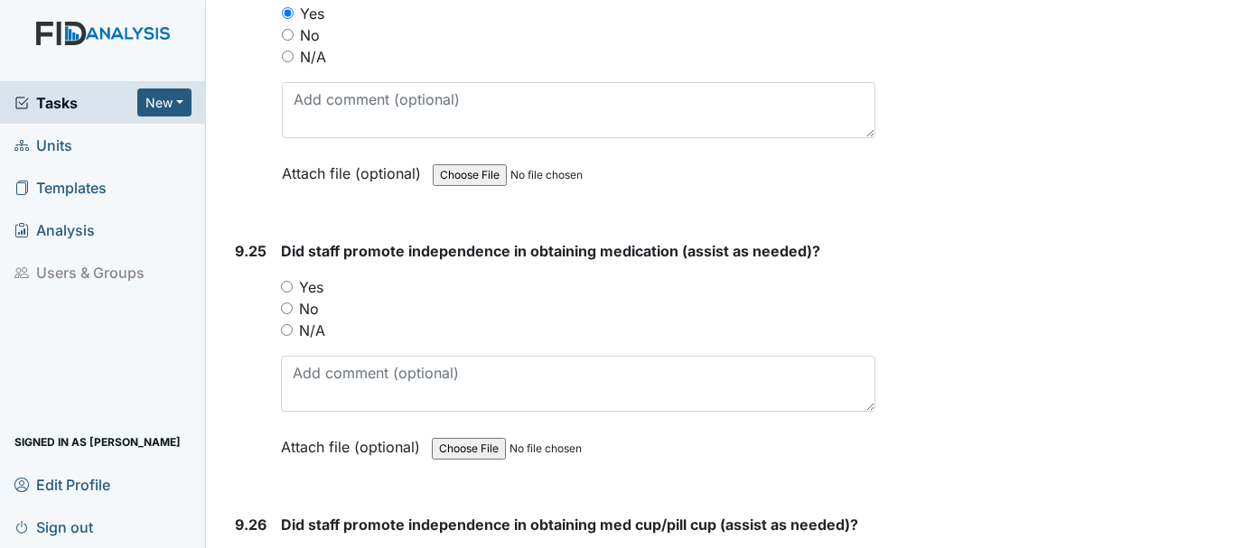
click at [287, 287] on input "Yes" at bounding box center [287, 287] width 12 height 12
radio input "true"
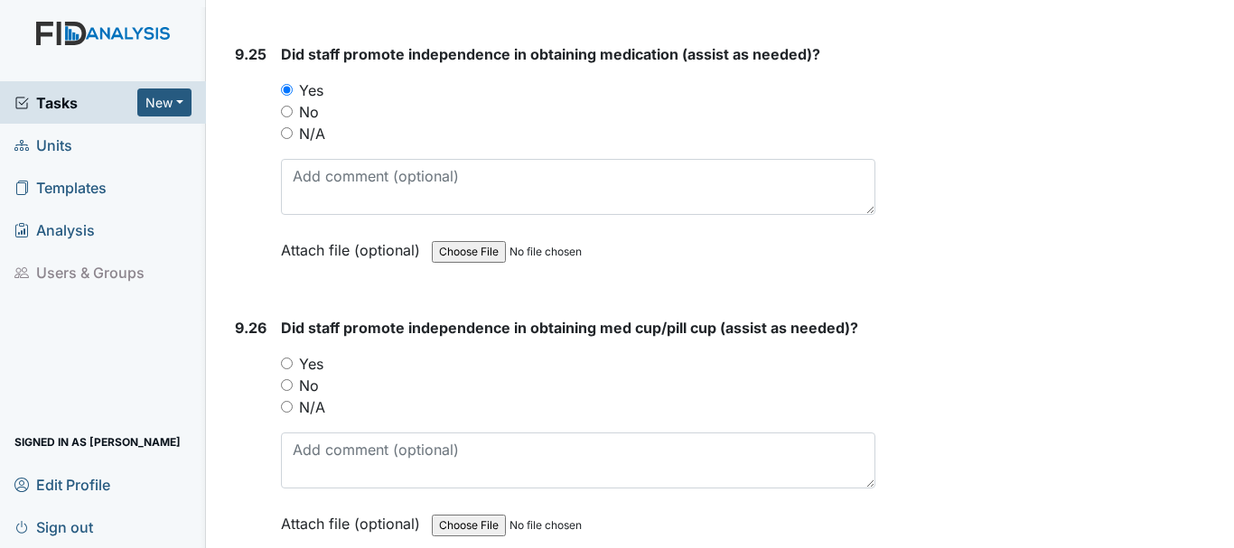
scroll to position [27214, 0]
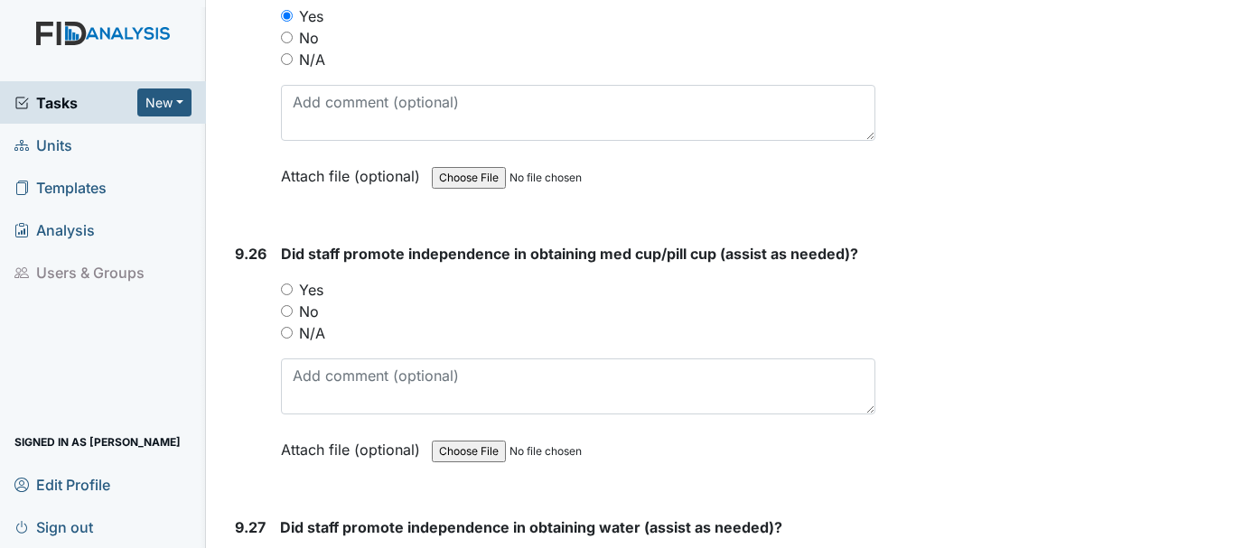
click at [290, 290] on input "Yes" at bounding box center [287, 290] width 12 height 12
radio input "true"
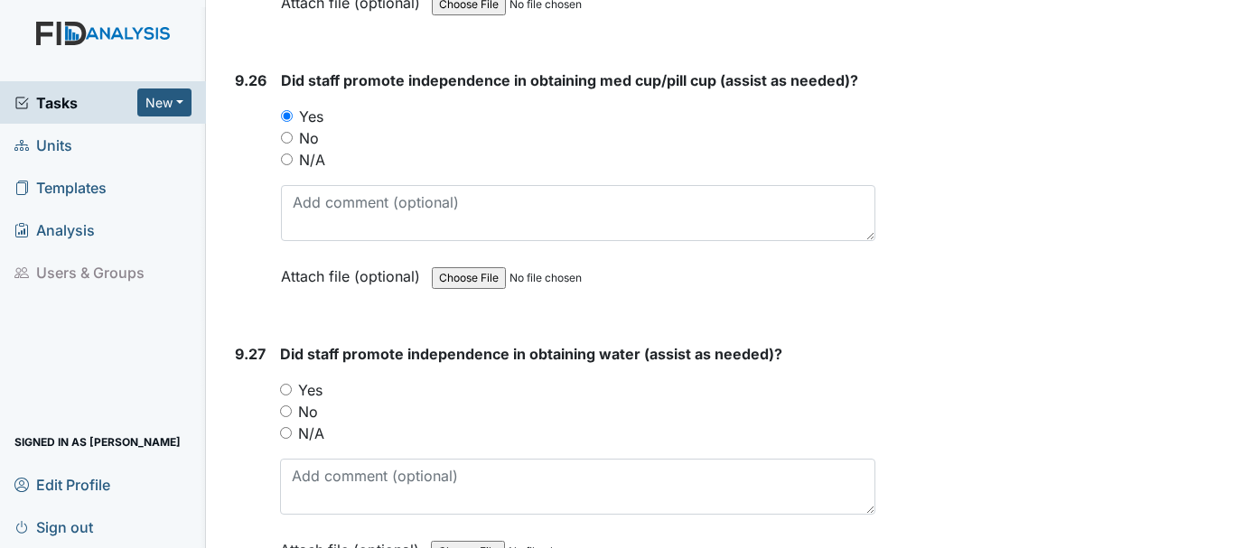
scroll to position [27395, 0]
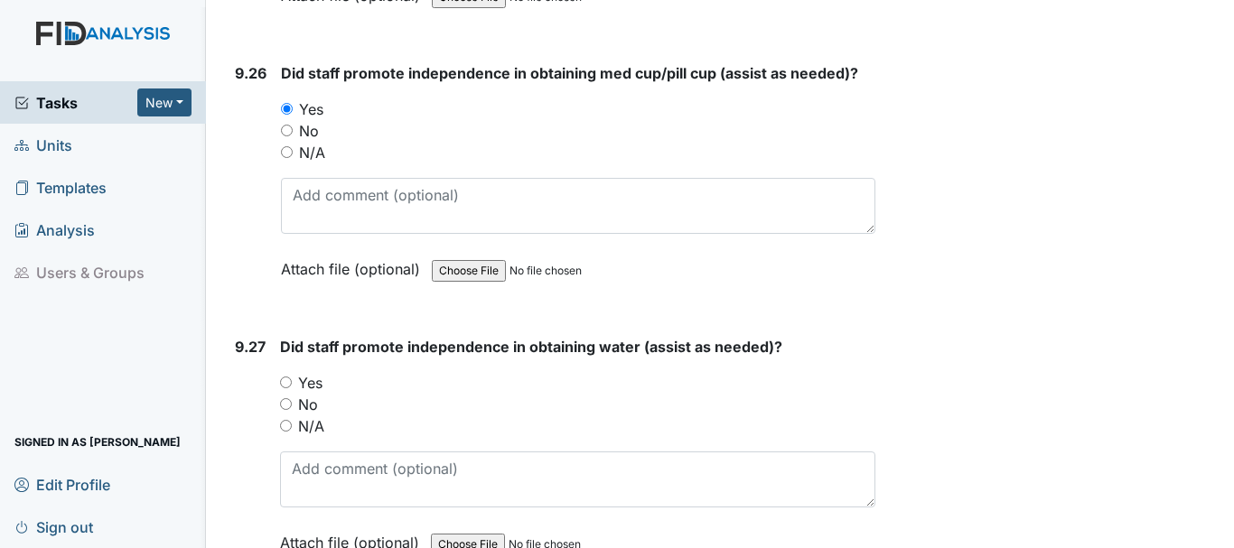
click at [285, 384] on input "Yes" at bounding box center [286, 383] width 12 height 12
radio input "true"
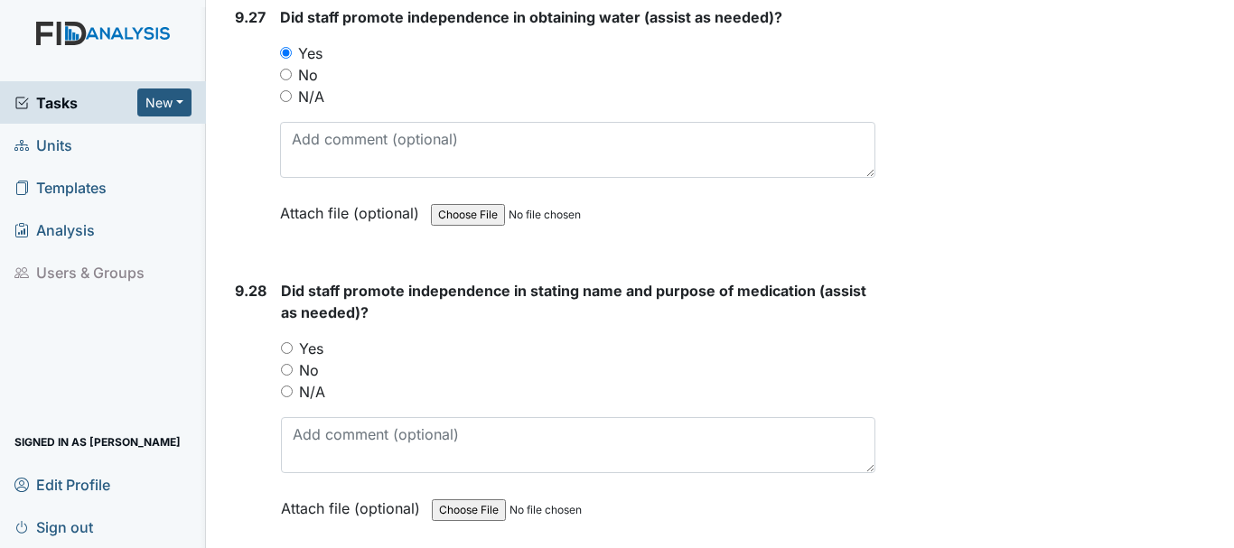
scroll to position [27756, 0]
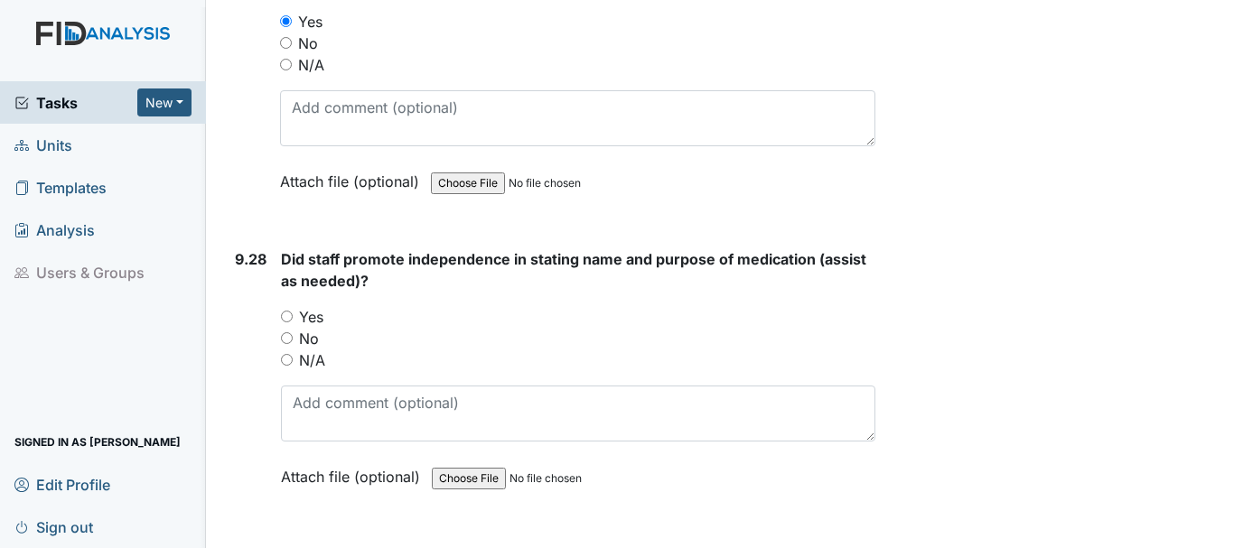
click at [289, 317] on input "Yes" at bounding box center [287, 317] width 12 height 12
radio input "true"
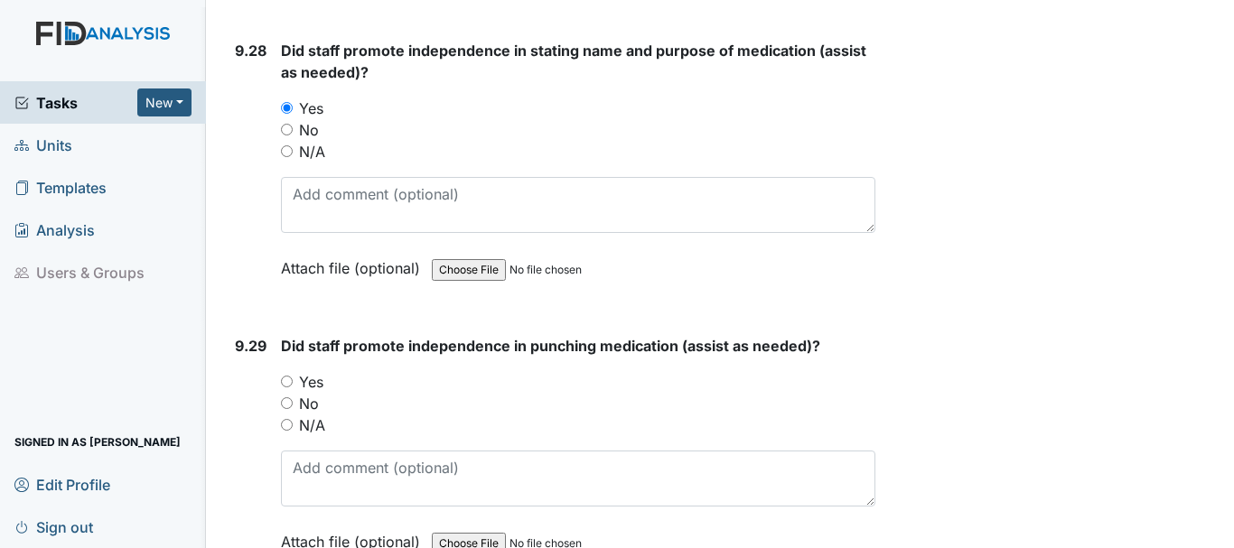
scroll to position [28027, 0]
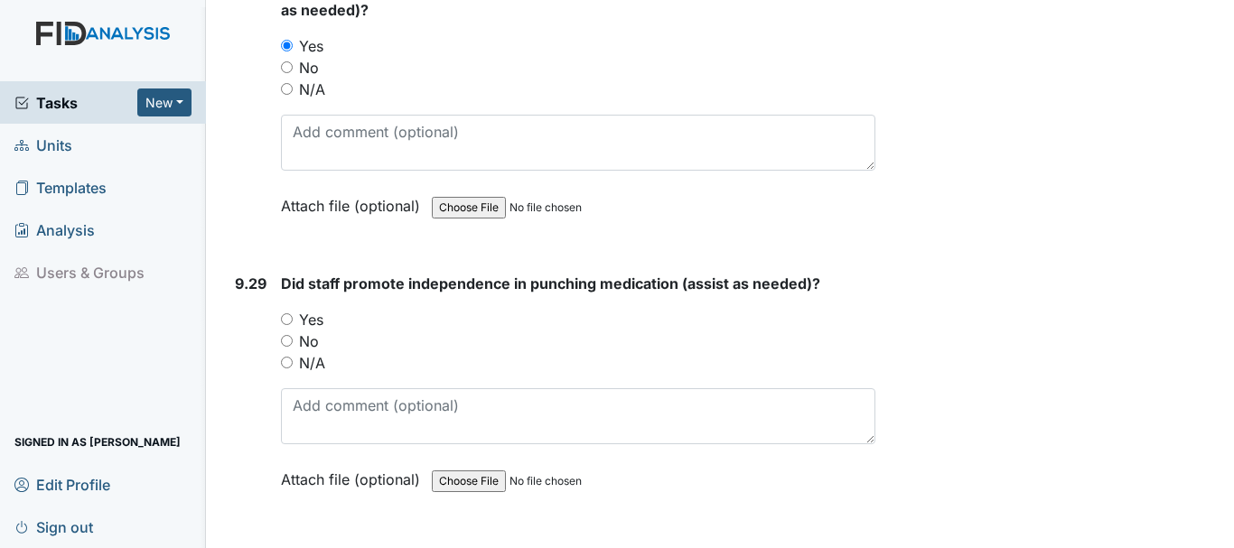
click at [283, 319] on input "Yes" at bounding box center [287, 319] width 12 height 12
radio input "true"
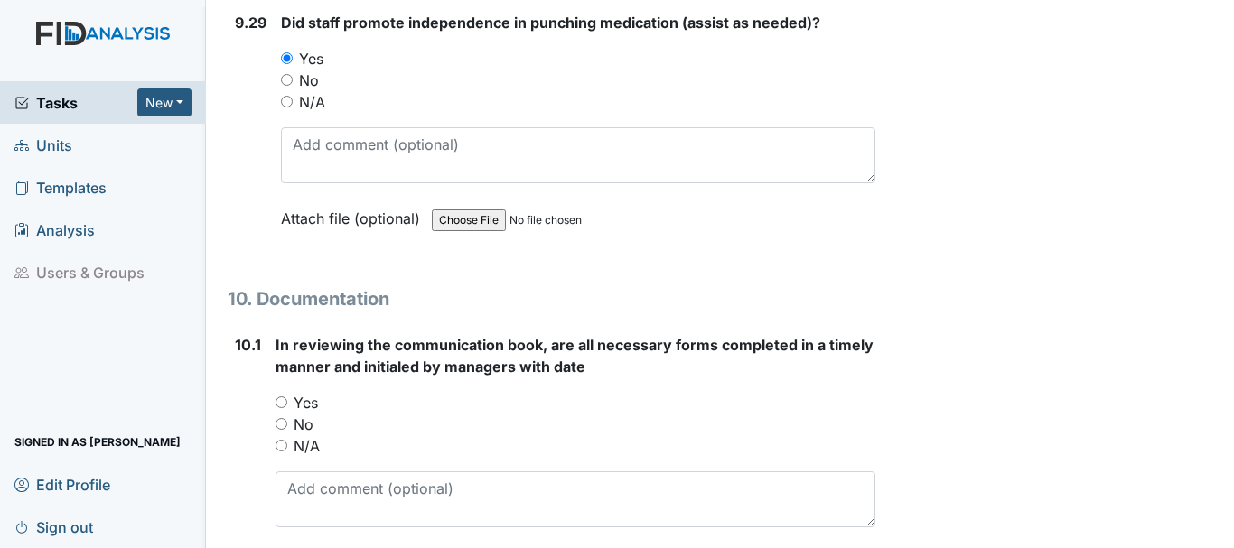
scroll to position [28389, 0]
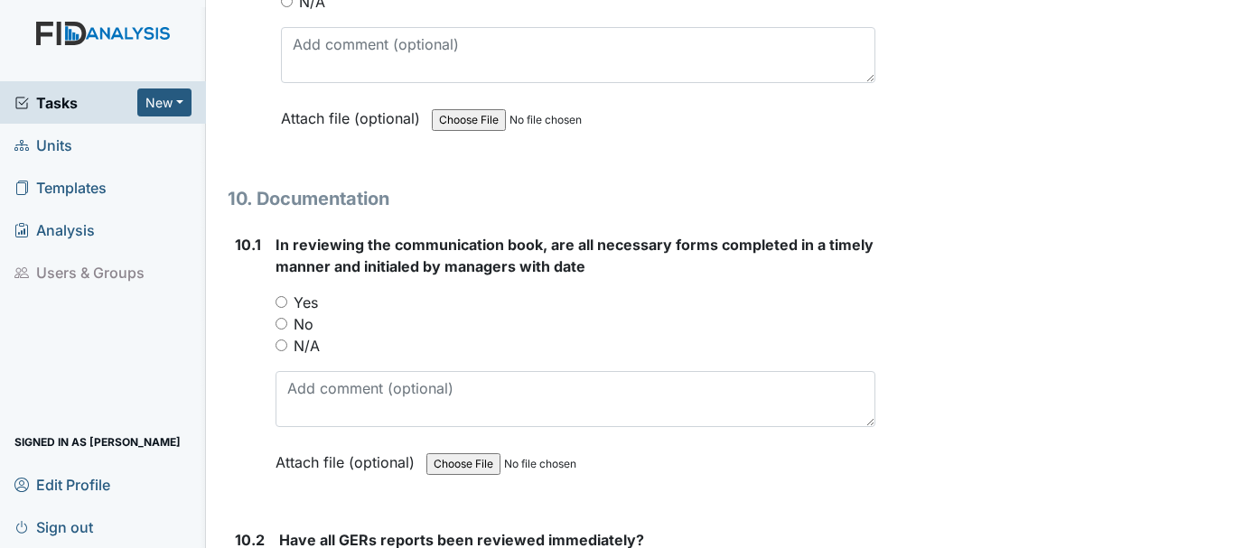
click at [280, 301] on input "Yes" at bounding box center [282, 302] width 12 height 12
radio input "true"
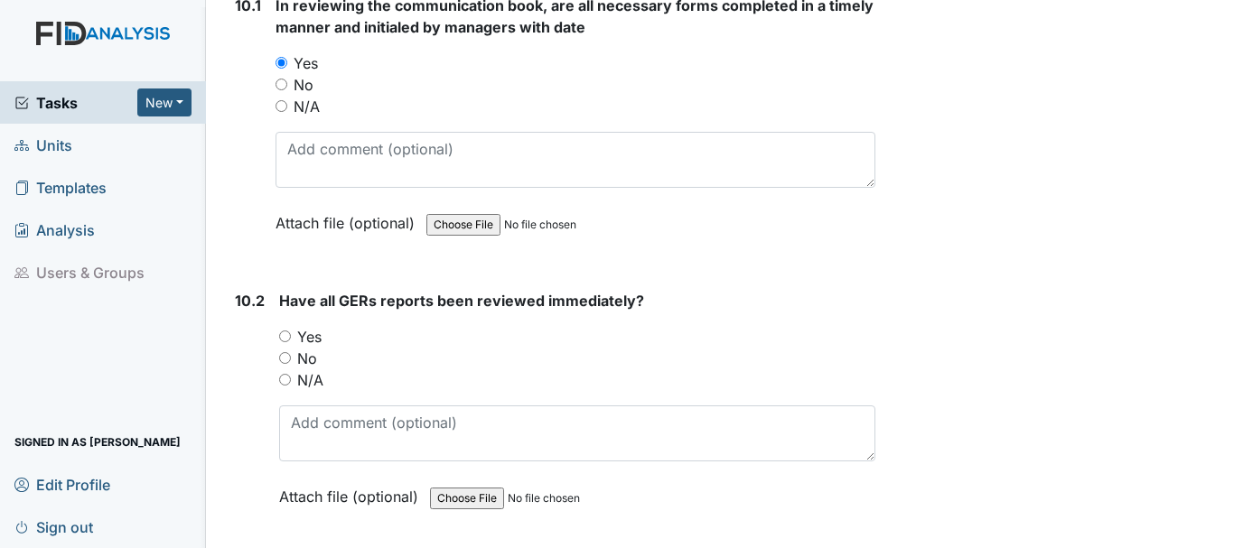
scroll to position [28660, 0]
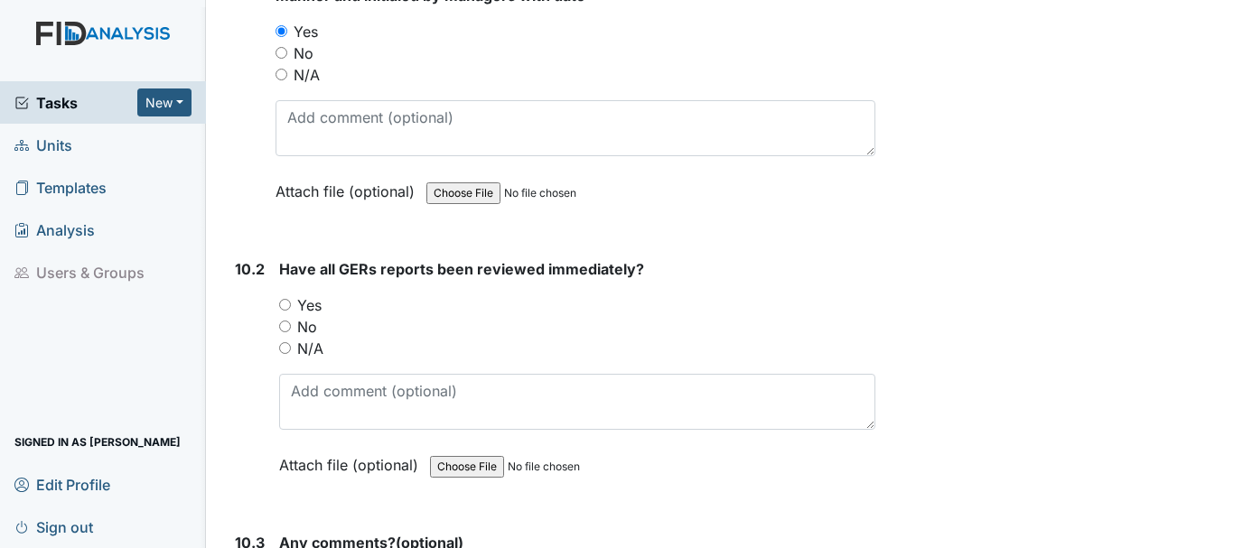
click at [283, 307] on input "Yes" at bounding box center [285, 305] width 12 height 12
radio input "true"
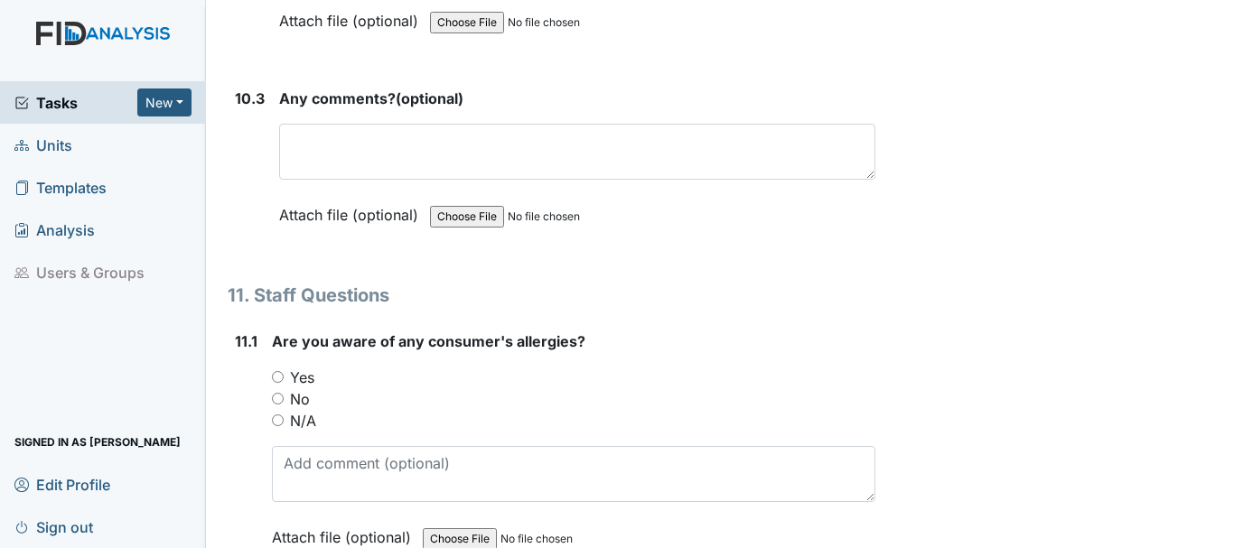
scroll to position [29111, 0]
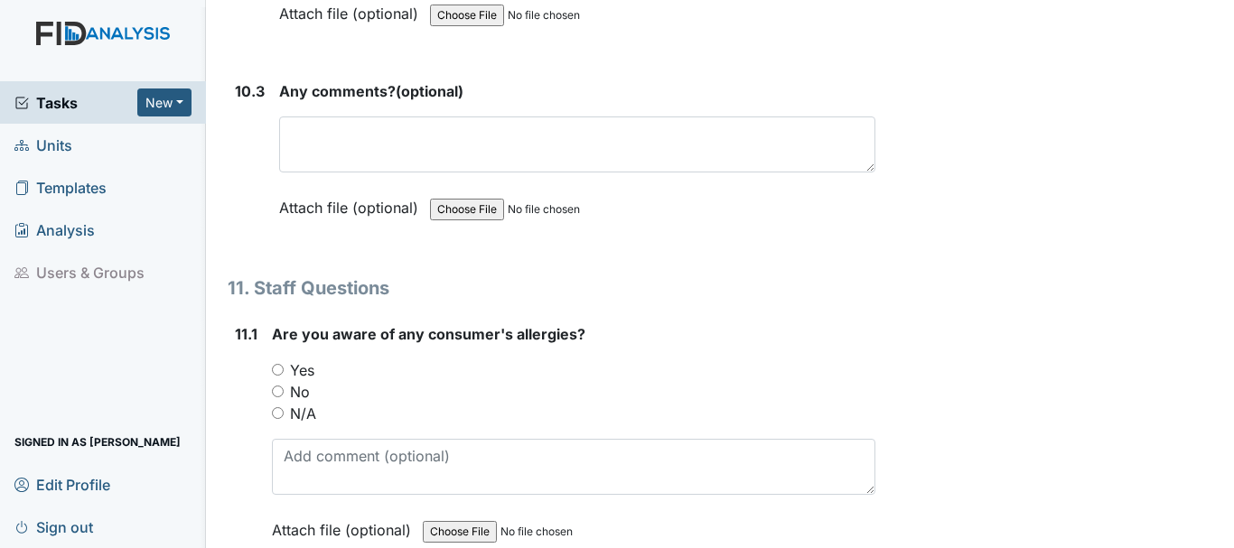
click at [279, 371] on input "Yes" at bounding box center [278, 370] width 12 height 12
radio input "true"
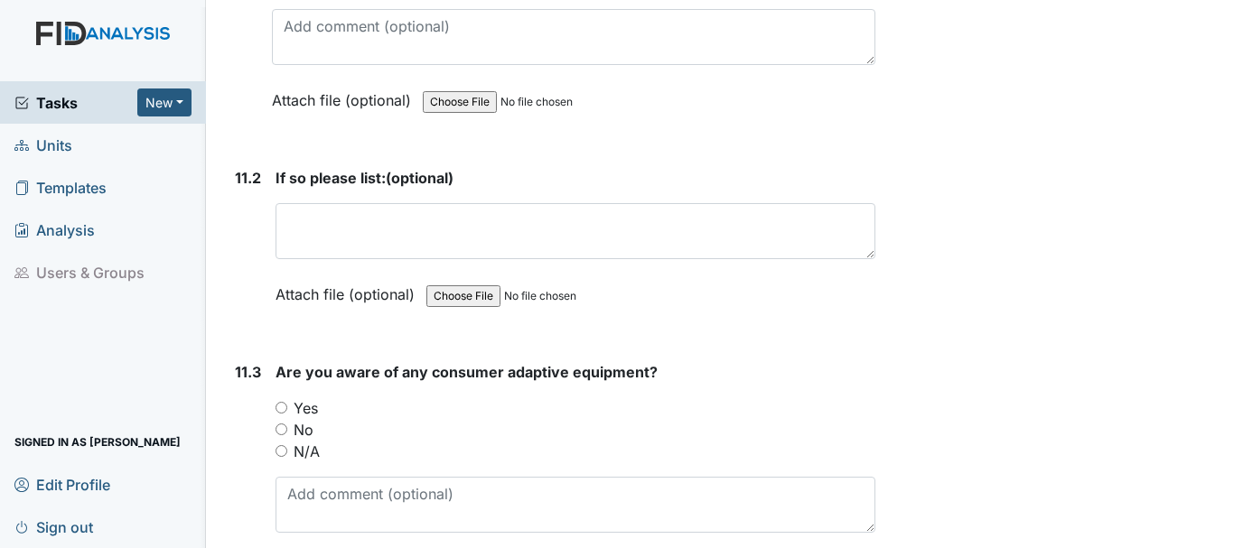
scroll to position [29563, 0]
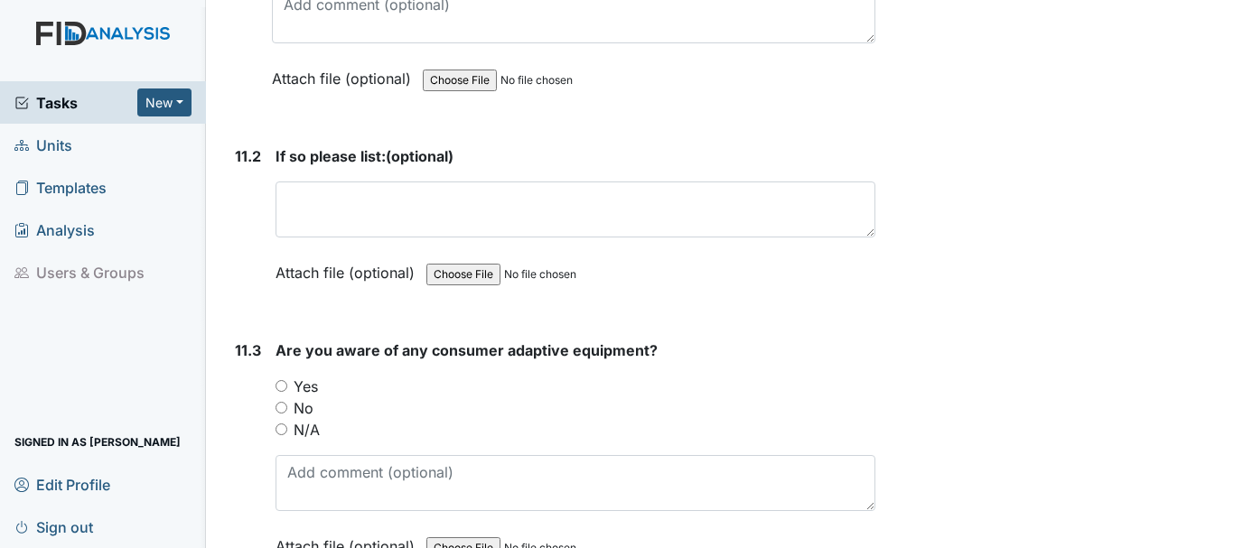
click at [283, 387] on input "Yes" at bounding box center [282, 386] width 12 height 12
radio input "true"
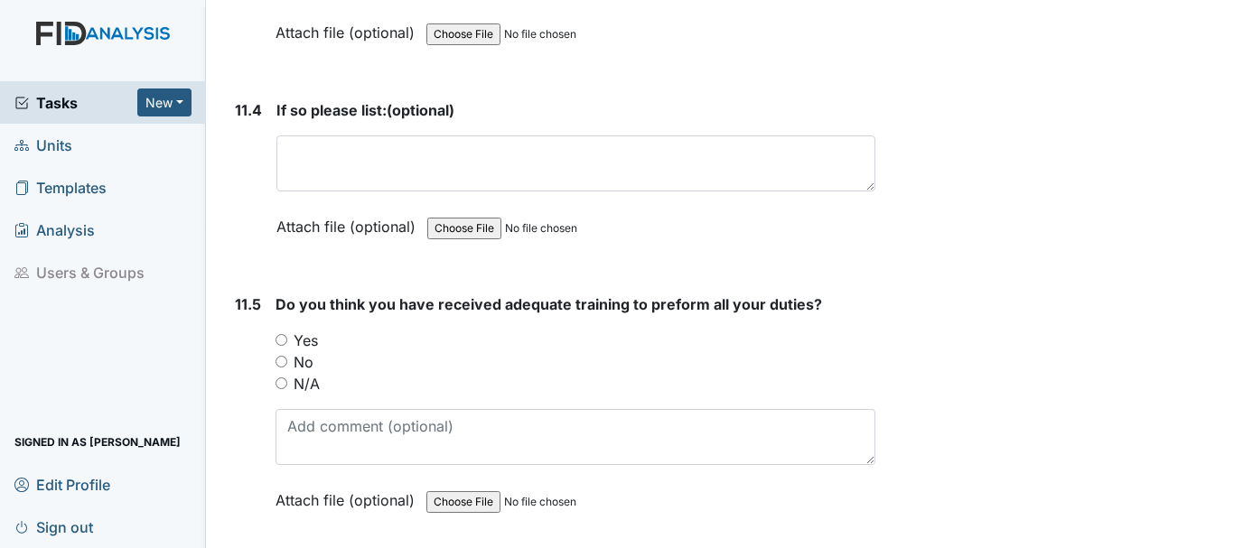
scroll to position [30105, 0]
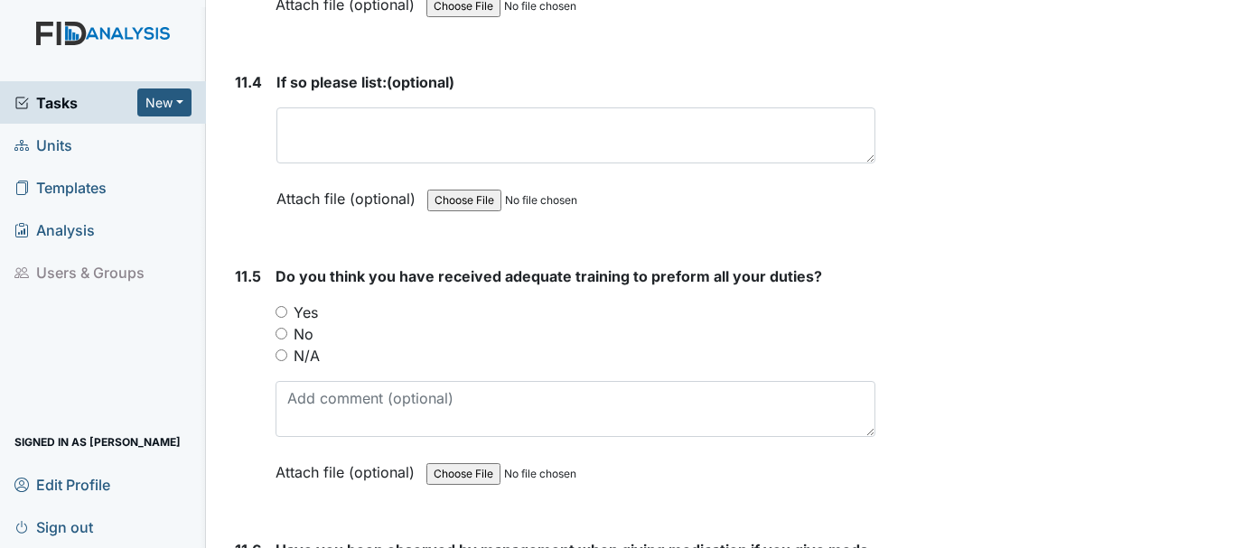
click at [284, 306] on input "Yes" at bounding box center [282, 312] width 12 height 12
radio input "true"
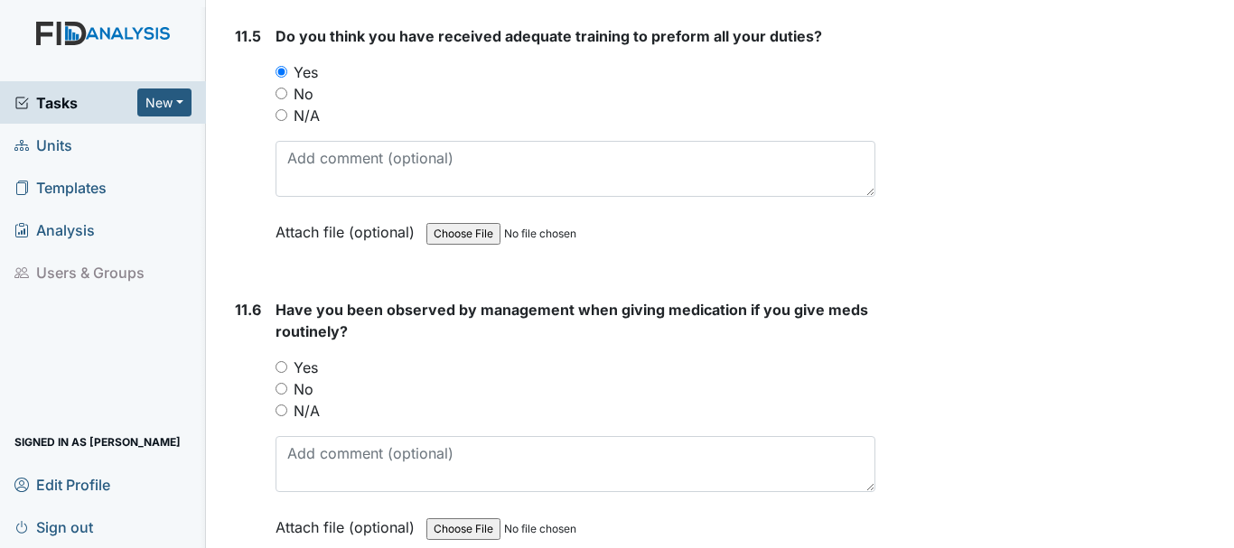
scroll to position [30376, 0]
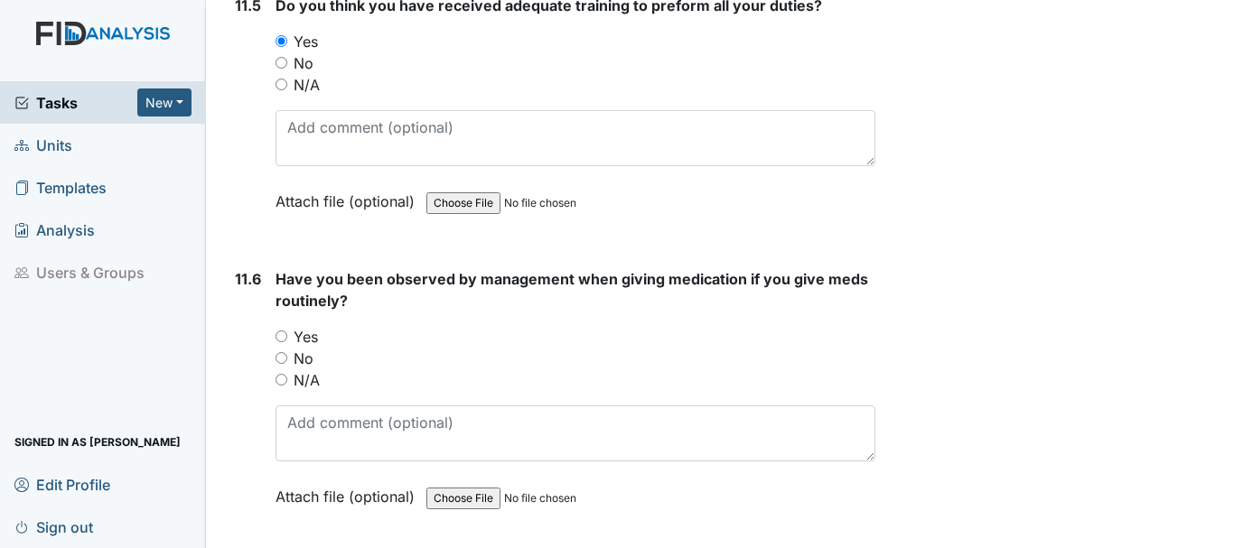
click at [285, 337] on input "Yes" at bounding box center [282, 337] width 12 height 12
radio input "true"
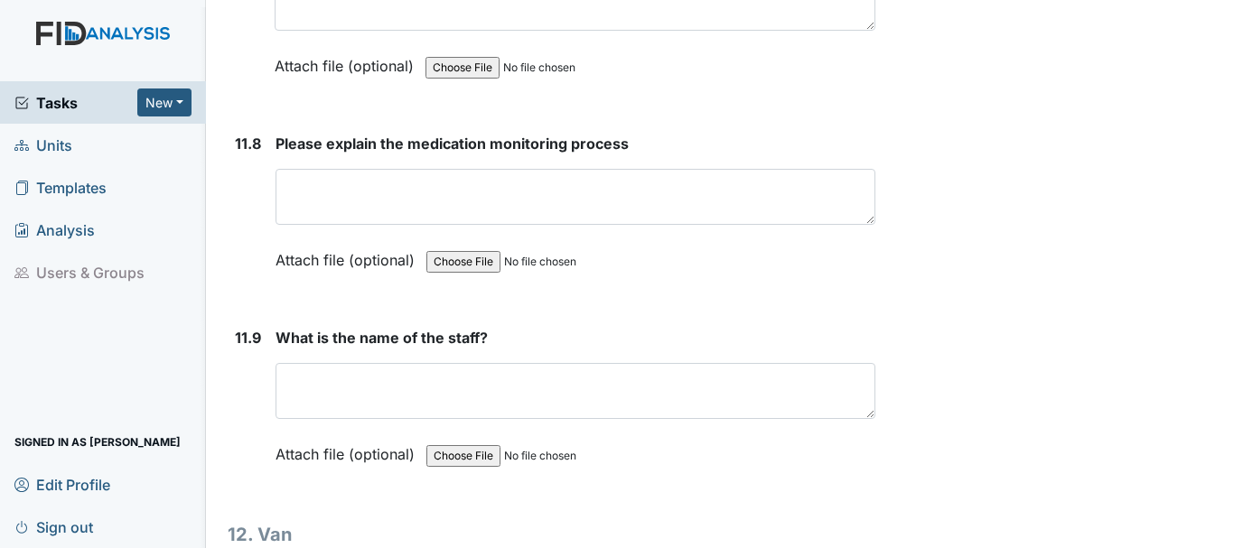
scroll to position [30918, 0]
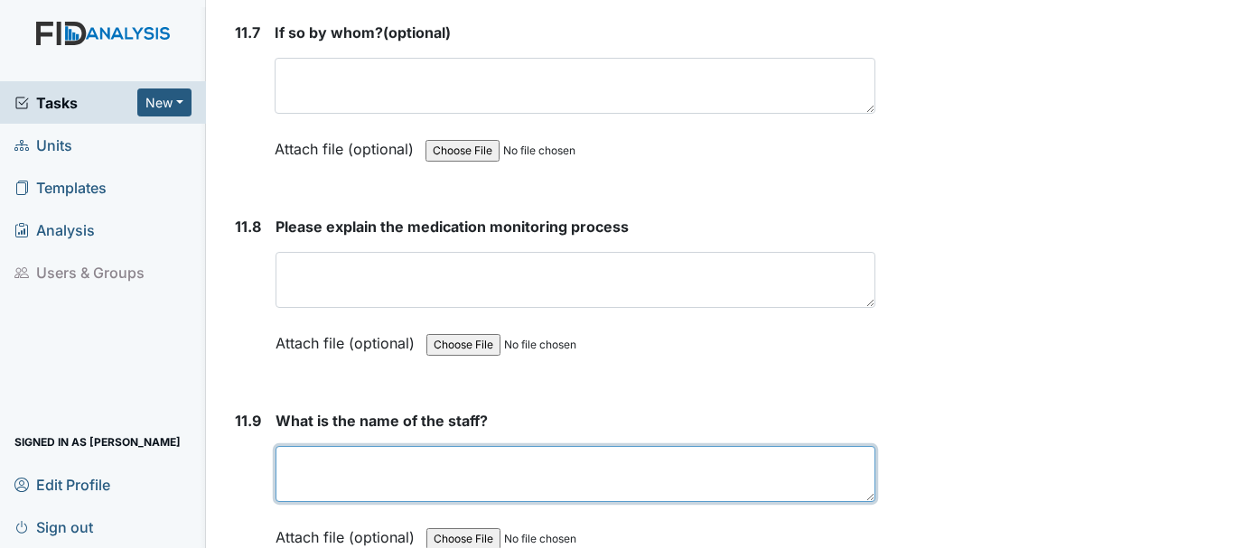
click at [350, 481] on textarea at bounding box center [576, 474] width 600 height 56
type textarea "j"
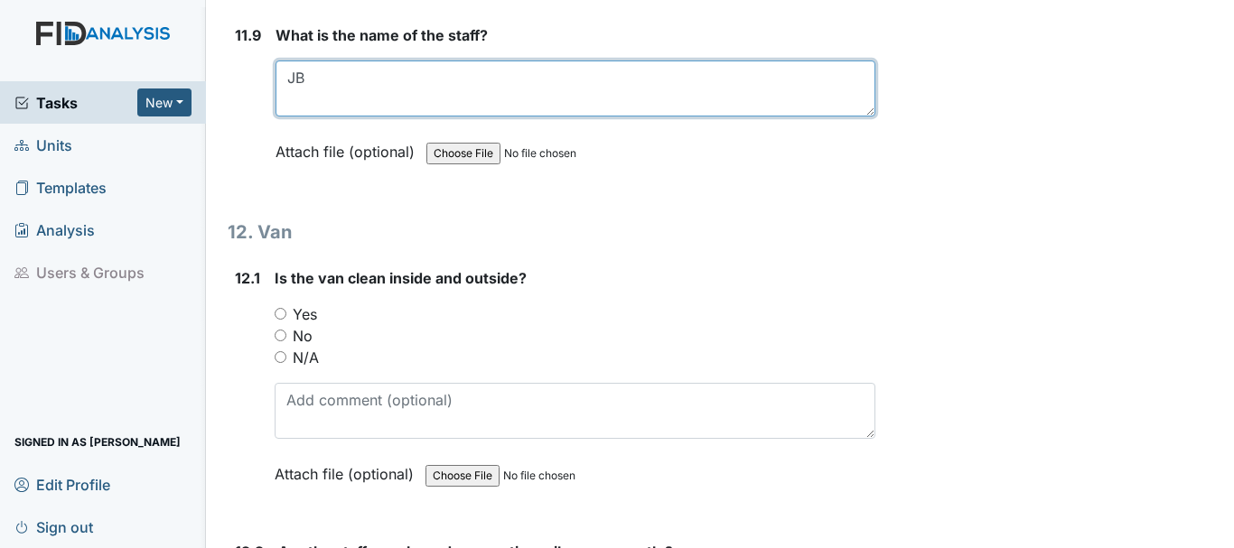
scroll to position [31280, 0]
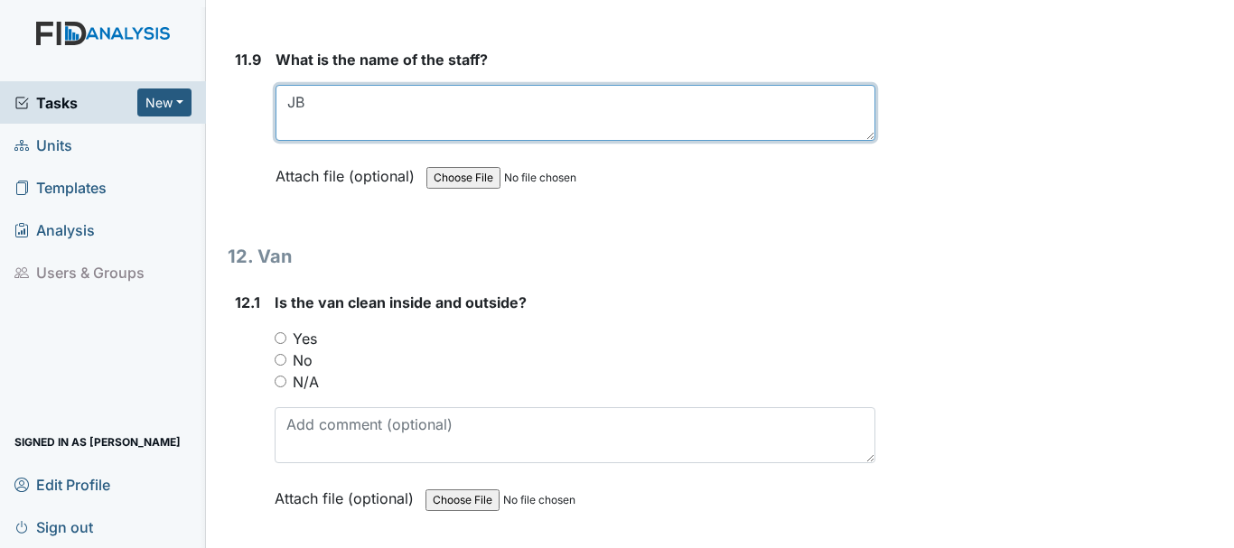
type textarea "JB"
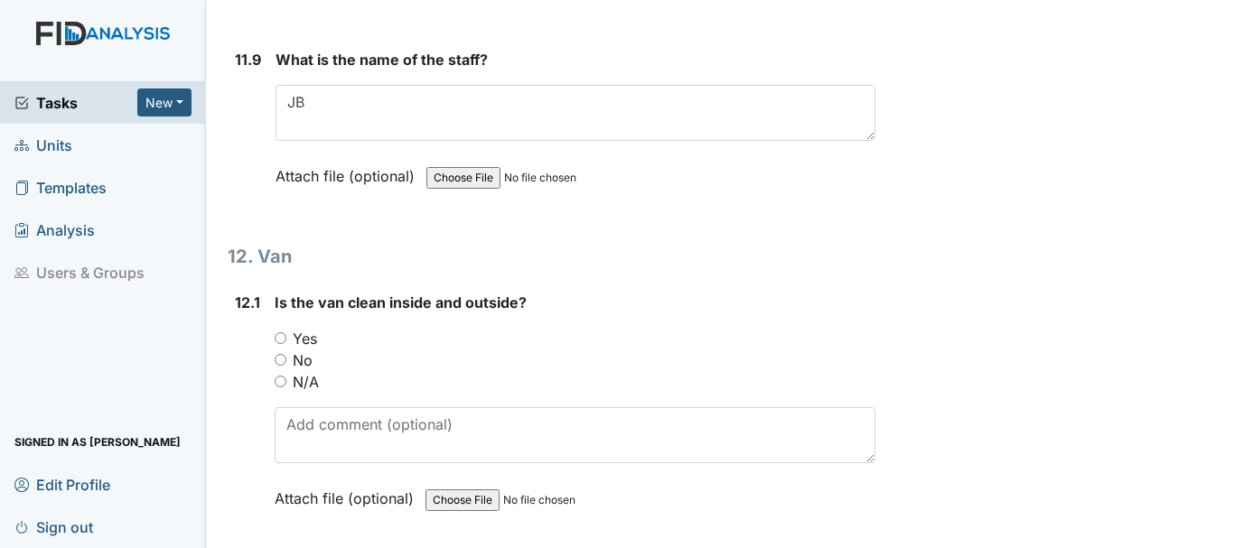
click at [279, 341] on input "Yes" at bounding box center [281, 338] width 12 height 12
radio input "true"
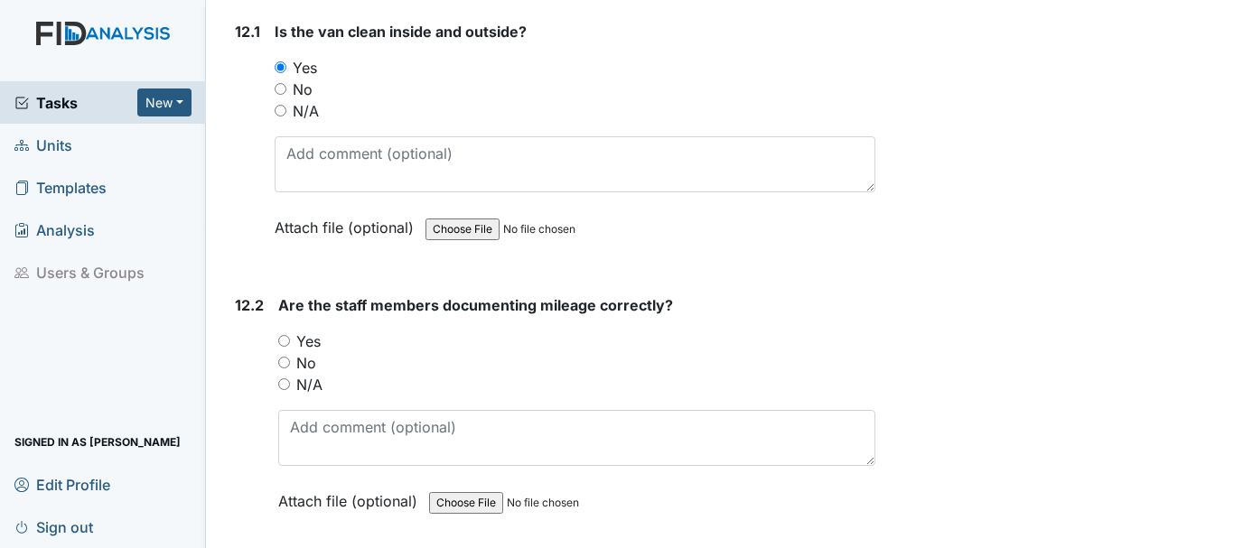
scroll to position [31641, 0]
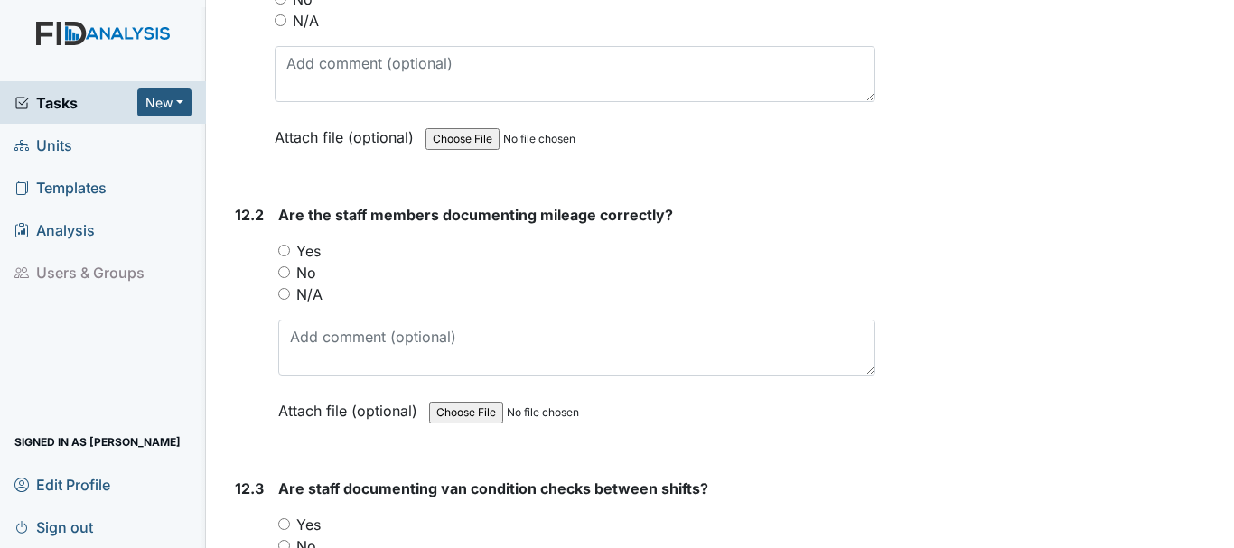
click at [285, 248] on input "Yes" at bounding box center [284, 251] width 12 height 12
radio input "true"
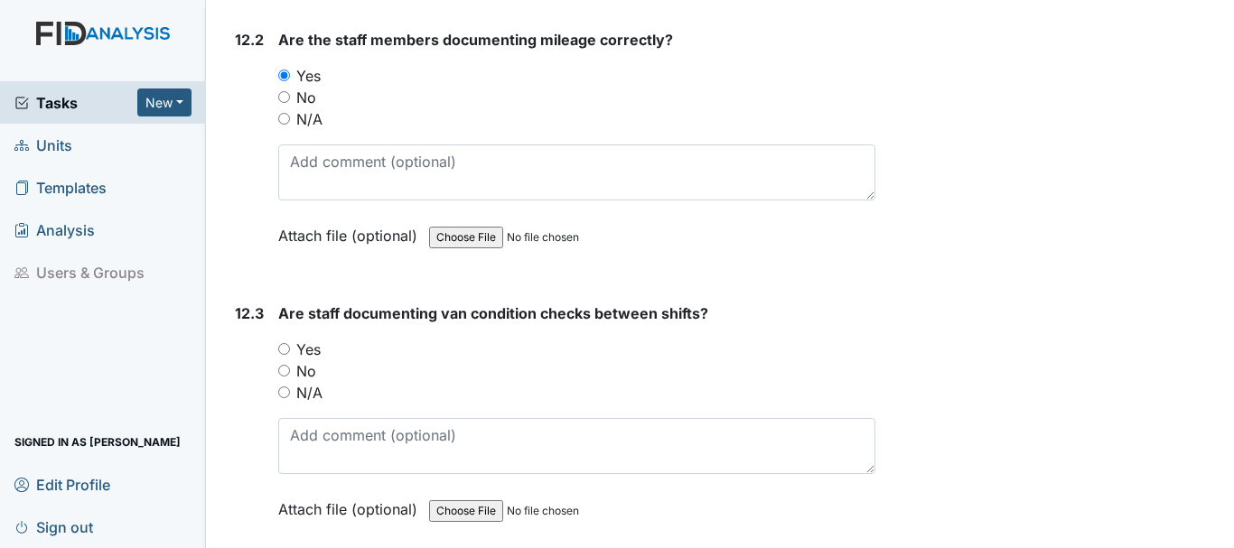
scroll to position [31822, 0]
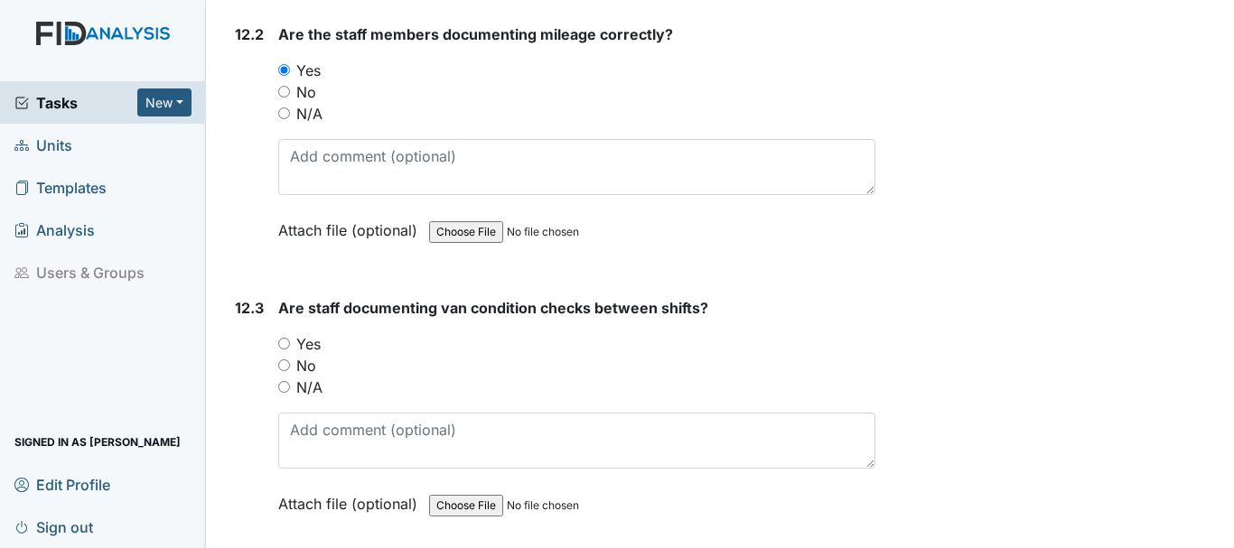
click at [283, 341] on input "Yes" at bounding box center [284, 344] width 12 height 12
radio input "true"
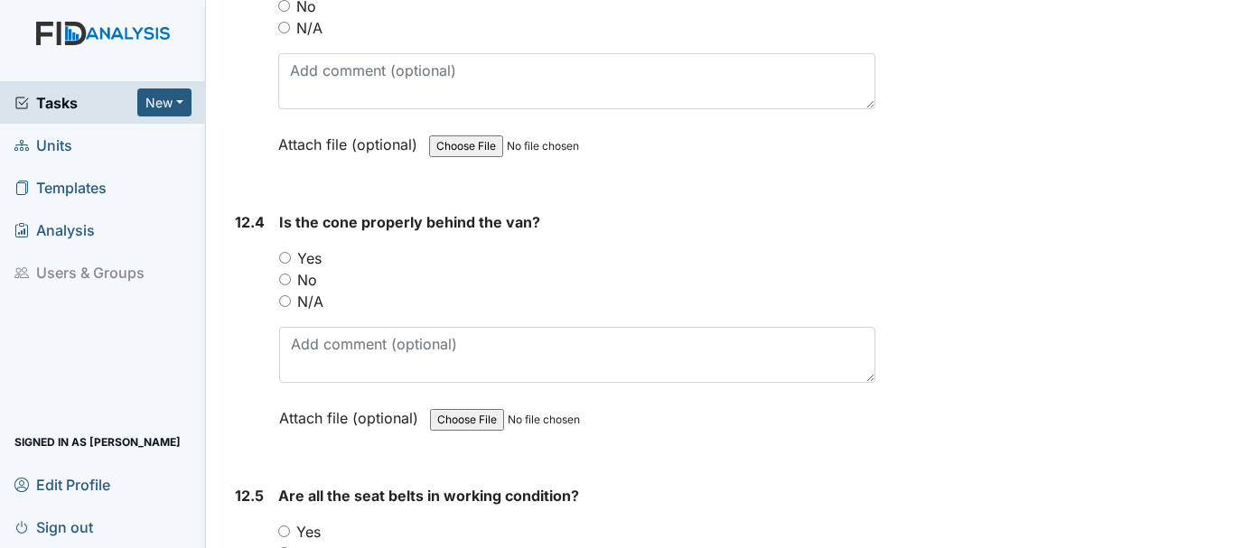
scroll to position [32183, 0]
click at [283, 253] on input "Yes" at bounding box center [285, 256] width 12 height 12
radio input "true"
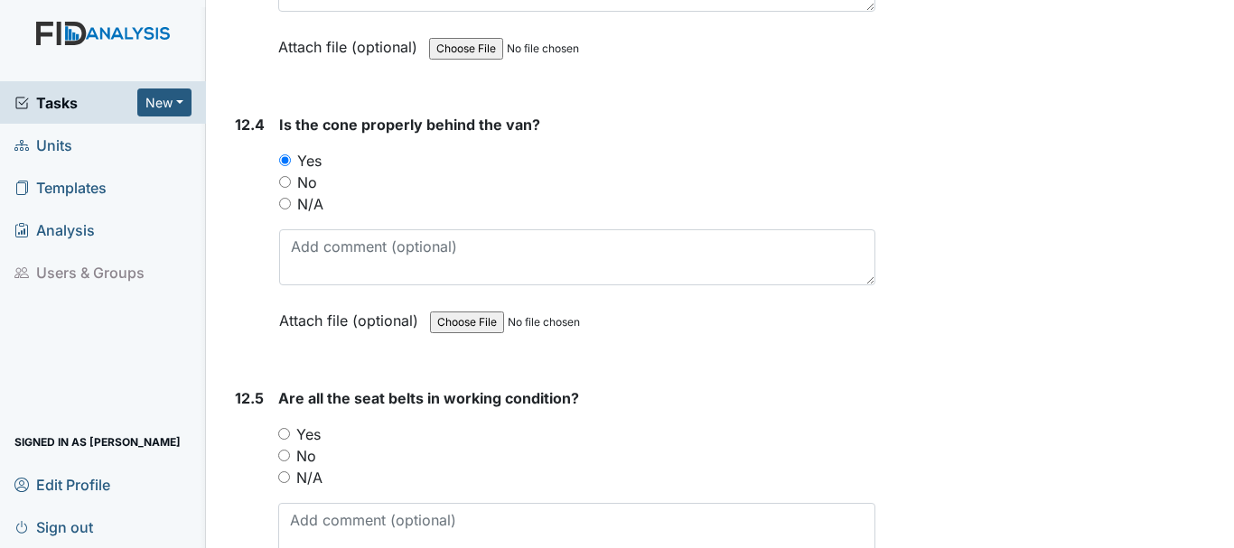
scroll to position [32440, 0]
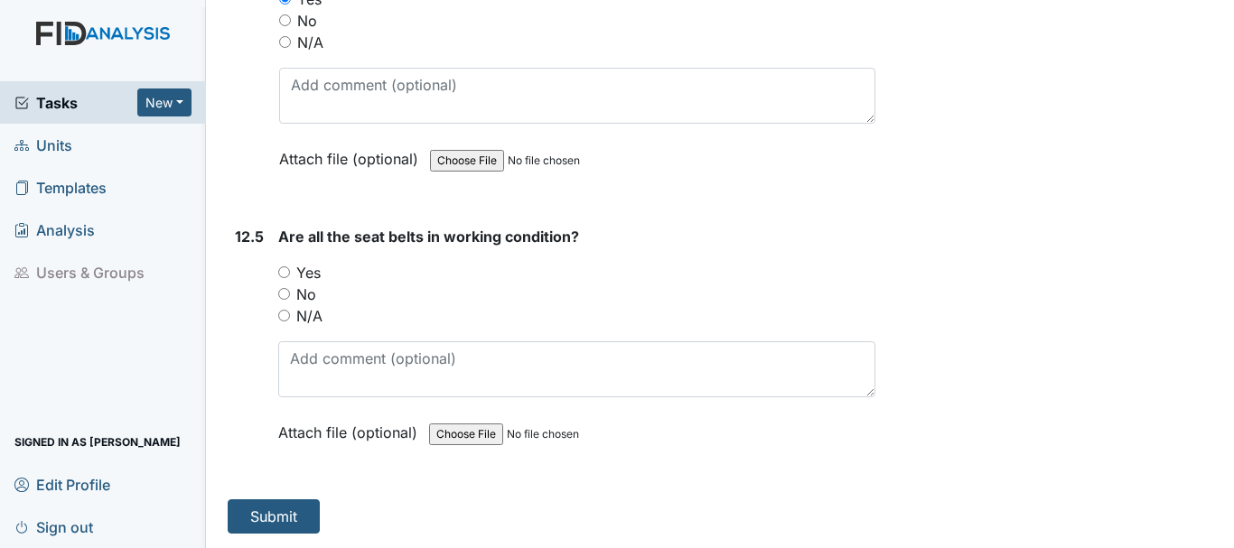
click at [285, 269] on input "Yes" at bounding box center [284, 273] width 12 height 12
radio input "true"
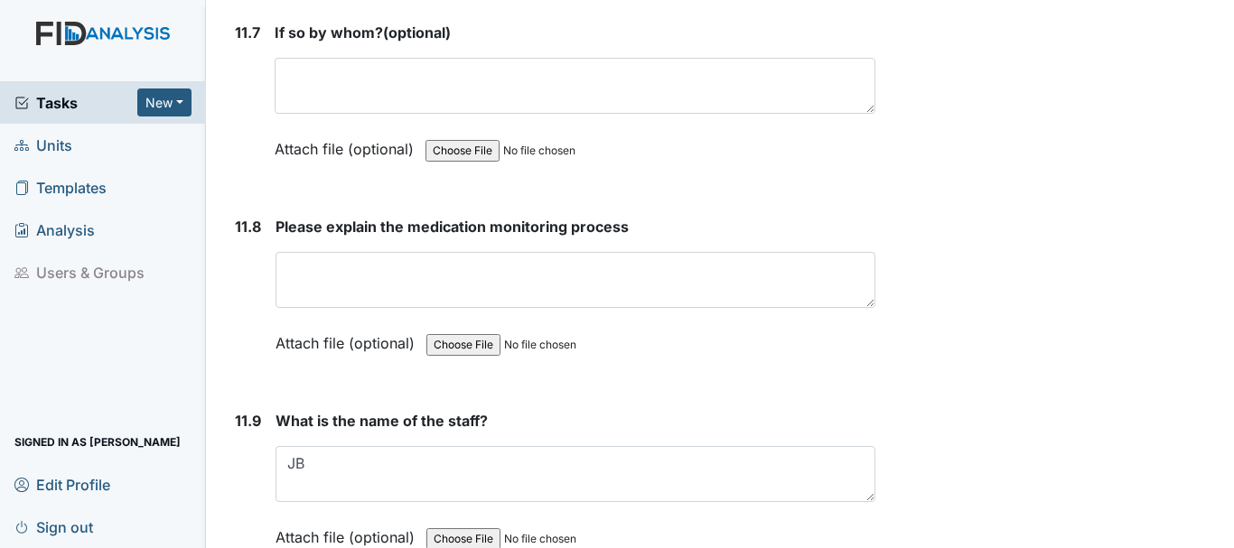
scroll to position [30905, 0]
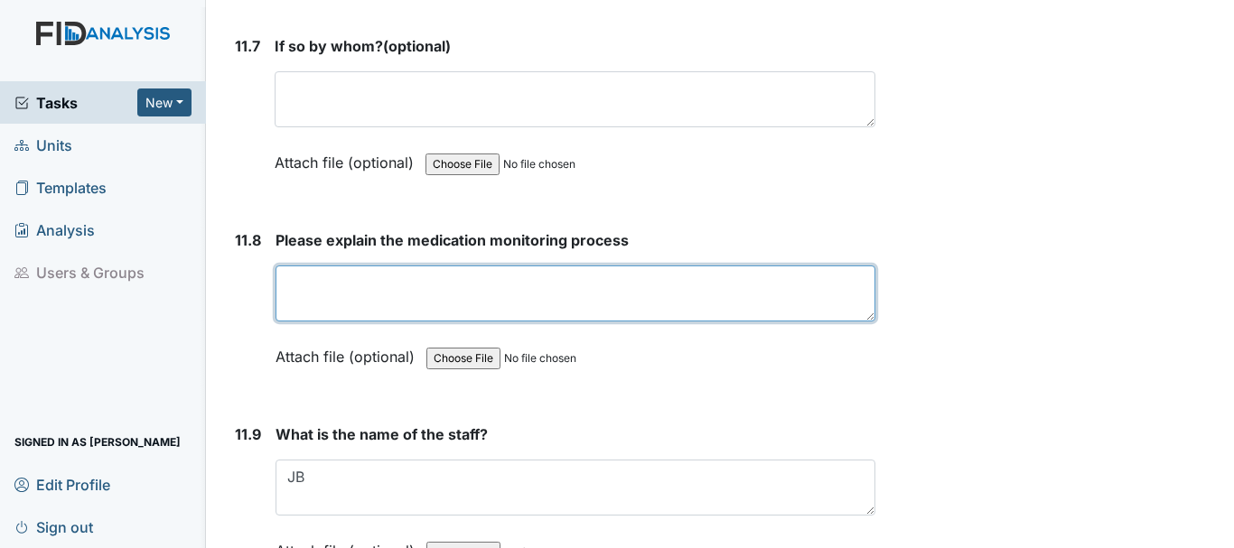
click at [323, 285] on textarea at bounding box center [576, 294] width 600 height 56
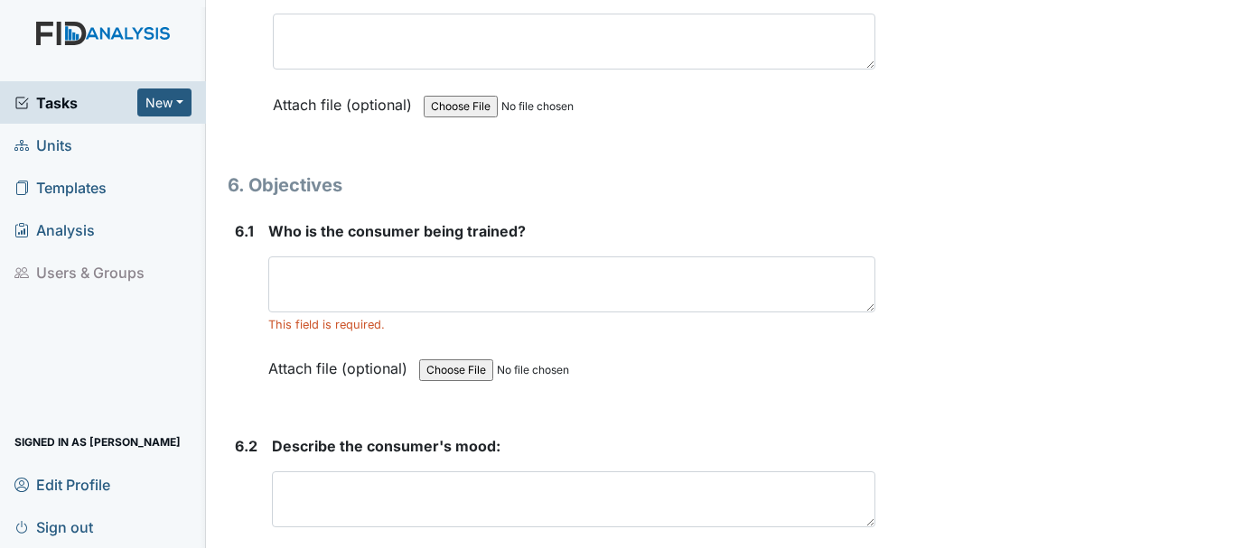
scroll to position [10577, 0]
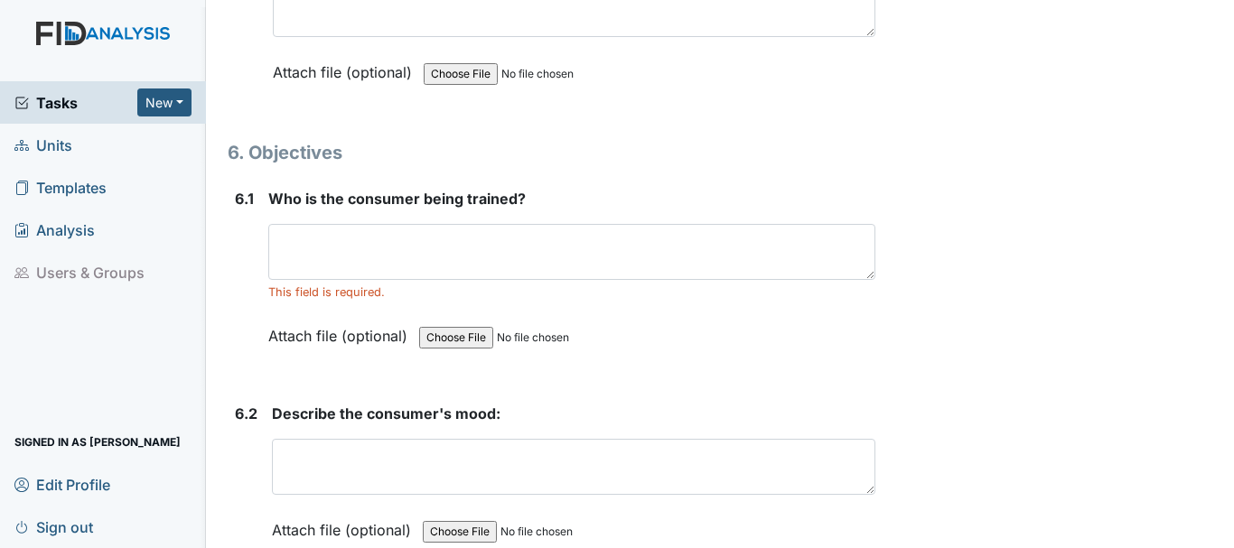
type textarea "unlock the medroom door sign med sheet clean hands unlock cabnet and compare ma…"
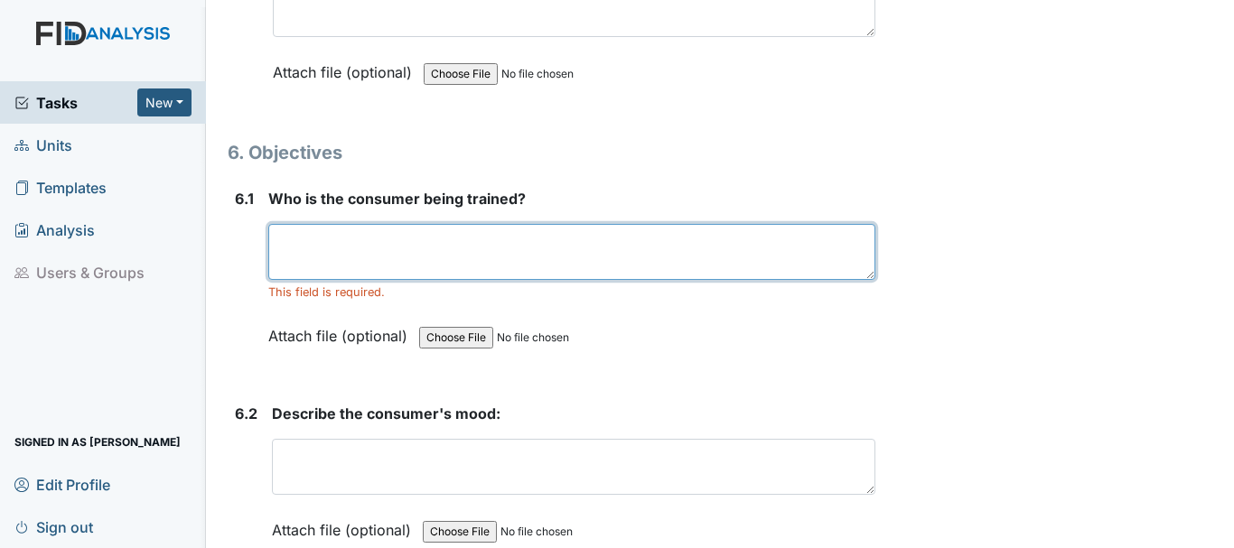
click at [404, 253] on textarea at bounding box center [571, 252] width 607 height 56
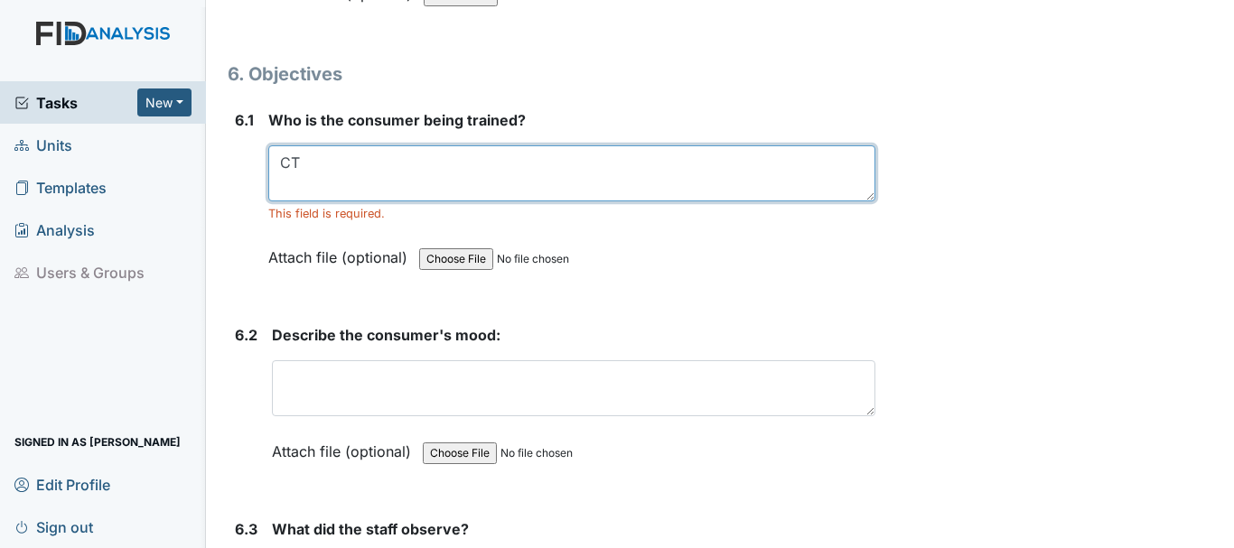
scroll to position [10758, 0]
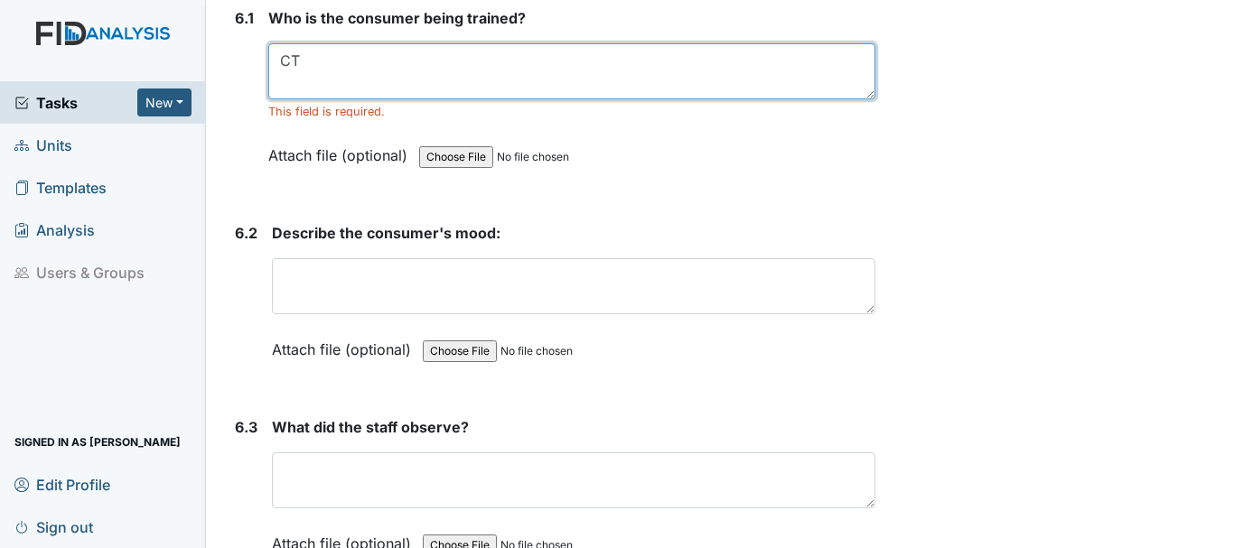
type textarea "CT"
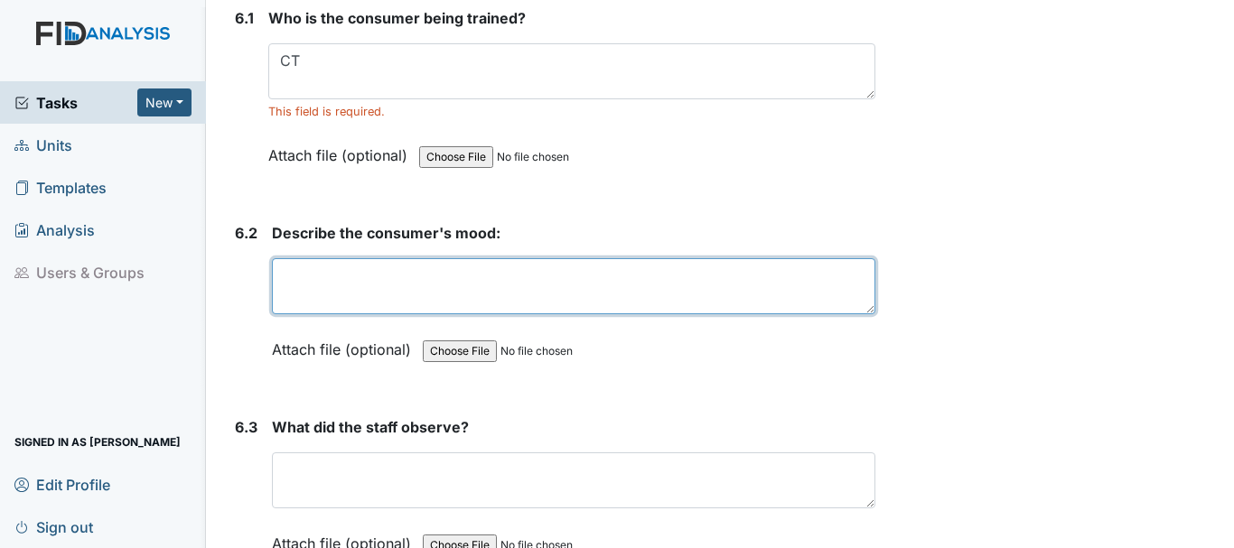
click at [389, 292] on textarea at bounding box center [573, 286] width 603 height 56
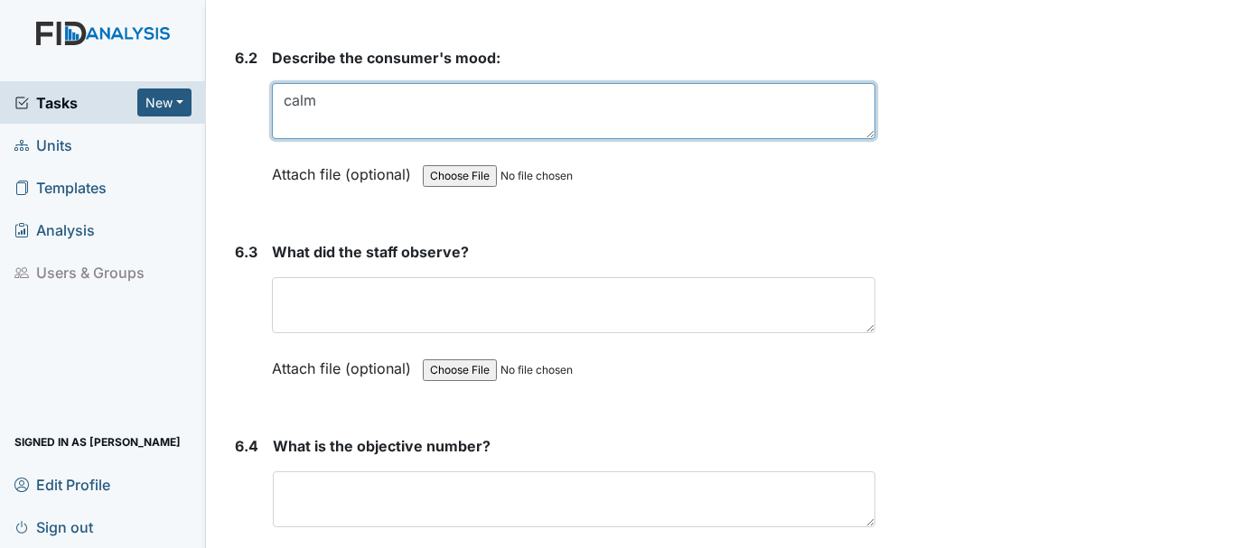
scroll to position [10939, 0]
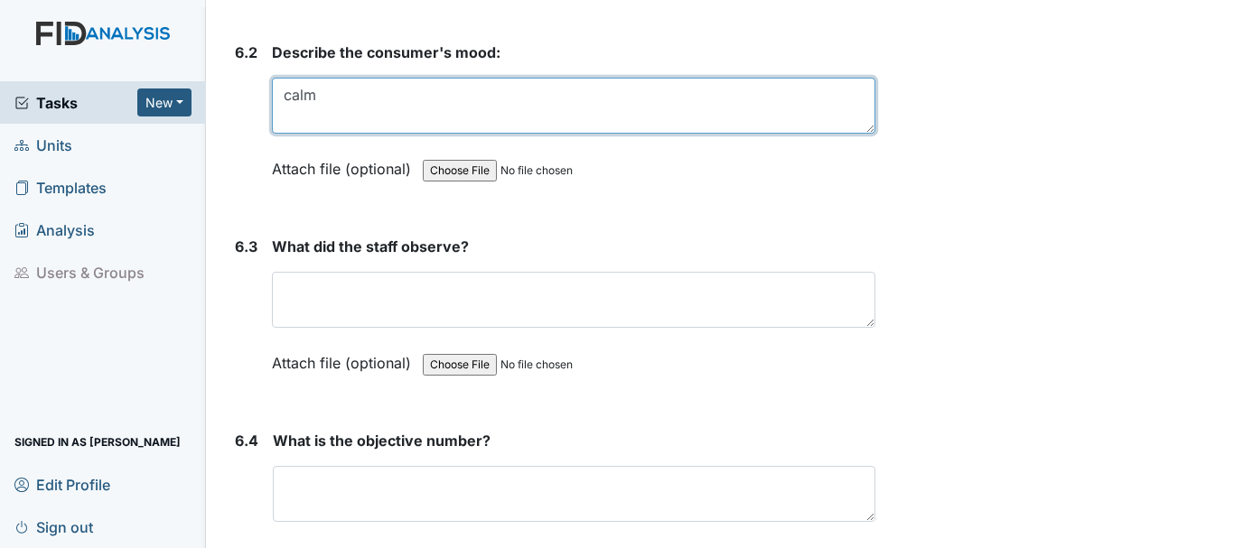
type textarea "calm"
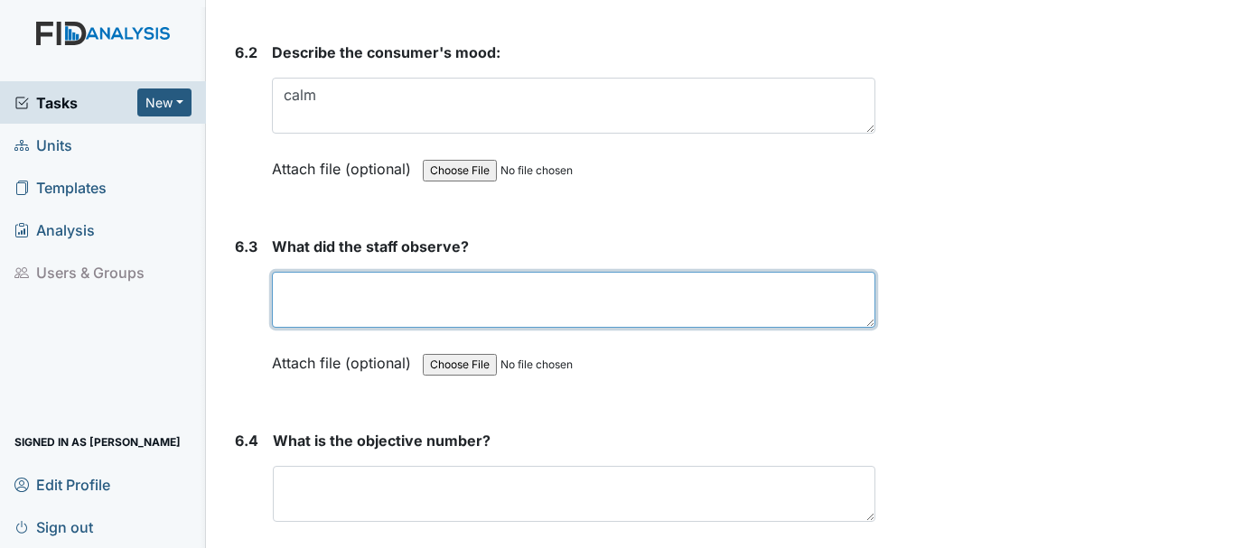
click at [383, 303] on textarea at bounding box center [573, 300] width 603 height 56
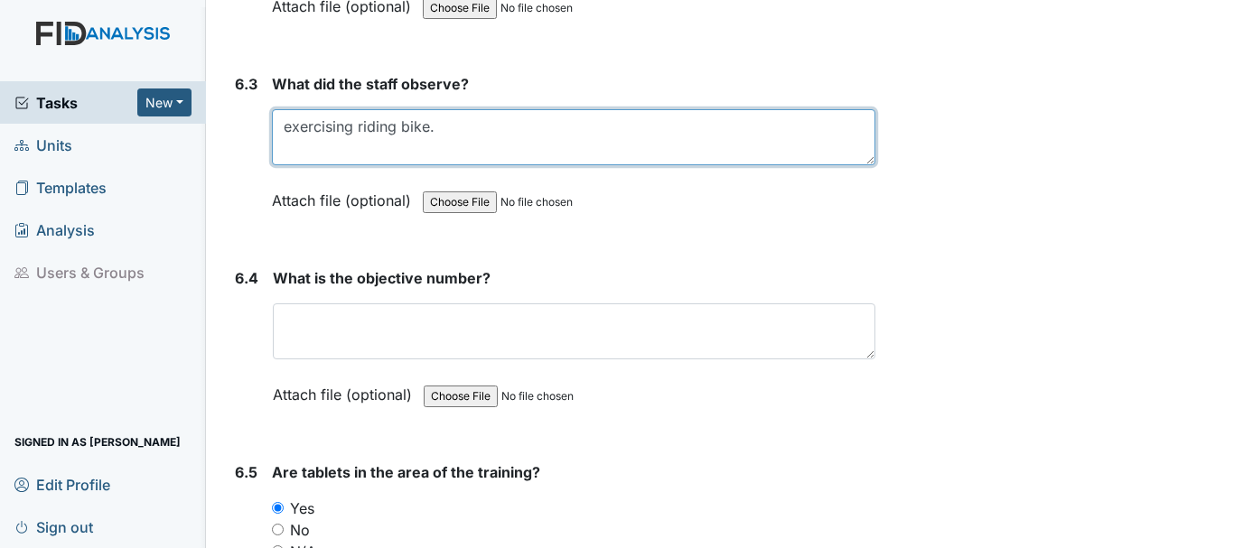
scroll to position [11119, 0]
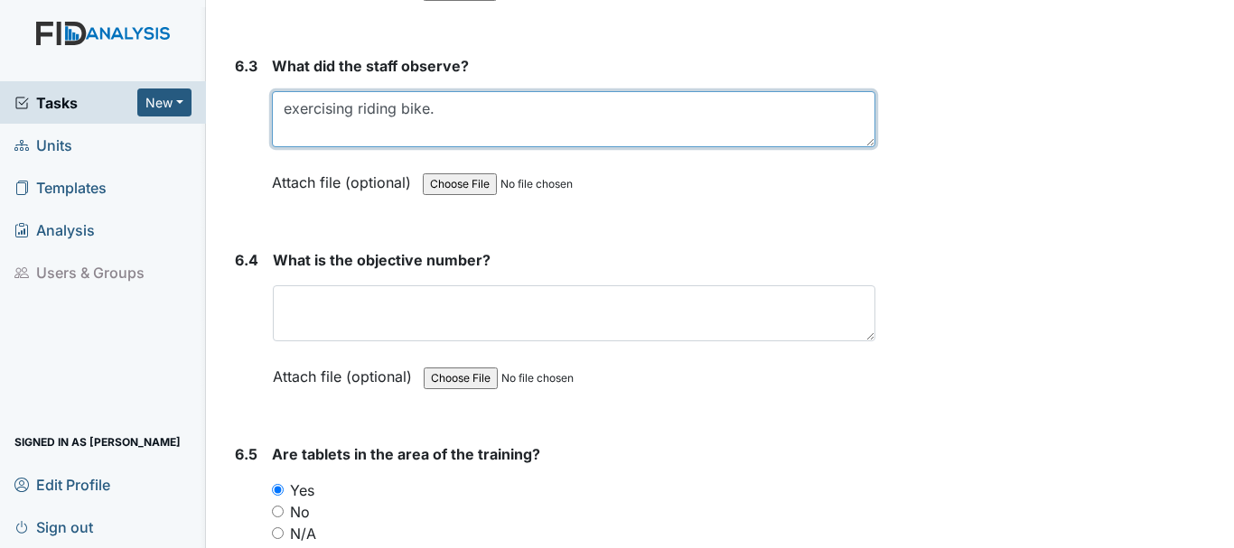
type textarea "exercising riding bike."
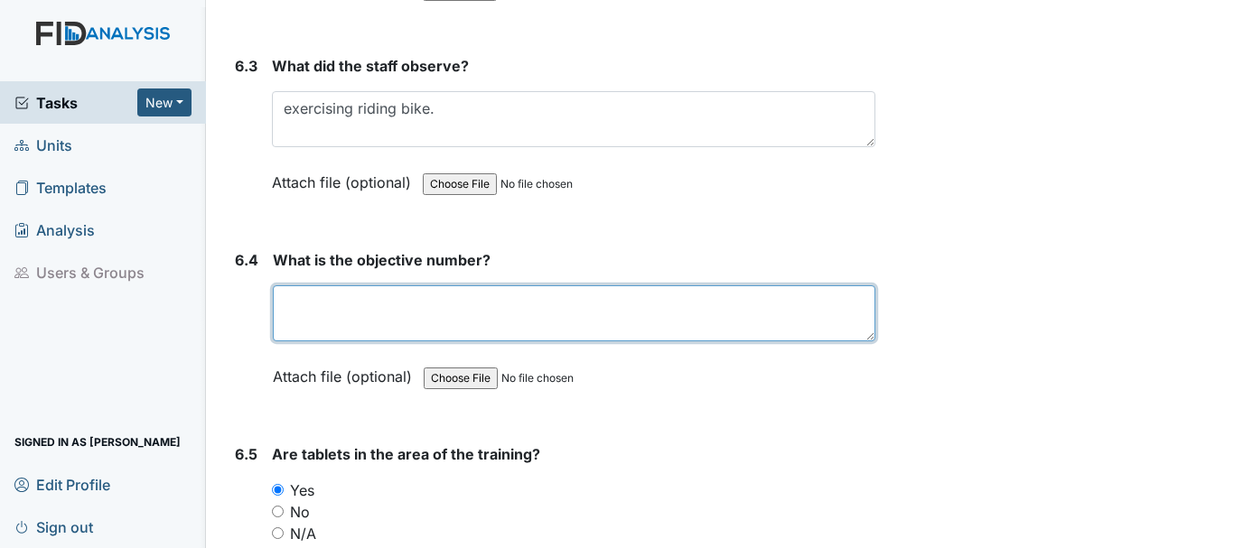
click at [392, 315] on textarea at bounding box center [574, 313] width 603 height 56
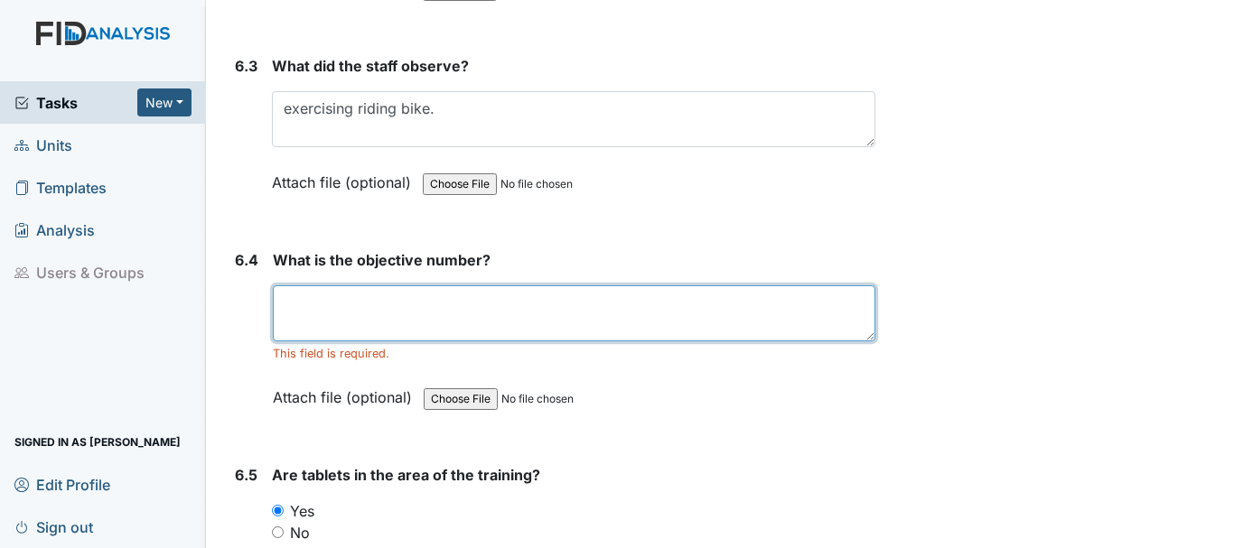
click at [366, 325] on textarea at bounding box center [574, 313] width 603 height 56
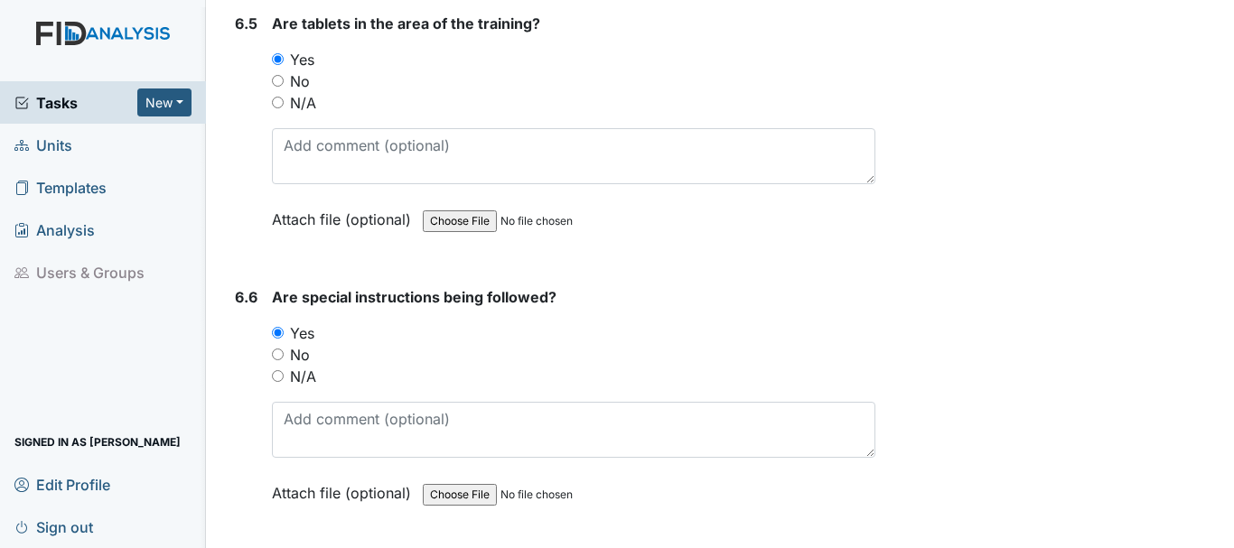
scroll to position [11752, 0]
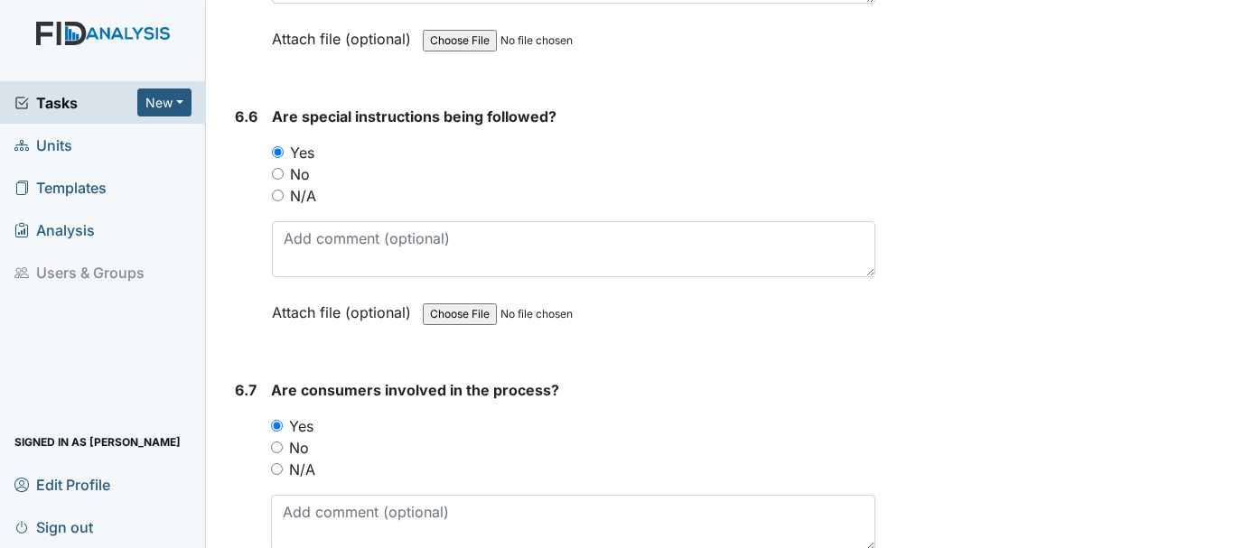
type textarea "HS004"
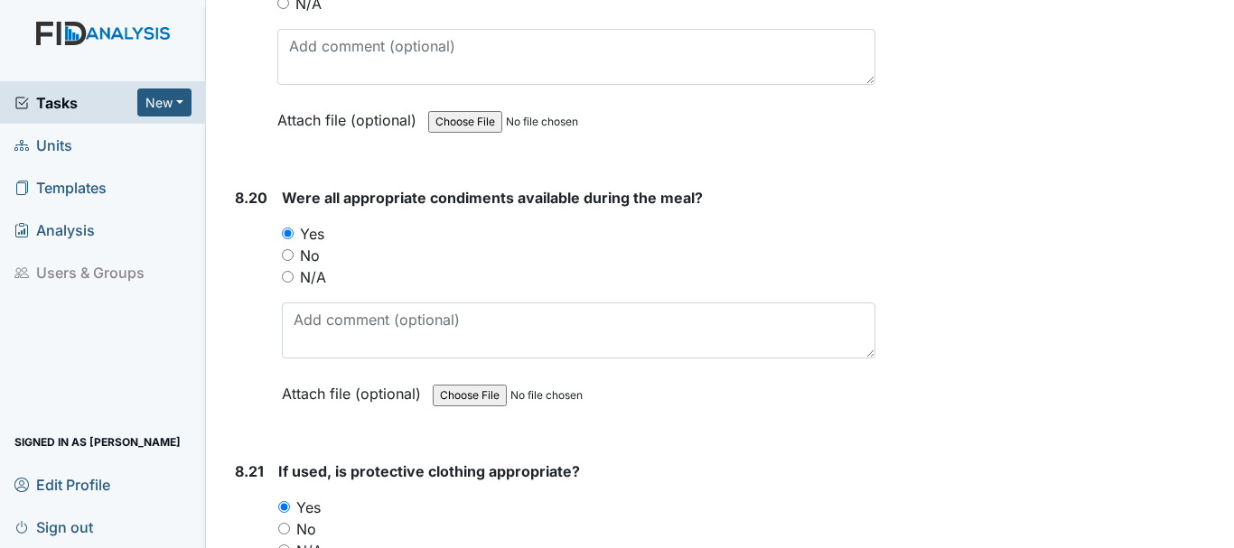
scroll to position [19070, 0]
